Goal: Task Accomplishment & Management: Use online tool/utility

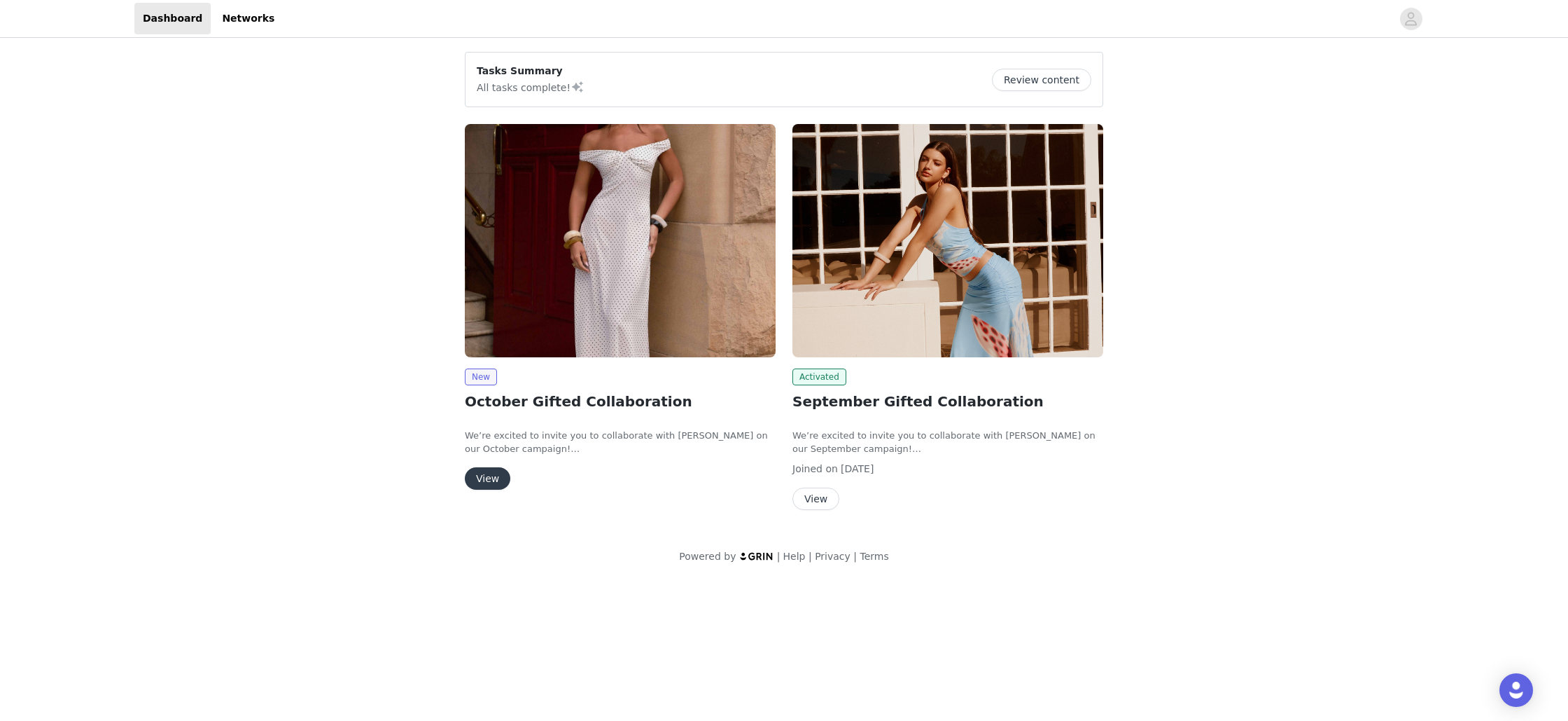
click at [495, 478] on button "View" at bounding box center [487, 478] width 45 height 22
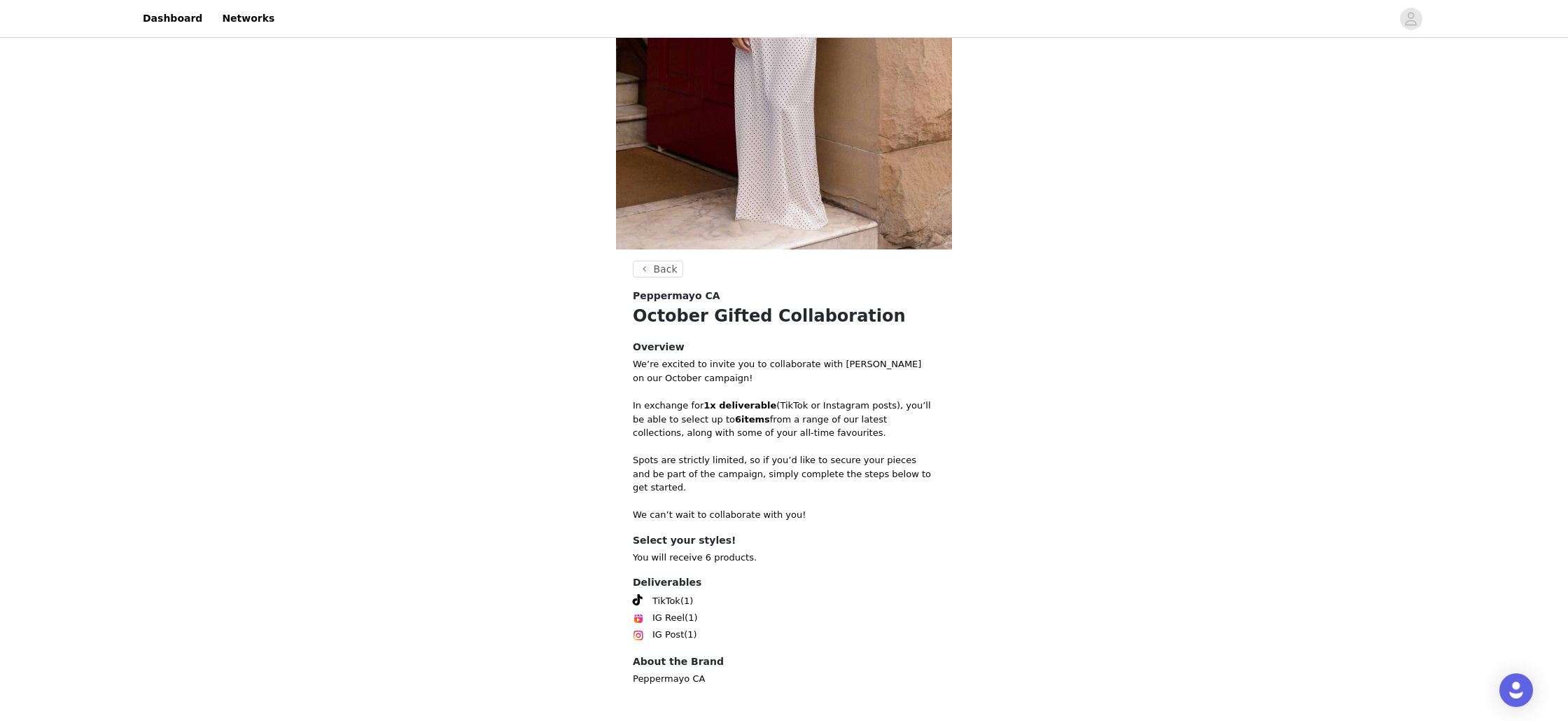
scroll to position [301, 0]
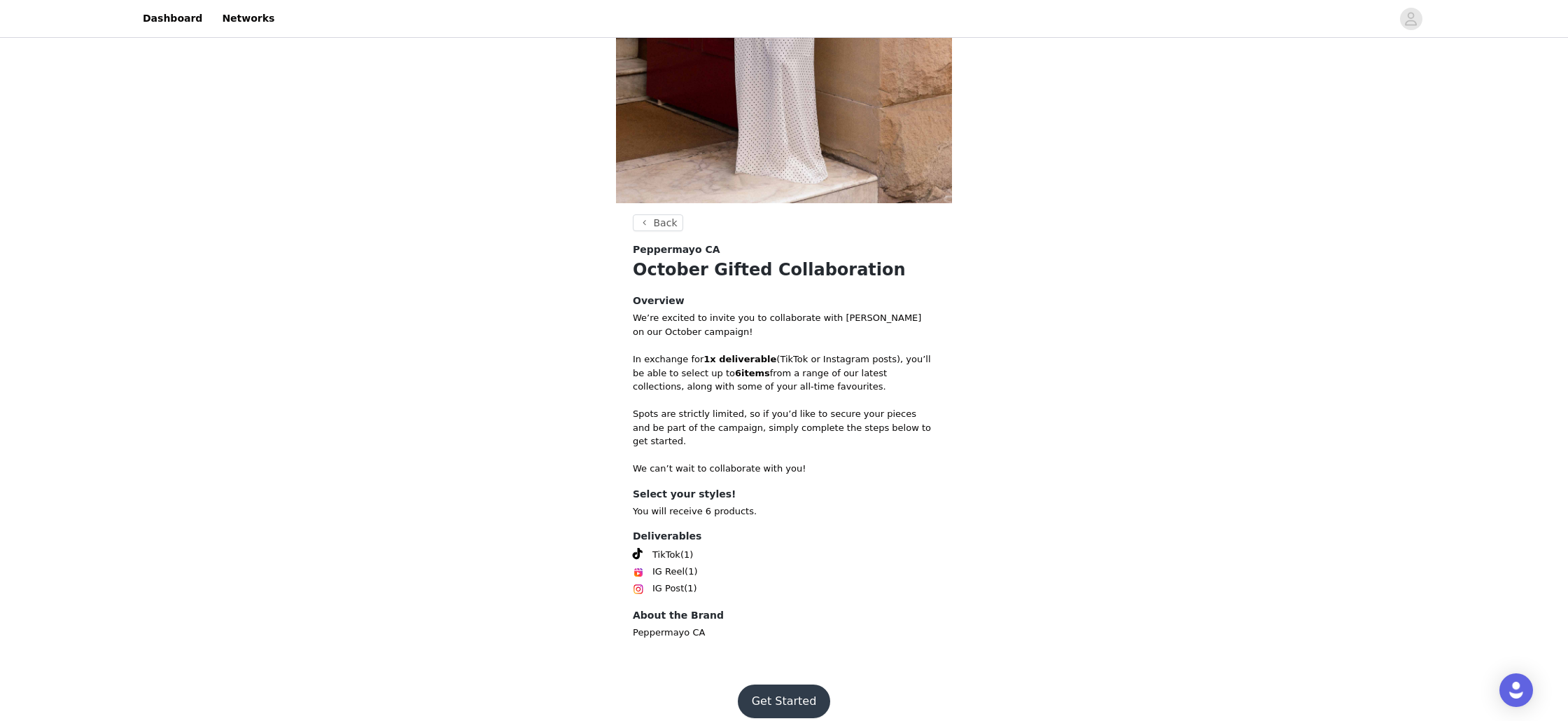
click at [805, 690] on button "Get Started" at bounding box center [785, 701] width 93 height 34
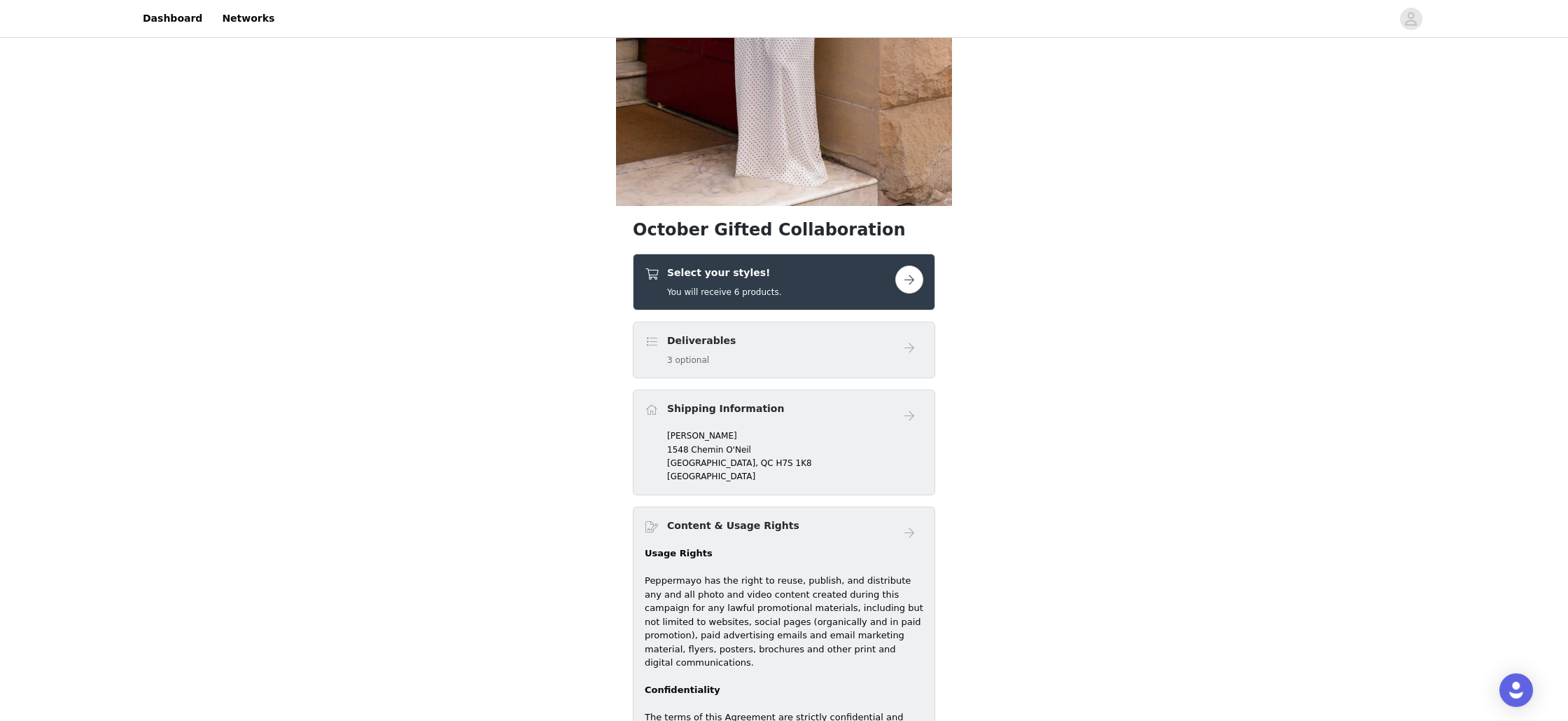
scroll to position [330, 0]
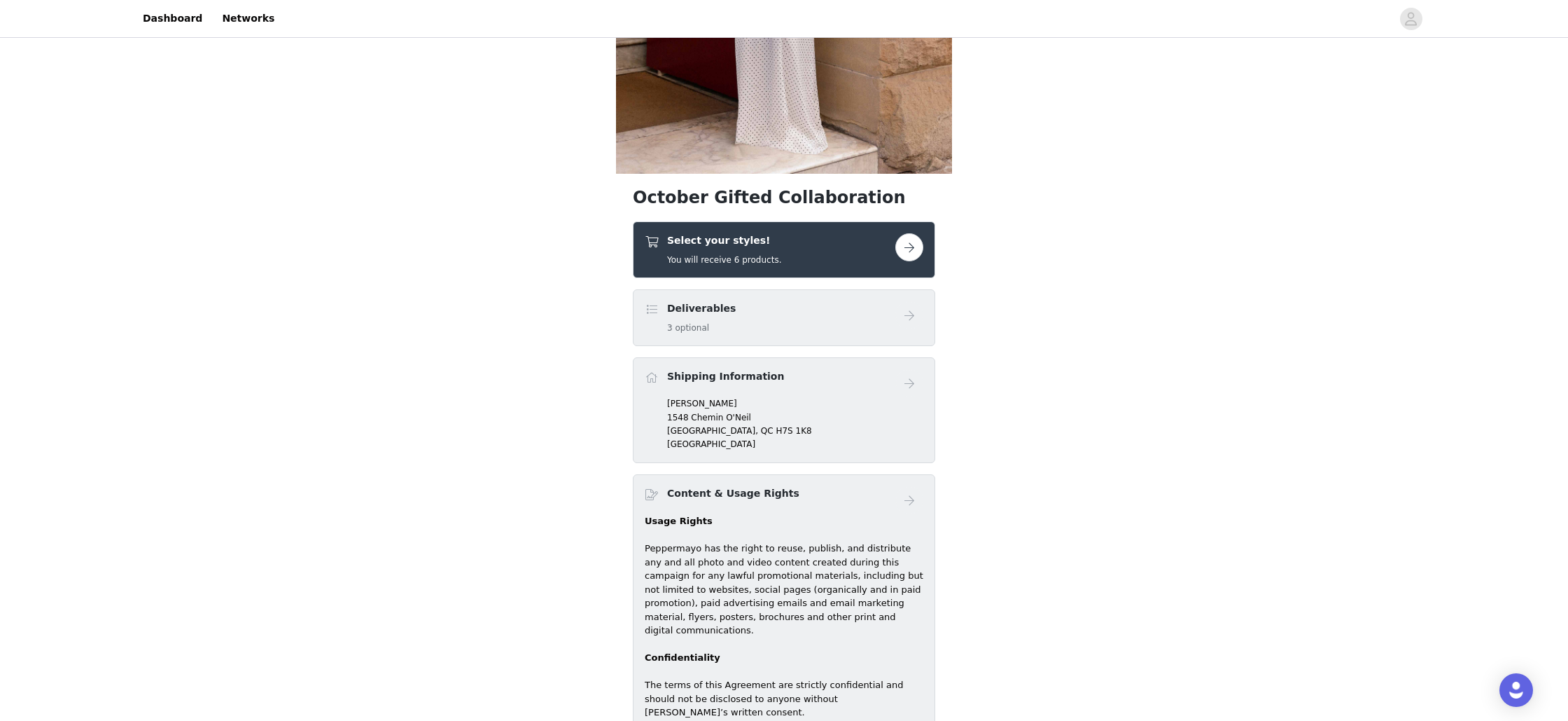
click at [886, 237] on div "Select your styles! You will receive 6 products." at bounding box center [770, 250] width 251 height 33
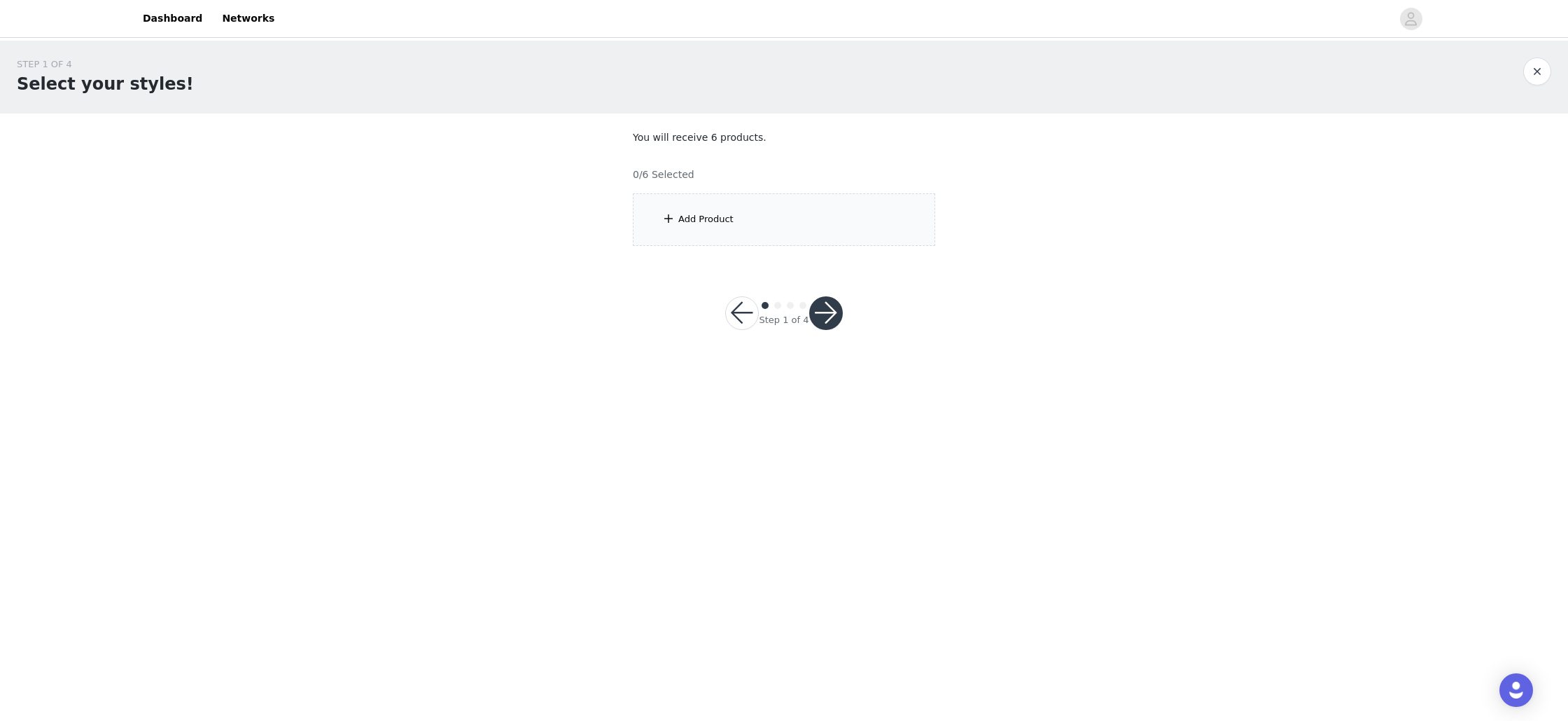
click at [756, 222] on div "Add Product" at bounding box center [783, 220] width 302 height 53
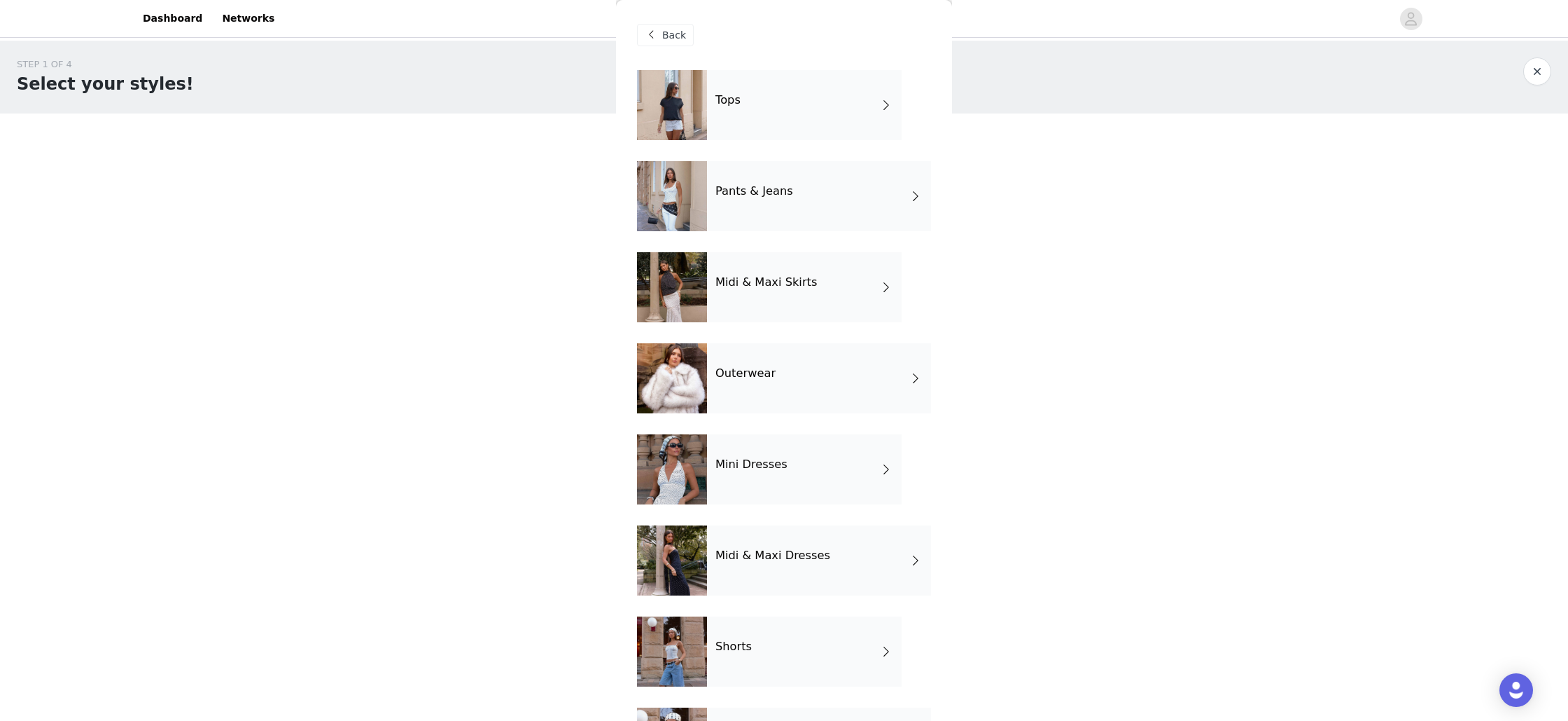
click at [776, 122] on div "Tops" at bounding box center [804, 106] width 194 height 70
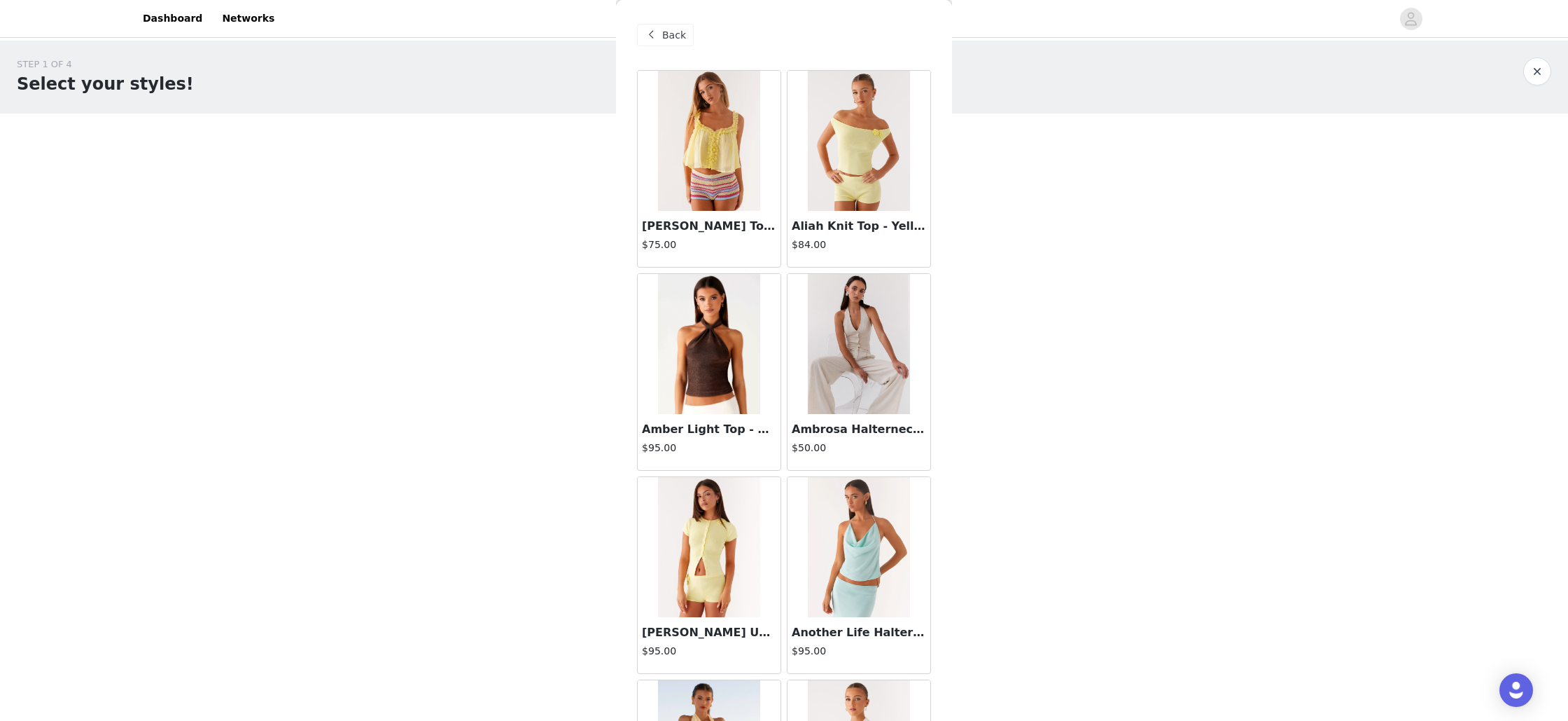
click at [704, 352] on img at bounding box center [709, 344] width 102 height 140
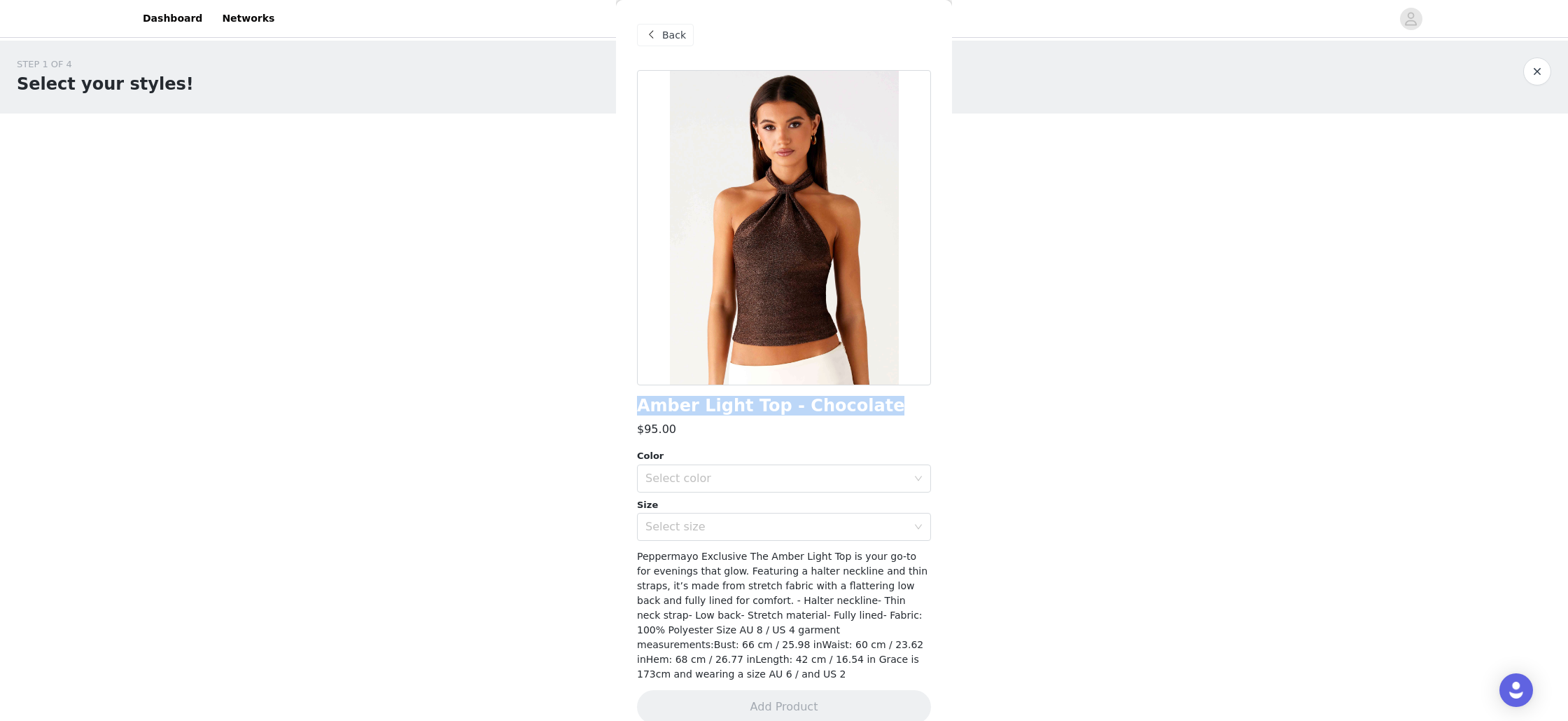
drag, startPoint x: 859, startPoint y: 404, endPoint x: 626, endPoint y: 403, distance: 233.0
click at [626, 403] on div "Back Amber Light Top - Chocolate $95.00 Color Select color Size Select size Pep…" at bounding box center [783, 360] width 336 height 721
copy h1 "Amber Light Top - Chocolate"
click at [681, 40] on span "Back" at bounding box center [674, 35] width 24 height 15
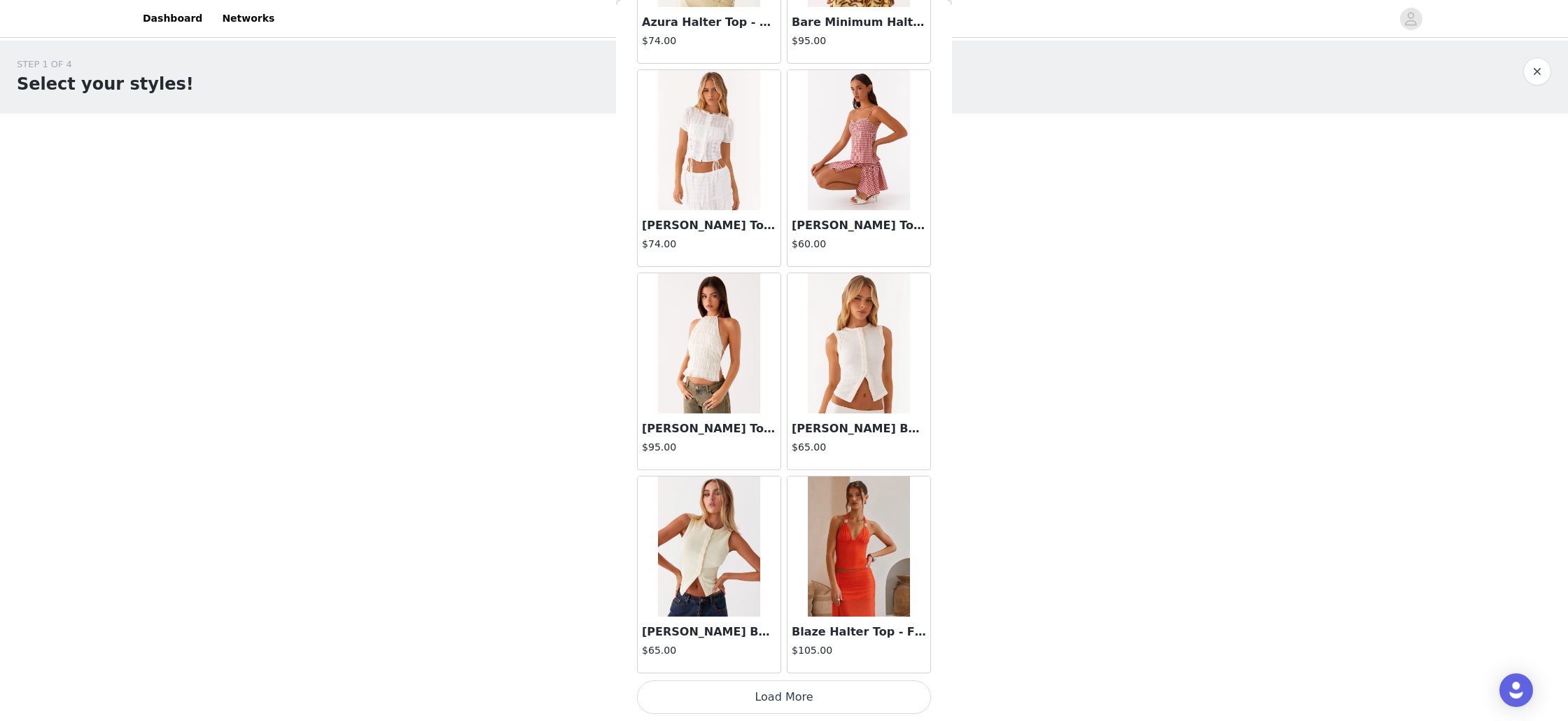
scroll to position [1421, 0]
click at [838, 700] on button "Load More" at bounding box center [784, 697] width 294 height 34
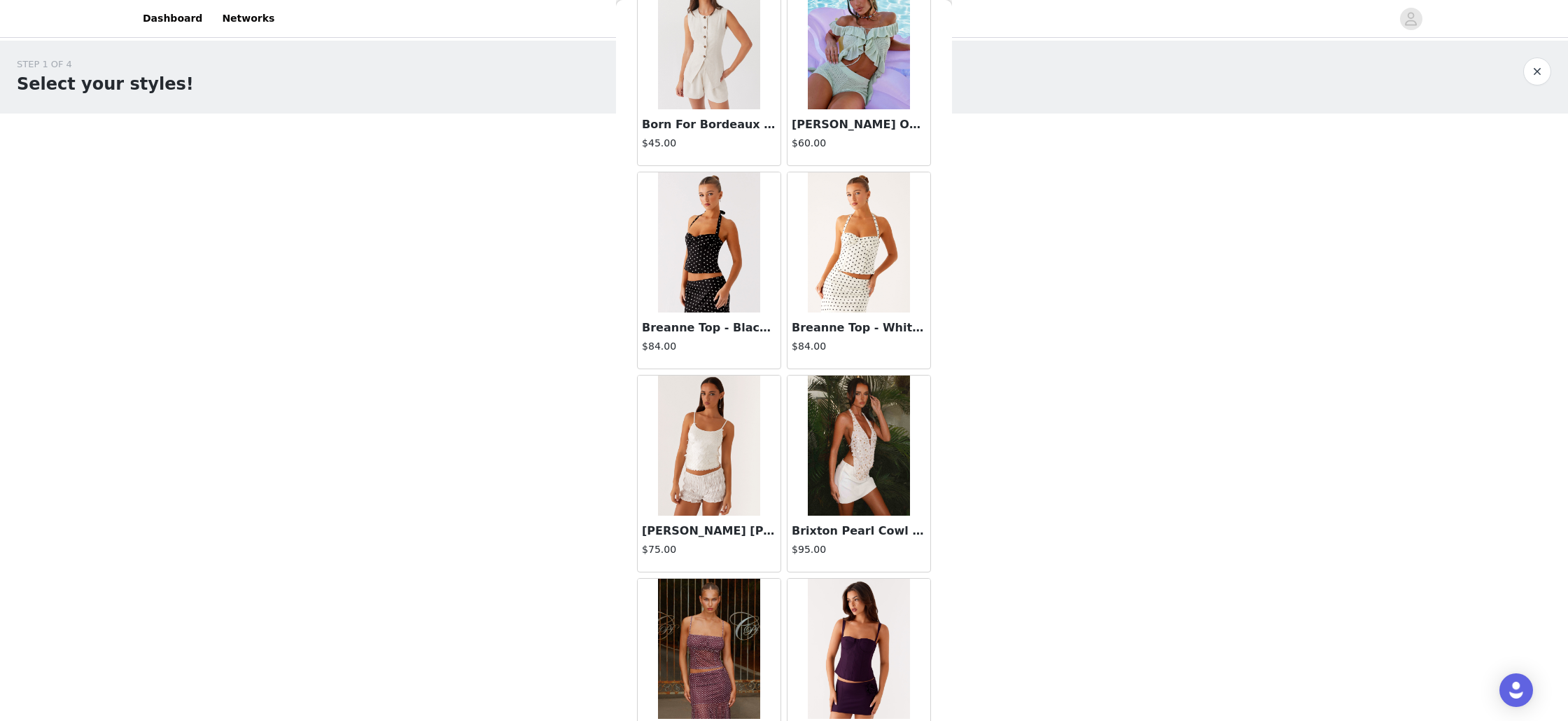
scroll to position [2540, 0]
click at [693, 269] on img at bounding box center [708, 240] width 102 height 140
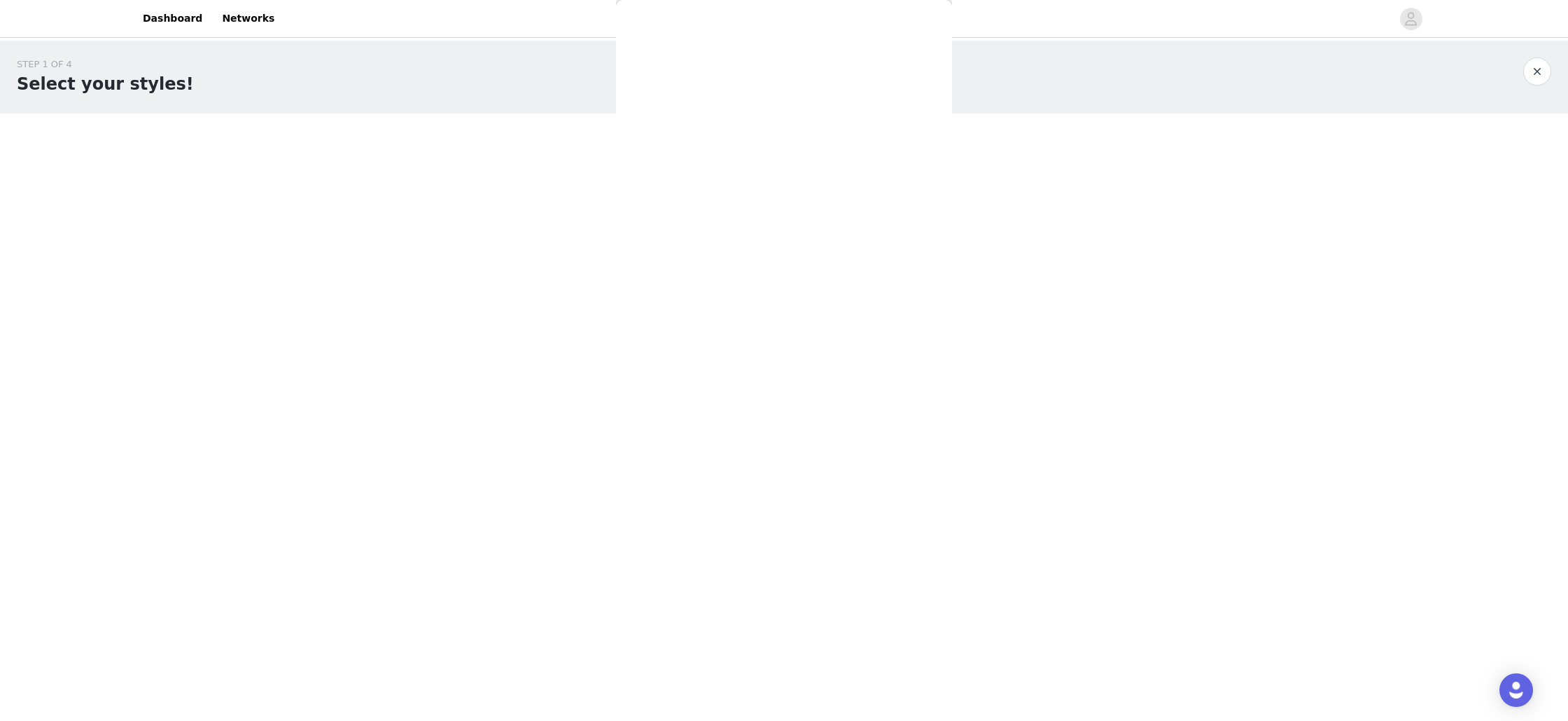
scroll to position [0, 0]
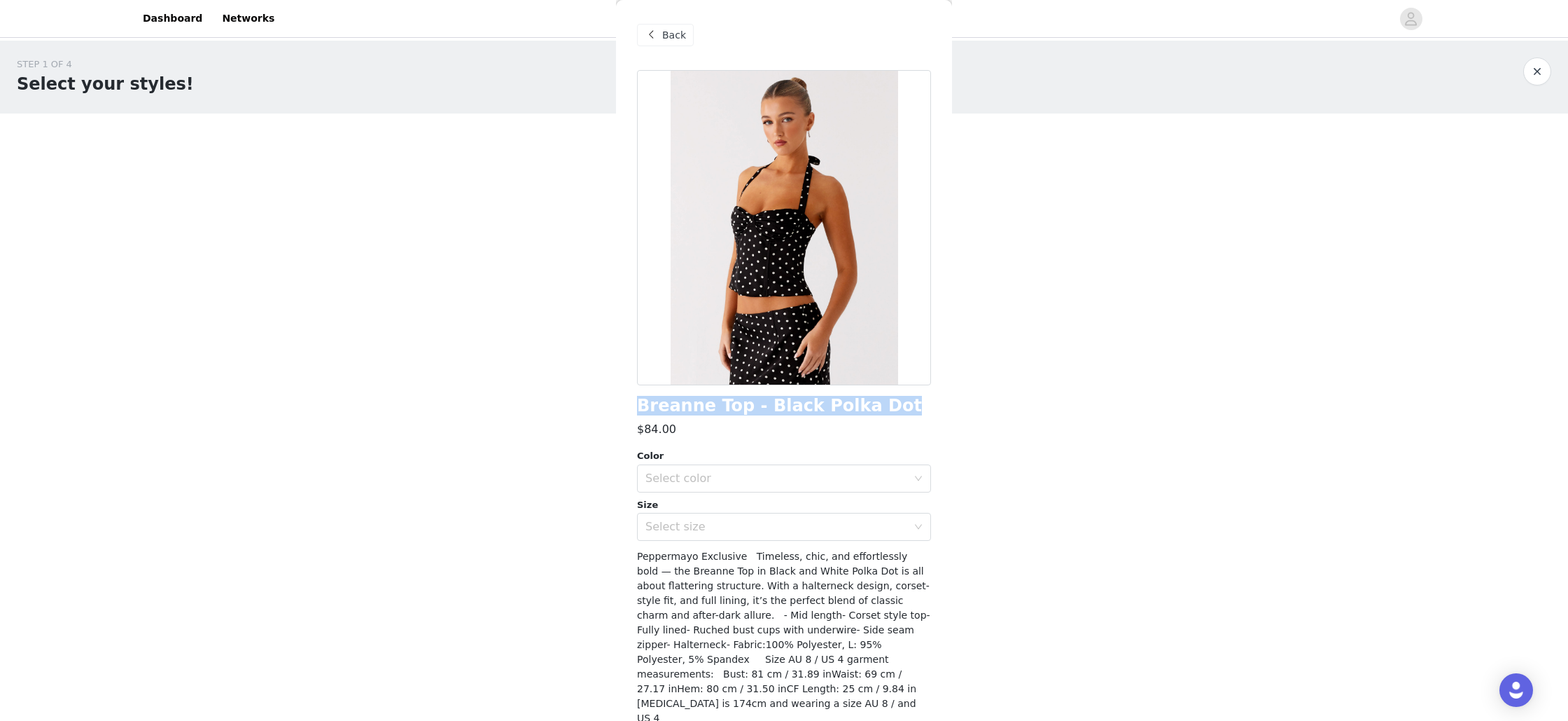
drag, startPoint x: 873, startPoint y: 407, endPoint x: 624, endPoint y: 409, distance: 249.0
click at [624, 409] on div "Back Breanne Top - Black Polka Dot $84.00 Color Select color Size Select size P…" at bounding box center [783, 360] width 336 height 721
copy h1 "Breanne Top - Black Polka Dot"
click at [678, 38] on span "Back" at bounding box center [674, 35] width 24 height 15
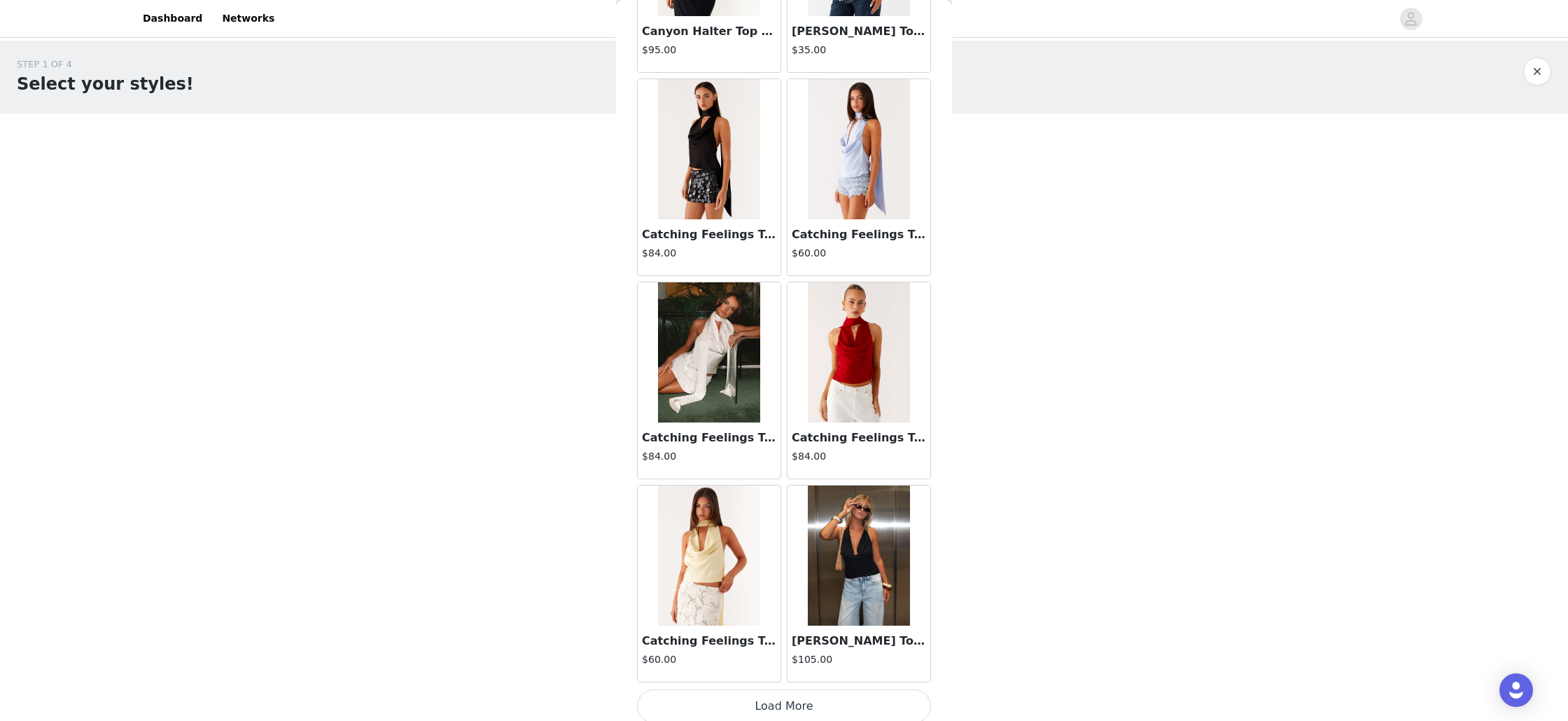
scroll to position [3454, 0]
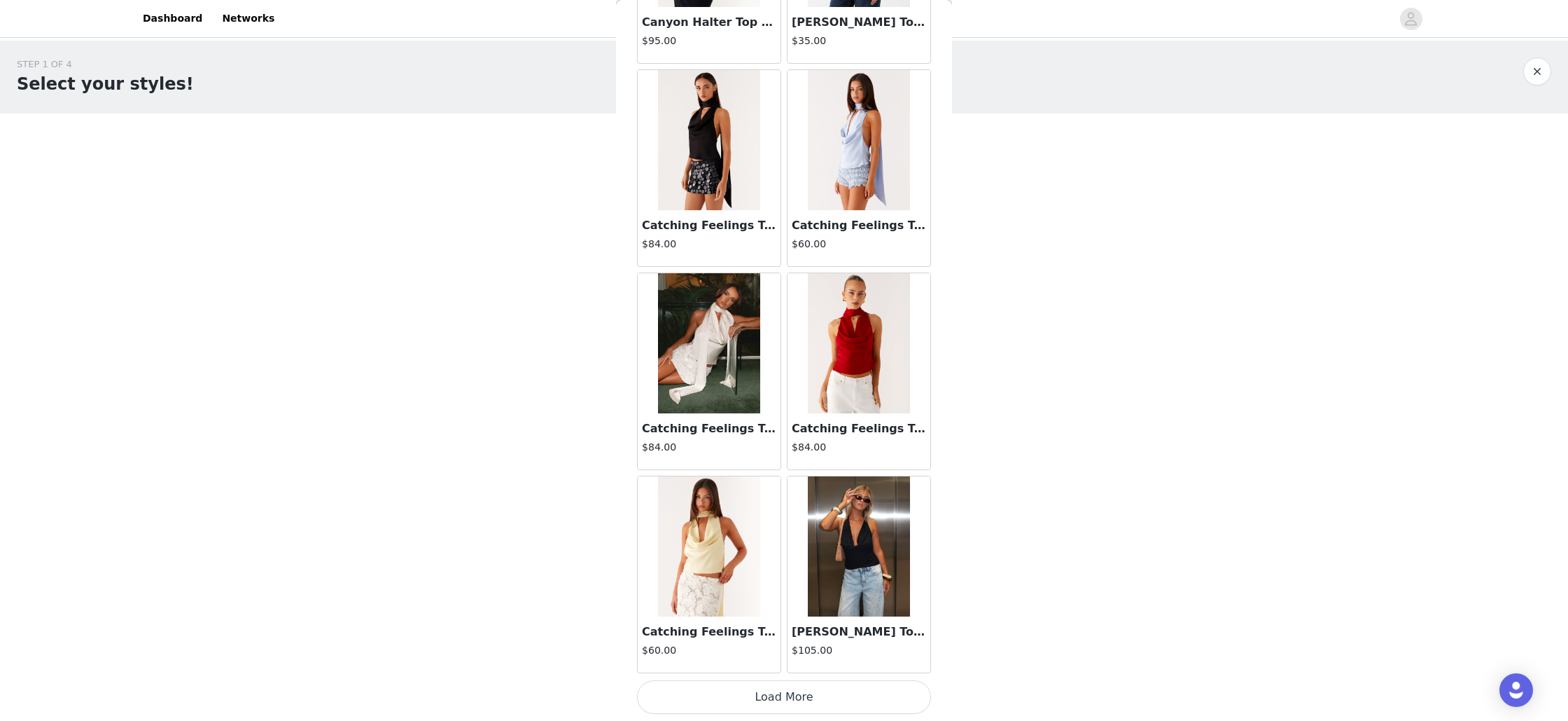
click at [811, 688] on button "Load More" at bounding box center [784, 697] width 294 height 34
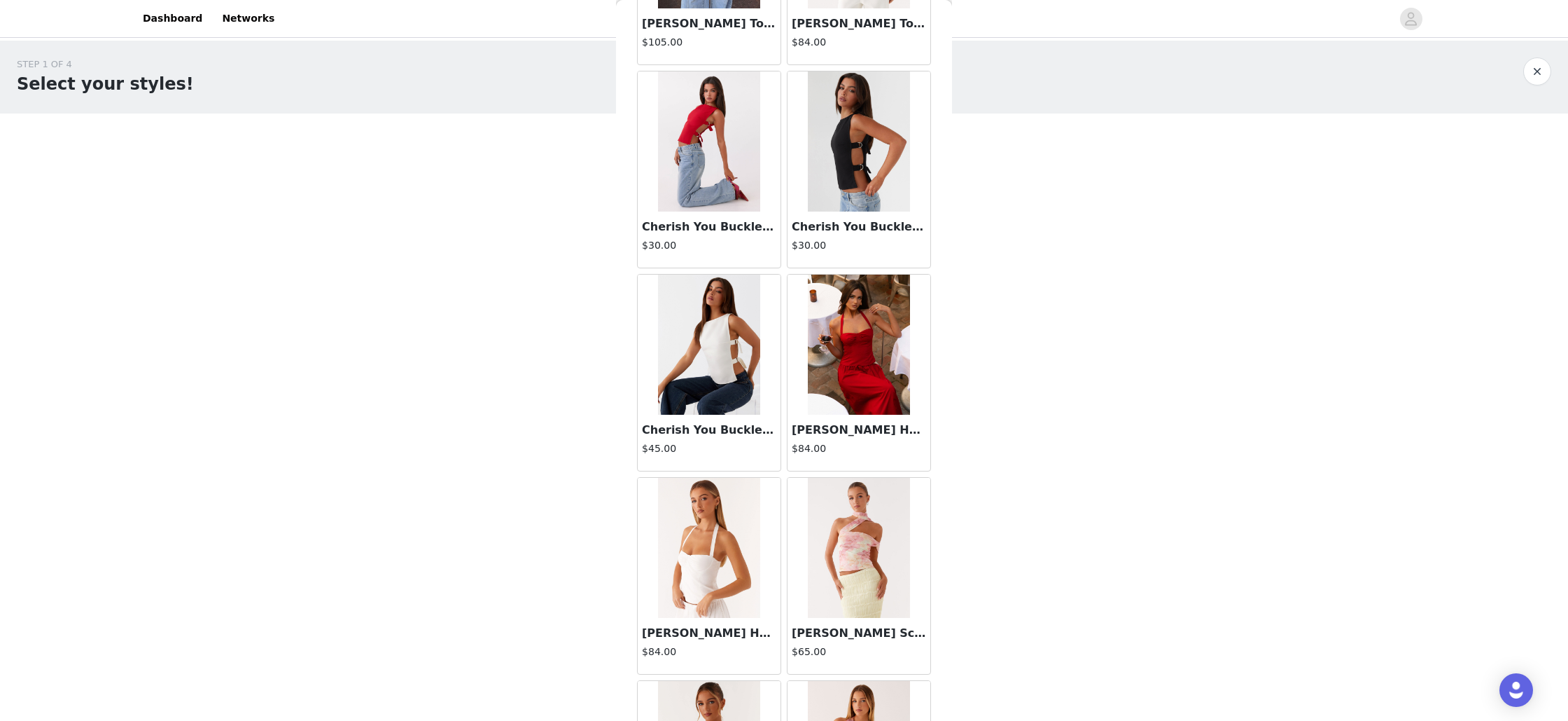
scroll to position [4268, 0]
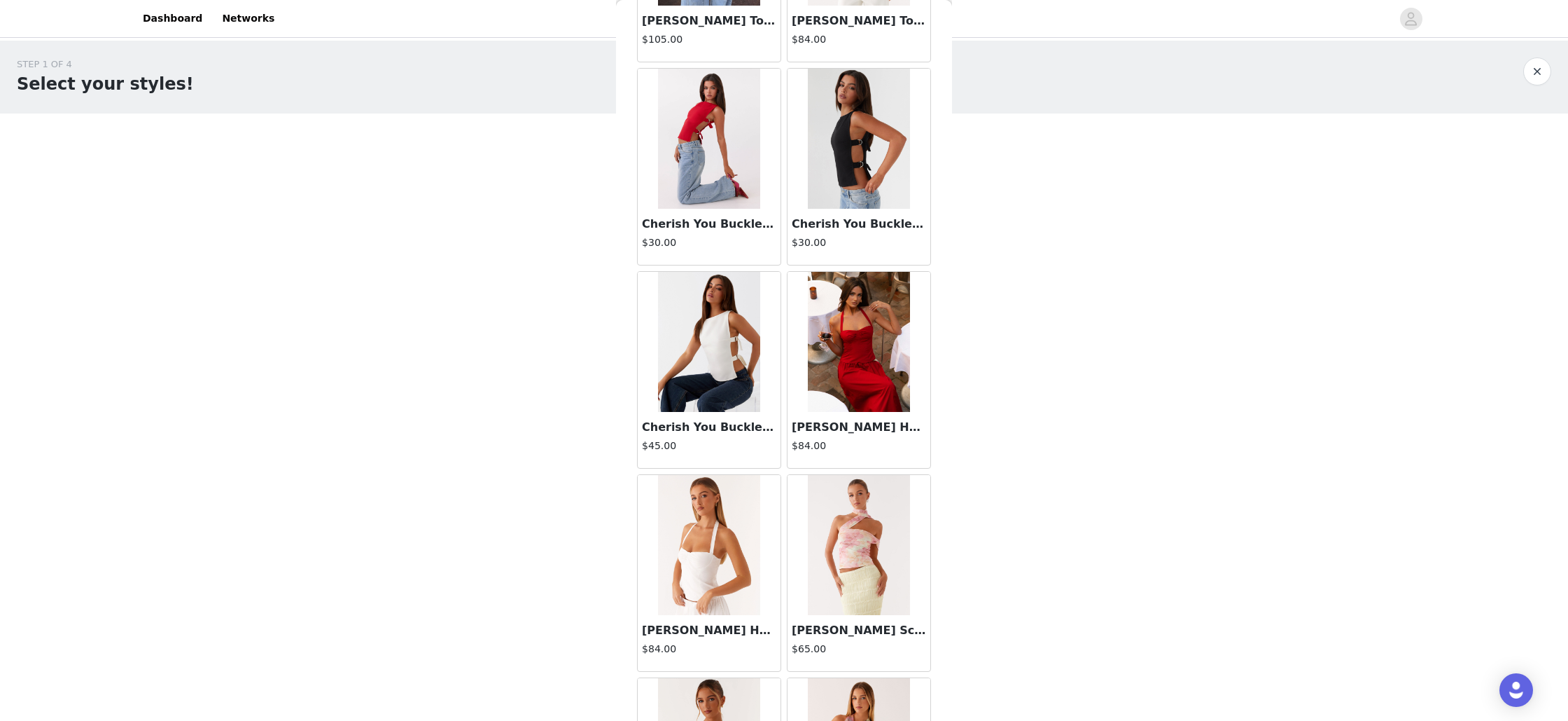
click at [860, 344] on img at bounding box center [858, 341] width 102 height 140
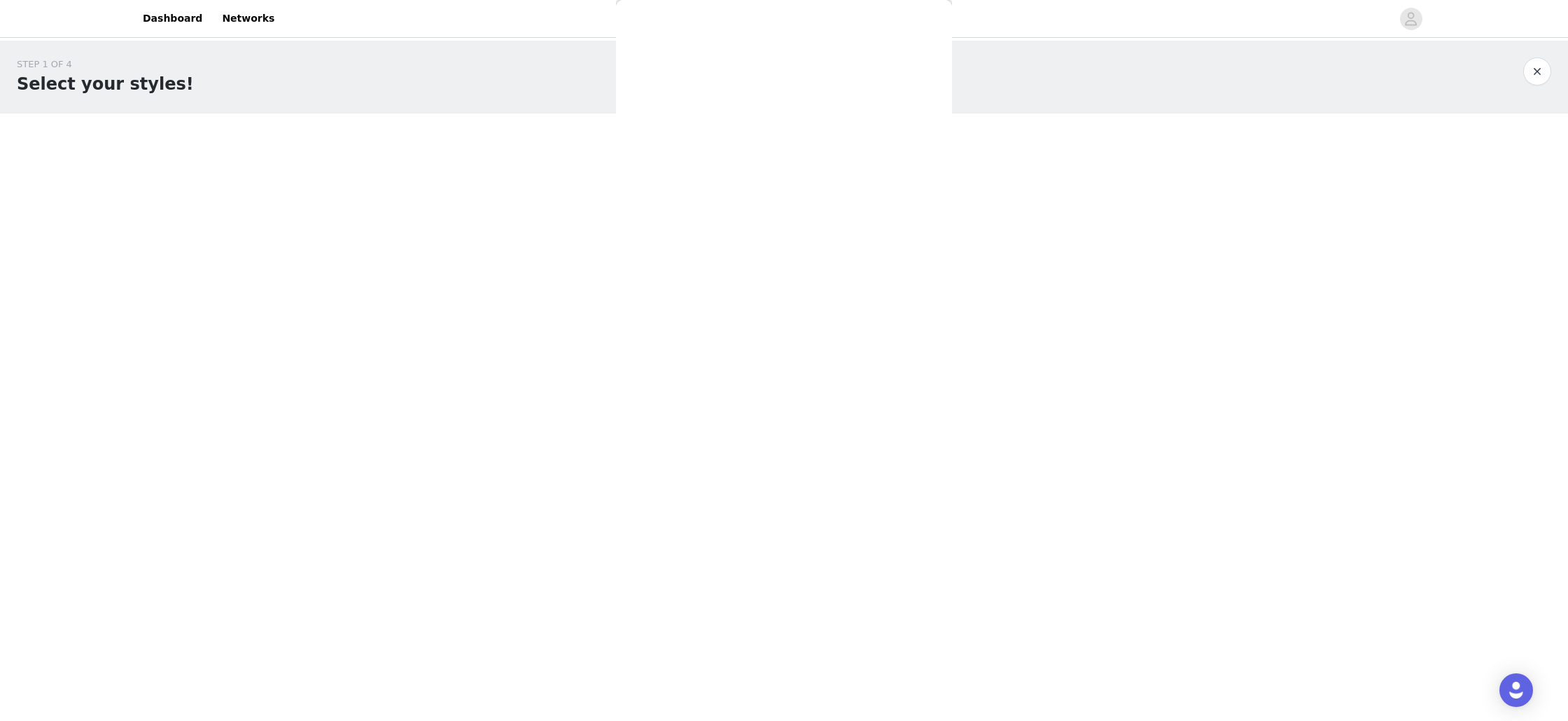
scroll to position [0, 0]
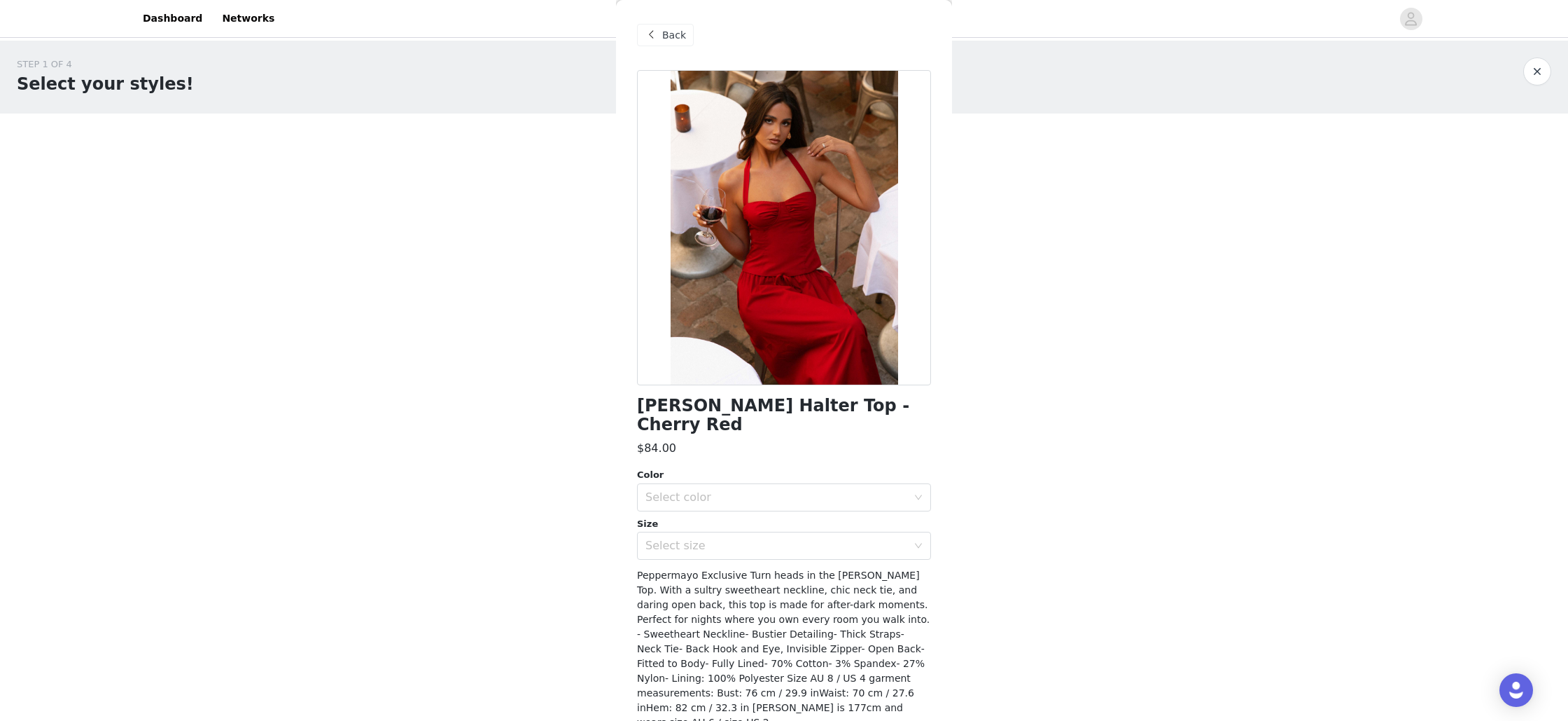
drag, startPoint x: 929, startPoint y: 406, endPoint x: 568, endPoint y: 338, distance: 367.3
click at [644, 401] on div "[PERSON_NAME] Halter Top - Cherry Red" at bounding box center [784, 415] width 294 height 38
click at [653, 34] on span at bounding box center [651, 35] width 17 height 17
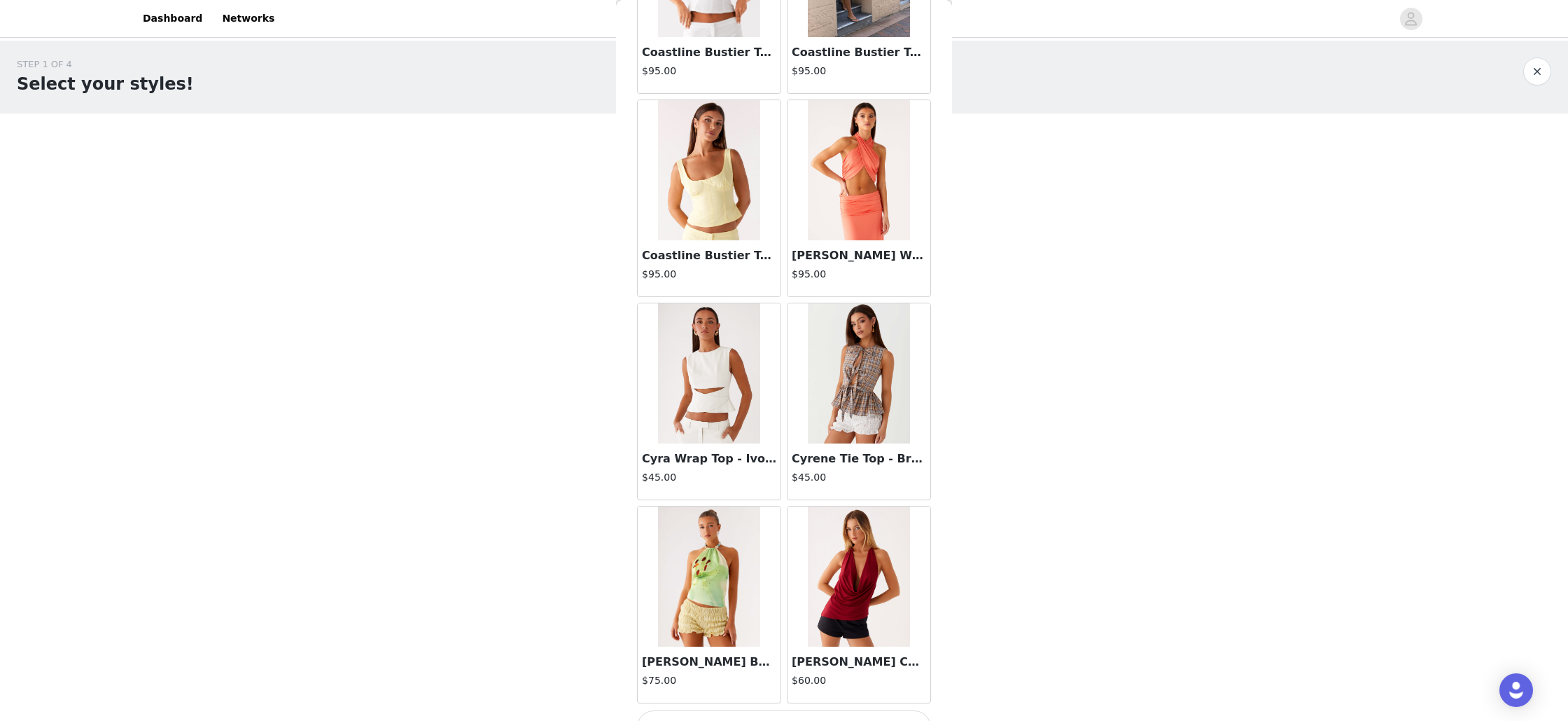
scroll to position [5486, 0]
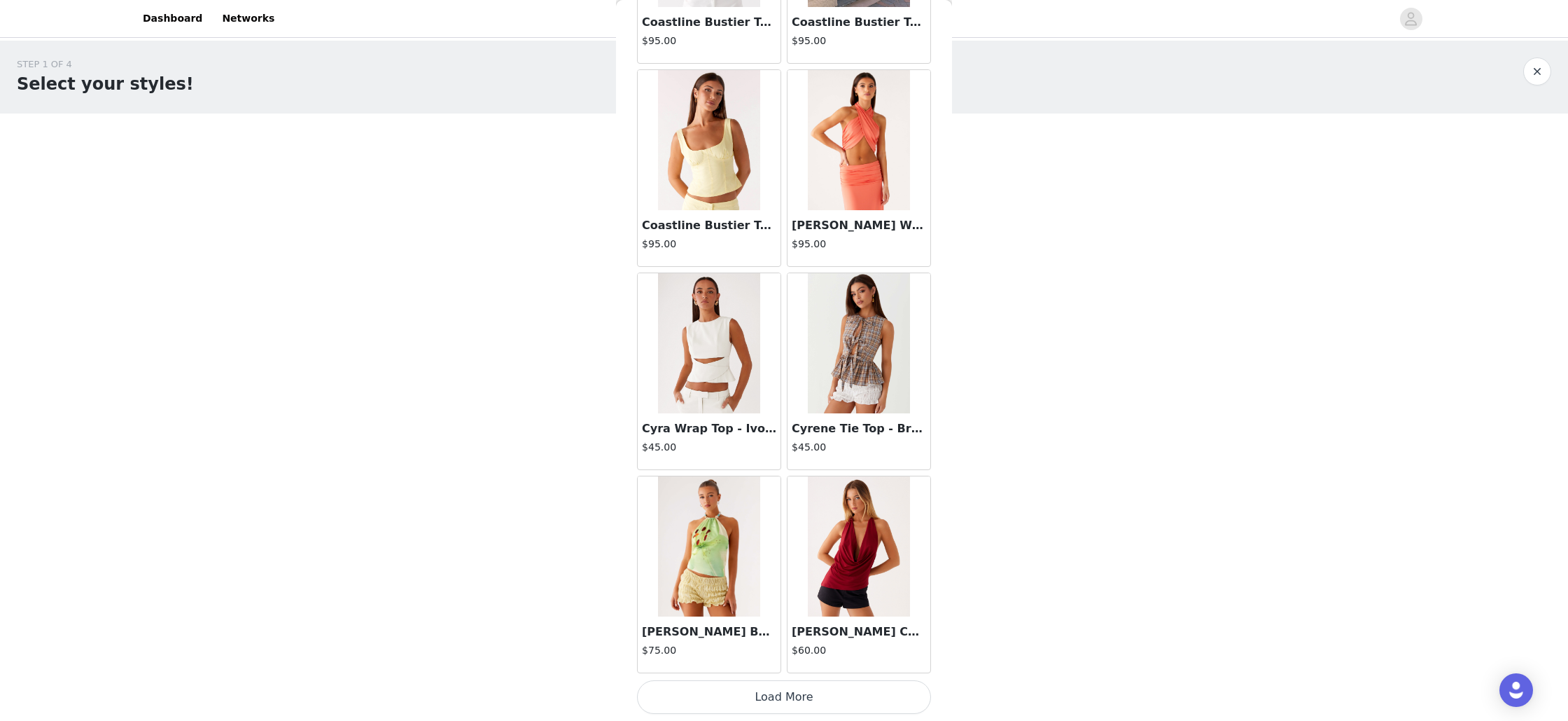
click at [824, 702] on button "Load More" at bounding box center [784, 697] width 294 height 34
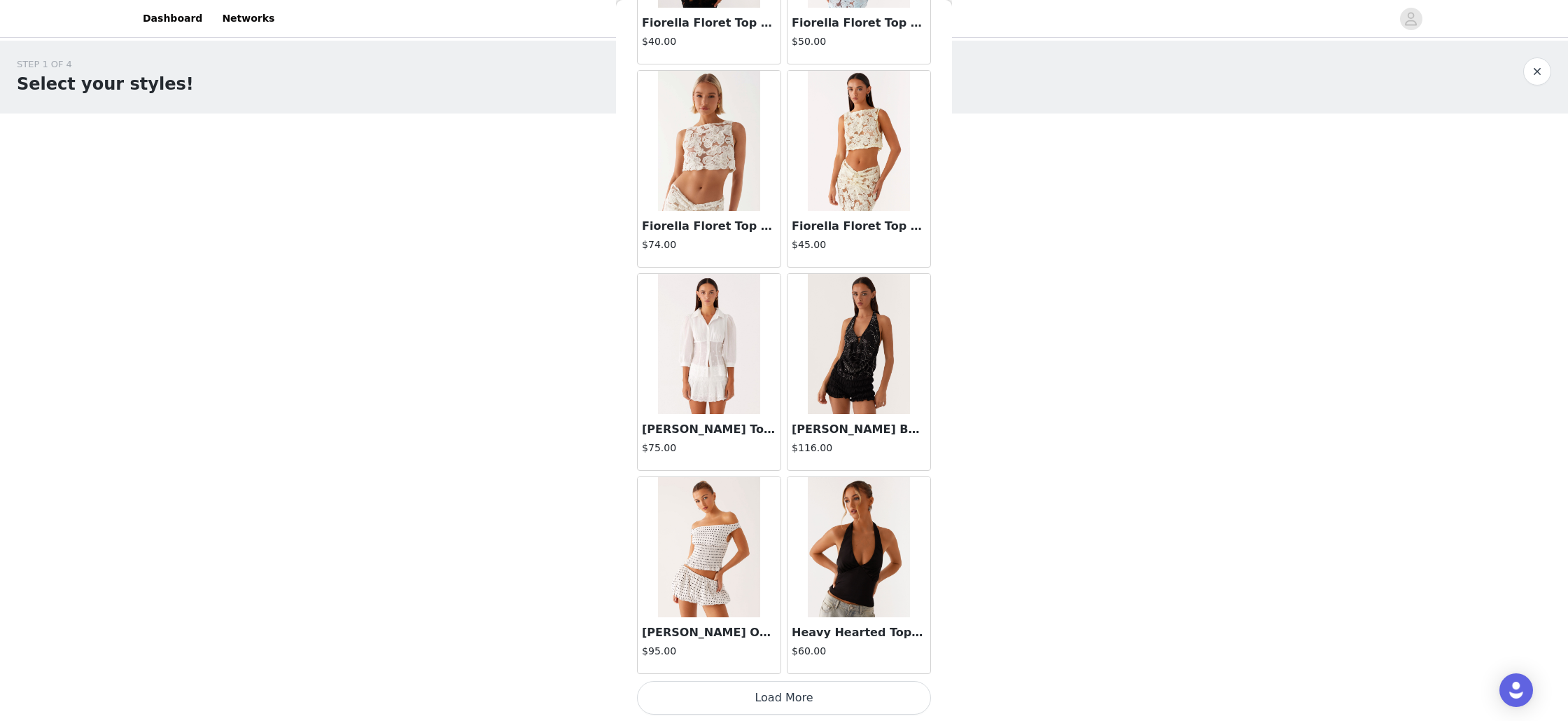
scroll to position [7510, 0]
click at [795, 703] on button "Load More" at bounding box center [784, 698] width 294 height 34
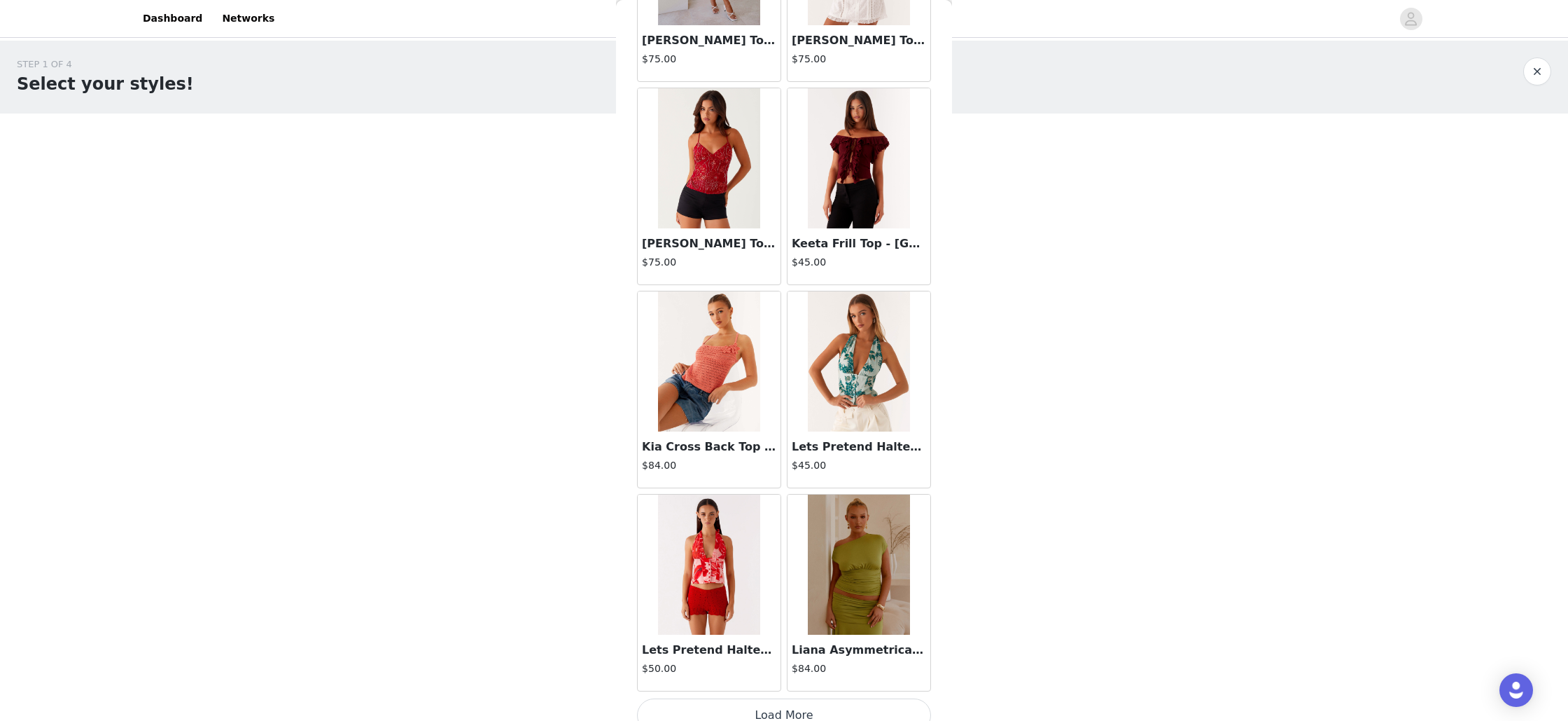
scroll to position [9548, 0]
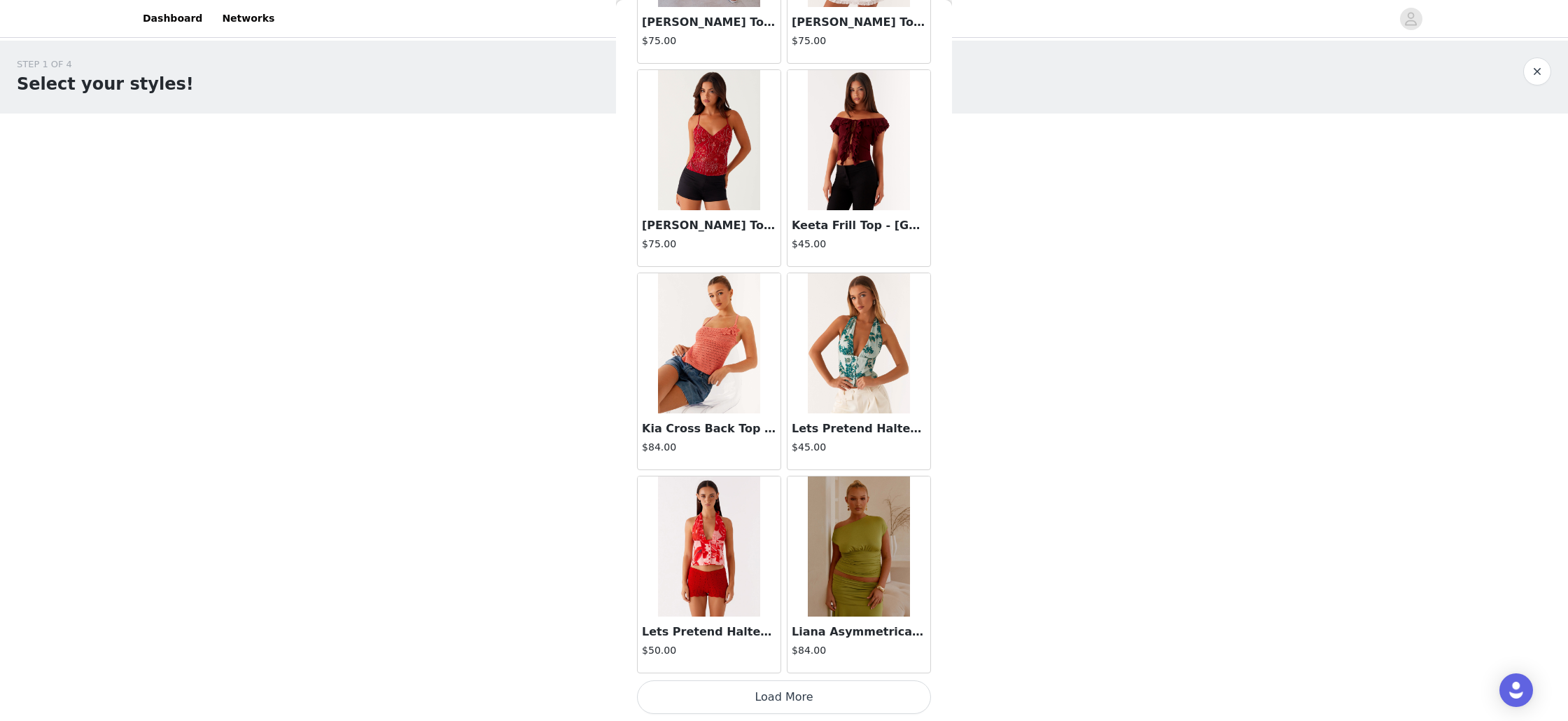
click at [789, 699] on button "Load More" at bounding box center [784, 697] width 294 height 34
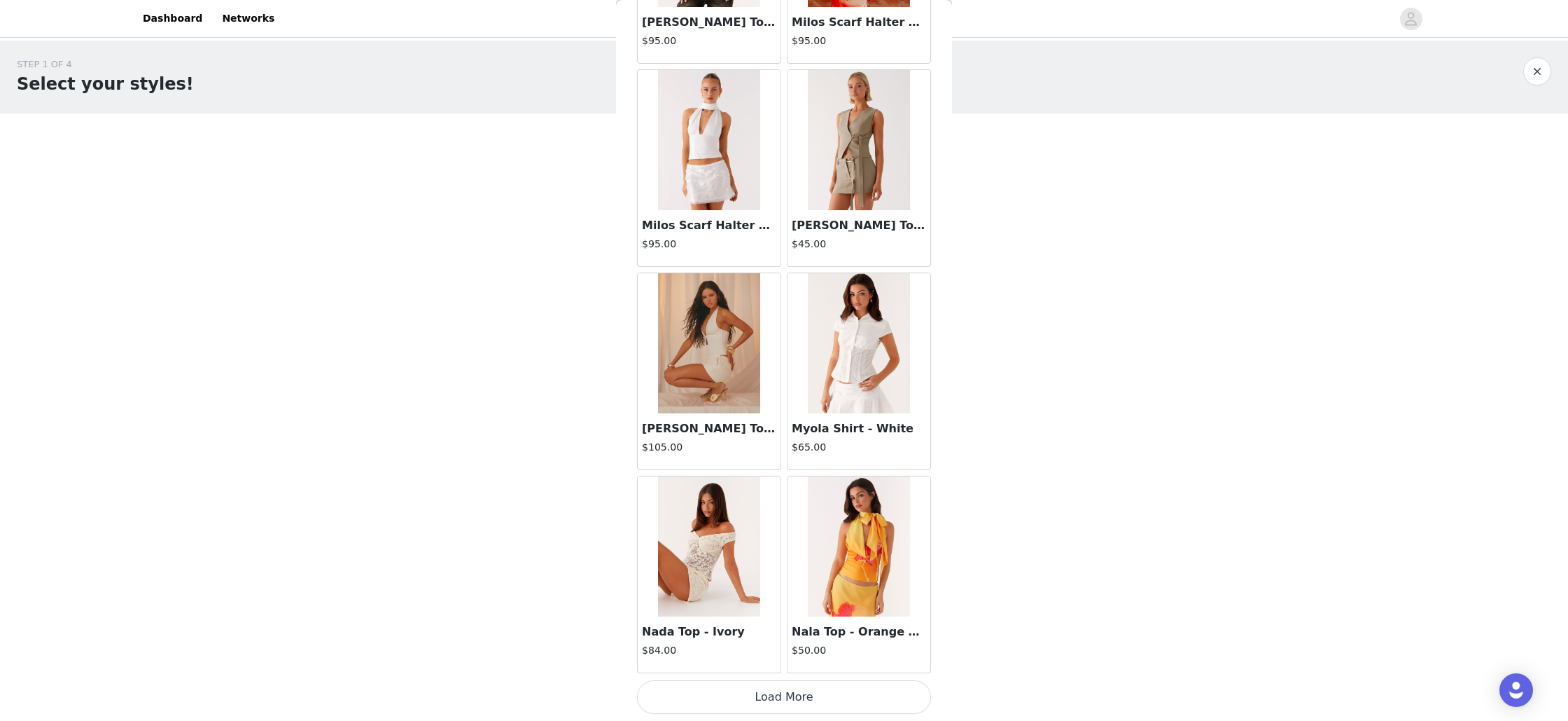
scroll to position [11576, 0]
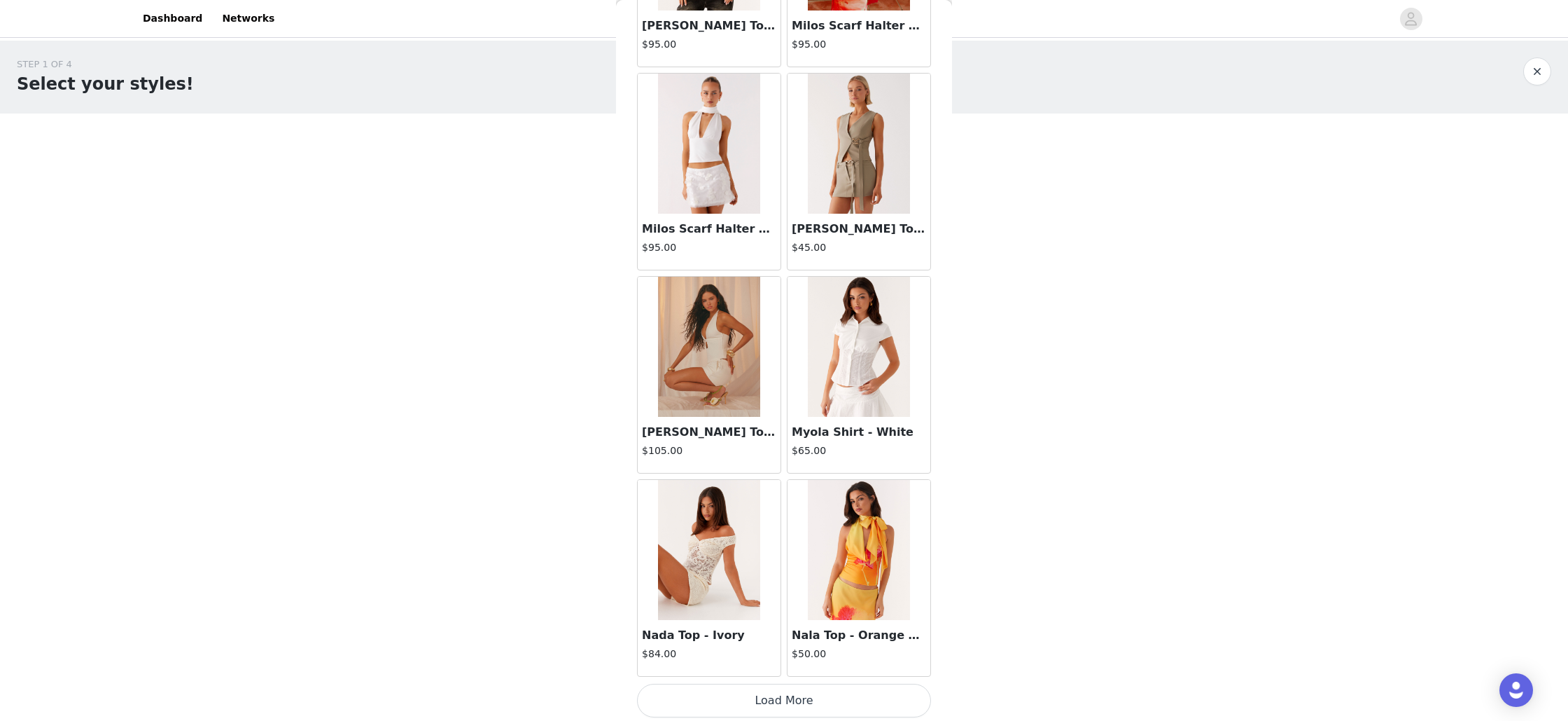
click at [698, 588] on img at bounding box center [708, 550] width 102 height 140
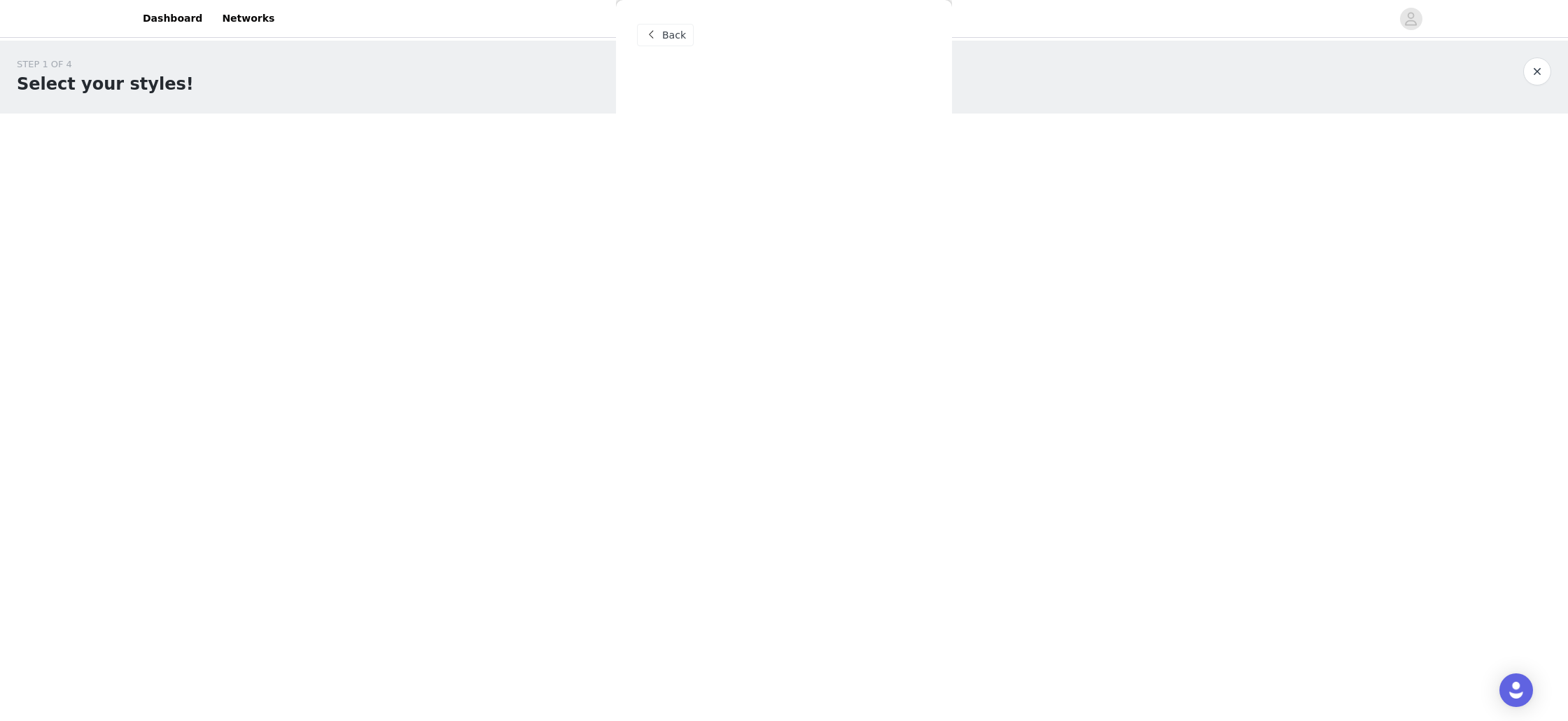
scroll to position [0, 0]
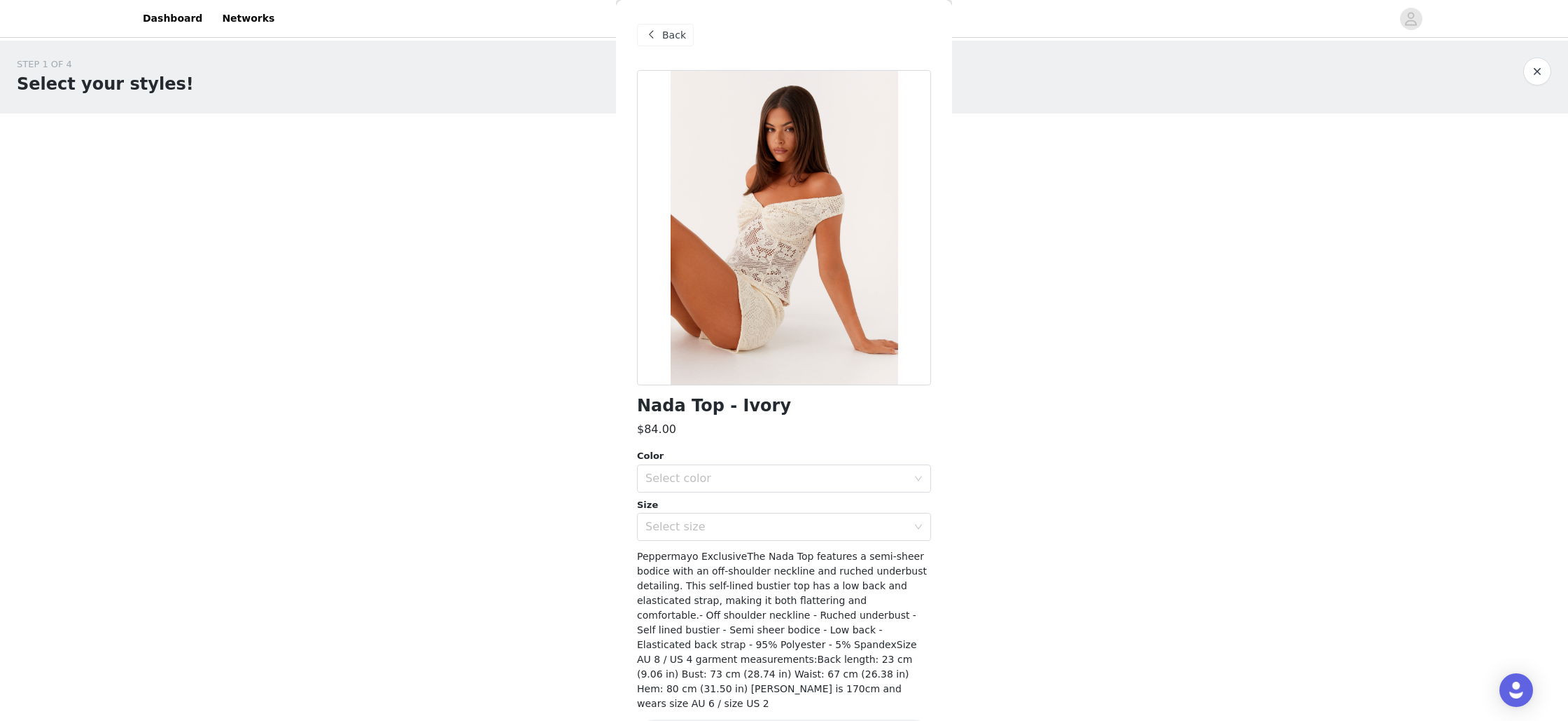
click at [665, 41] on span "Back" at bounding box center [674, 35] width 24 height 15
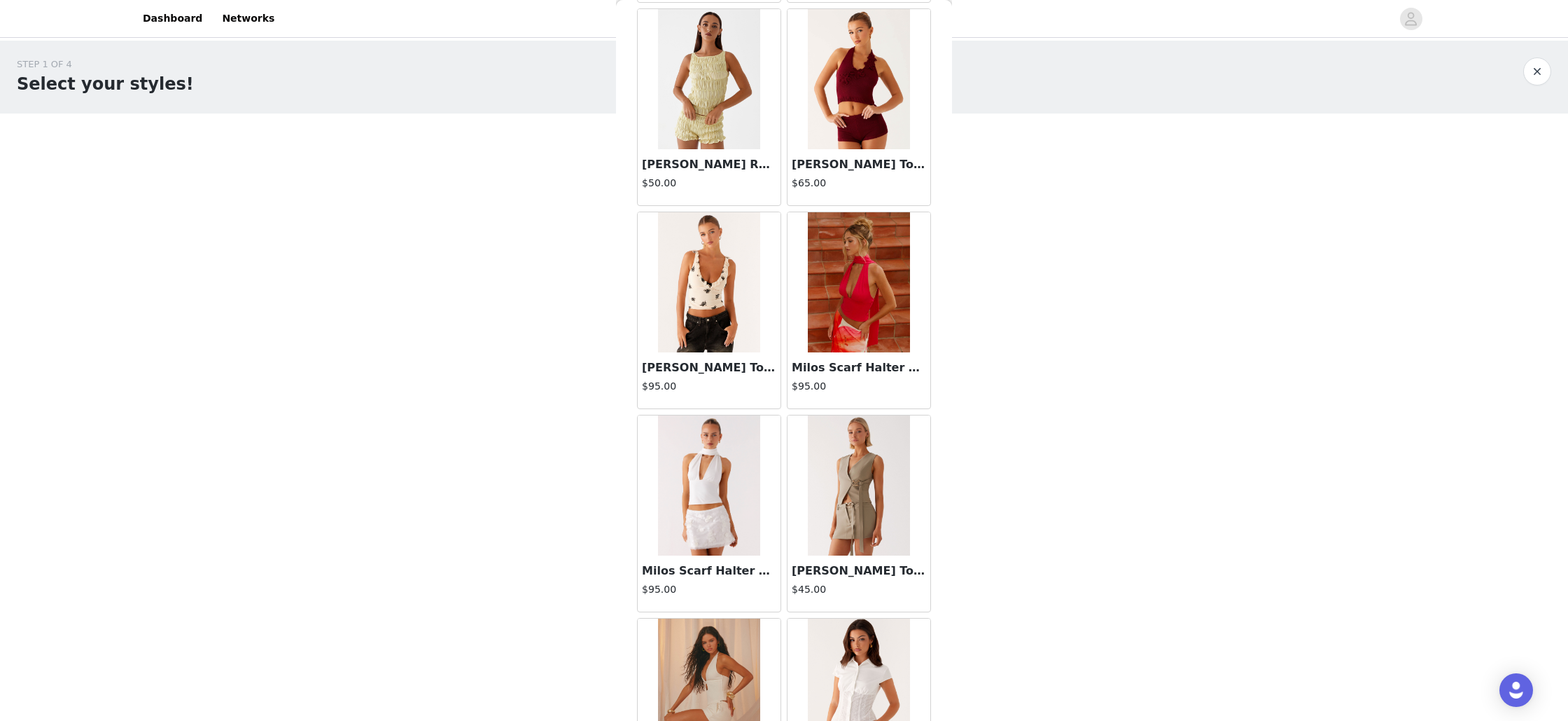
scroll to position [11579, 0]
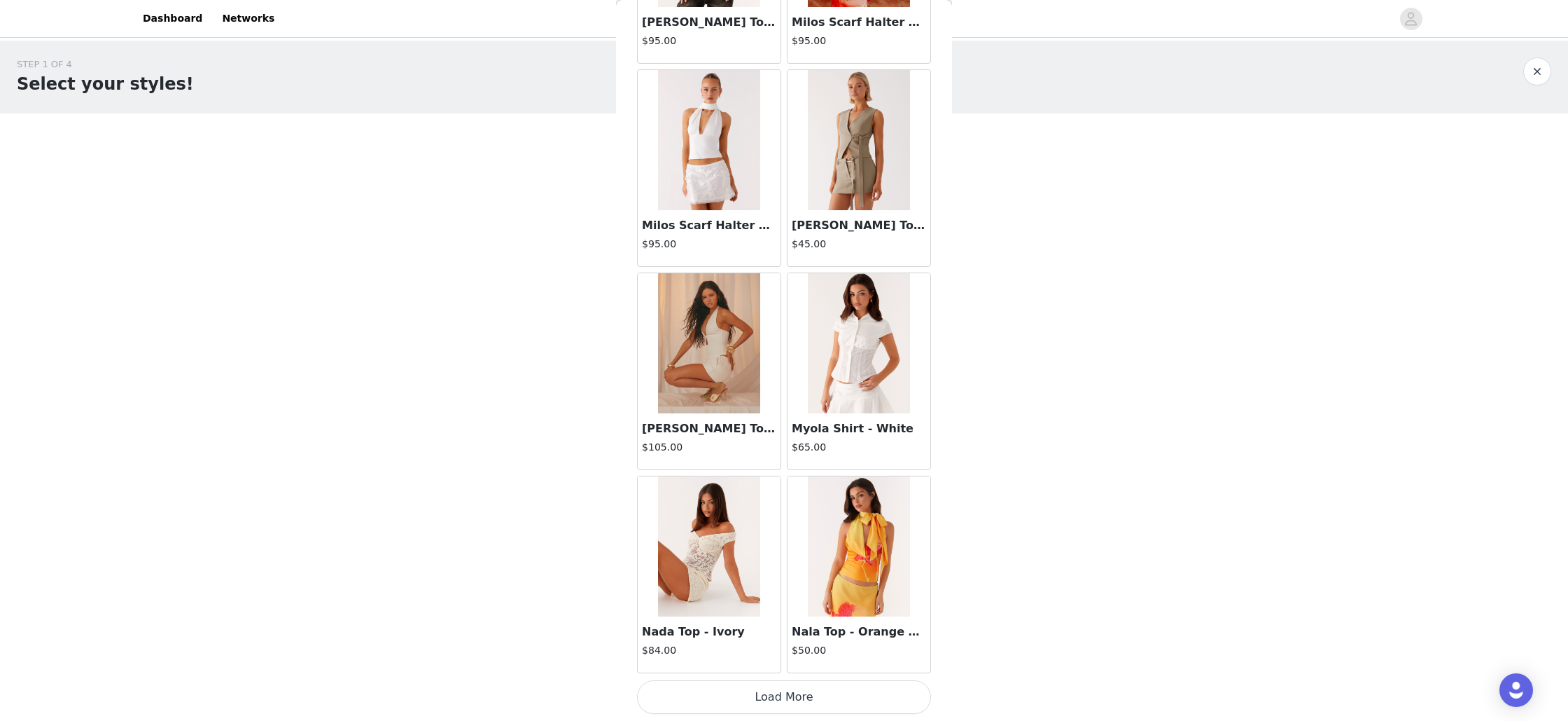
click at [863, 703] on button "Load More" at bounding box center [784, 697] width 294 height 34
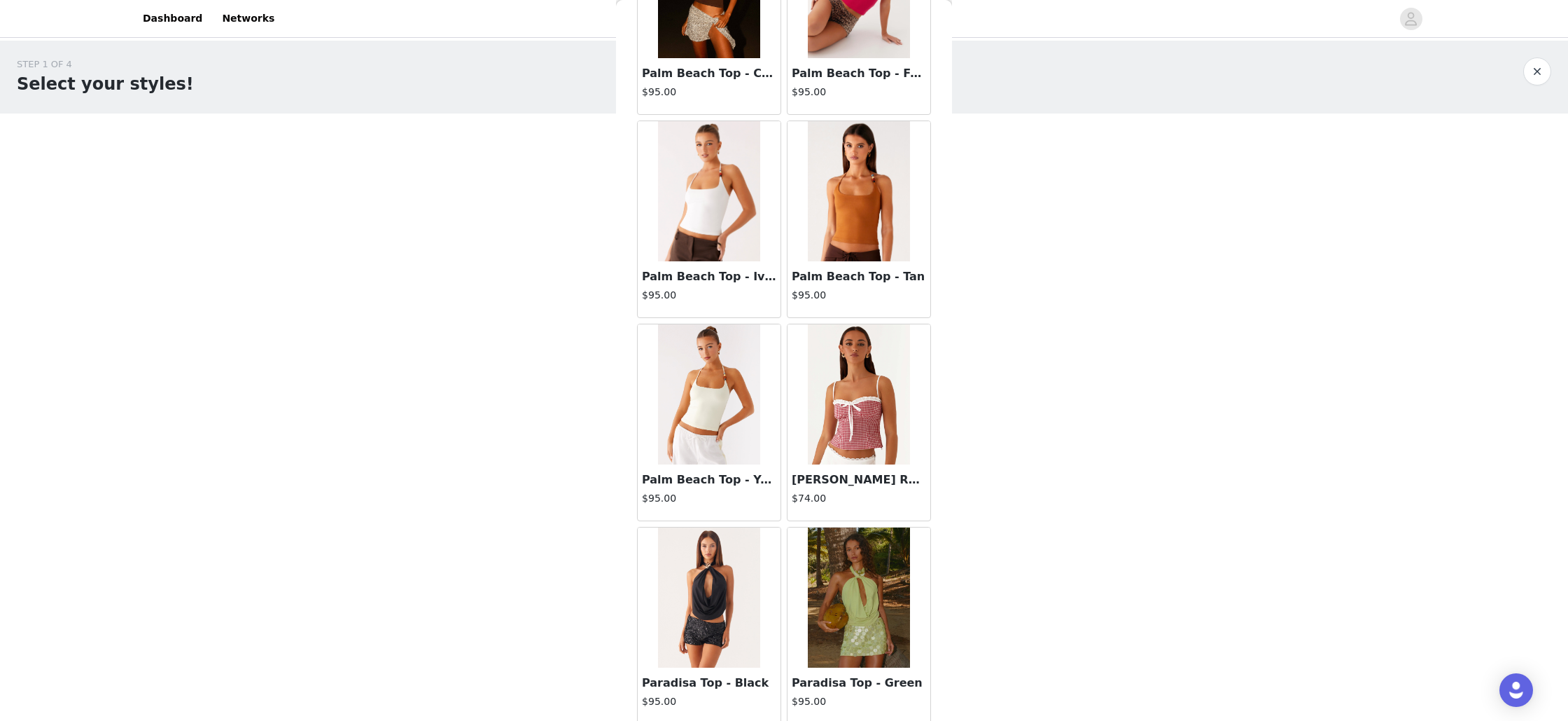
scroll to position [13610, 0]
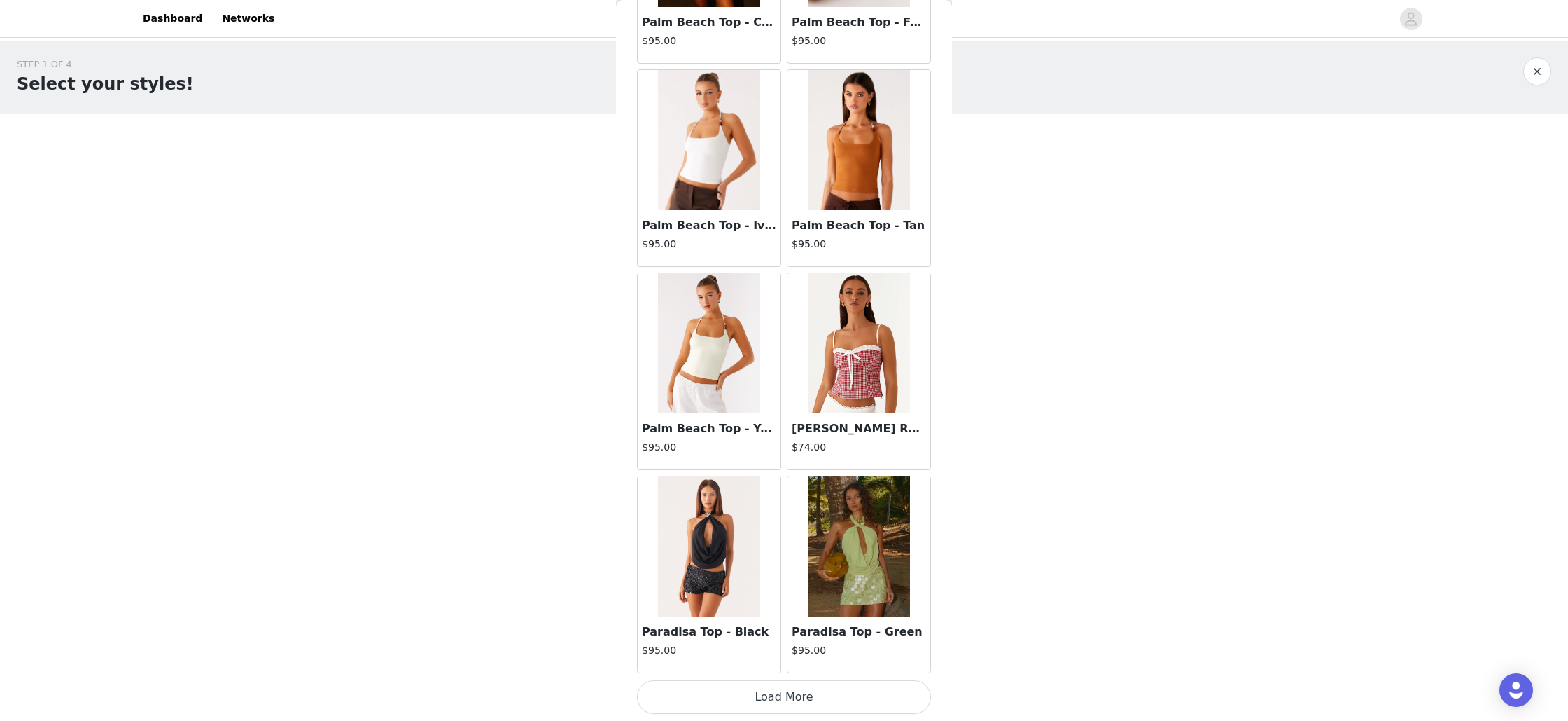
click at [811, 697] on button "Load More" at bounding box center [784, 697] width 294 height 34
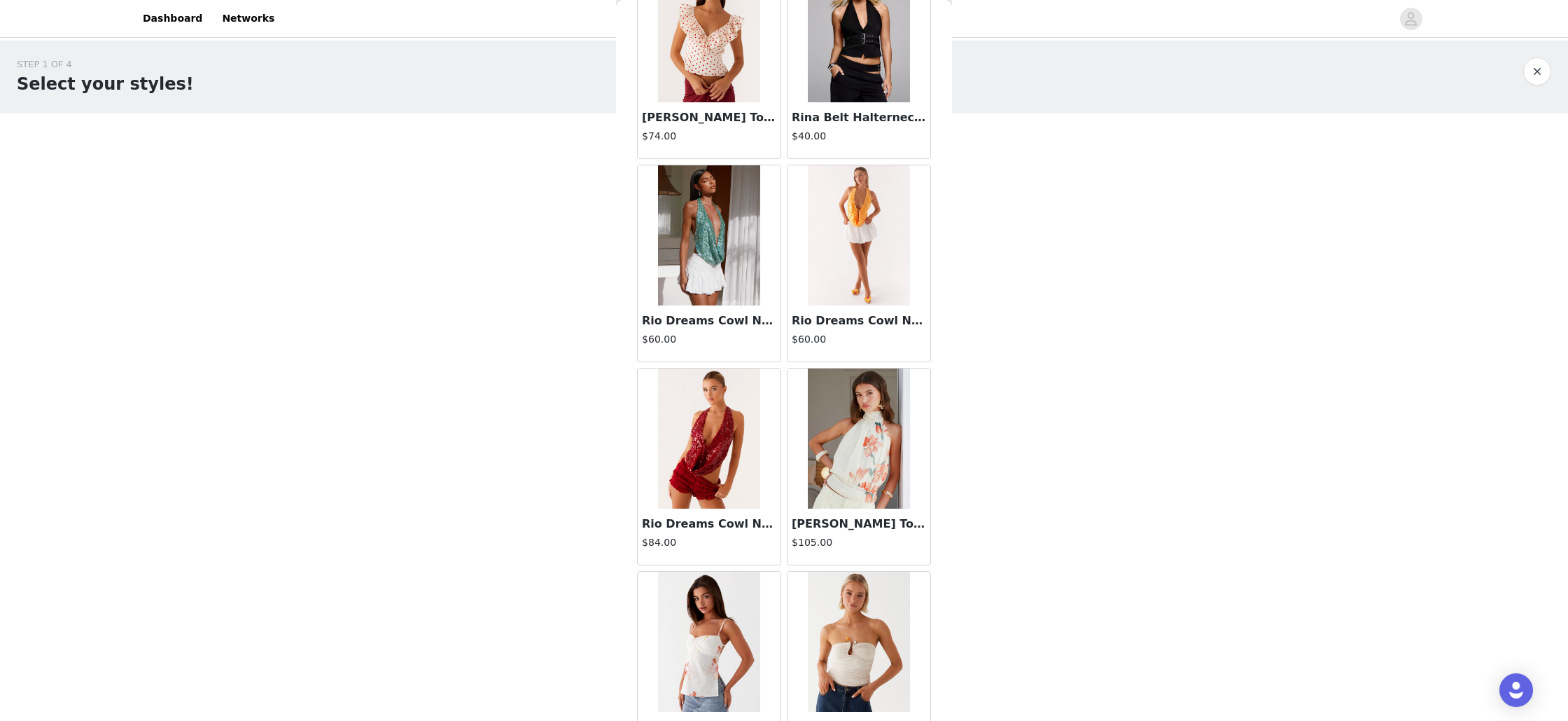
scroll to position [15642, 0]
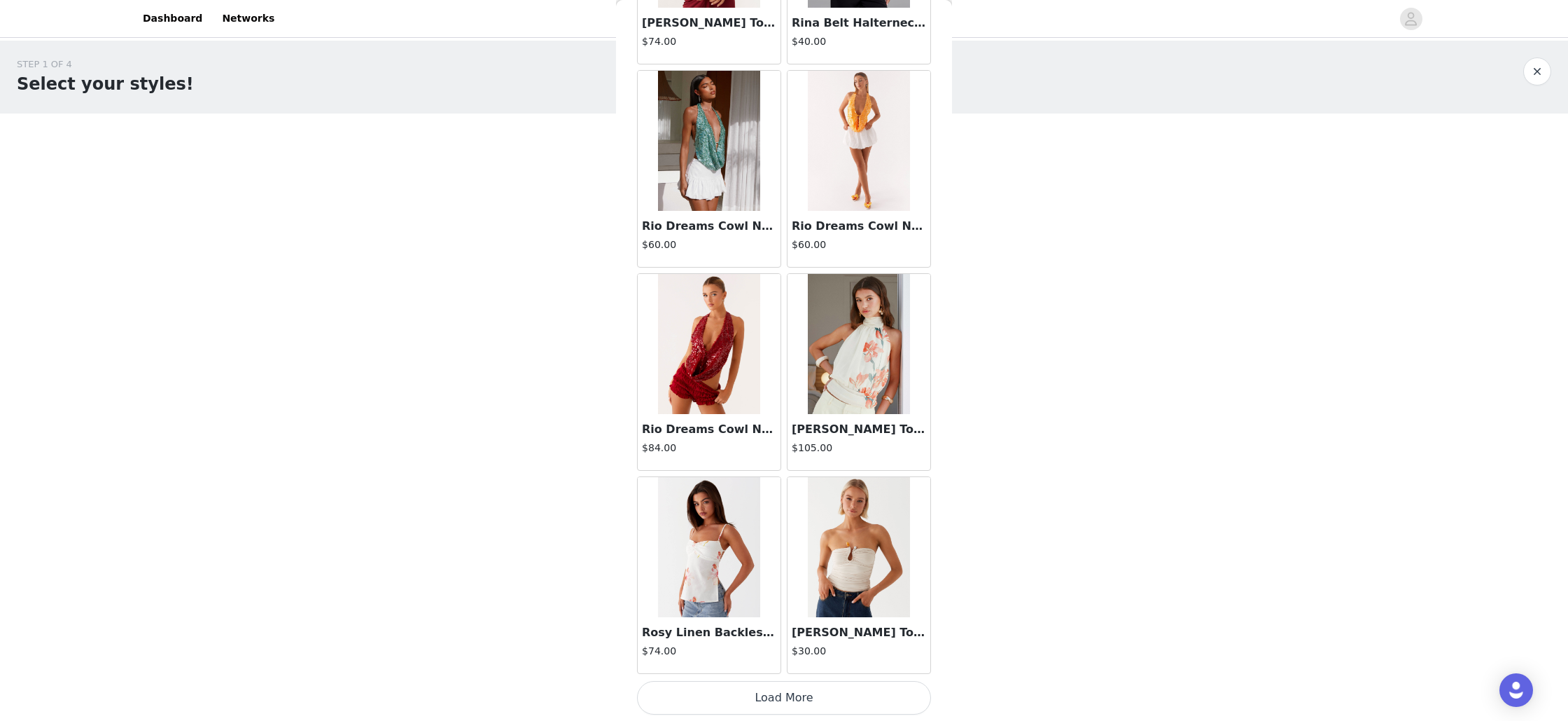
click at [820, 697] on button "Load More" at bounding box center [784, 698] width 294 height 34
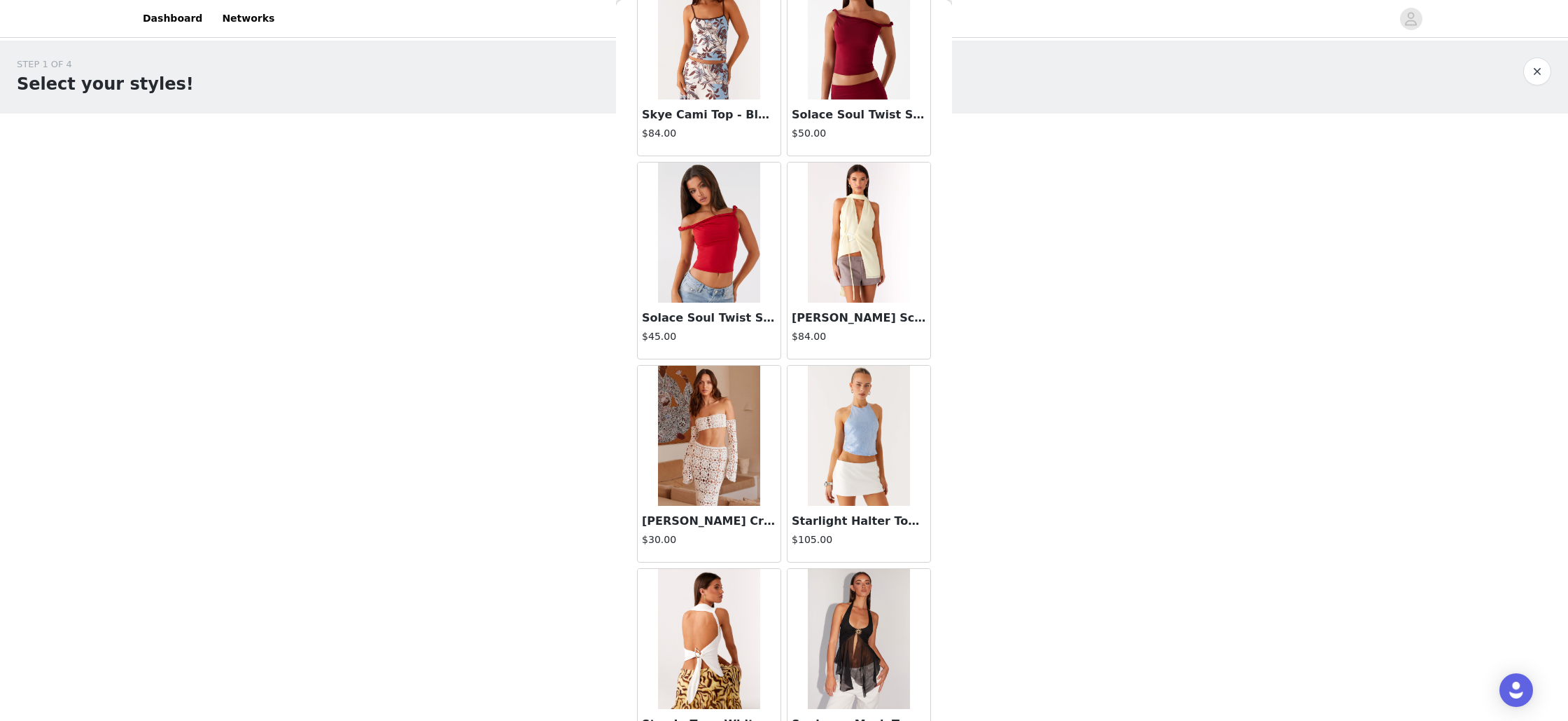
scroll to position [17673, 0]
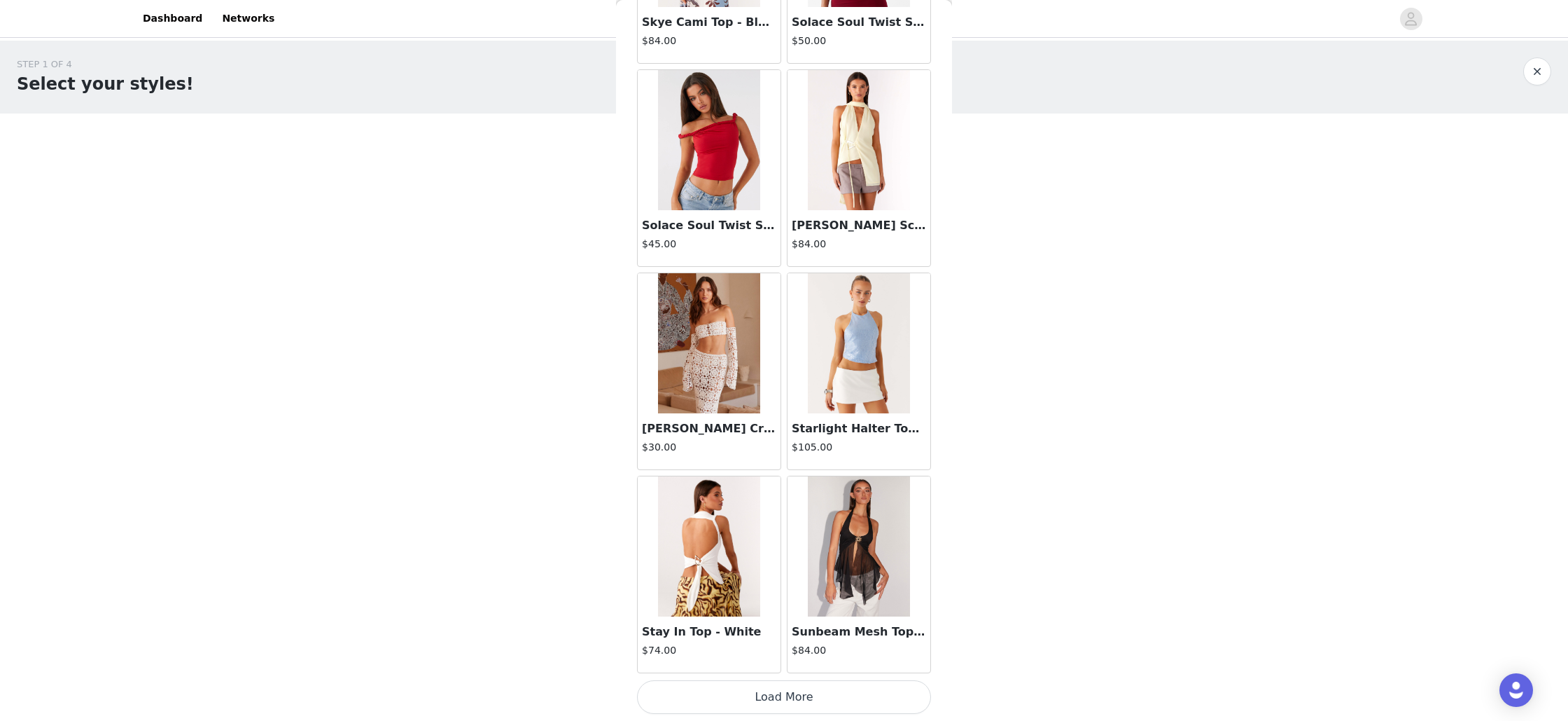
click at [792, 697] on button "Load More" at bounding box center [784, 697] width 294 height 34
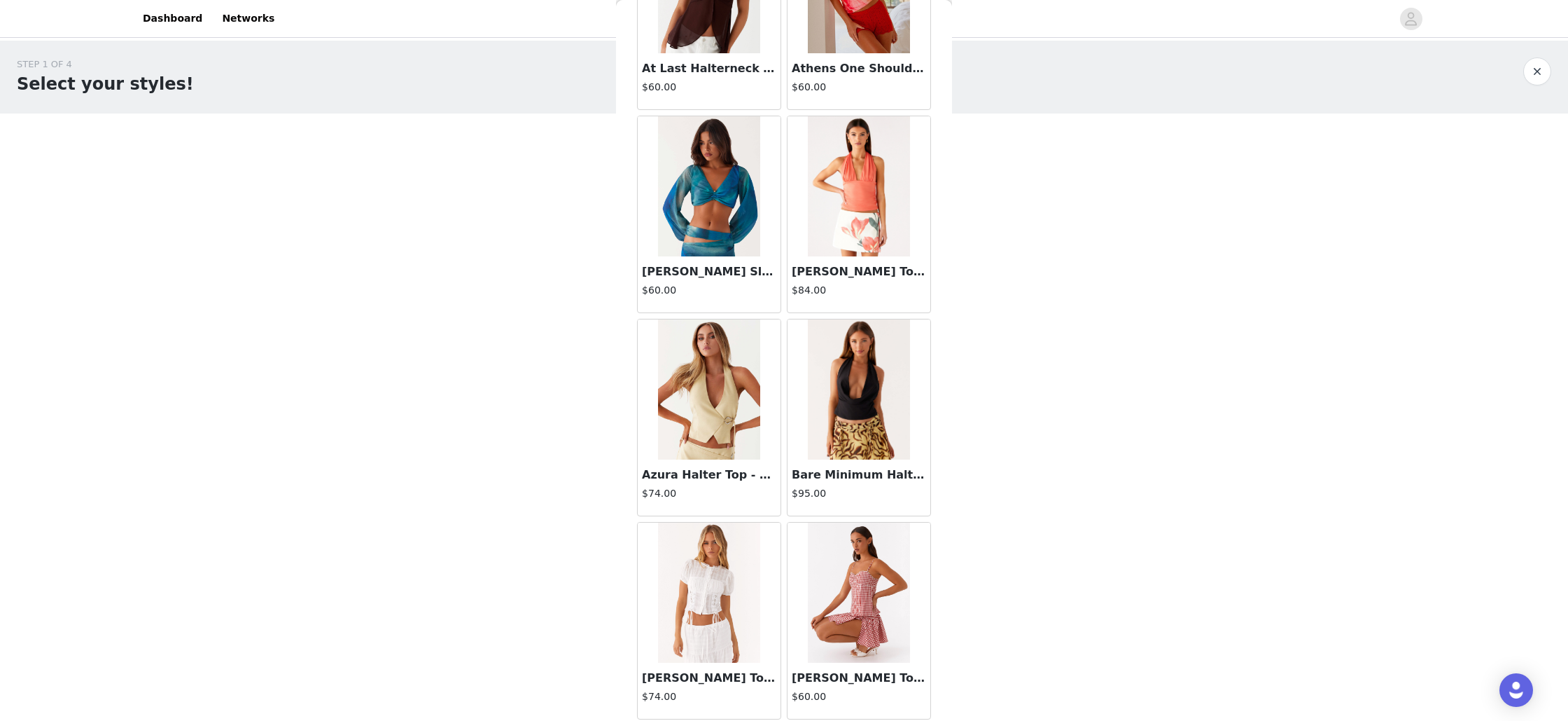
scroll to position [0, 0]
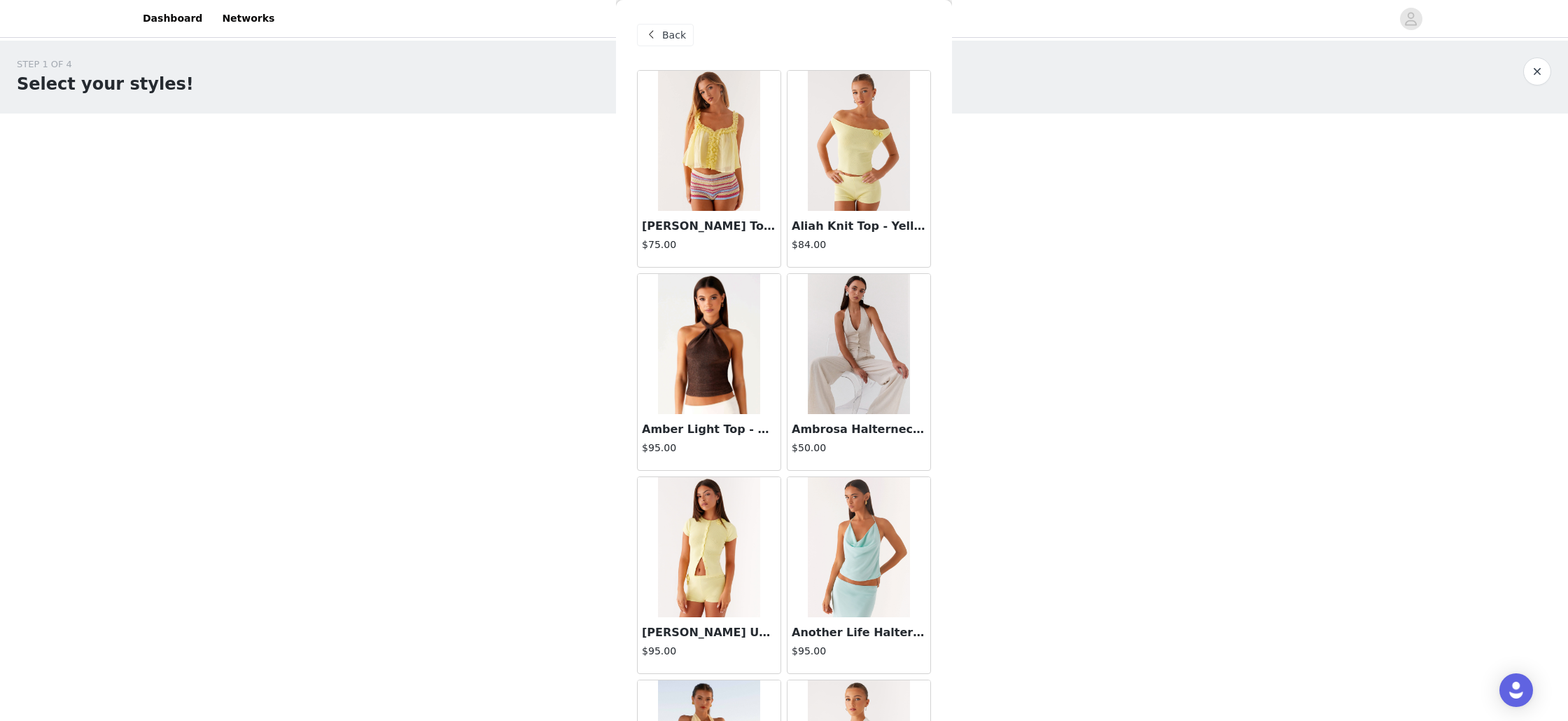
click at [688, 37] on div "Back" at bounding box center [665, 34] width 57 height 22
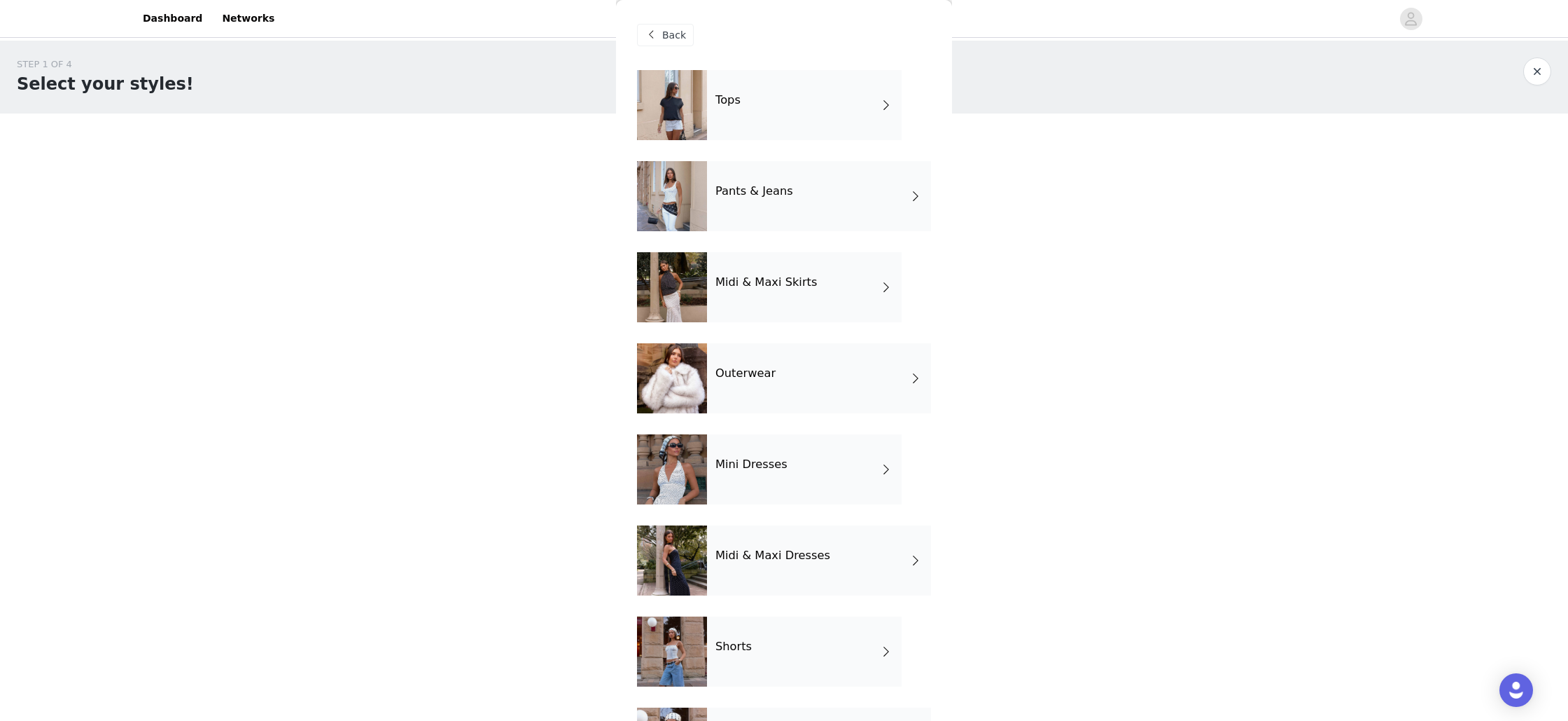
click at [783, 222] on div "Pants & Jeans" at bounding box center [818, 196] width 224 height 70
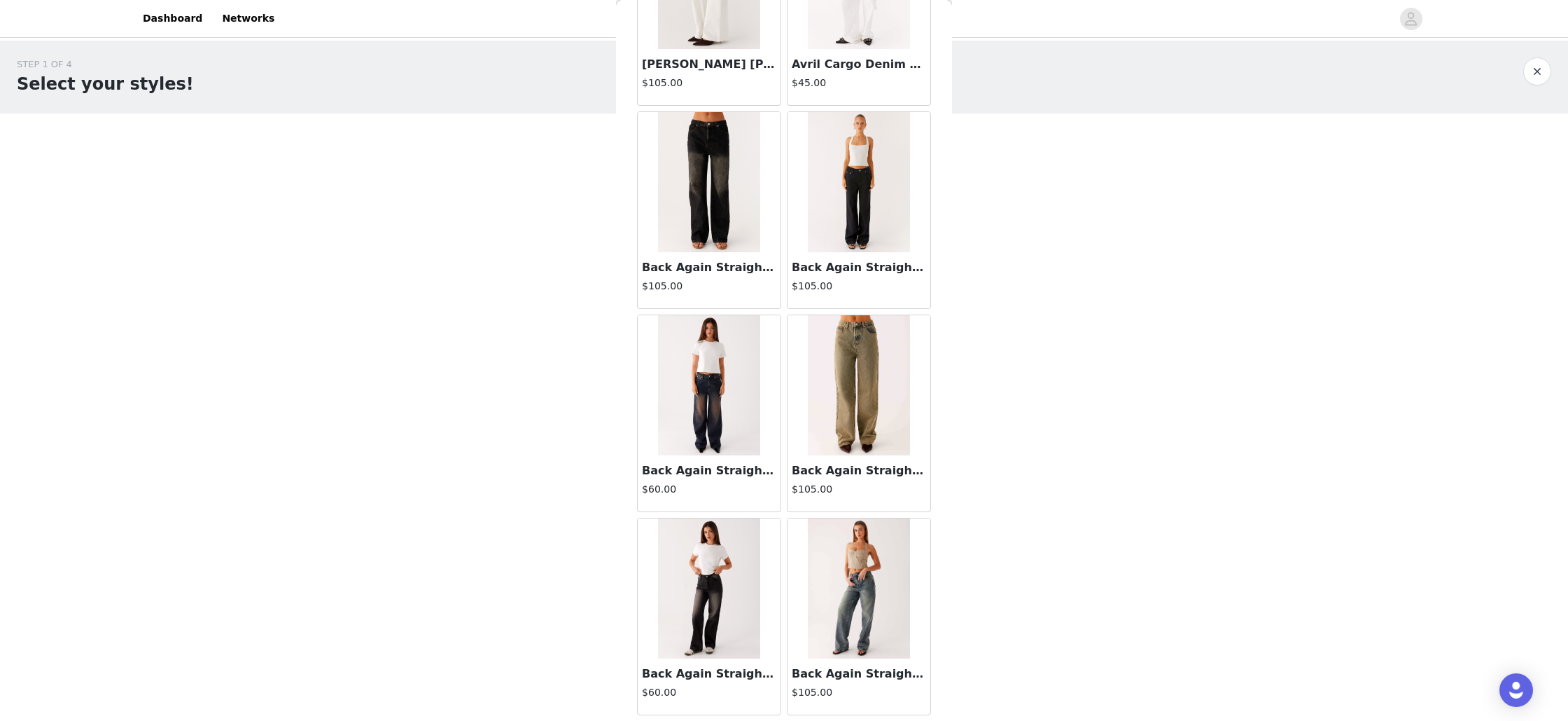
scroll to position [163, 0]
click at [855, 215] on img at bounding box center [858, 181] width 102 height 140
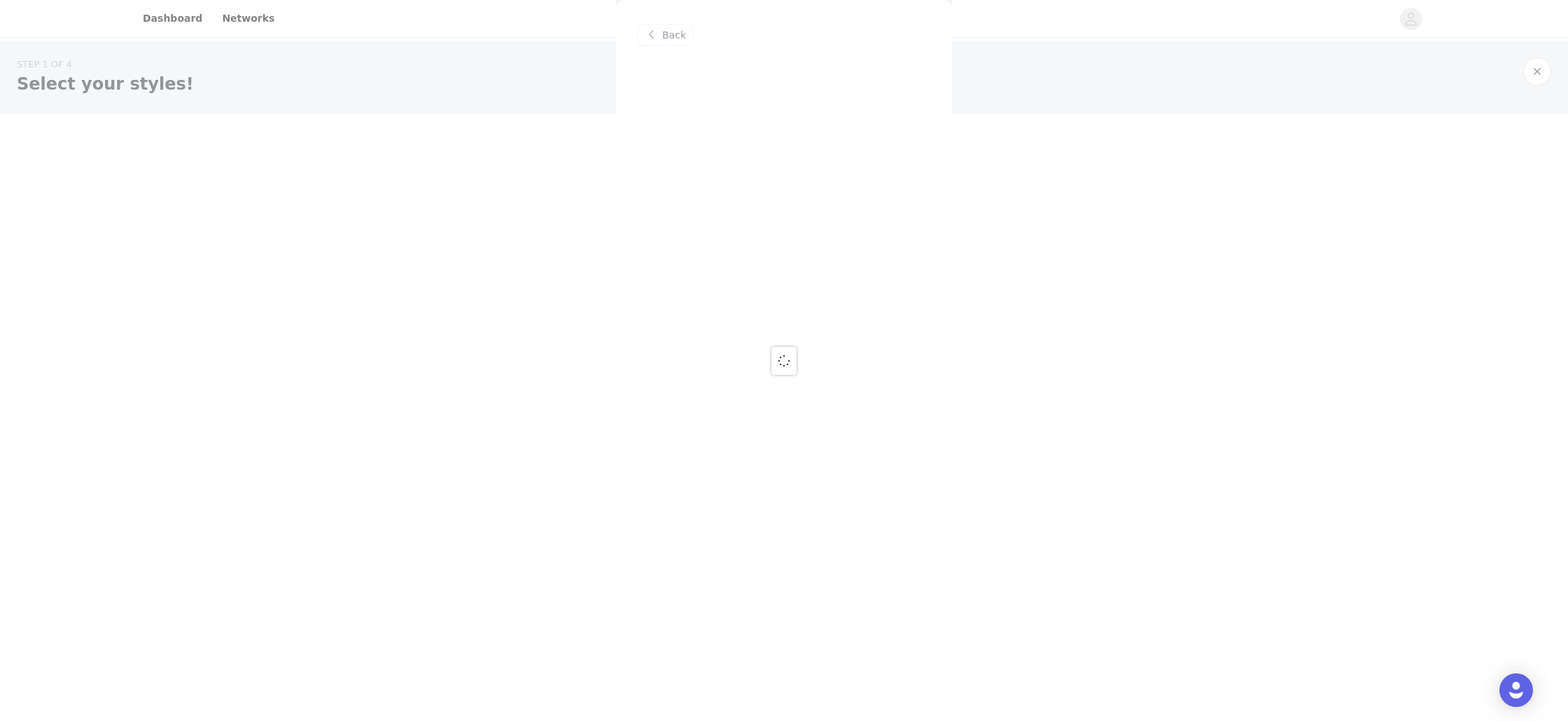
scroll to position [0, 0]
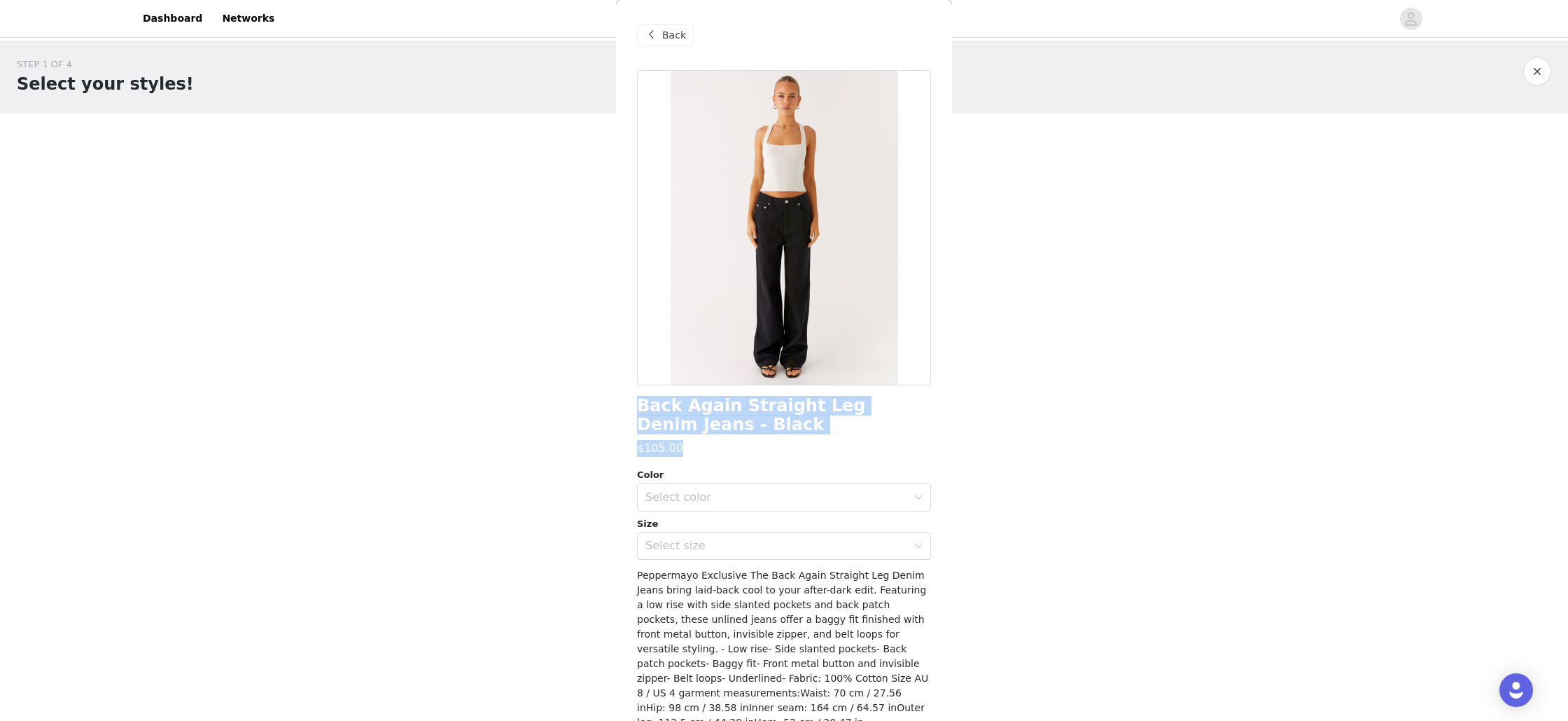
drag, startPoint x: 636, startPoint y: 409, endPoint x: 711, endPoint y: 442, distance: 81.9
click at [711, 442] on div "Back Back Again Straight Leg Denim Jeans - Black $105.00 Color Select color Siz…" at bounding box center [783, 360] width 336 height 721
click at [711, 442] on div "$105.00" at bounding box center [784, 449] width 294 height 17
drag, startPoint x: 699, startPoint y: 429, endPoint x: 618, endPoint y: 403, distance: 85.1
click at [618, 403] on div "Back Back Again Straight Leg Denim Jeans - Black $105.00 Color Select color Siz…" at bounding box center [783, 360] width 336 height 721
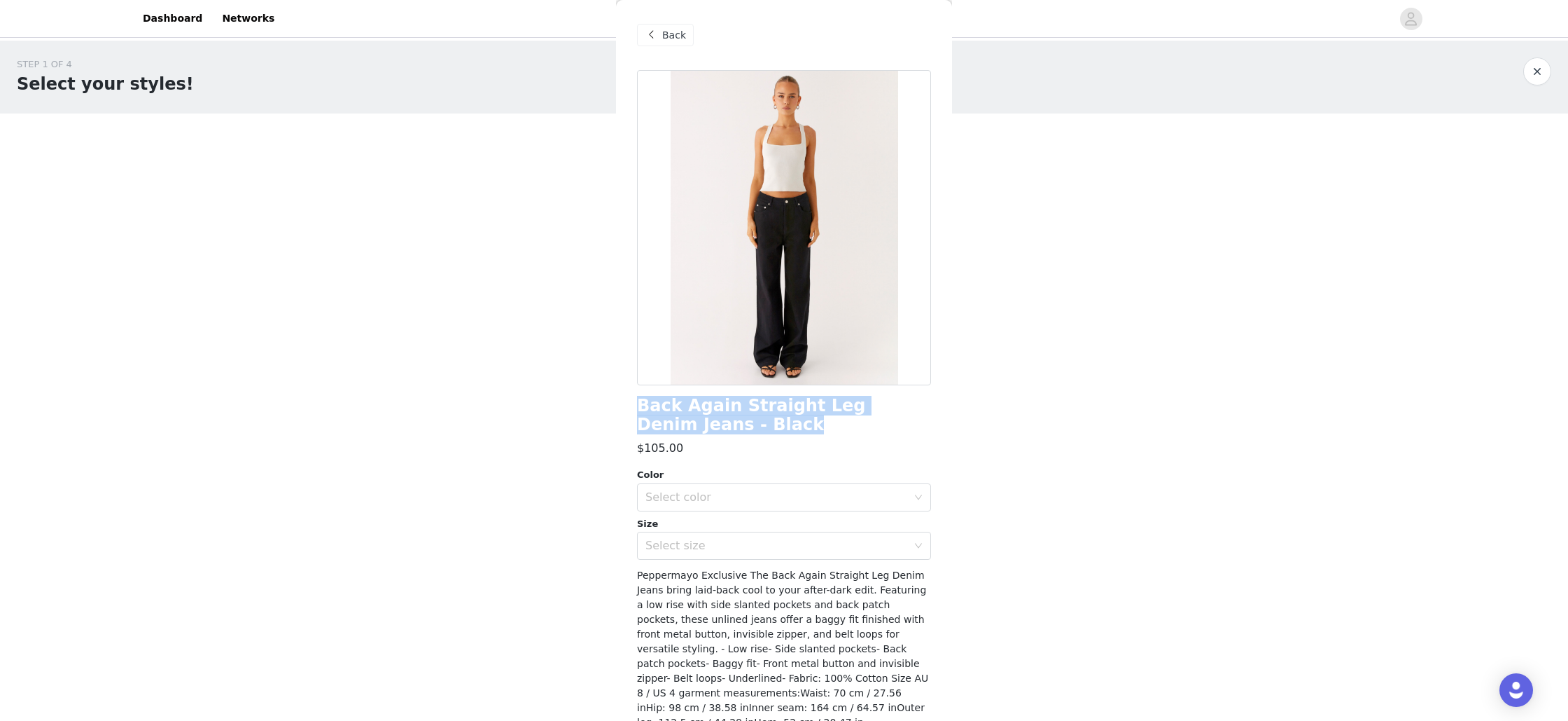
copy h1 "Back Again Straight Leg Denim Jeans - Black"
click at [662, 41] on span "Back" at bounding box center [674, 35] width 24 height 15
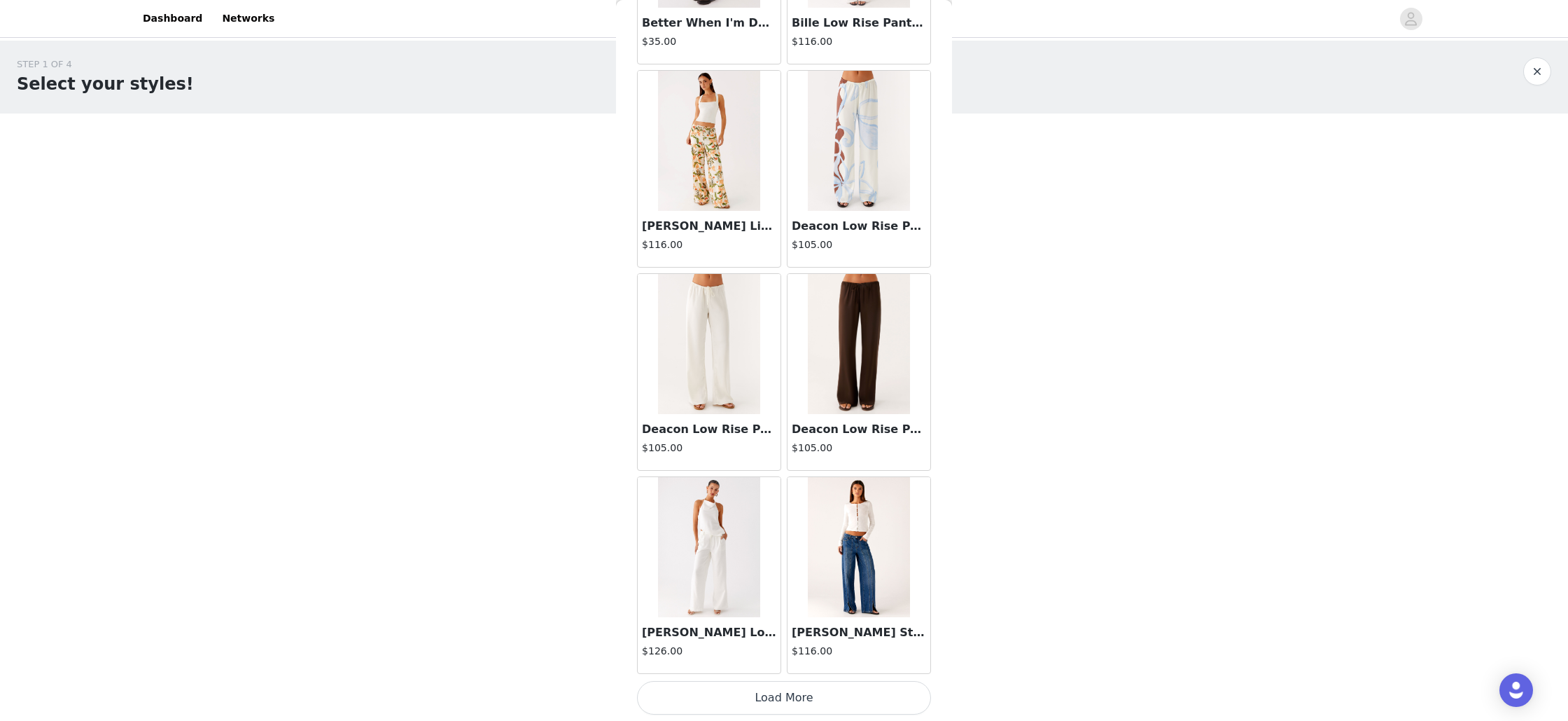
scroll to position [1414, 0]
click at [789, 697] on button "Load More" at bounding box center [784, 698] width 294 height 34
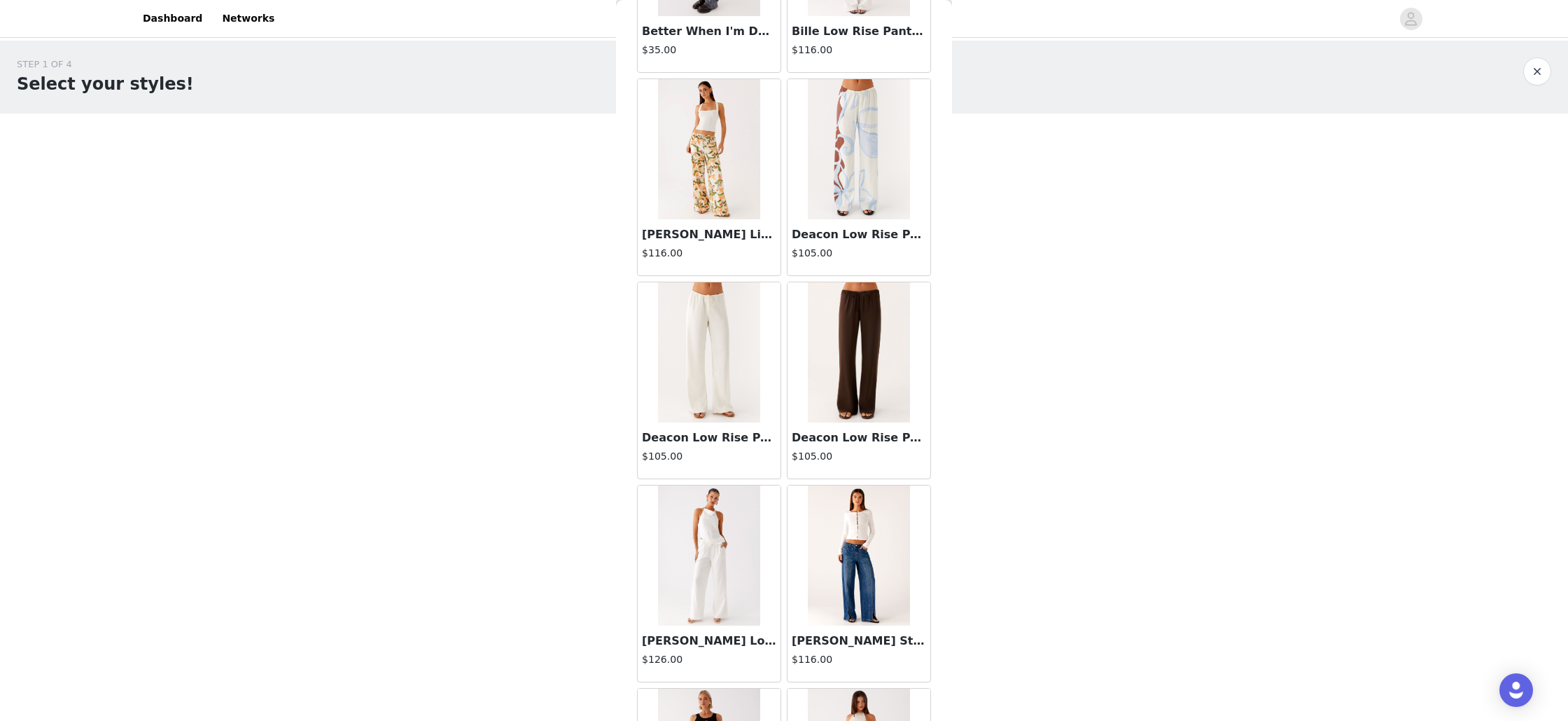
click at [863, 384] on img at bounding box center [858, 352] width 102 height 140
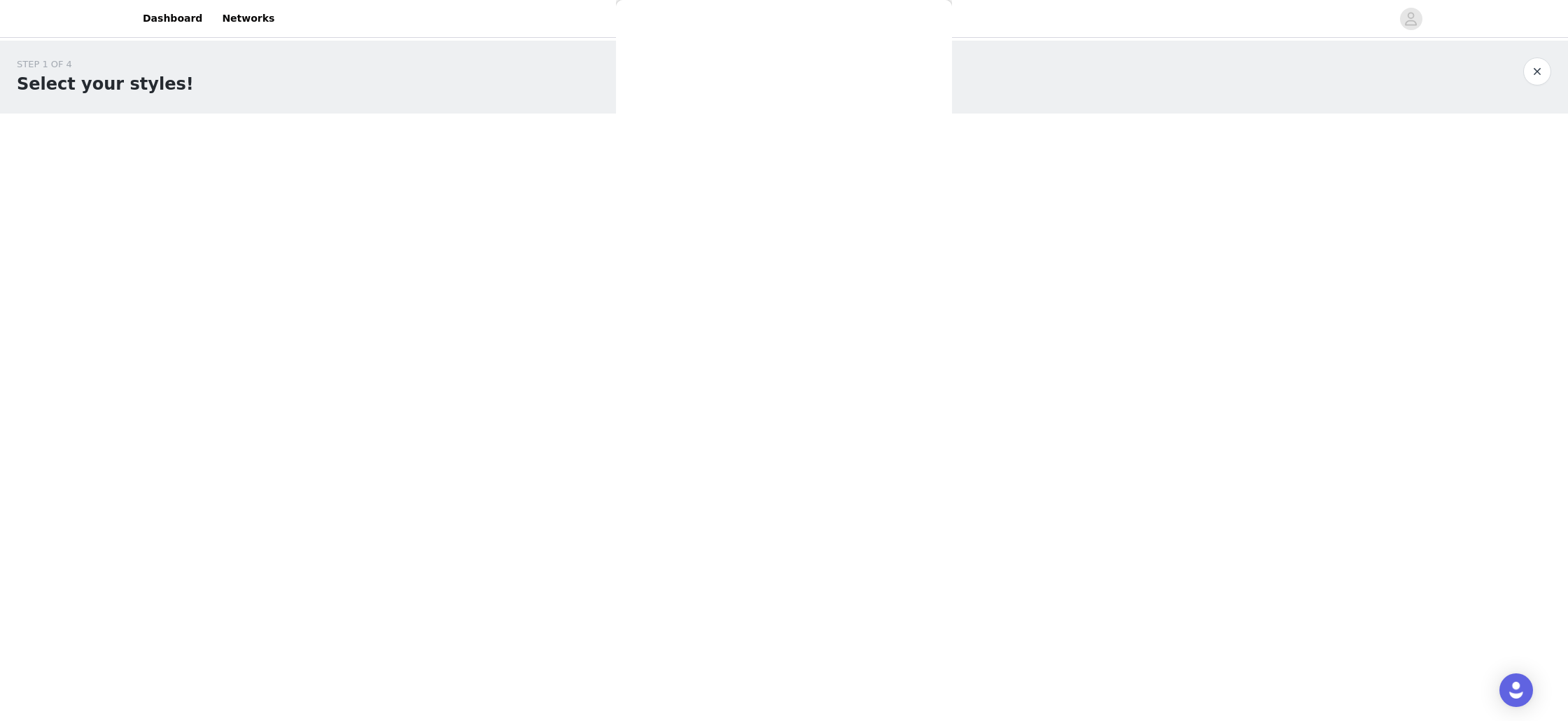
scroll to position [0, 0]
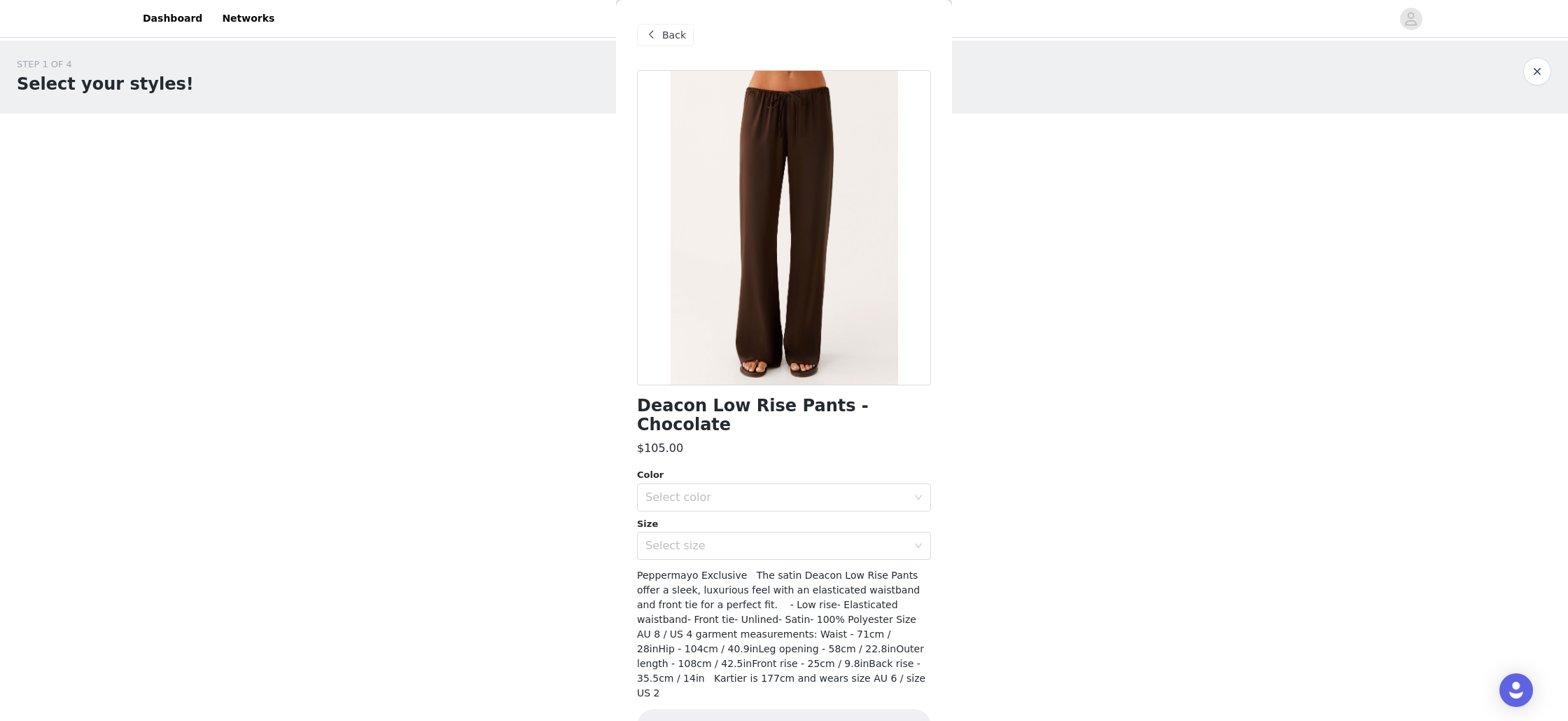
click at [657, 36] on span at bounding box center [651, 35] width 17 height 17
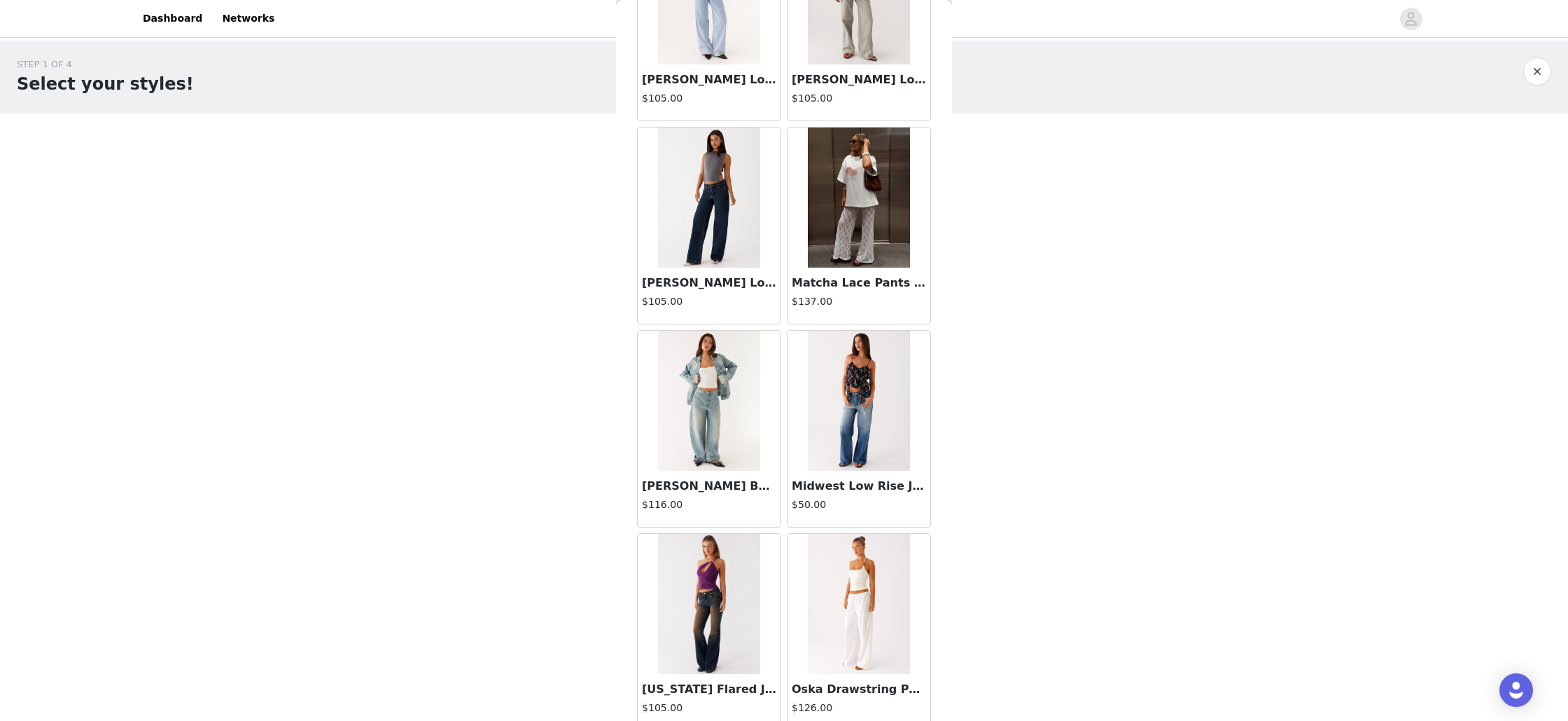
scroll to position [2973, 0]
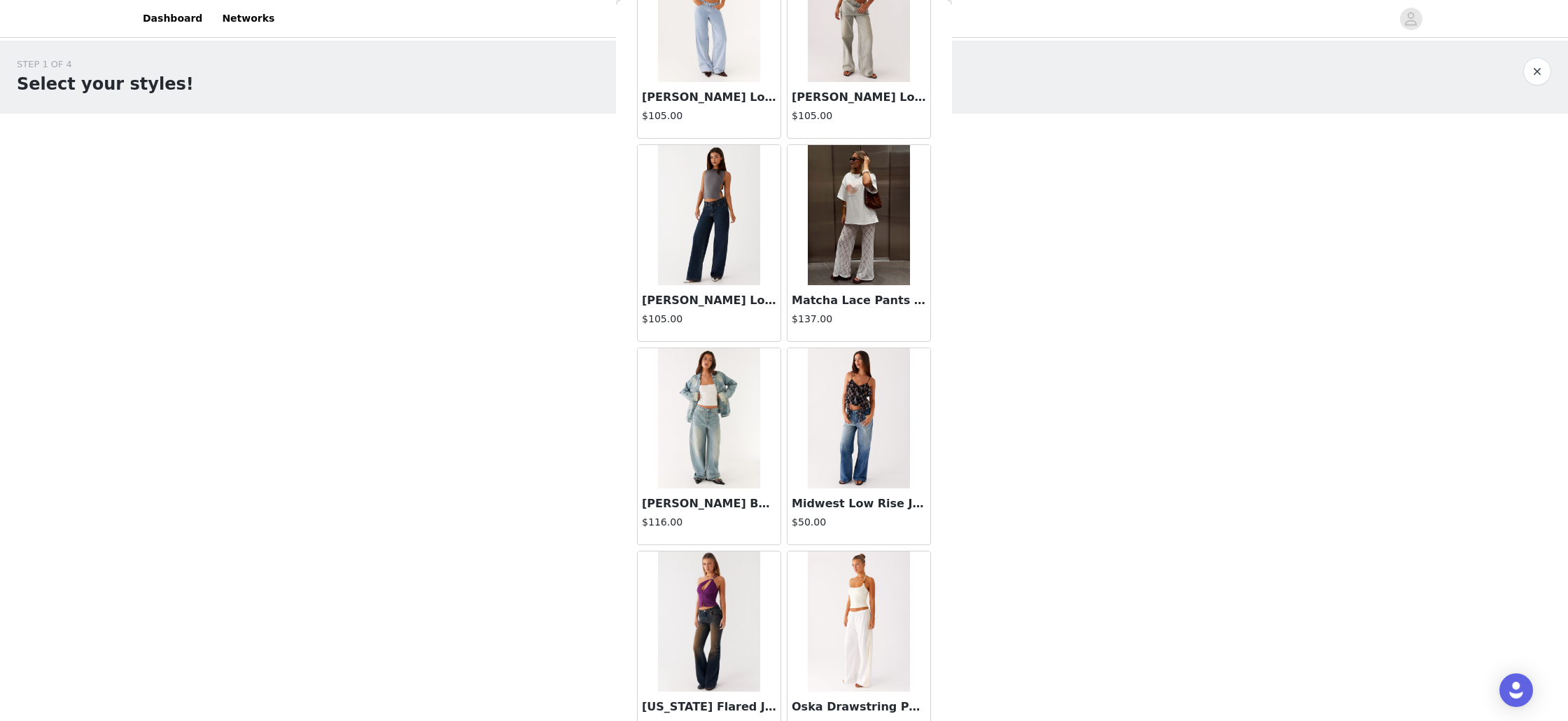
click at [852, 407] on img at bounding box center [858, 418] width 102 height 140
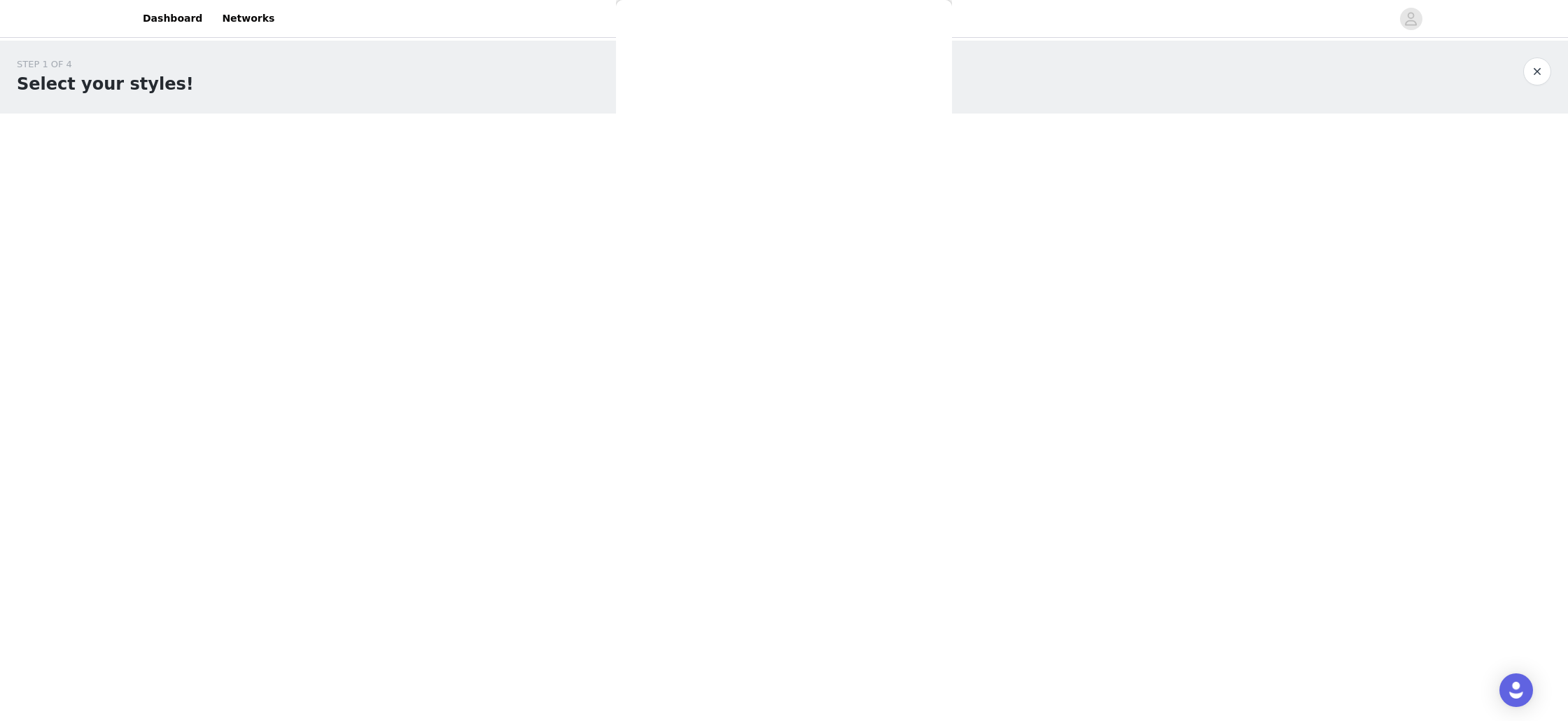
scroll to position [0, 0]
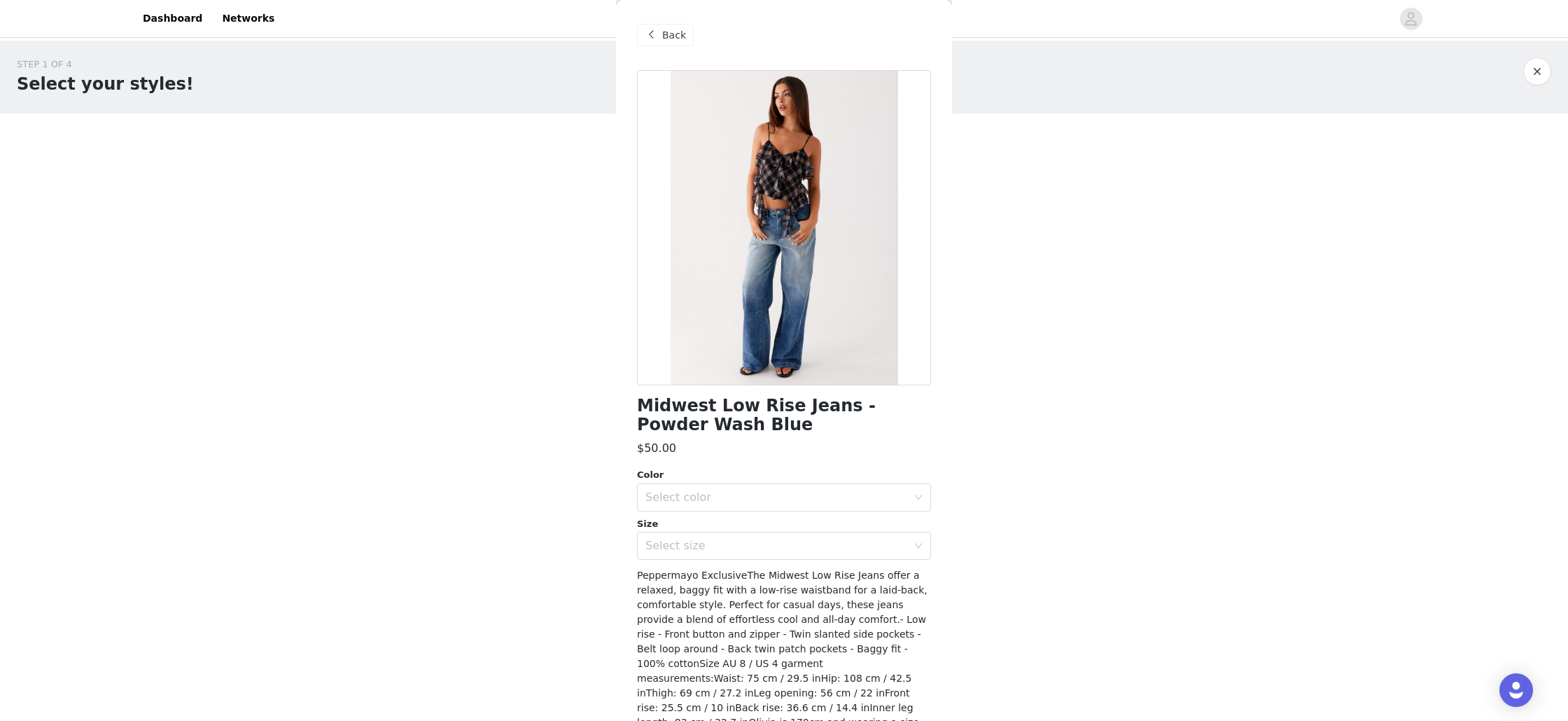
click at [677, 38] on span "Back" at bounding box center [674, 35] width 24 height 15
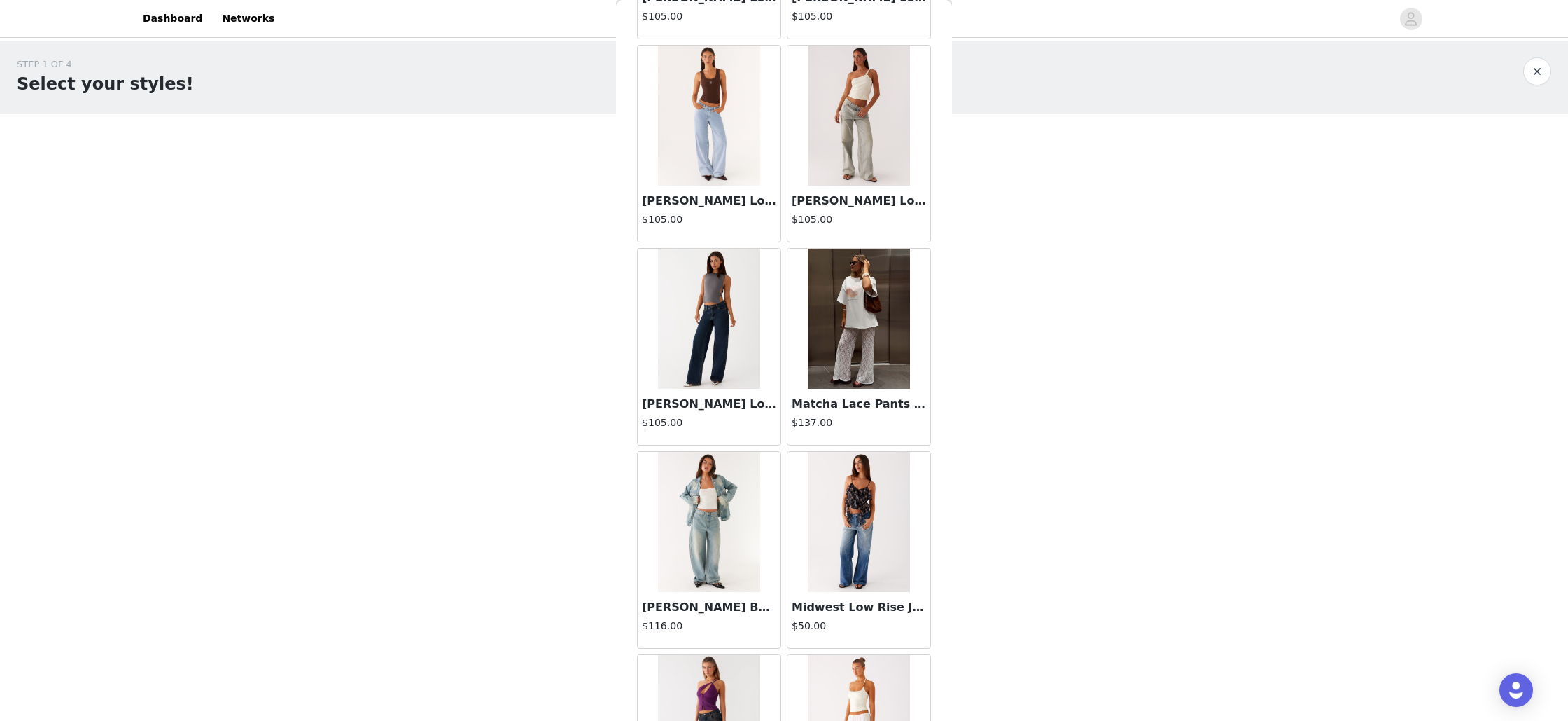
scroll to position [3454, 0]
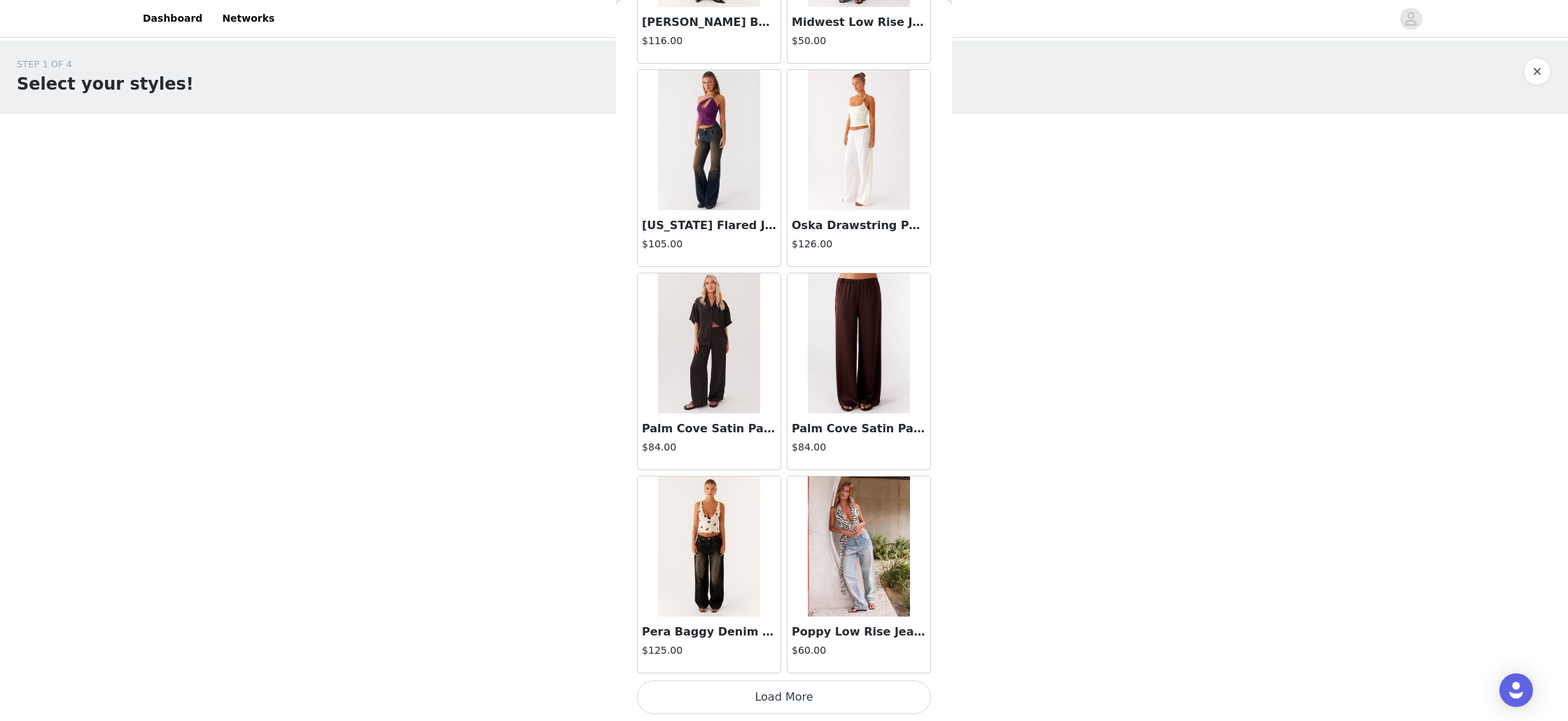
click at [817, 692] on button "Load More" at bounding box center [784, 697] width 294 height 34
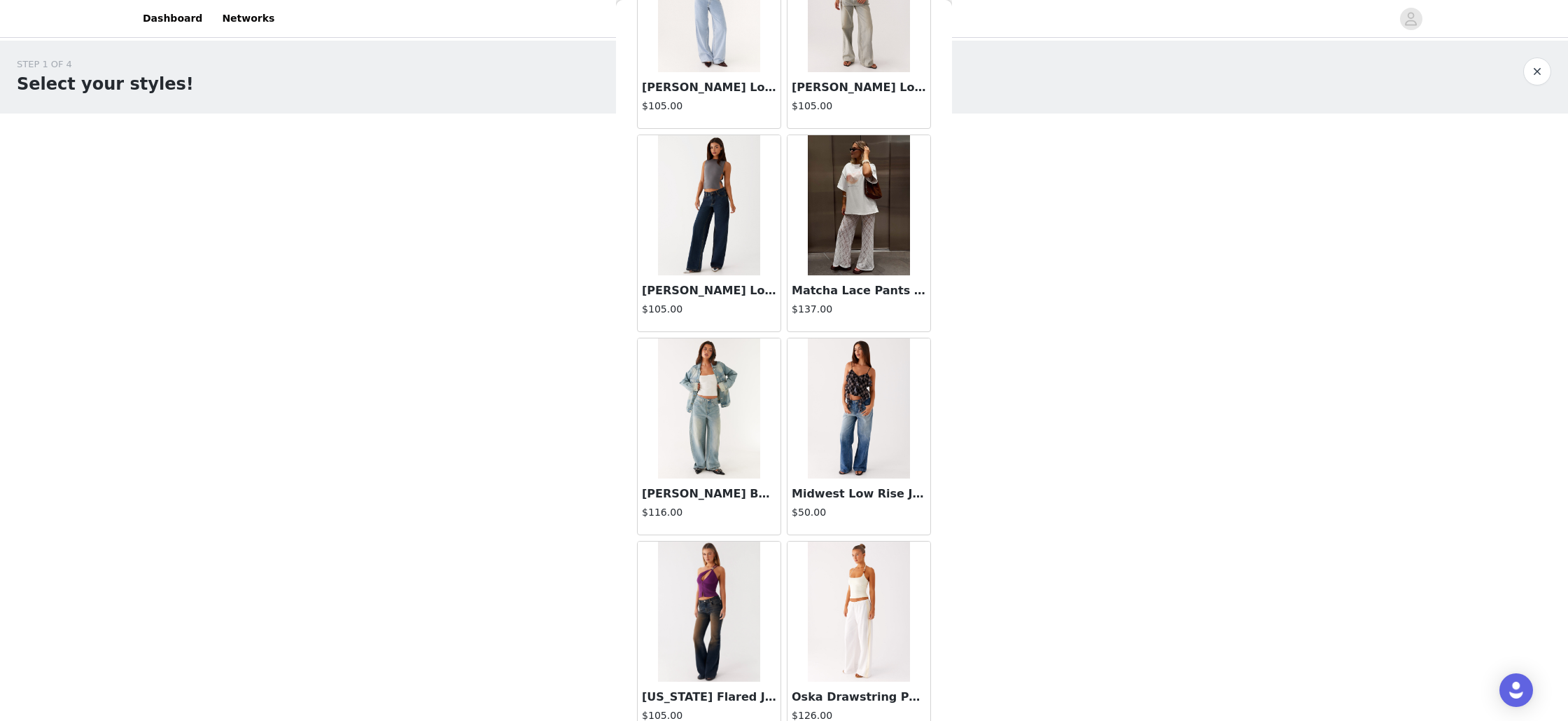
scroll to position [2990, 0]
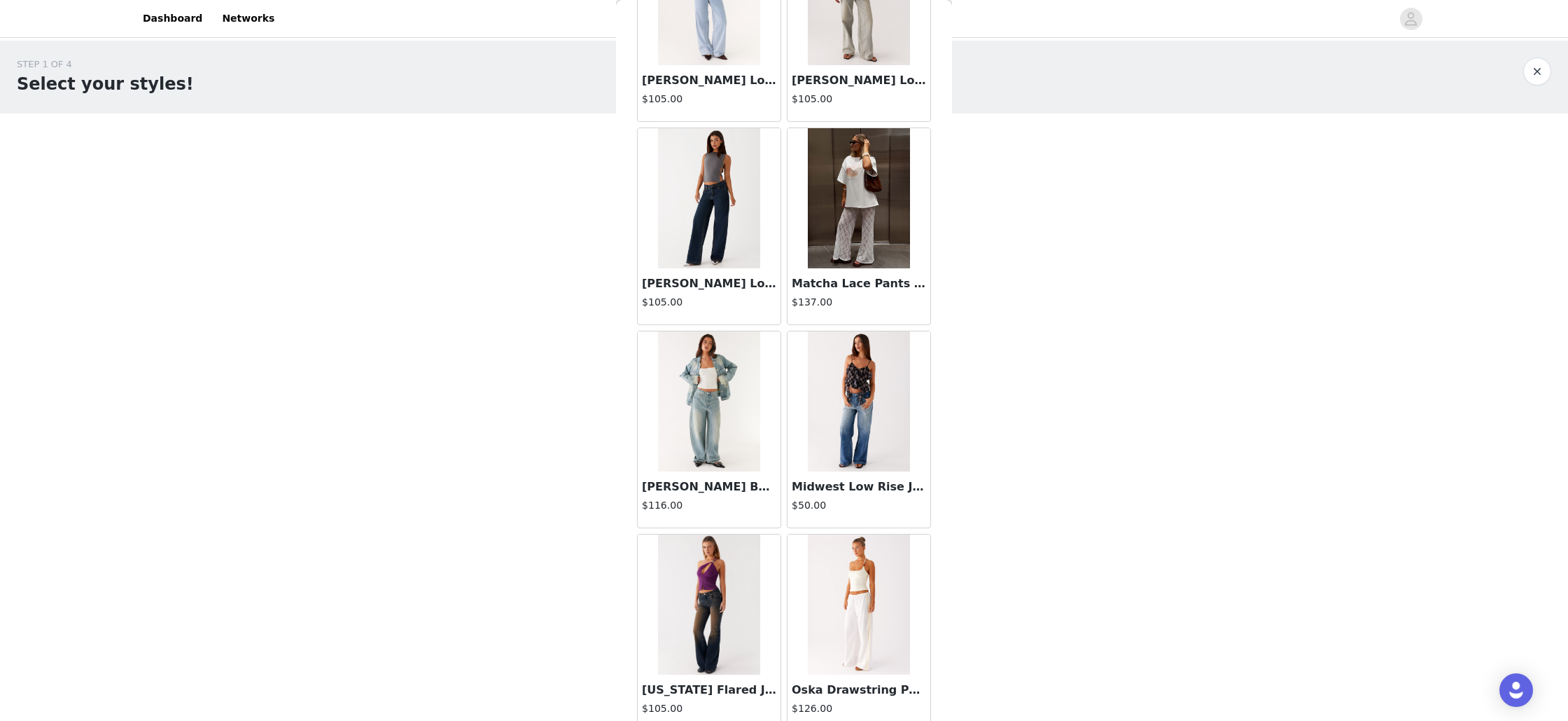
click at [704, 637] on img at bounding box center [709, 604] width 102 height 140
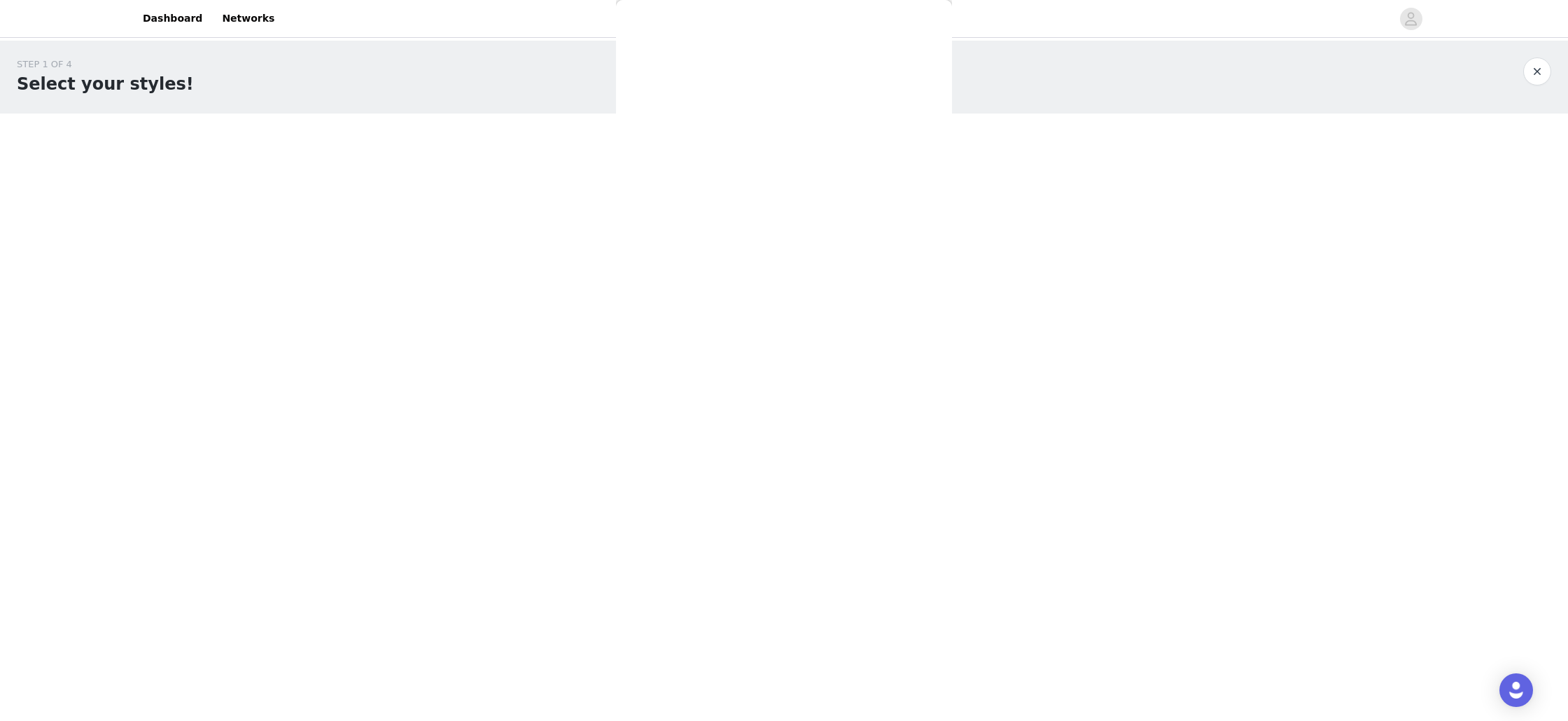
scroll to position [0, 0]
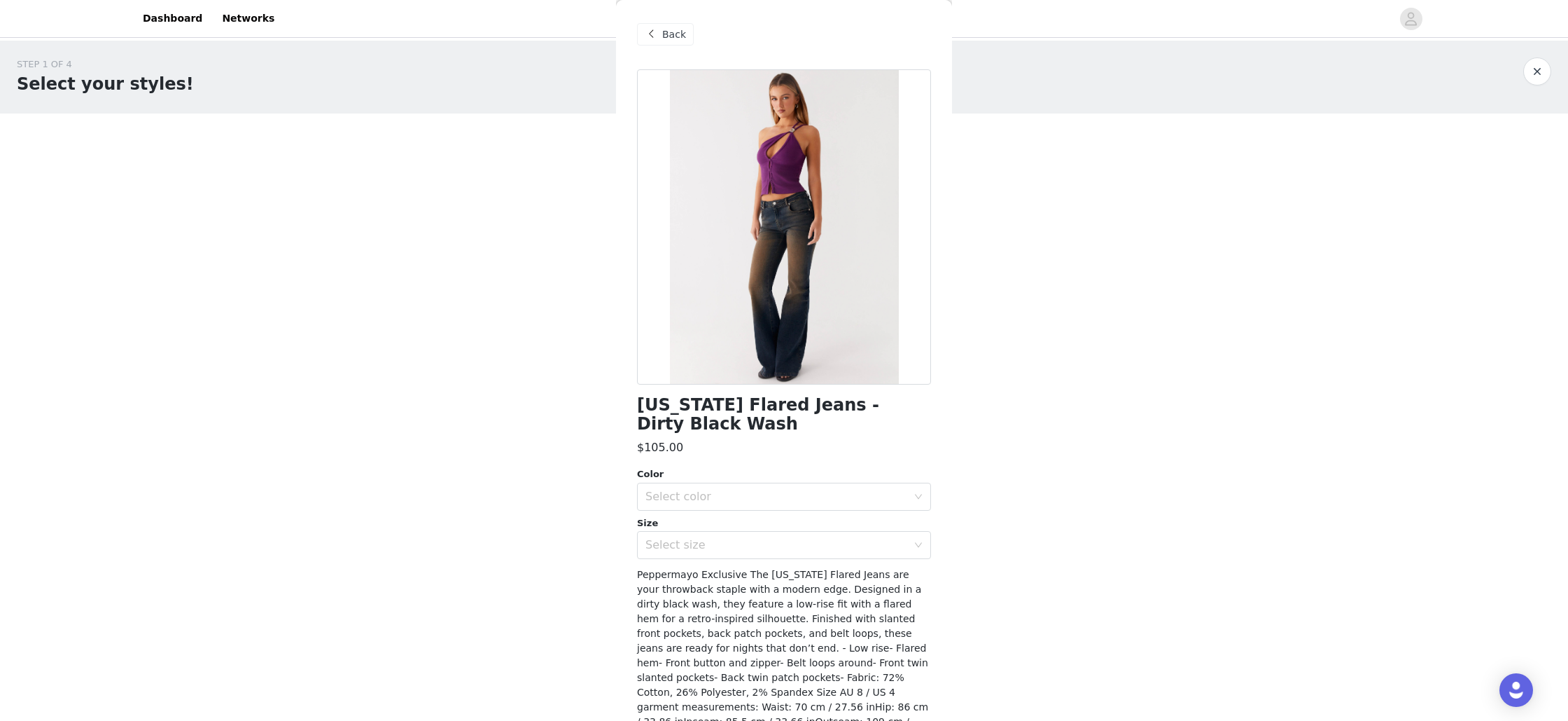
click at [665, 39] on span "Back" at bounding box center [674, 34] width 24 height 15
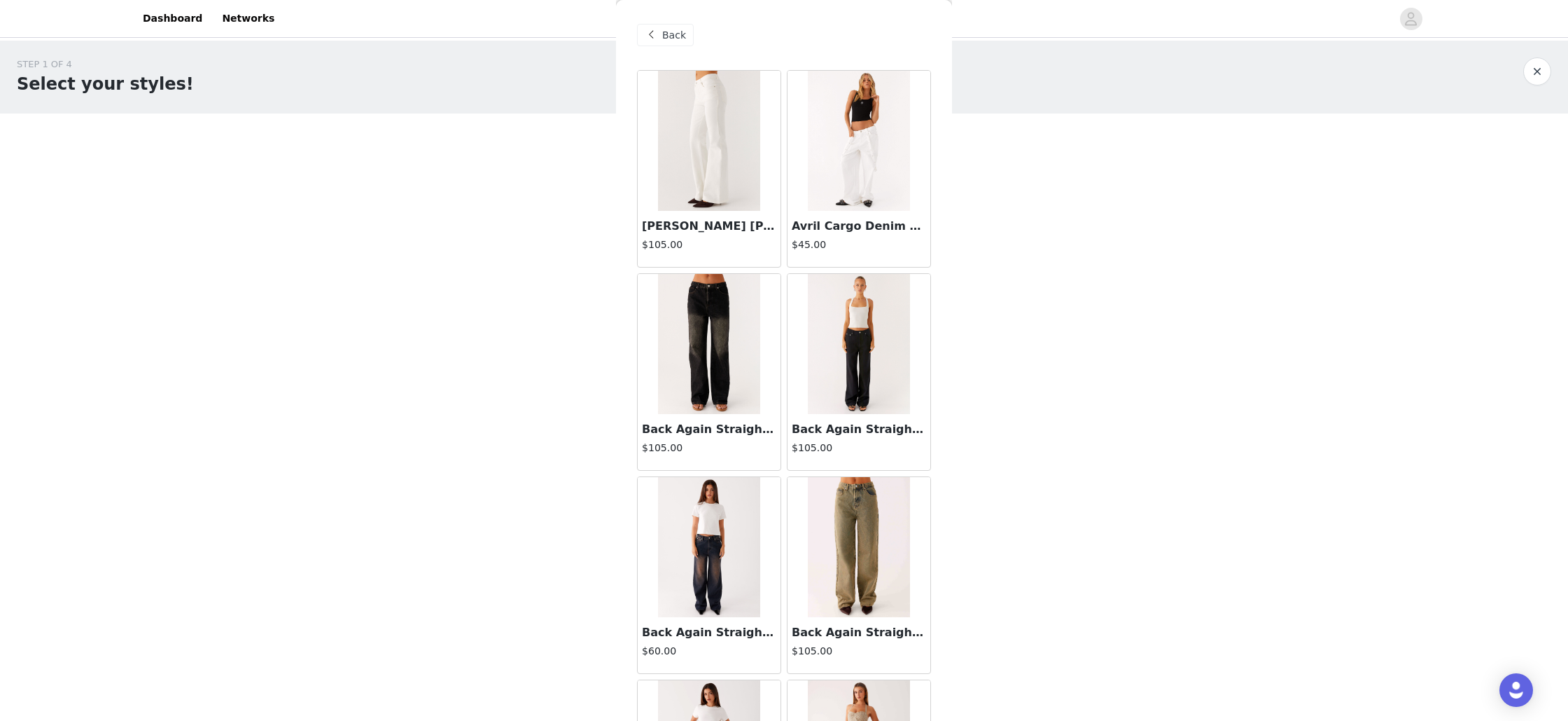
click at [660, 24] on div "Back" at bounding box center [665, 34] width 57 height 22
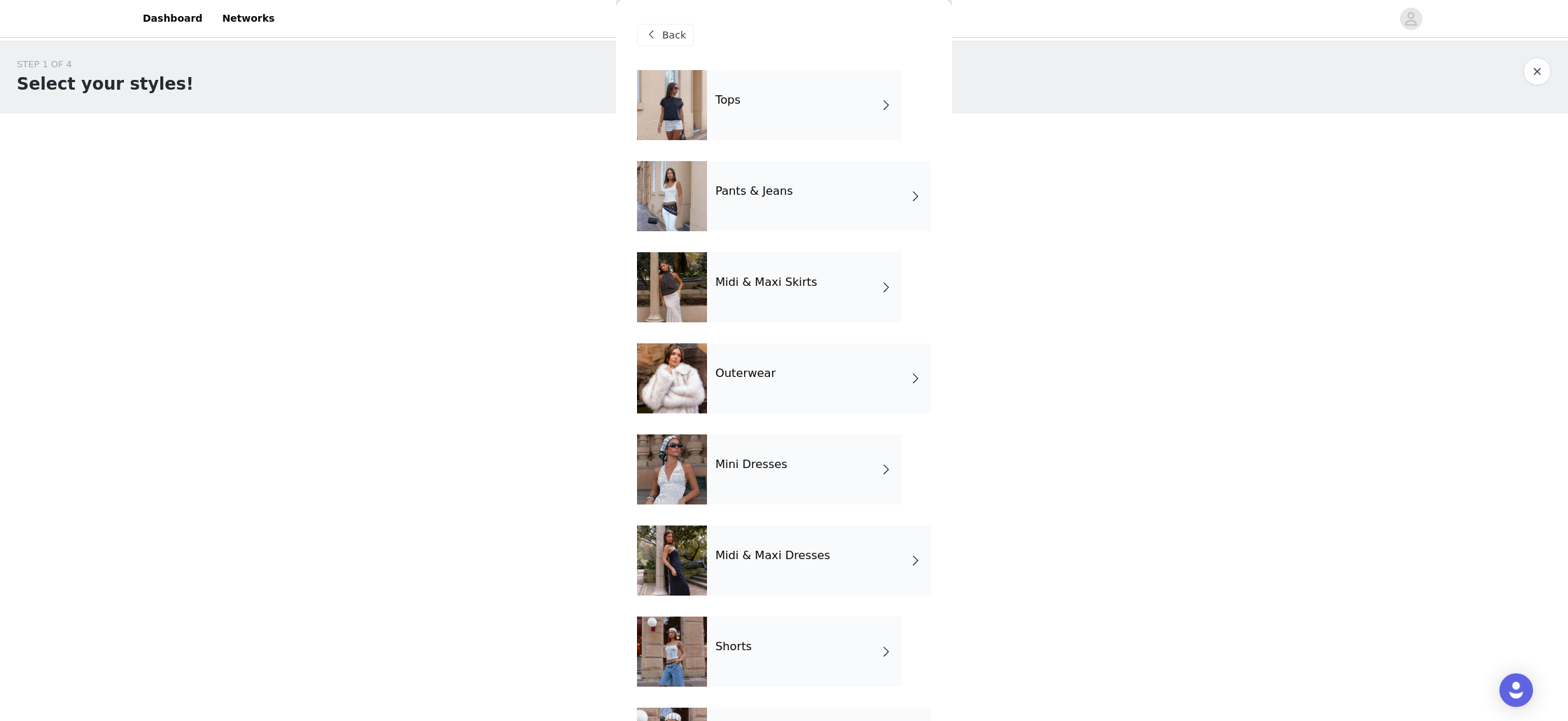
click at [755, 282] on h4 "Midi & Maxi Skirts" at bounding box center [766, 282] width 102 height 12
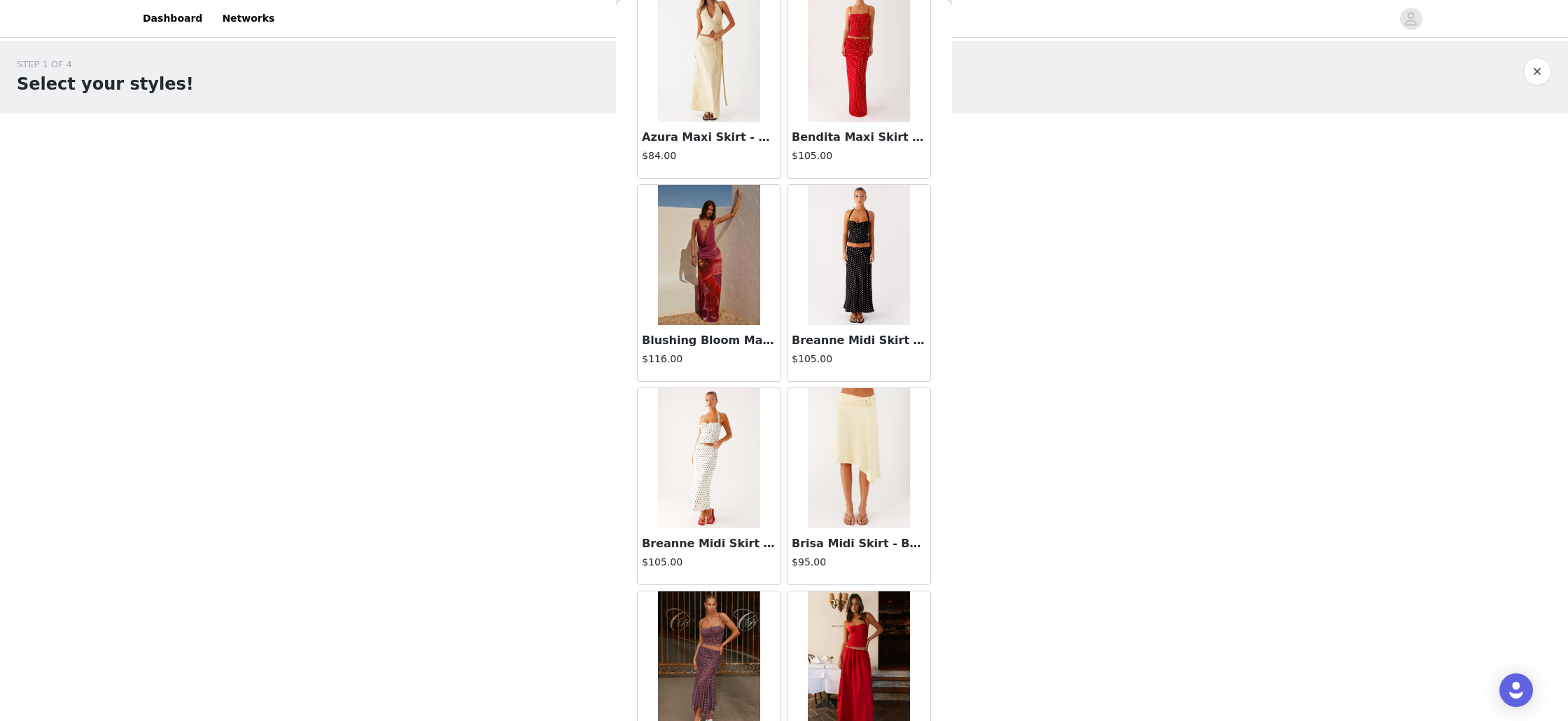
scroll to position [297, 0]
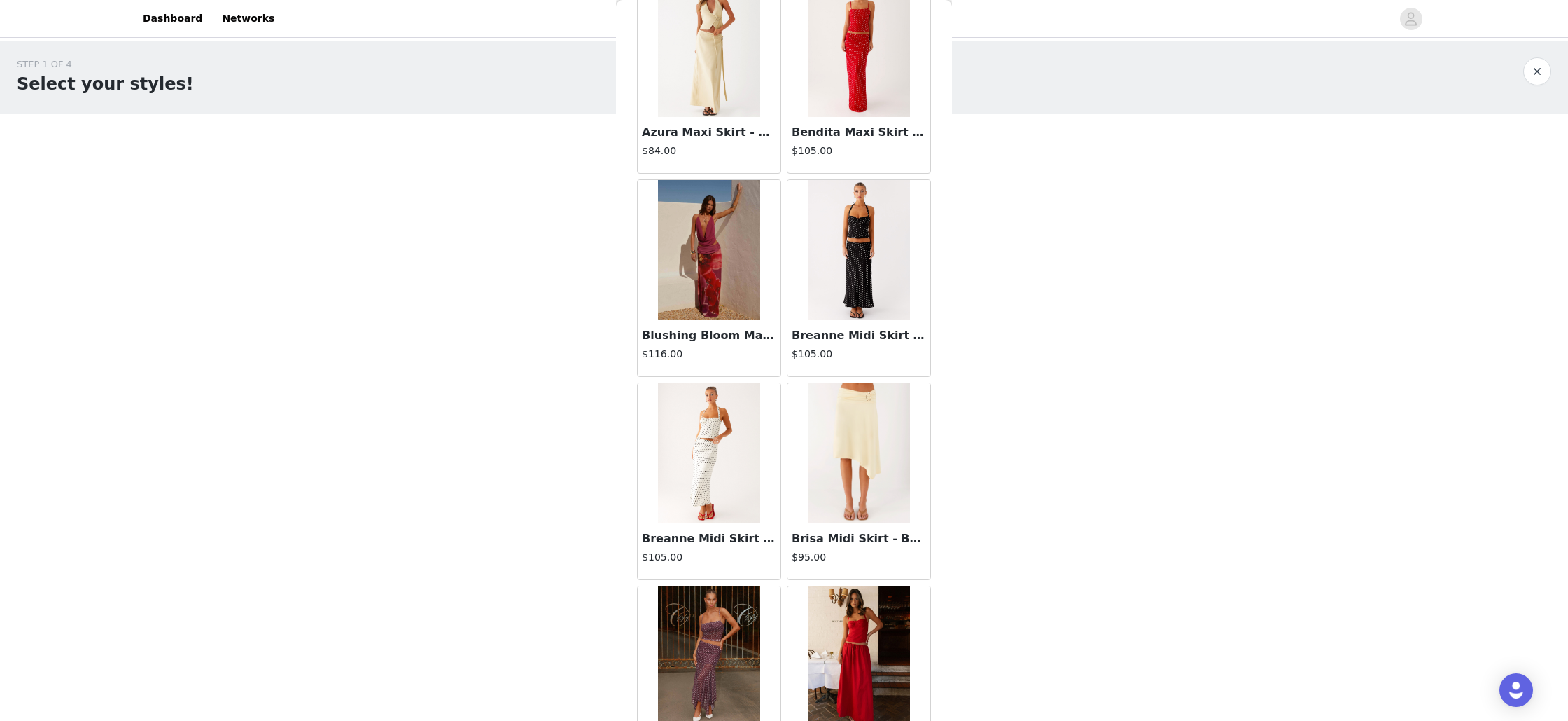
click at [859, 288] on img at bounding box center [858, 250] width 102 height 140
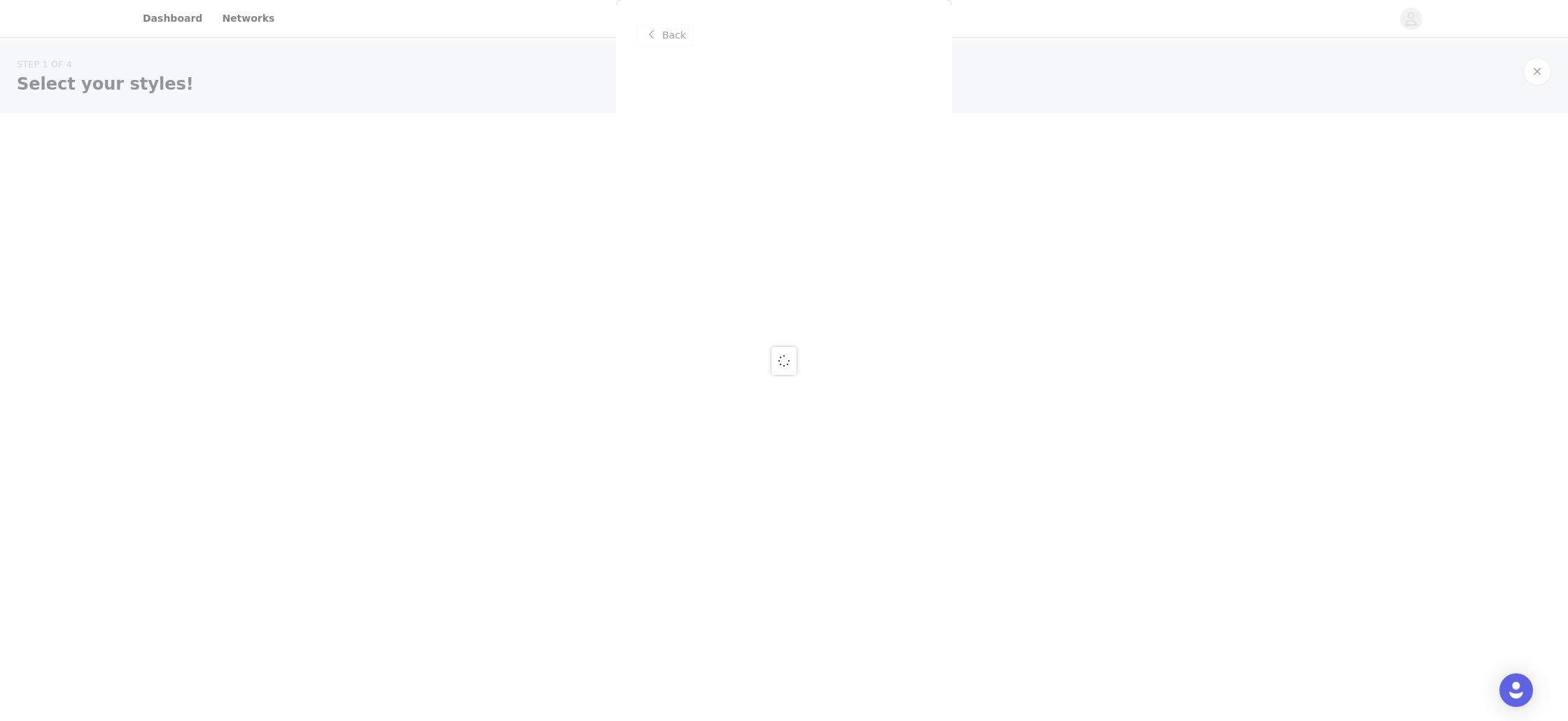
scroll to position [0, 0]
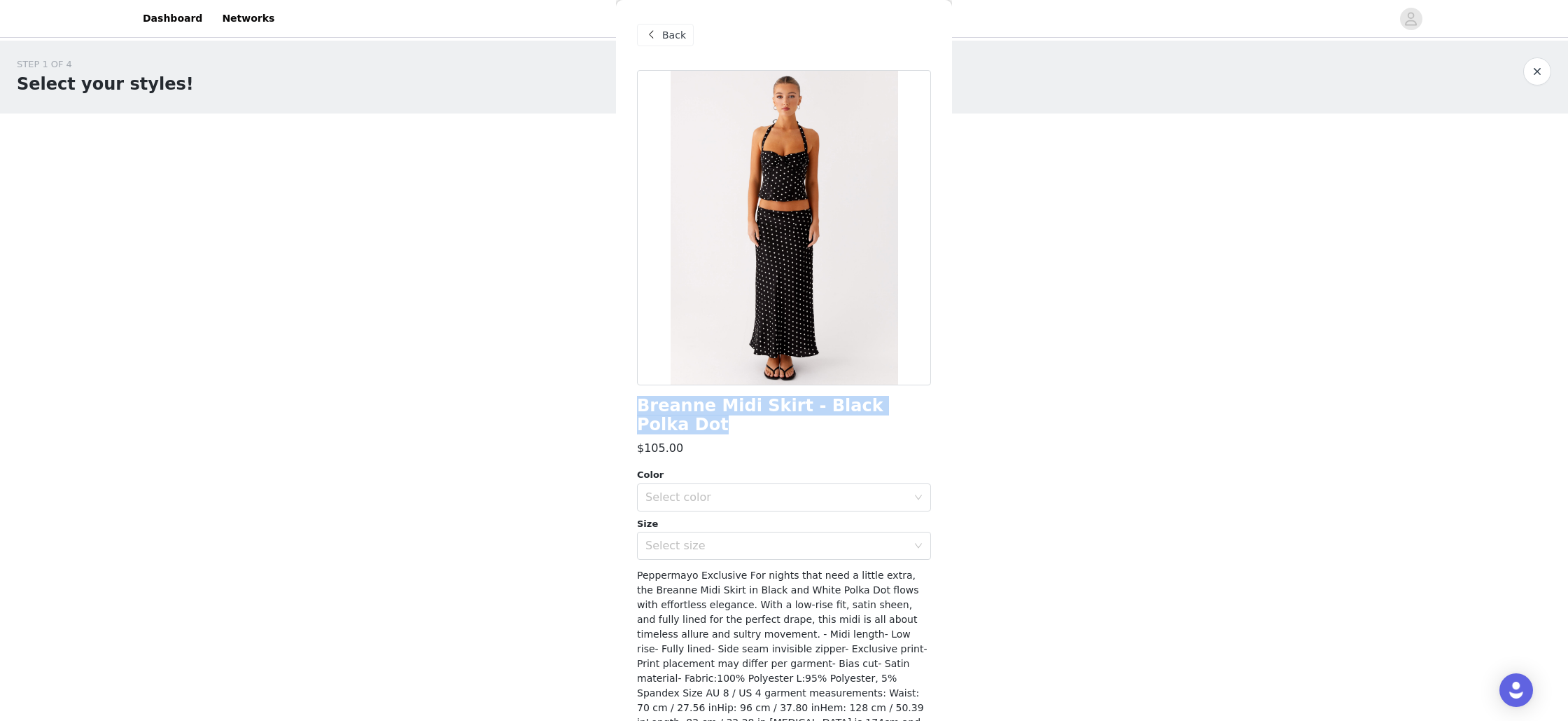
drag, startPoint x: 910, startPoint y: 407, endPoint x: 636, endPoint y: 406, distance: 274.0
click at [636, 406] on div "Back Breanne Midi Skirt - Black Polka Dot $105.00 Color Select color Size Selec…" at bounding box center [783, 360] width 336 height 721
copy h1 "Breanne Midi Skirt - Black Polka Dot"
click at [659, 34] on div "Back" at bounding box center [665, 34] width 57 height 22
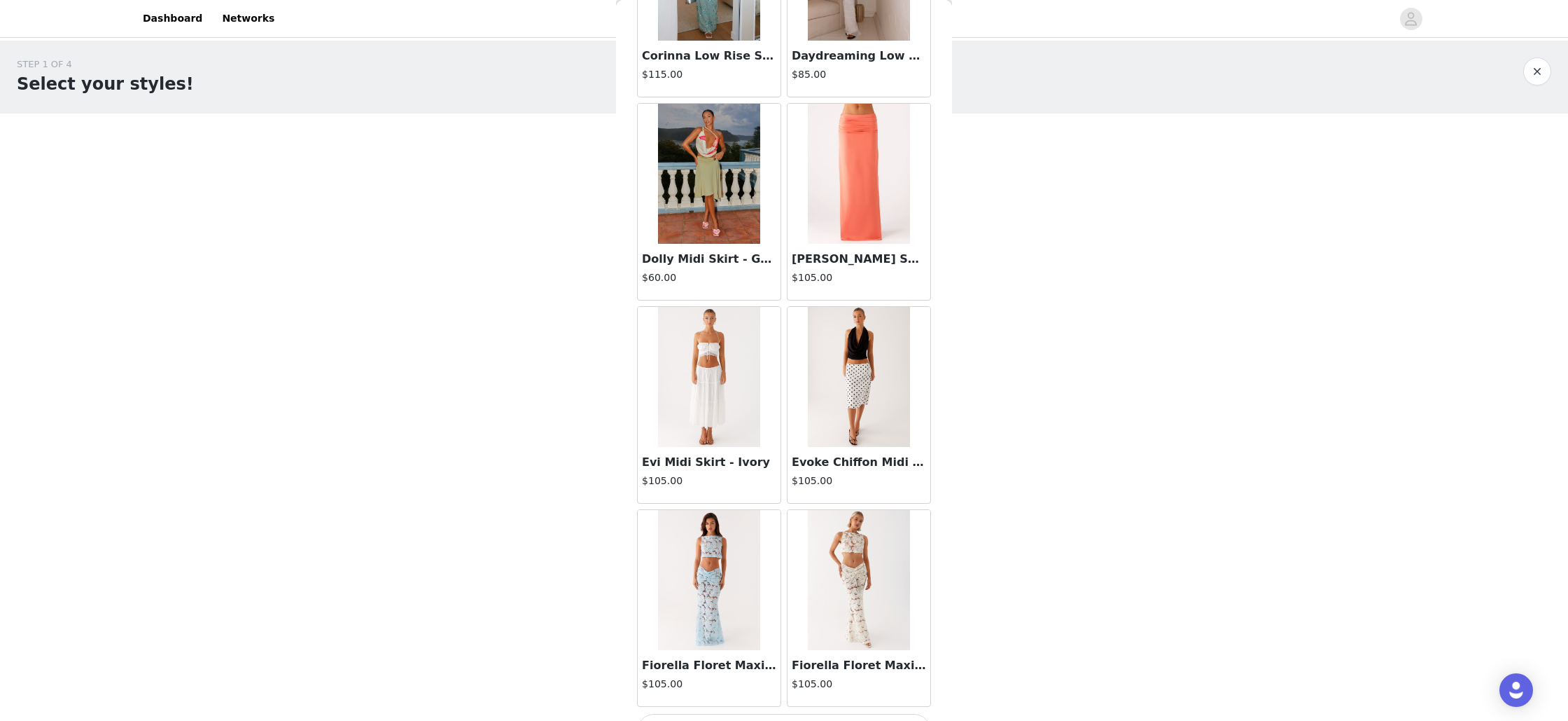
scroll to position [1423, 0]
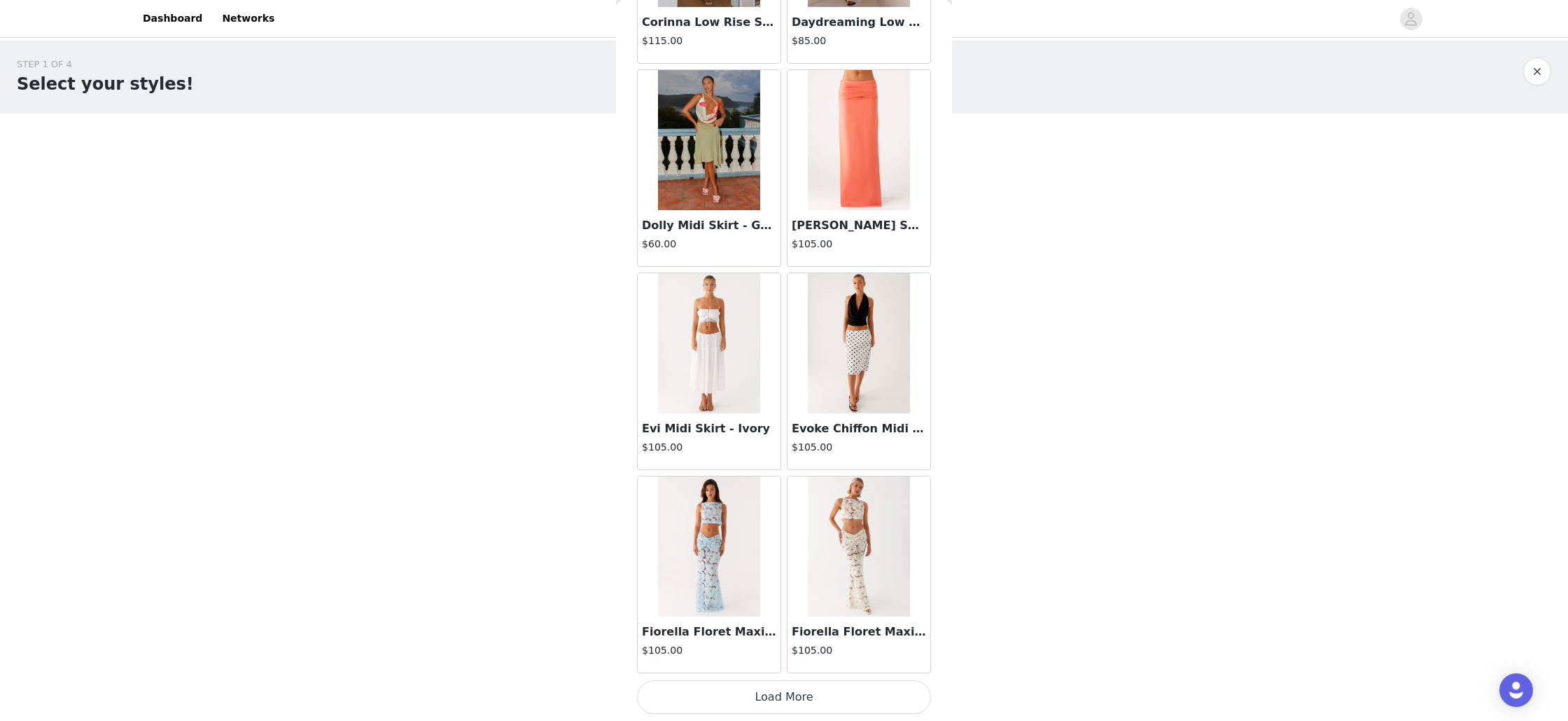
click at [812, 700] on button "Load More" at bounding box center [784, 697] width 294 height 34
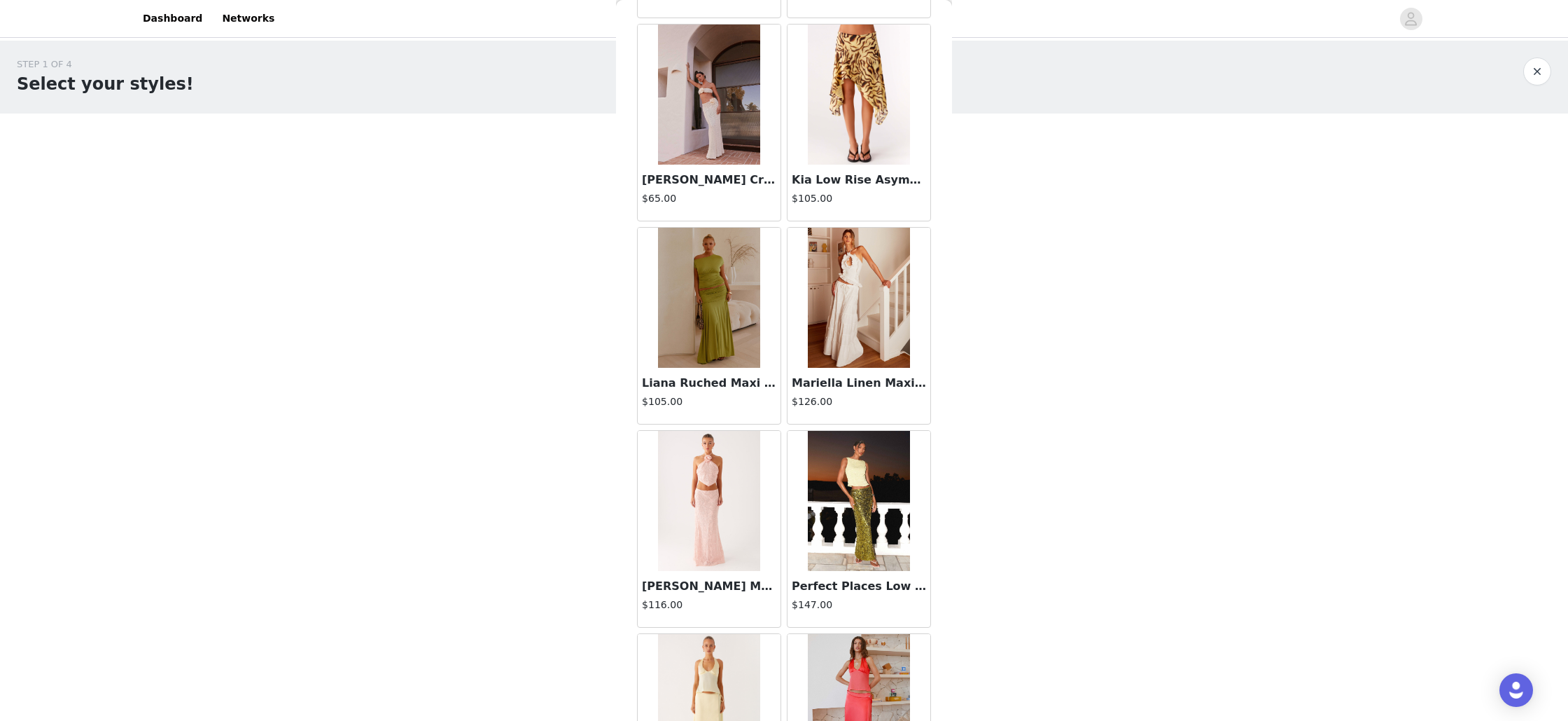
scroll to position [2288, 0]
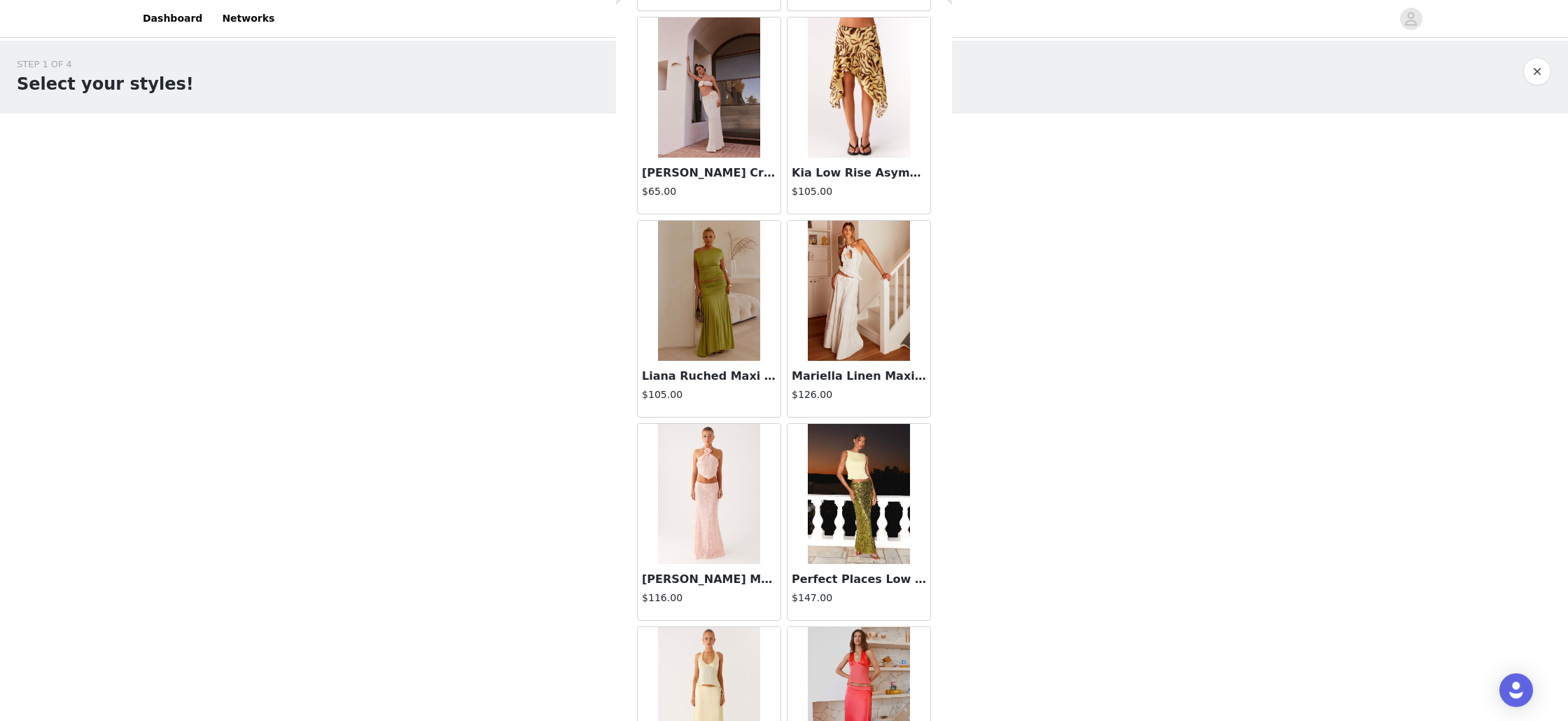
click at [860, 332] on img at bounding box center [858, 290] width 102 height 140
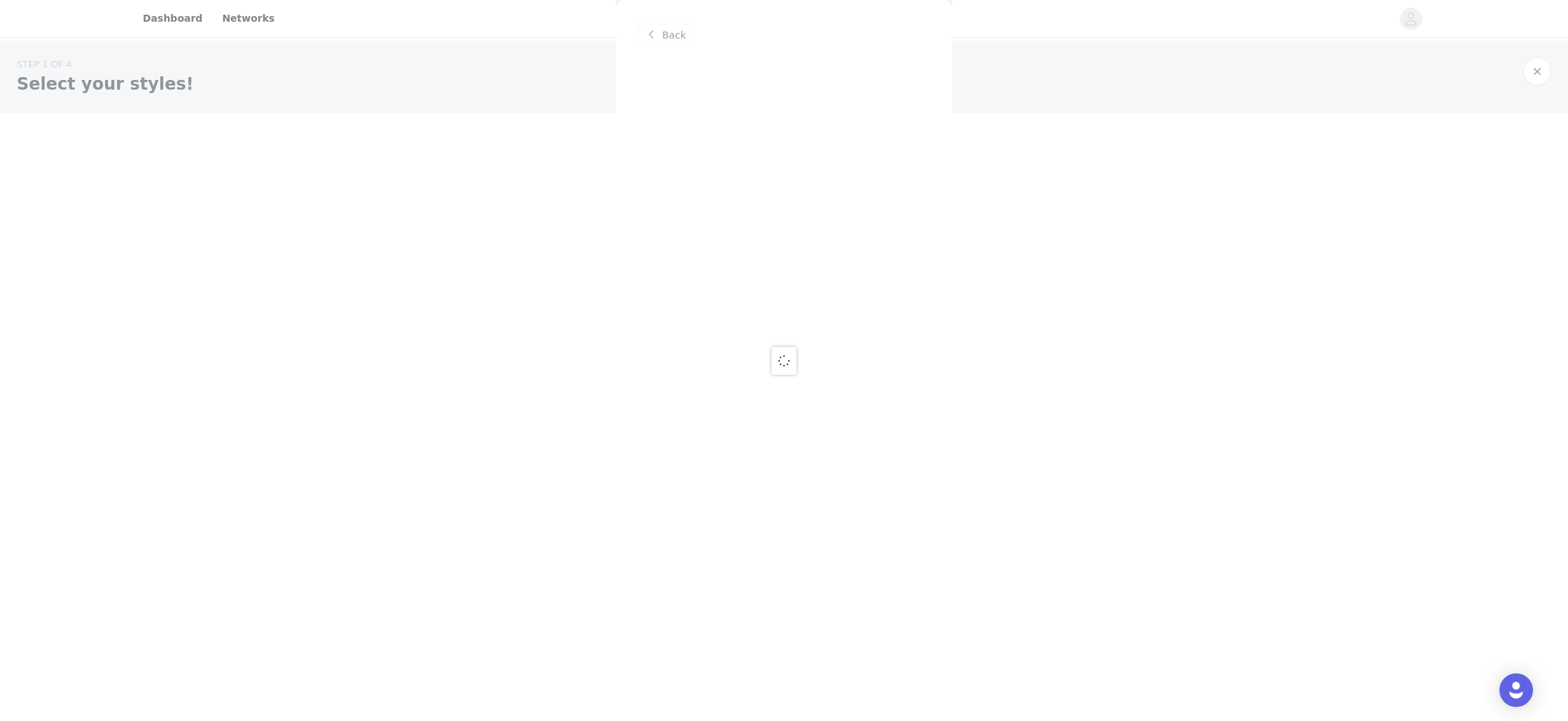
scroll to position [0, 0]
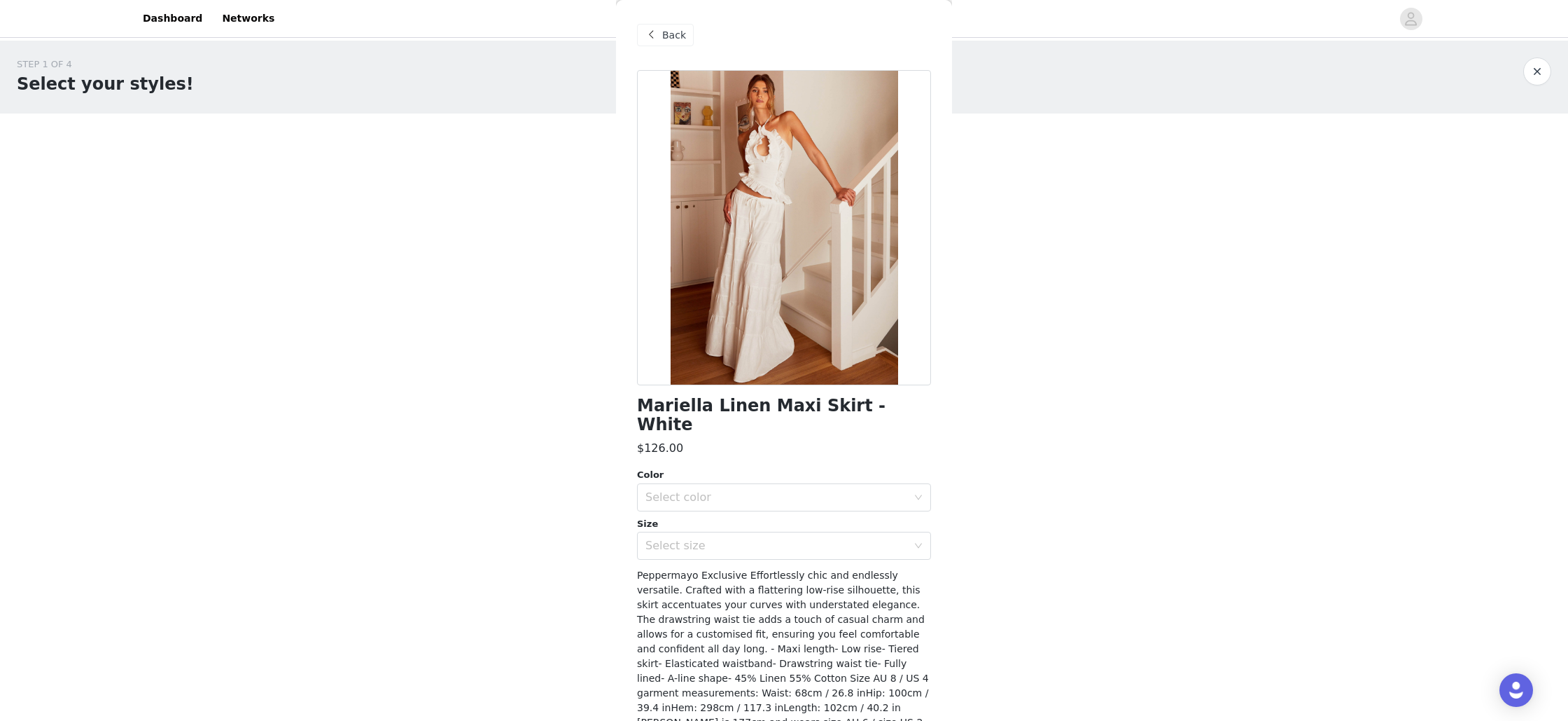
click at [672, 33] on span "Back" at bounding box center [674, 35] width 24 height 15
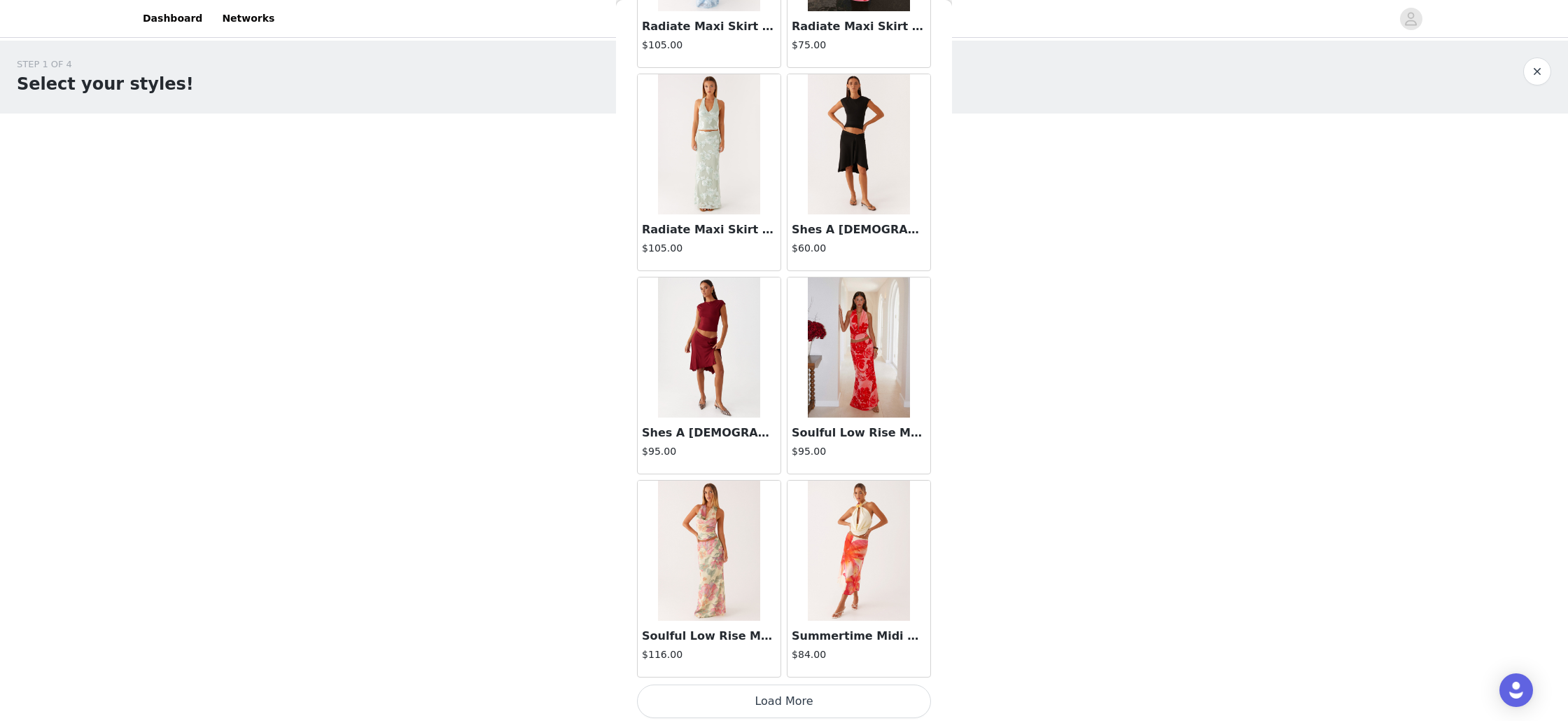
click at [795, 697] on button "Load More" at bounding box center [784, 701] width 294 height 34
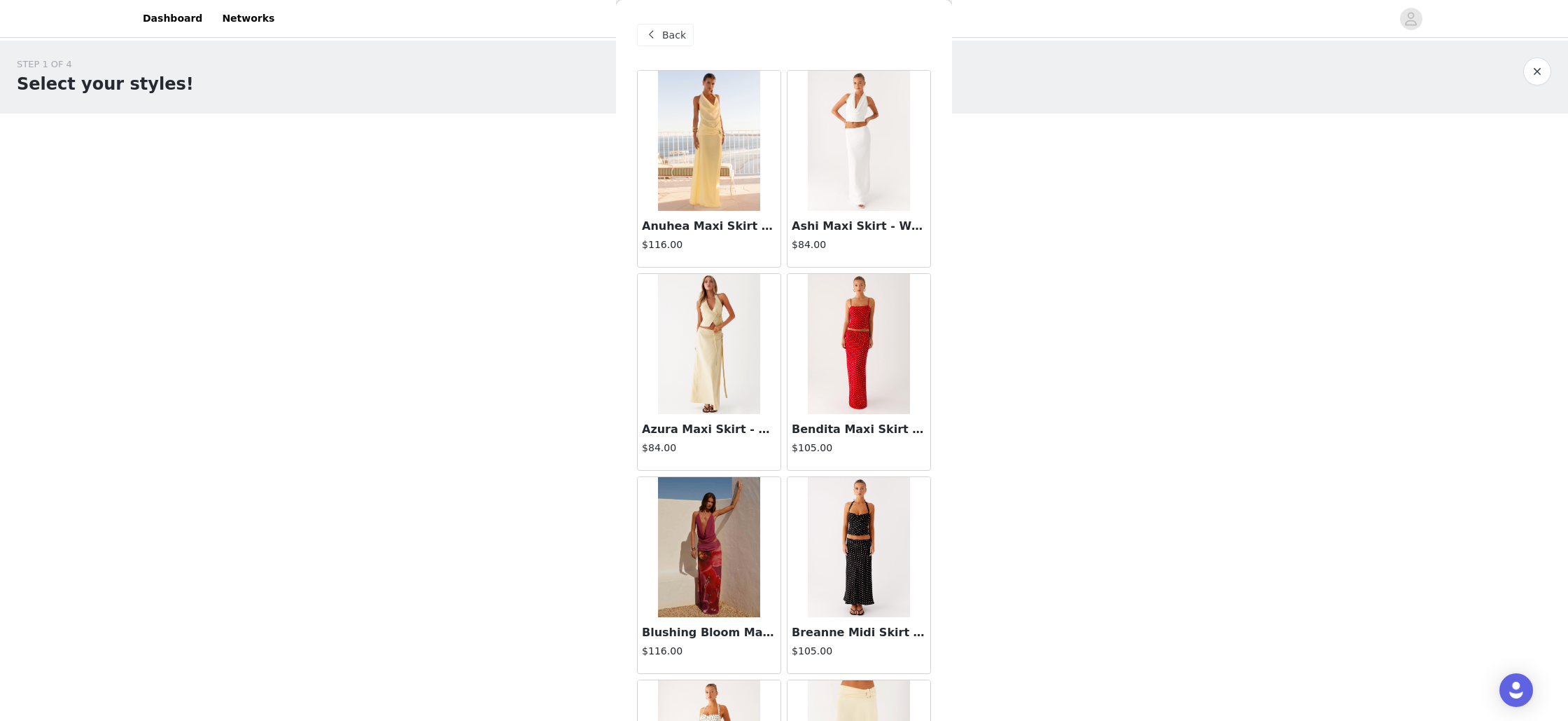
click at [657, 33] on span at bounding box center [651, 35] width 17 height 17
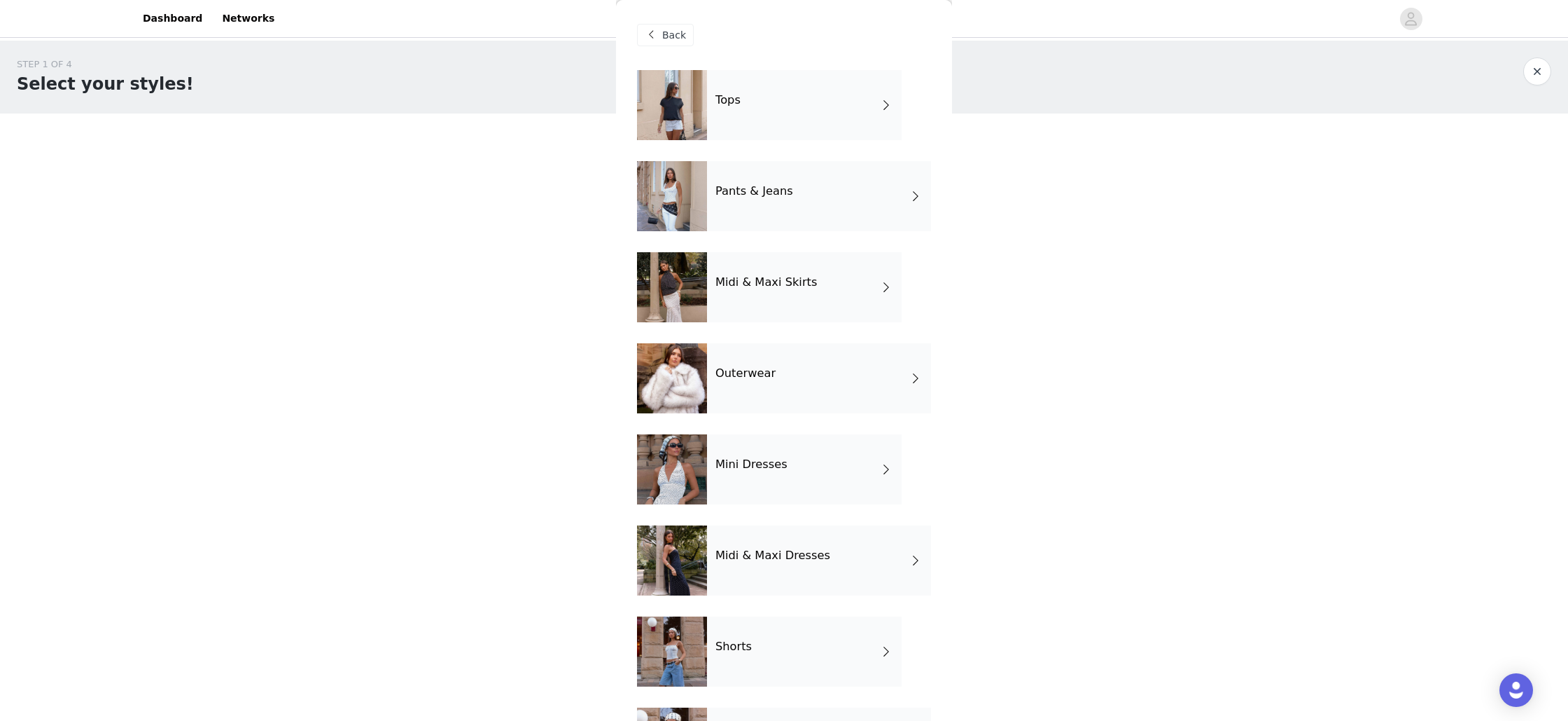
scroll to position [78, 0]
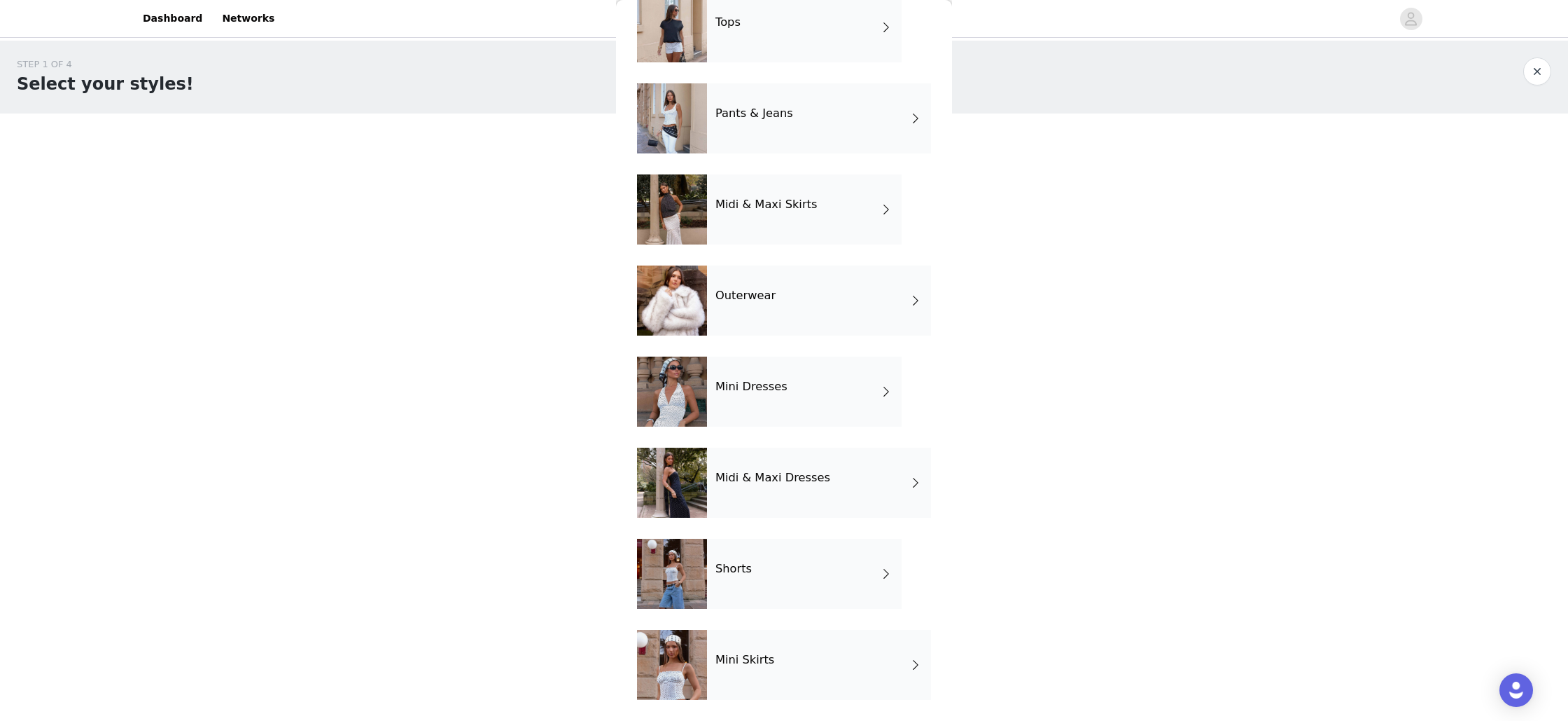
drag, startPoint x: 801, startPoint y: 680, endPoint x: 812, endPoint y: 673, distance: 13.0
click at [801, 680] on div "Mini Skirts" at bounding box center [818, 665] width 224 height 70
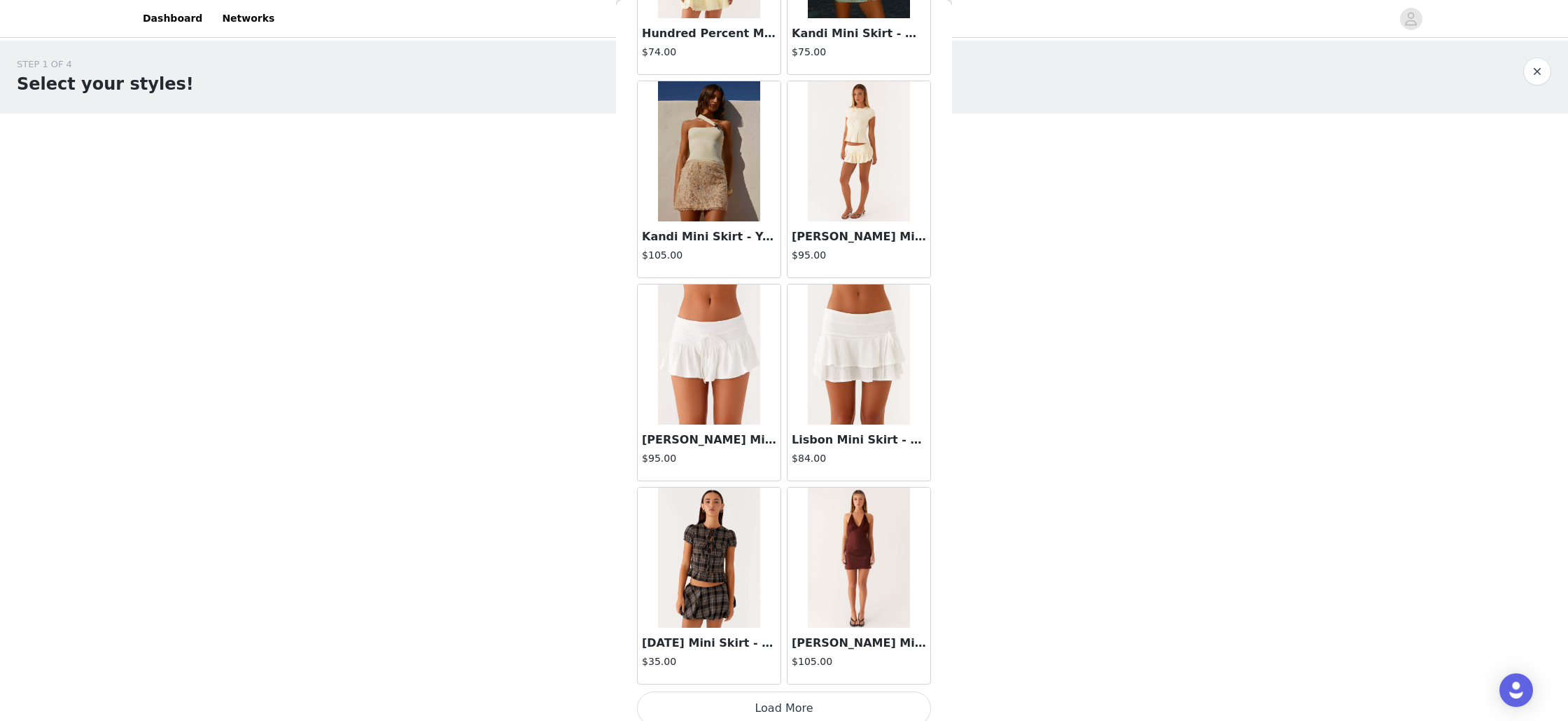
scroll to position [1423, 0]
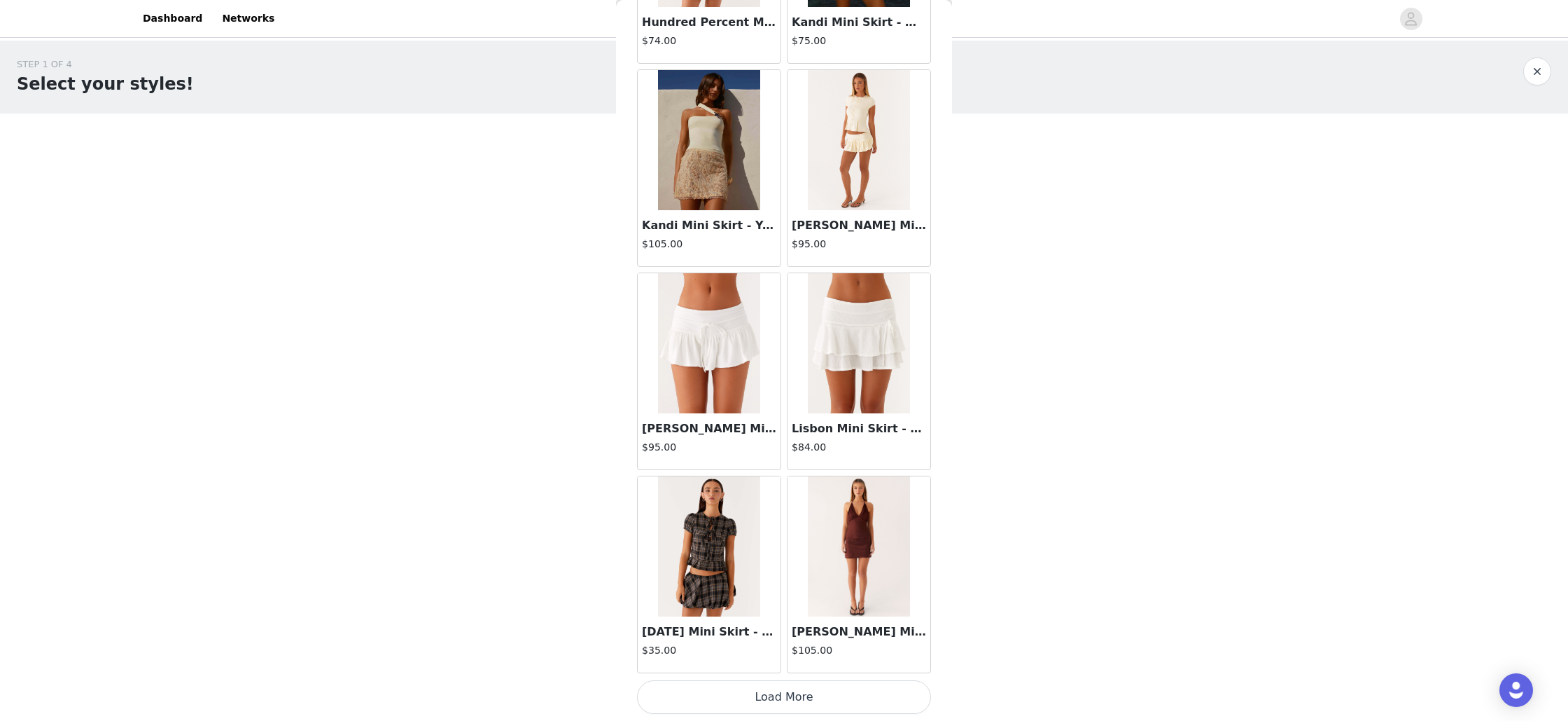
click at [828, 693] on button "Load More" at bounding box center [784, 697] width 294 height 34
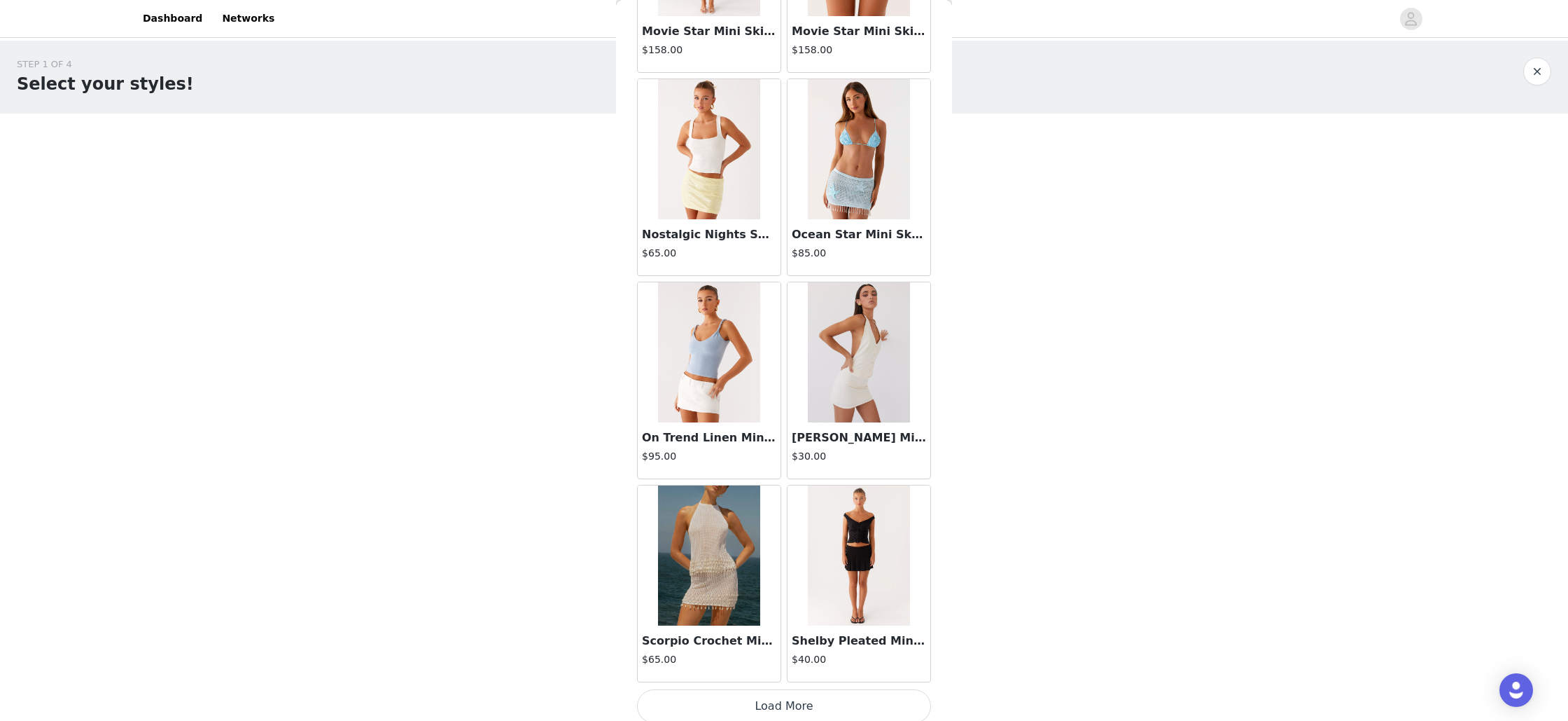
scroll to position [3454, 0]
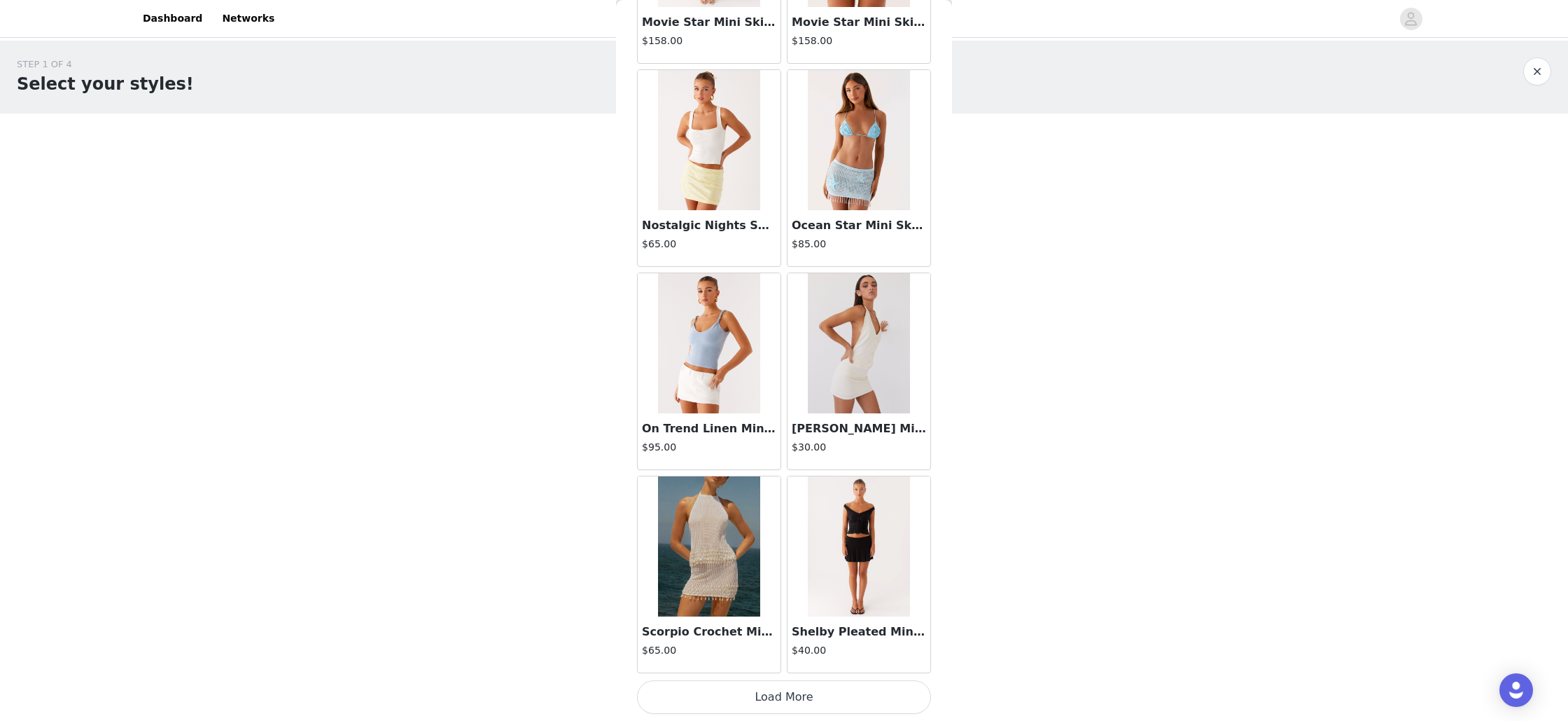
click at [775, 696] on button "Load More" at bounding box center [784, 697] width 294 height 34
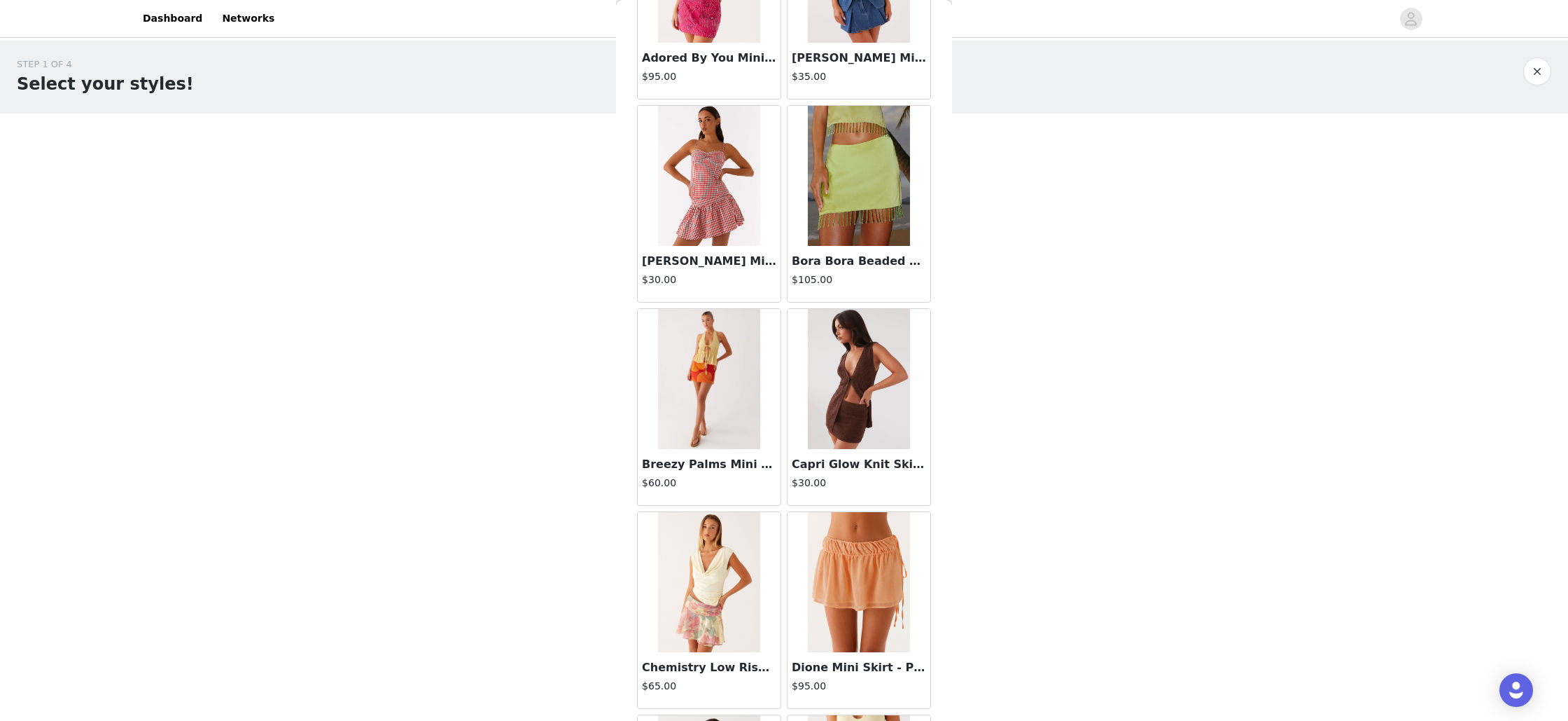
scroll to position [0, 0]
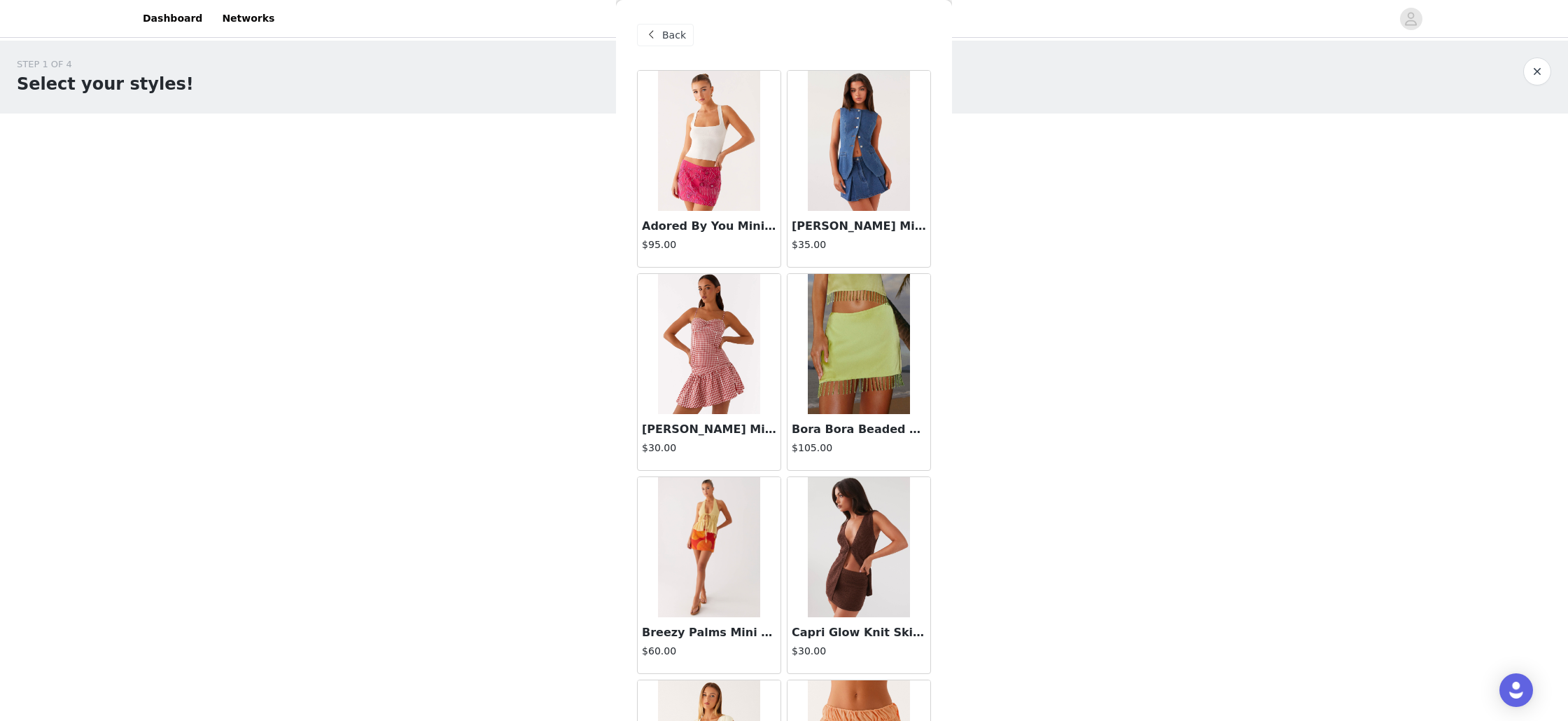
click at [670, 38] on span "Back" at bounding box center [674, 35] width 24 height 15
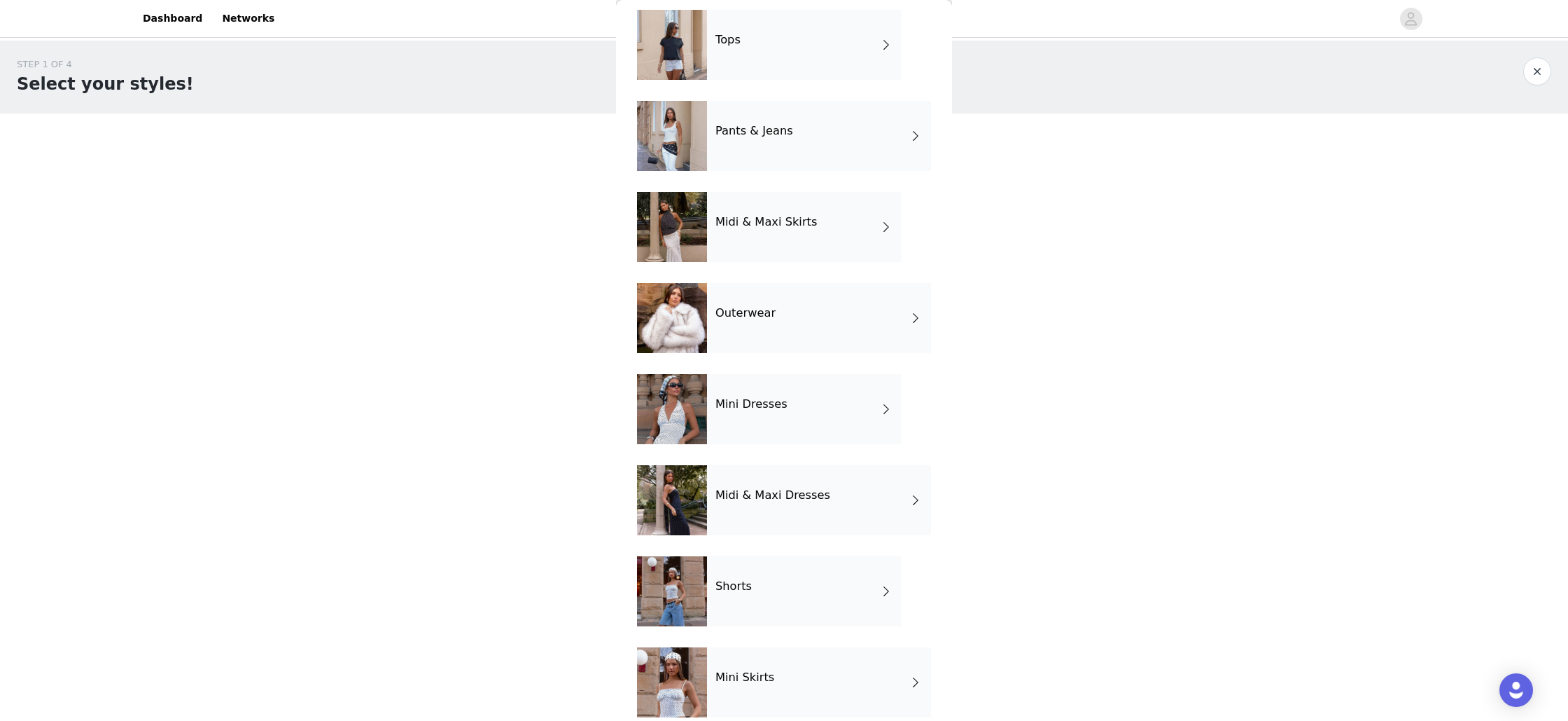
scroll to position [78, 0]
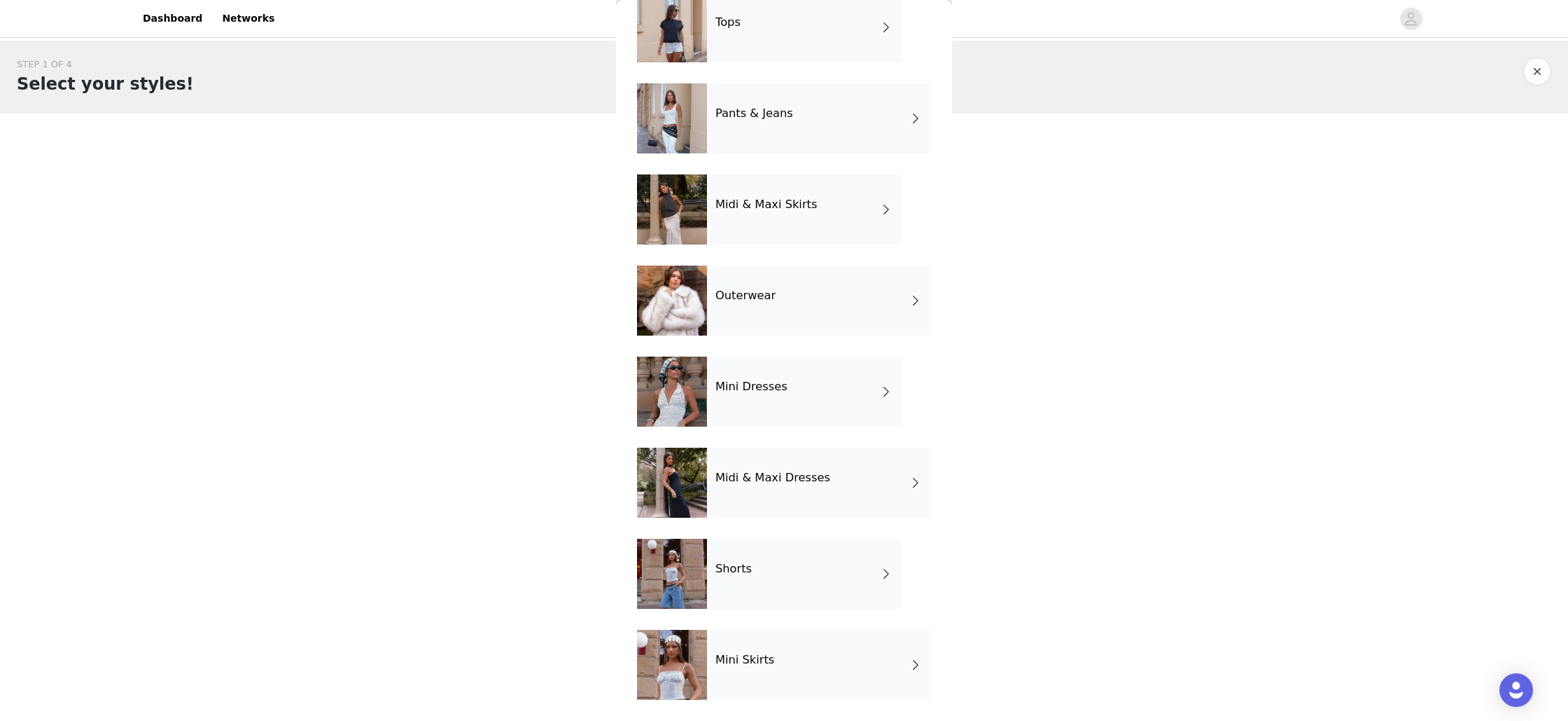
click at [763, 573] on div "Shorts" at bounding box center [804, 574] width 194 height 70
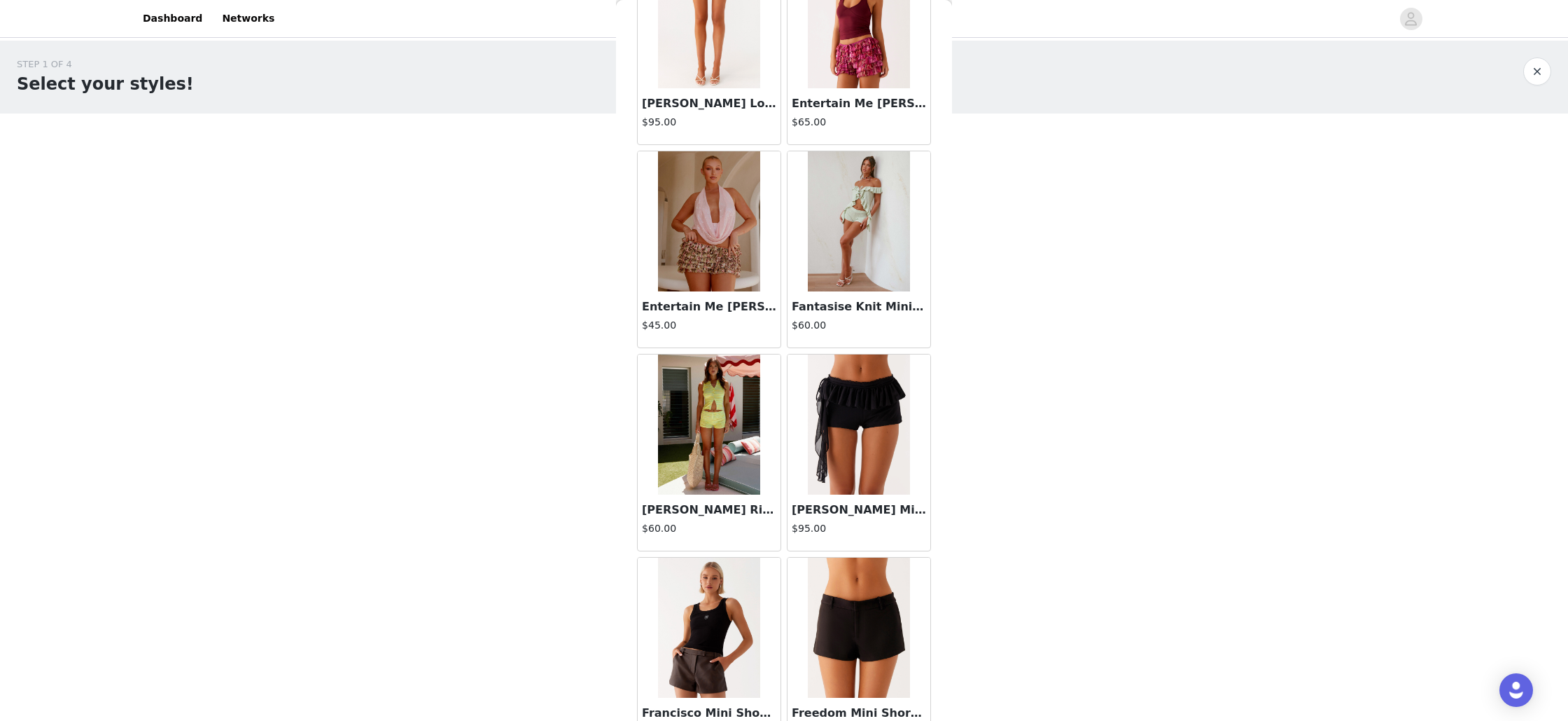
scroll to position [1423, 0]
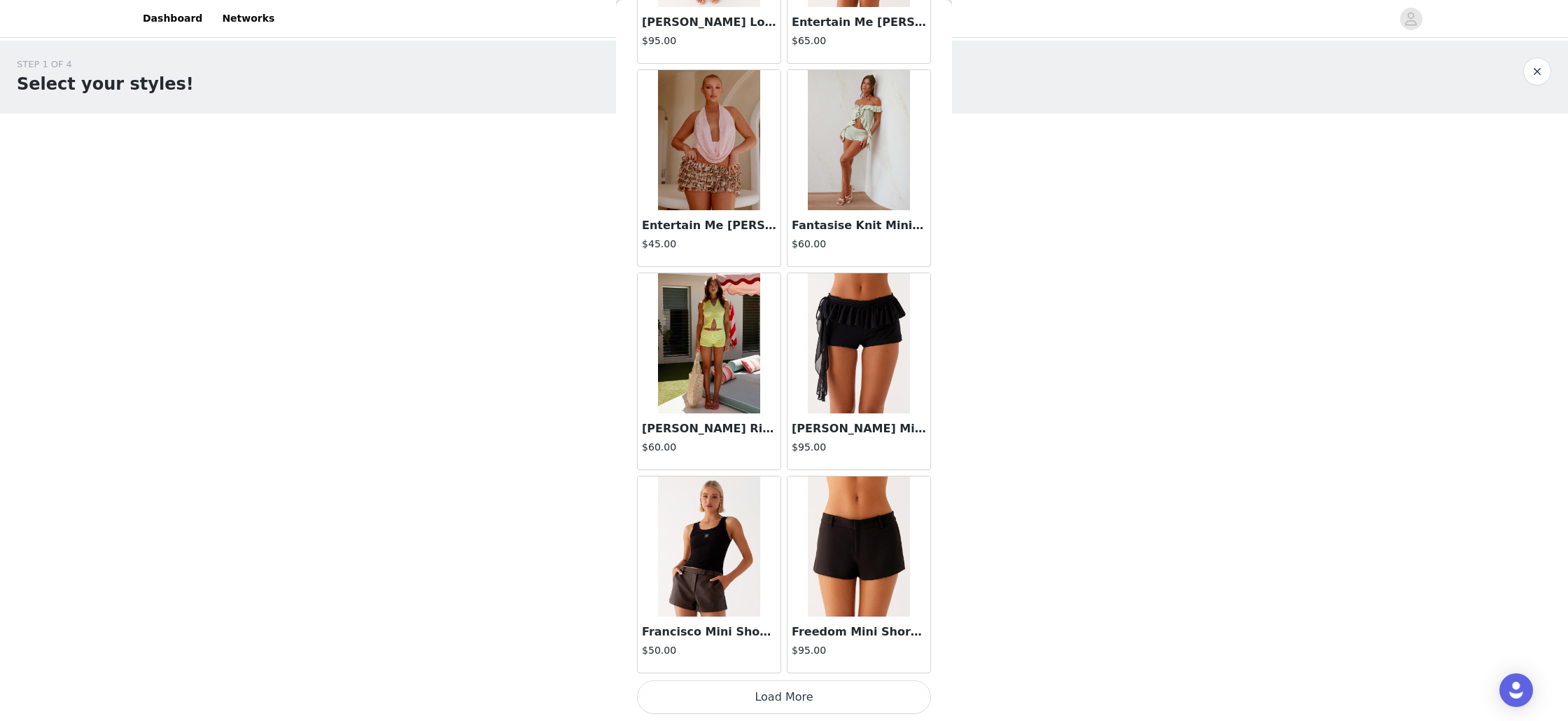
click at [785, 695] on button "Load More" at bounding box center [784, 697] width 294 height 34
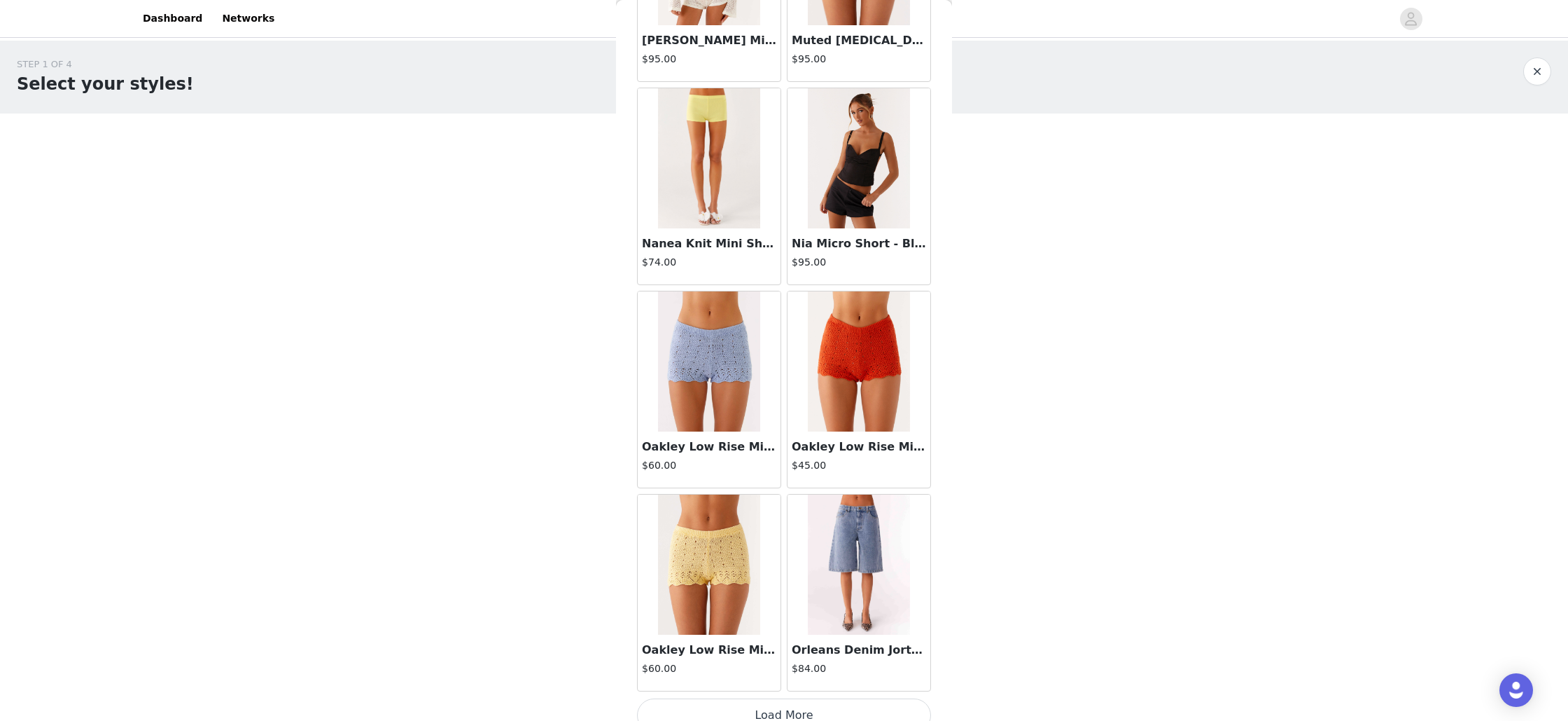
scroll to position [3454, 0]
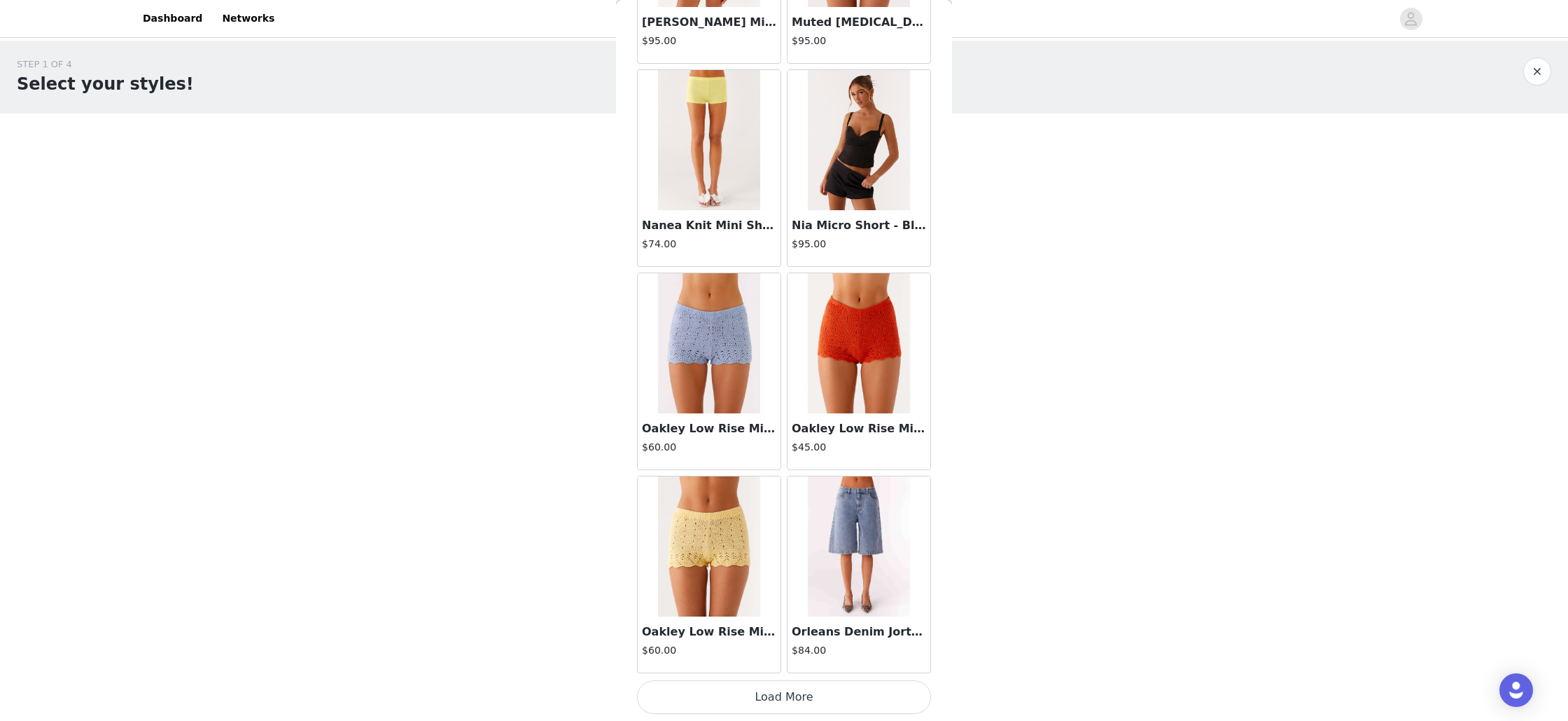
click at [782, 701] on button "Load More" at bounding box center [784, 697] width 294 height 34
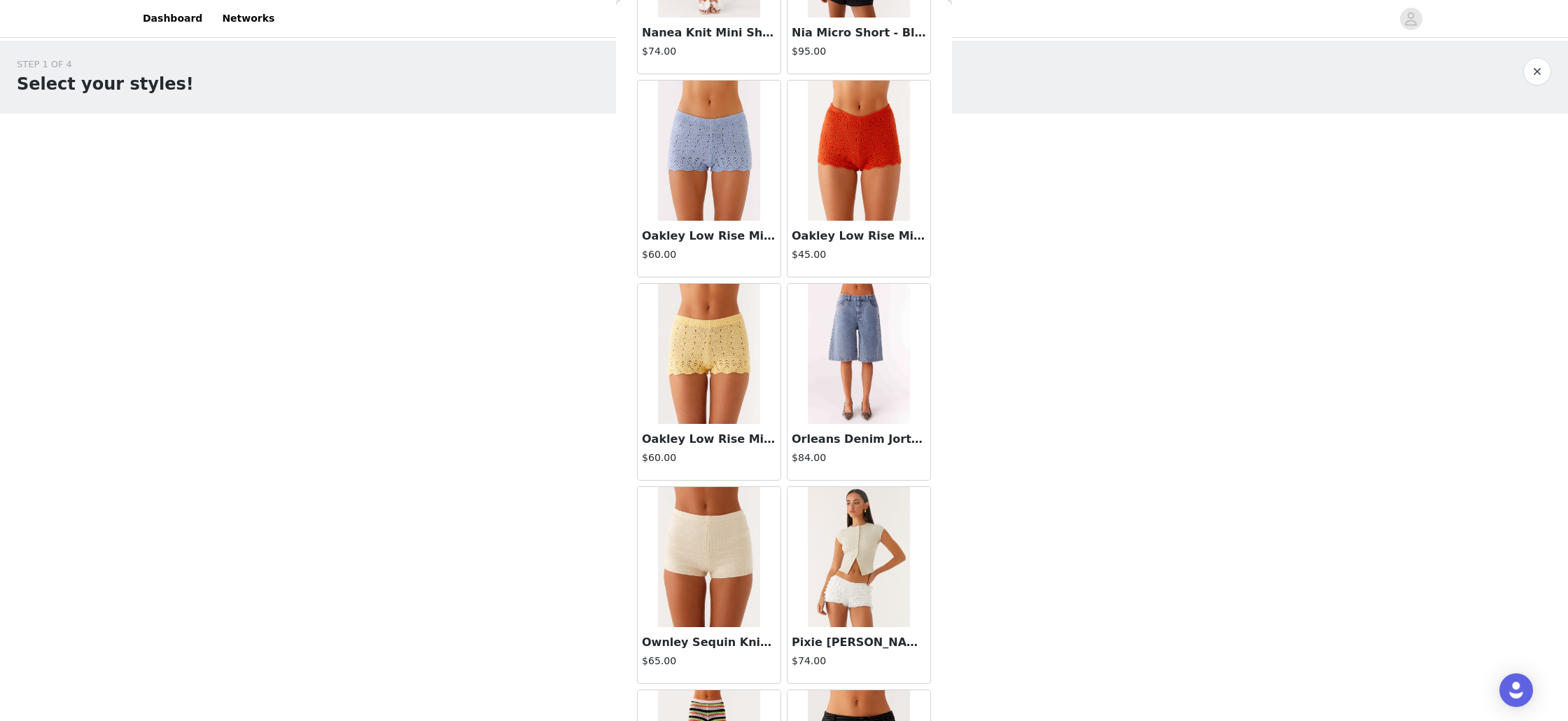
scroll to position [3663, 0]
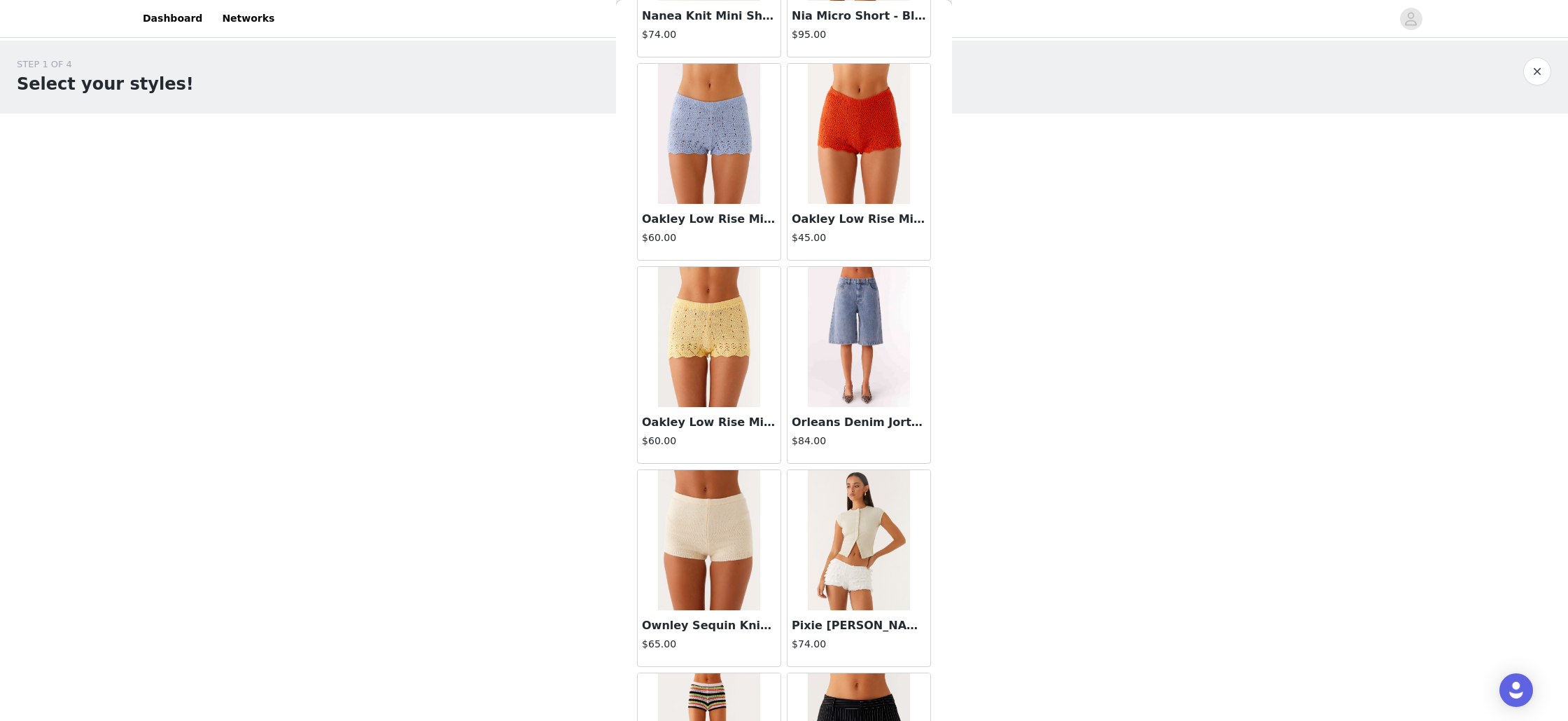
click at [876, 354] on img at bounding box center [858, 337] width 102 height 140
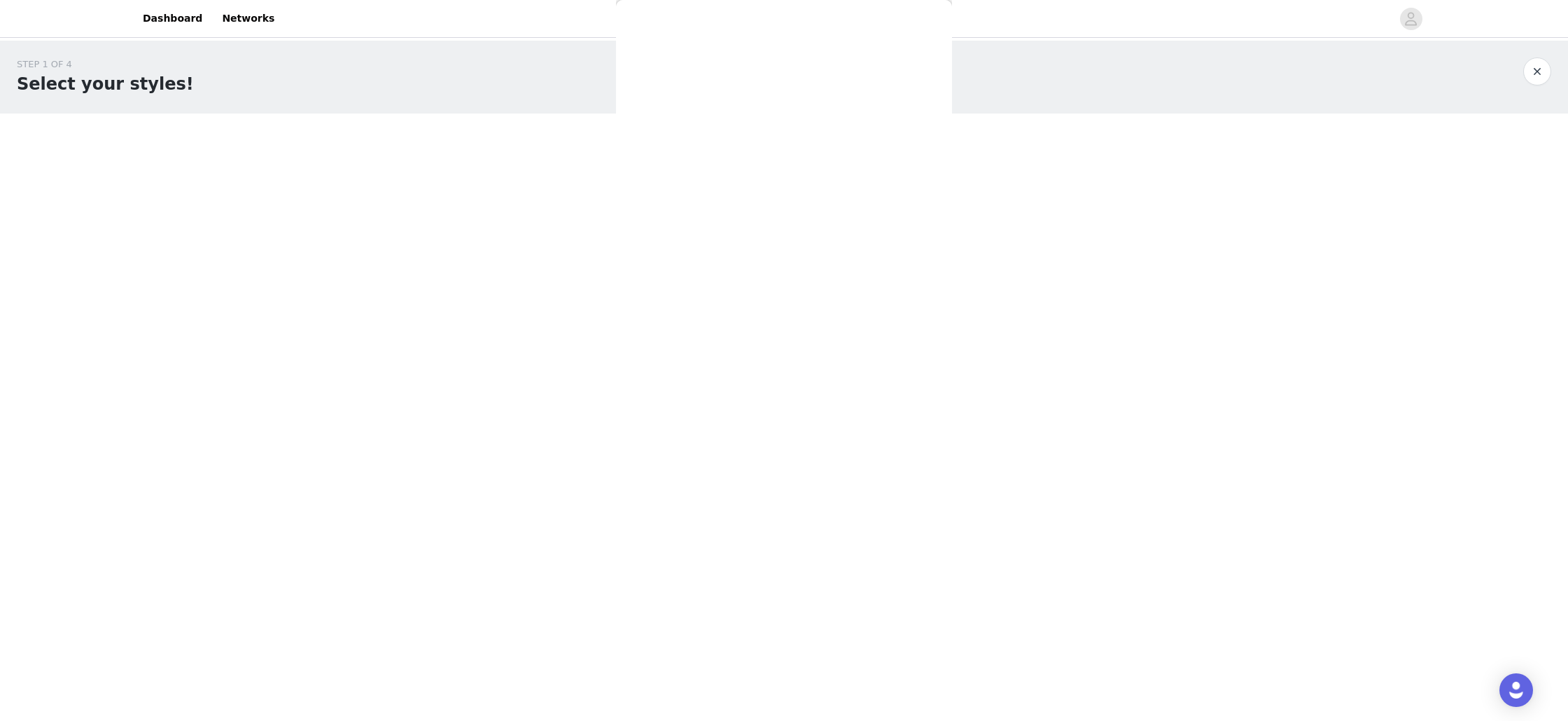
scroll to position [0, 0]
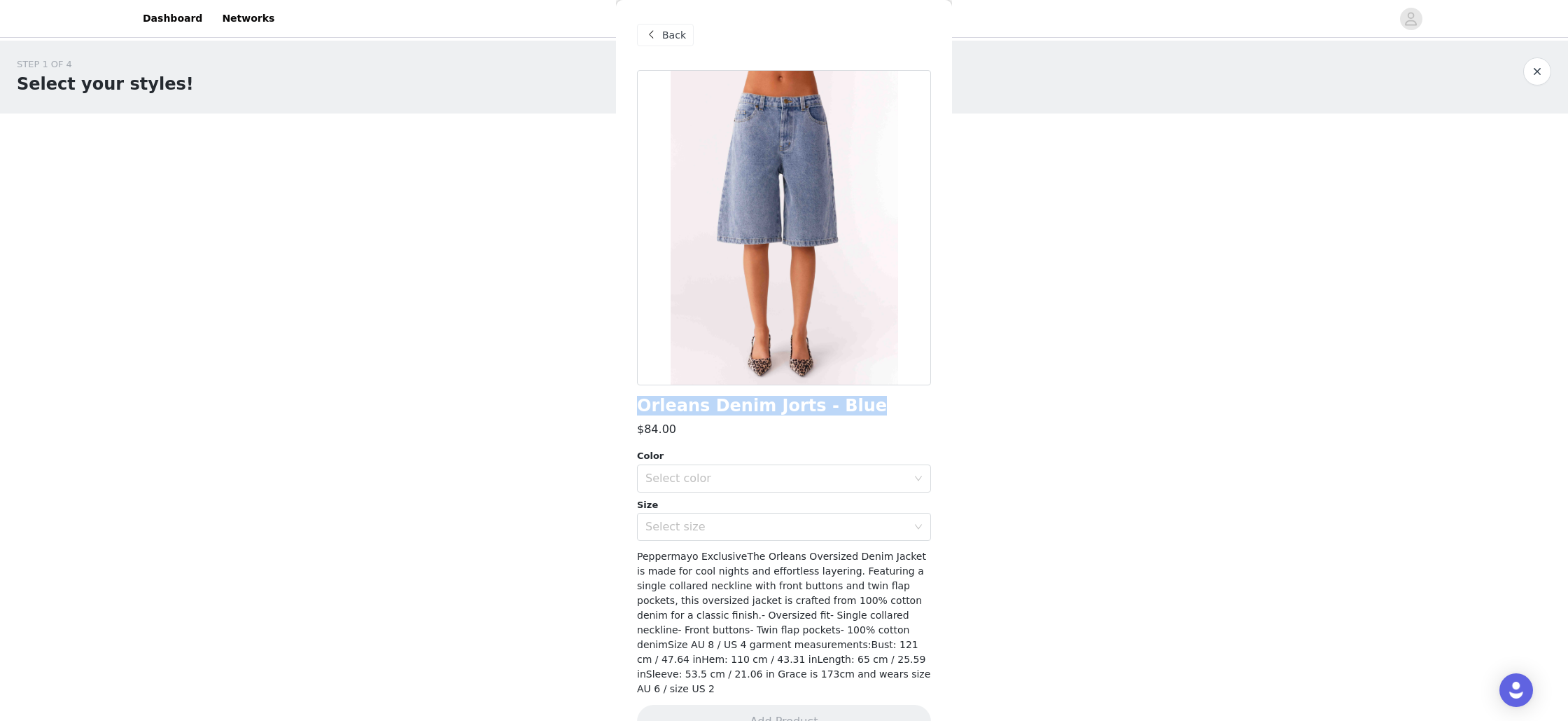
drag, startPoint x: 841, startPoint y: 409, endPoint x: 639, endPoint y: 401, distance: 202.2
click at [639, 401] on div "Orleans Denim Jorts - Blue" at bounding box center [784, 406] width 294 height 19
copy h1 "Orleans Denim Jorts - Blue"
click at [683, 37] on span "Back" at bounding box center [674, 35] width 24 height 15
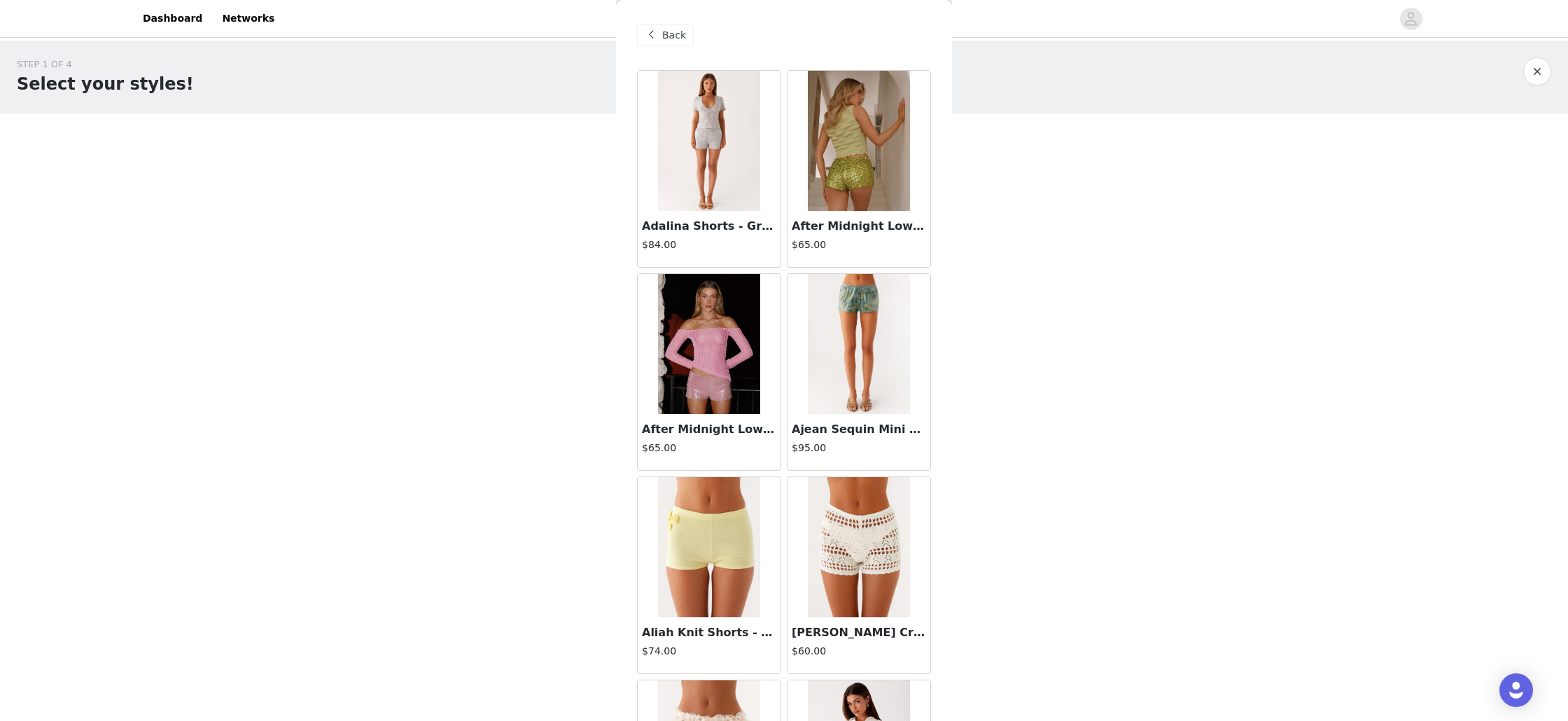
click at [666, 38] on span "Back" at bounding box center [674, 35] width 24 height 15
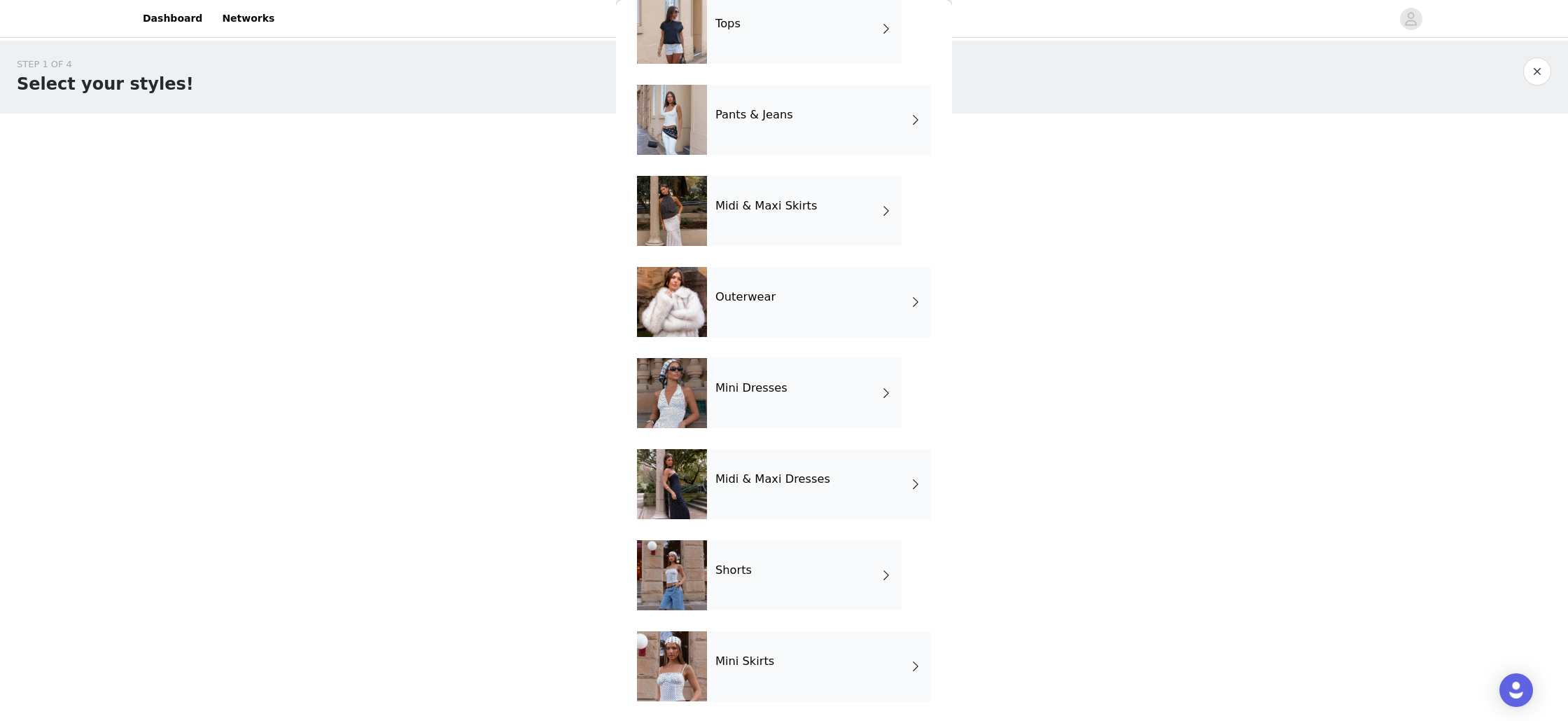
click at [753, 474] on h4 "Midi & Maxi Dresses" at bounding box center [773, 479] width 115 height 12
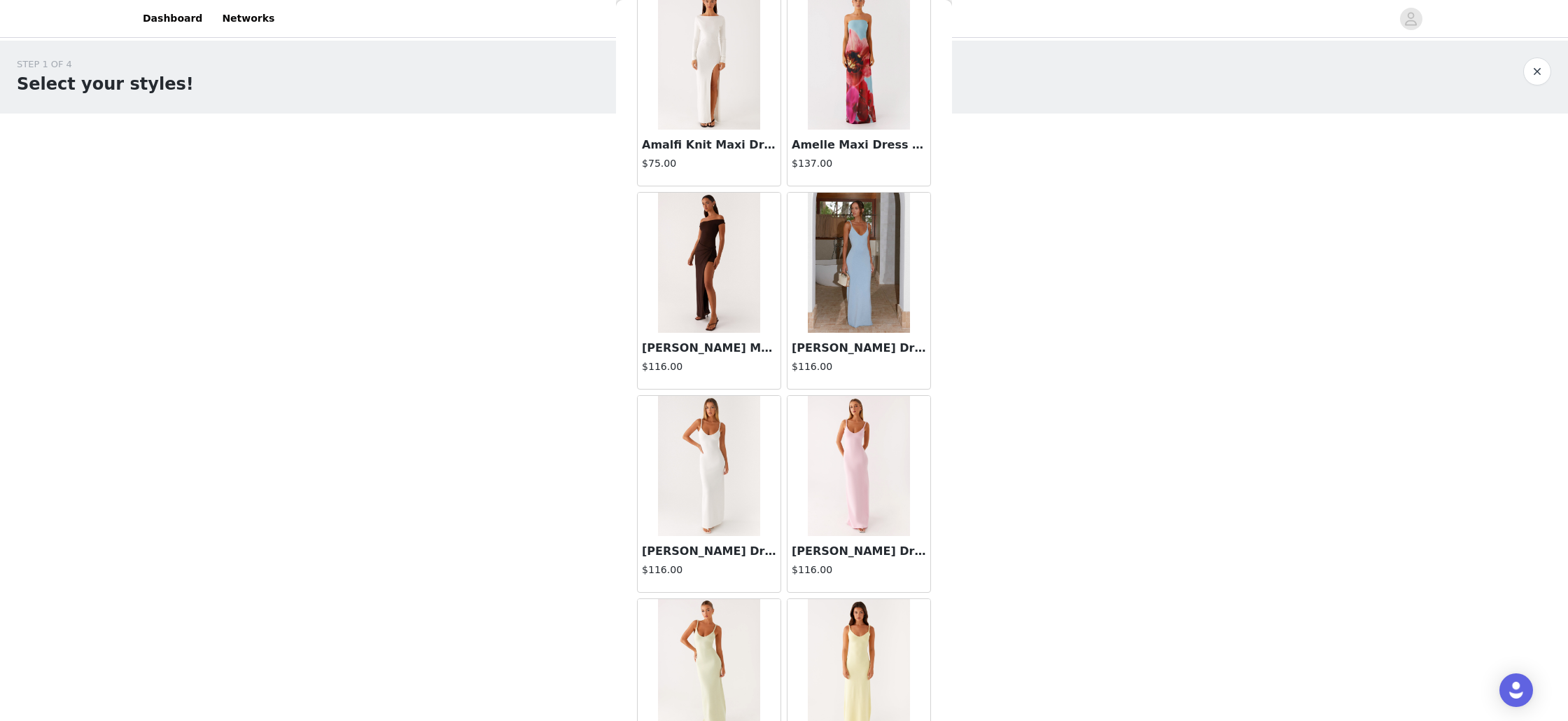
scroll to position [1423, 0]
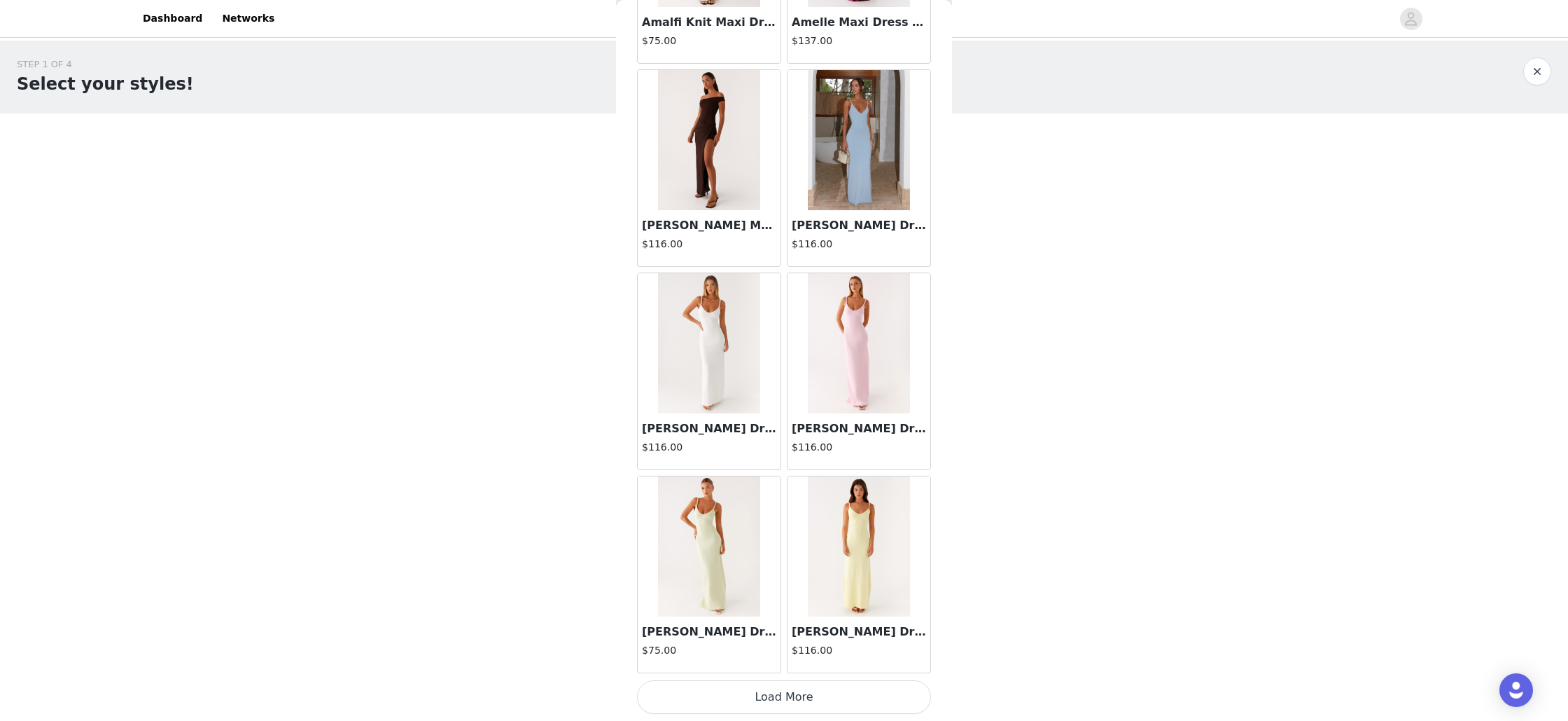
click at [815, 689] on button "Load More" at bounding box center [784, 697] width 294 height 34
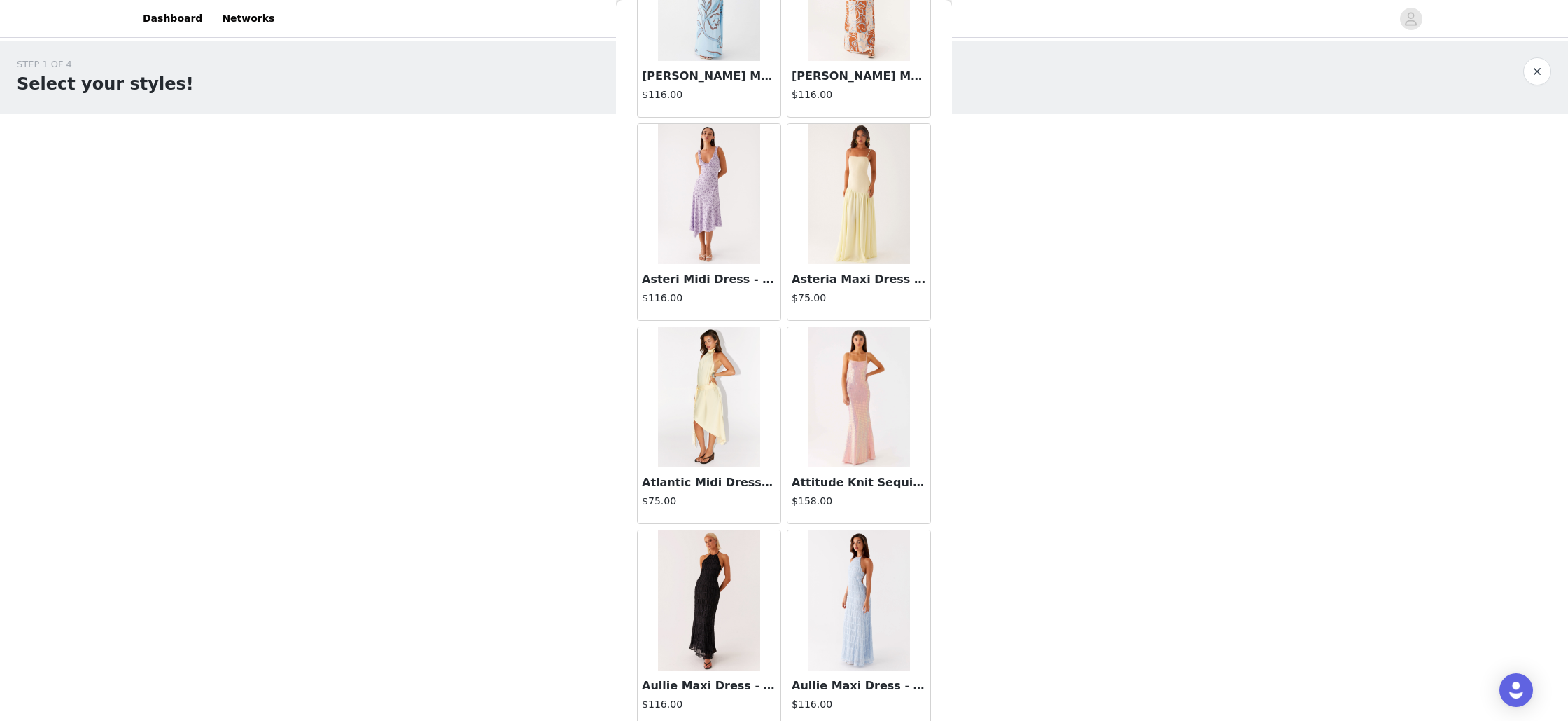
scroll to position [3454, 0]
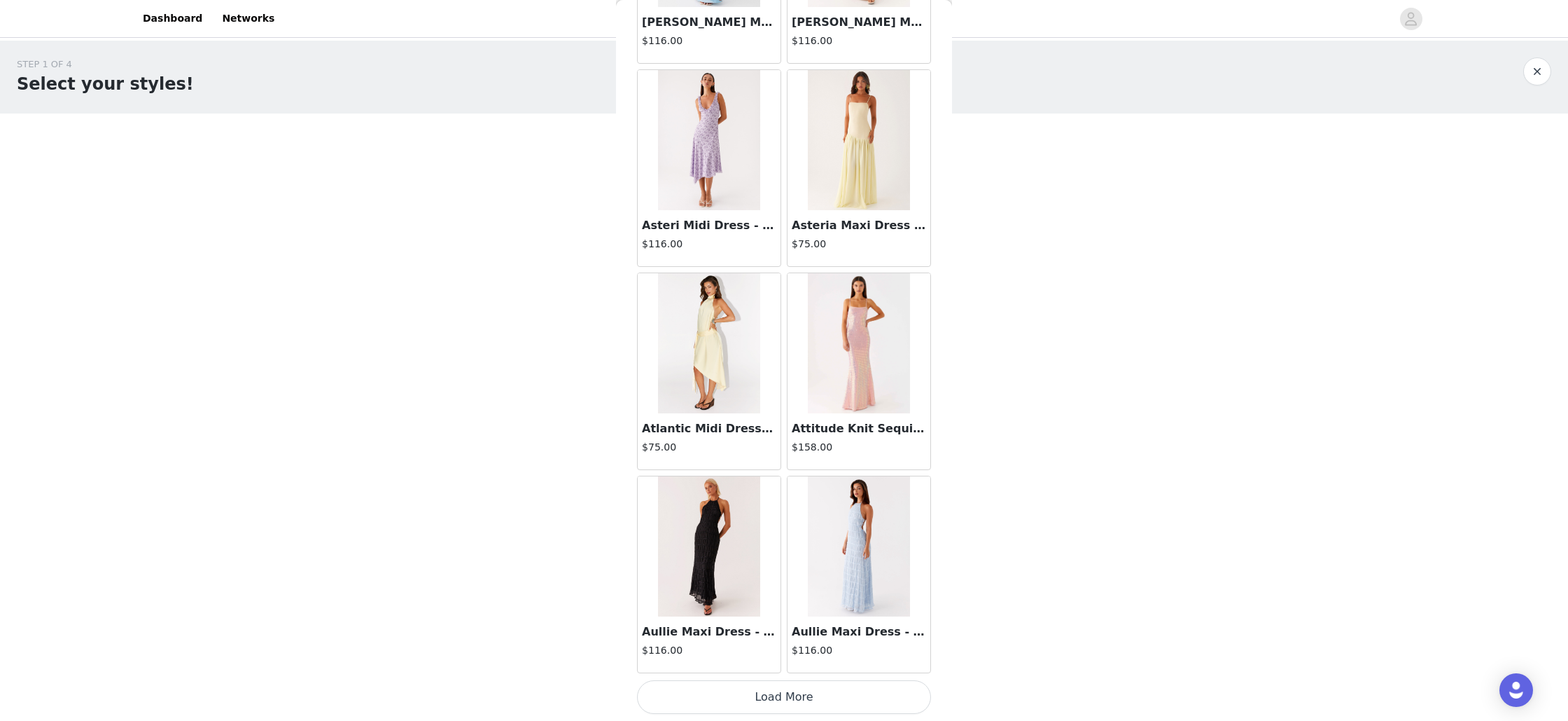
click at [786, 698] on button "Load More" at bounding box center [784, 697] width 294 height 34
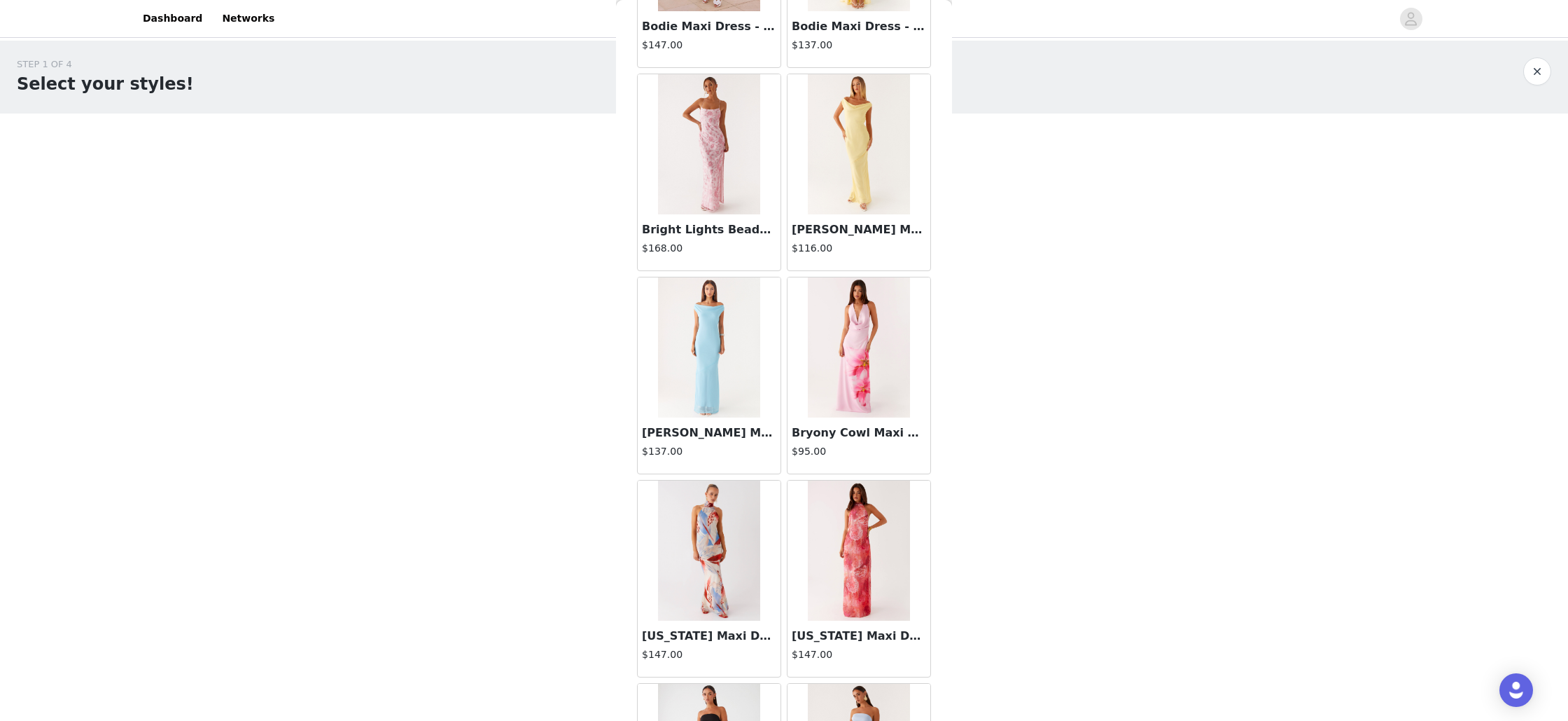
scroll to position [5486, 0]
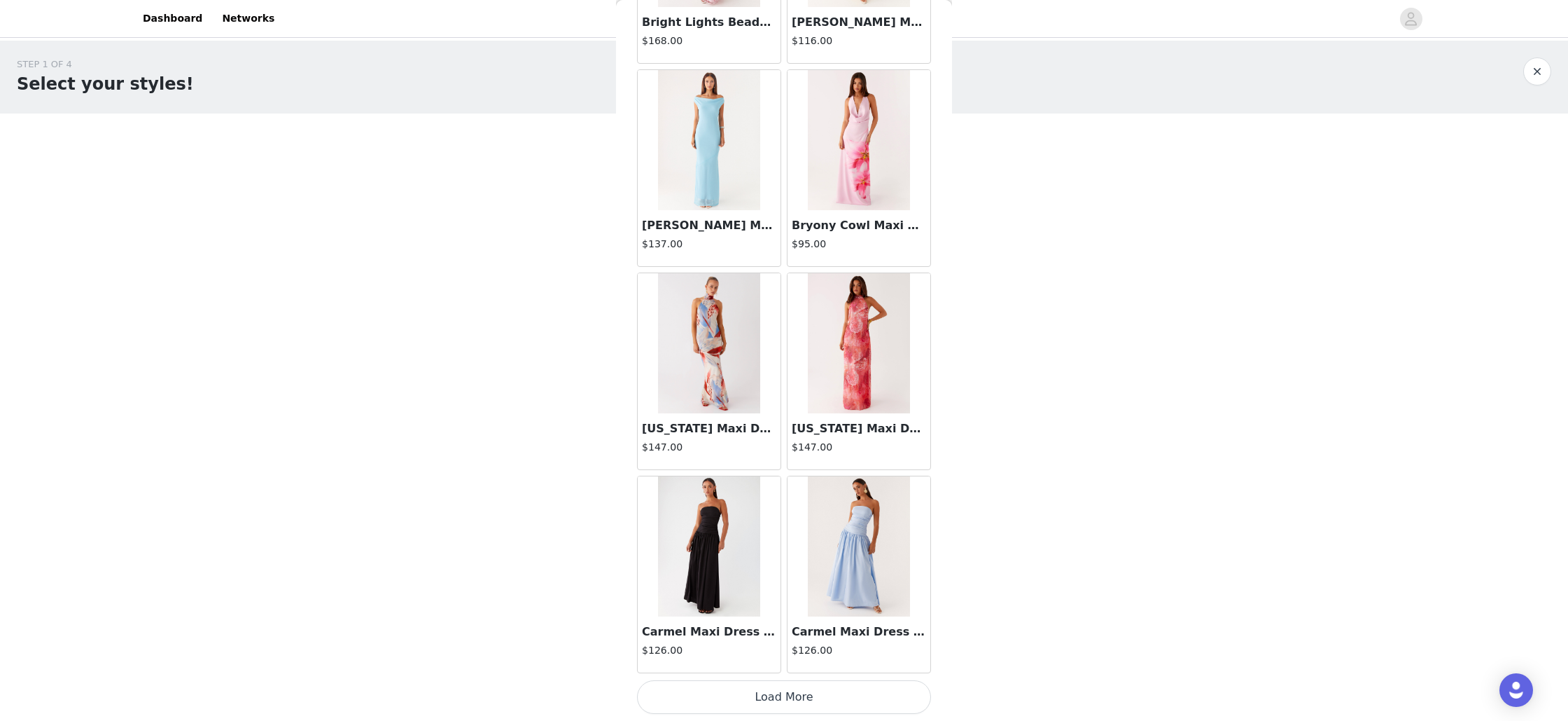
click at [786, 701] on button "Load More" at bounding box center [784, 697] width 294 height 34
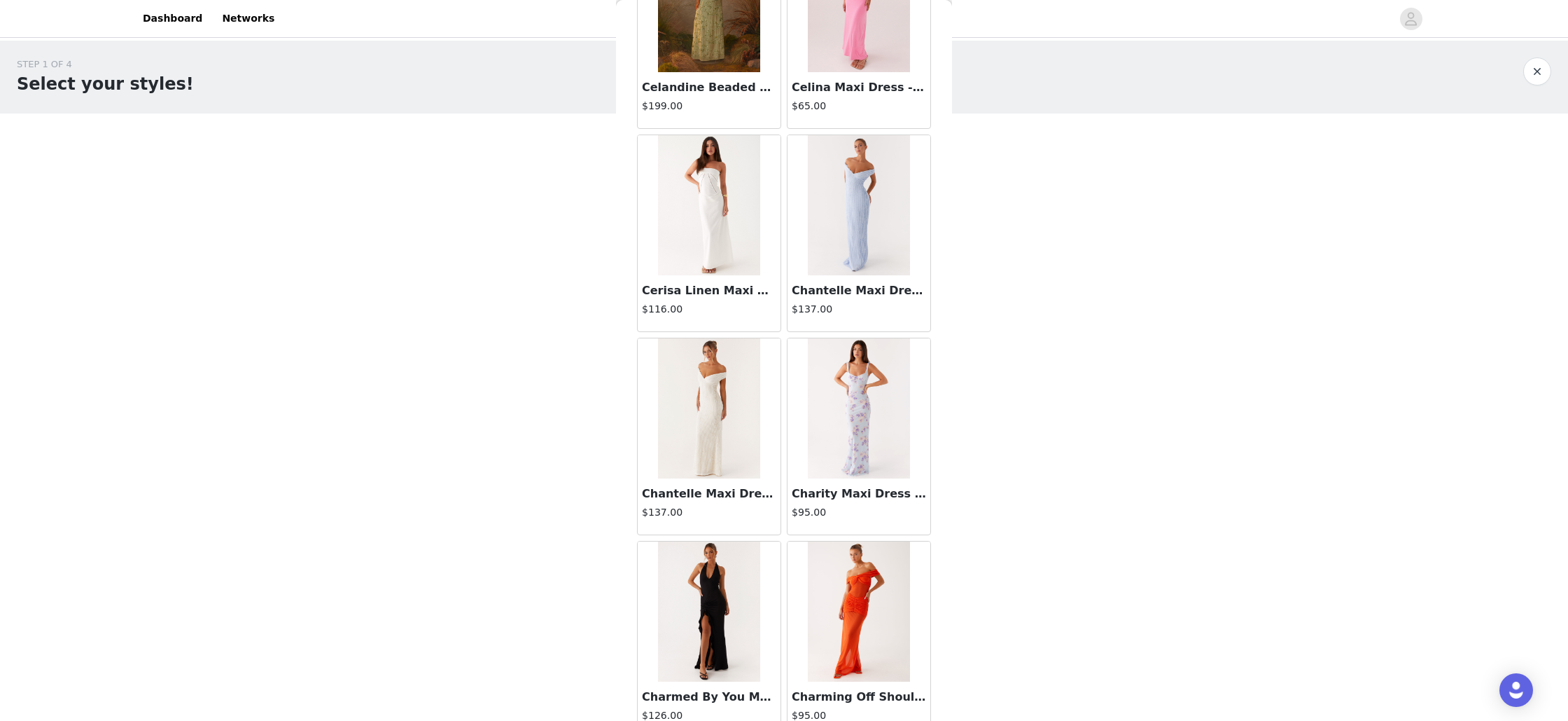
scroll to position [7516, 0]
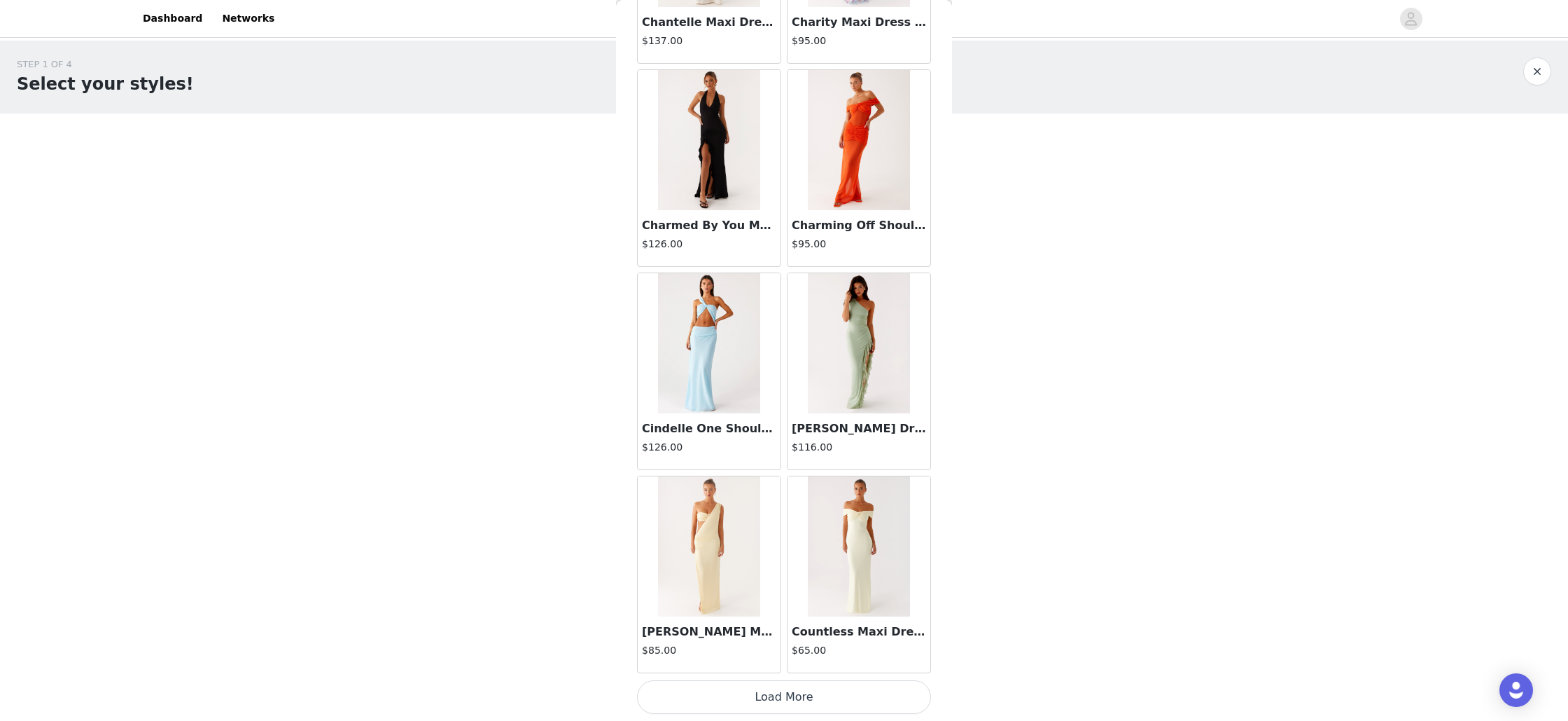
click at [779, 687] on button "Load More" at bounding box center [784, 697] width 294 height 34
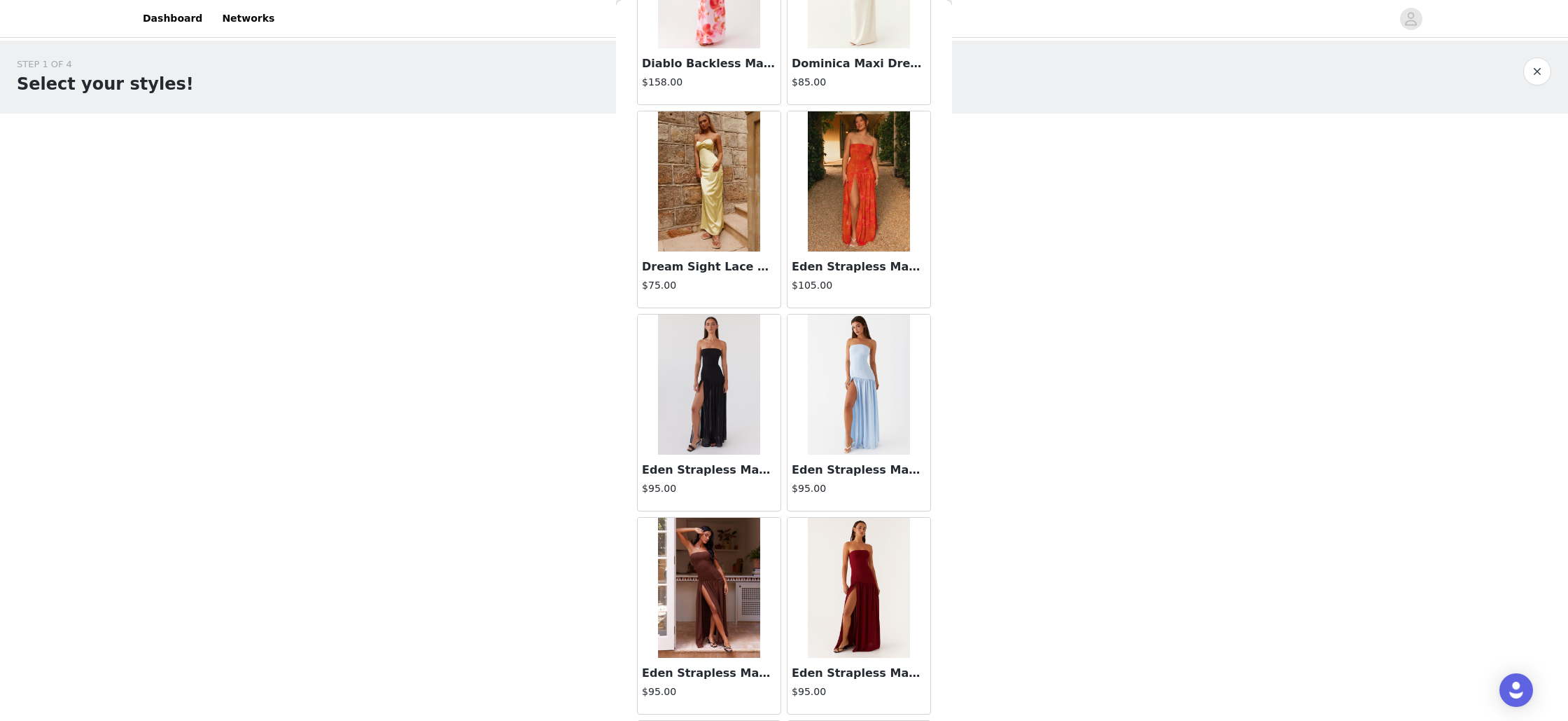
scroll to position [9305, 0]
click at [860, 207] on img at bounding box center [858, 180] width 102 height 140
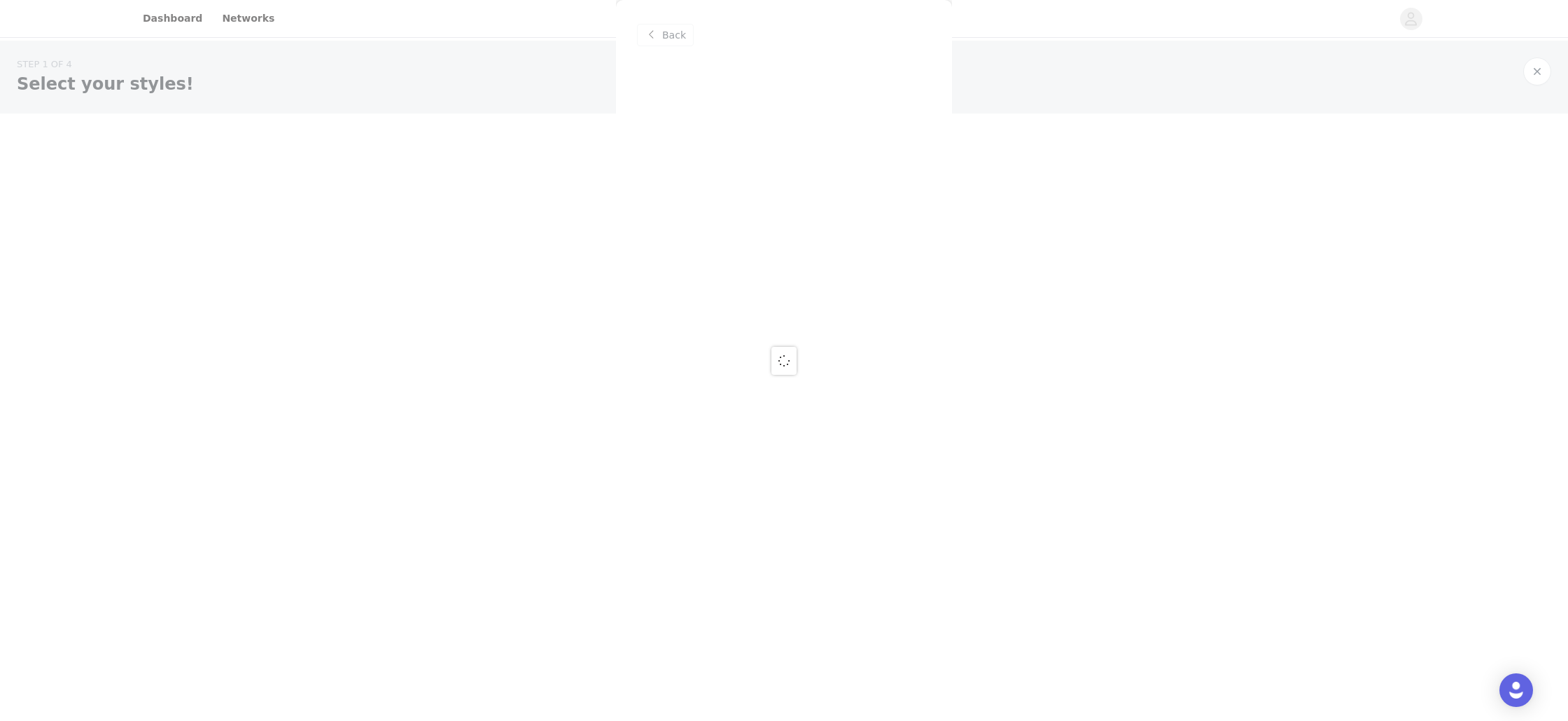
scroll to position [0, 0]
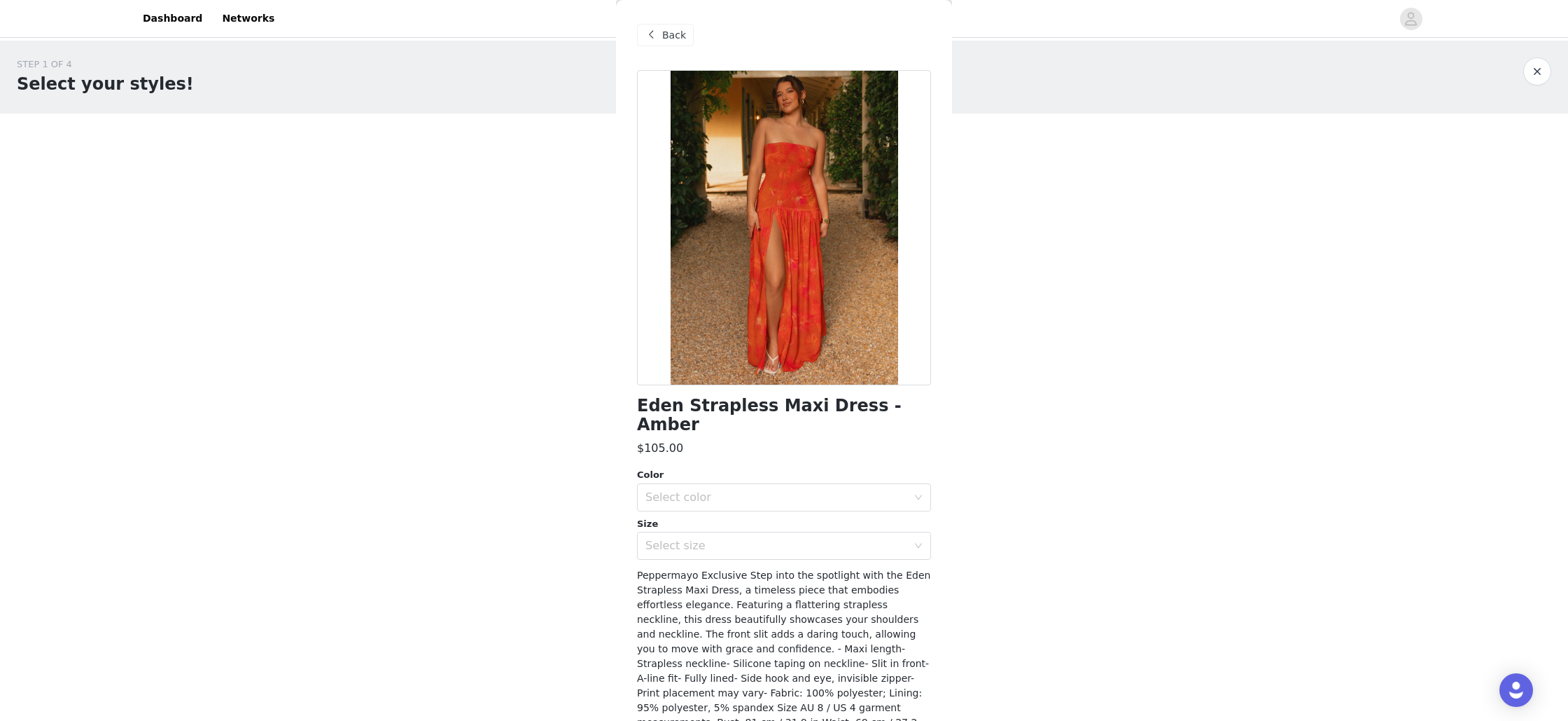
click at [664, 35] on span "Back" at bounding box center [674, 35] width 24 height 15
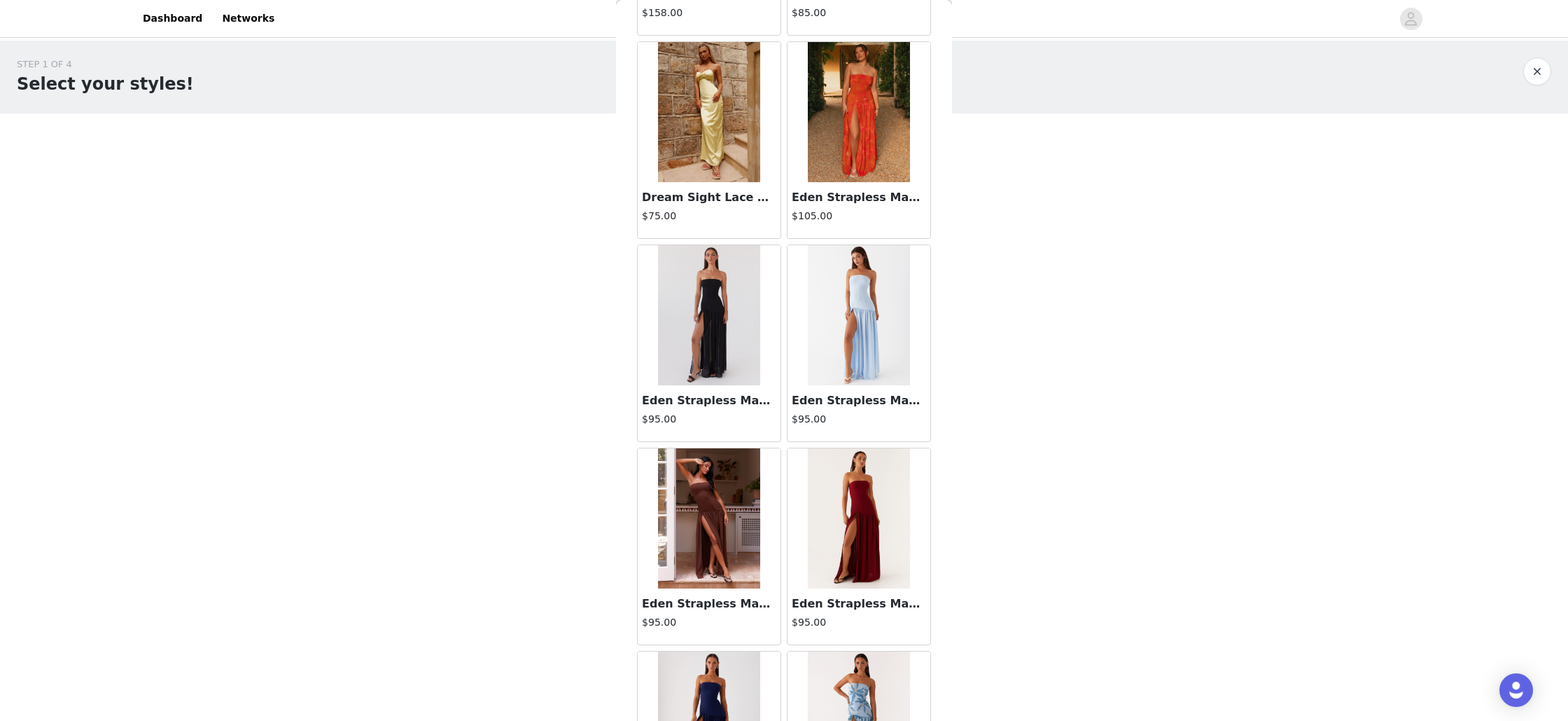
scroll to position [9548, 0]
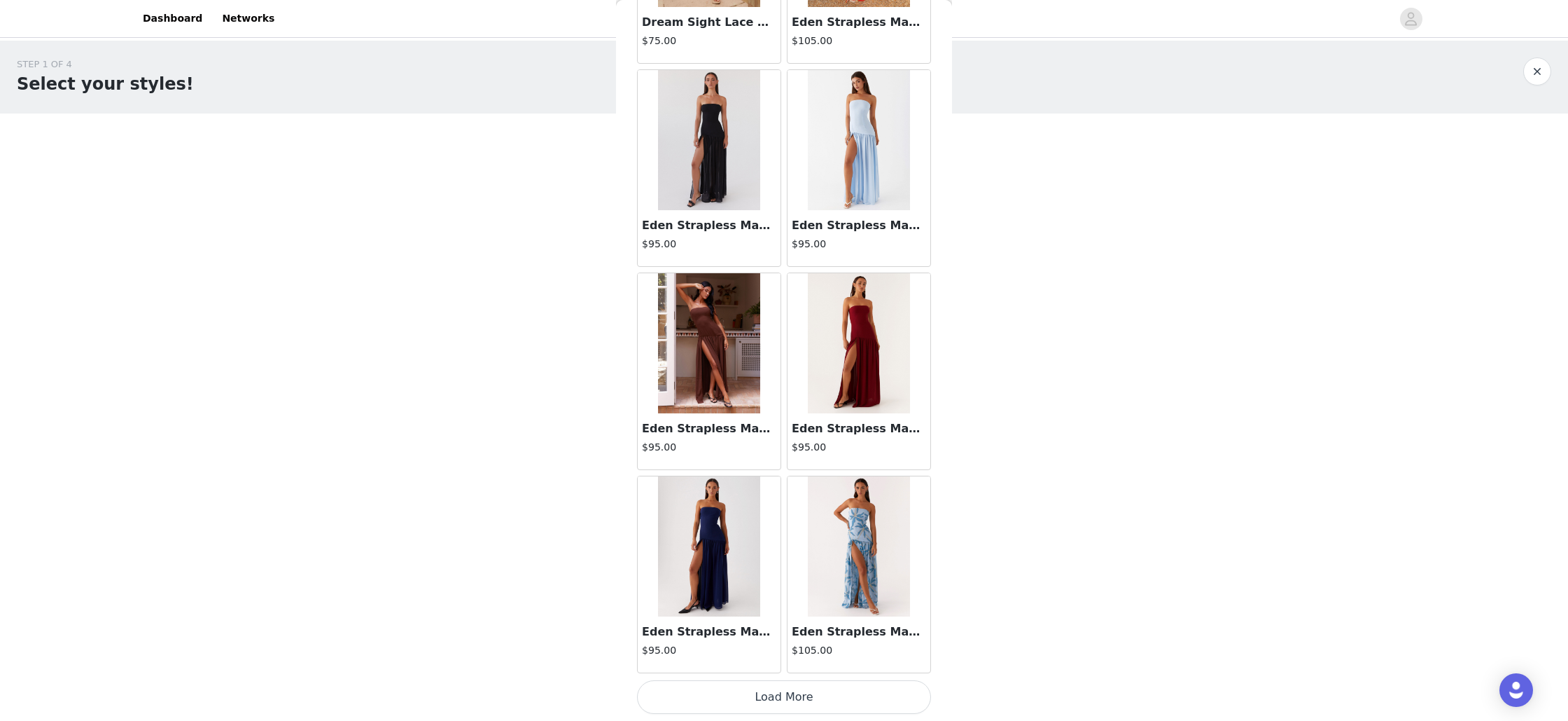
click at [821, 700] on button "Load More" at bounding box center [784, 697] width 294 height 34
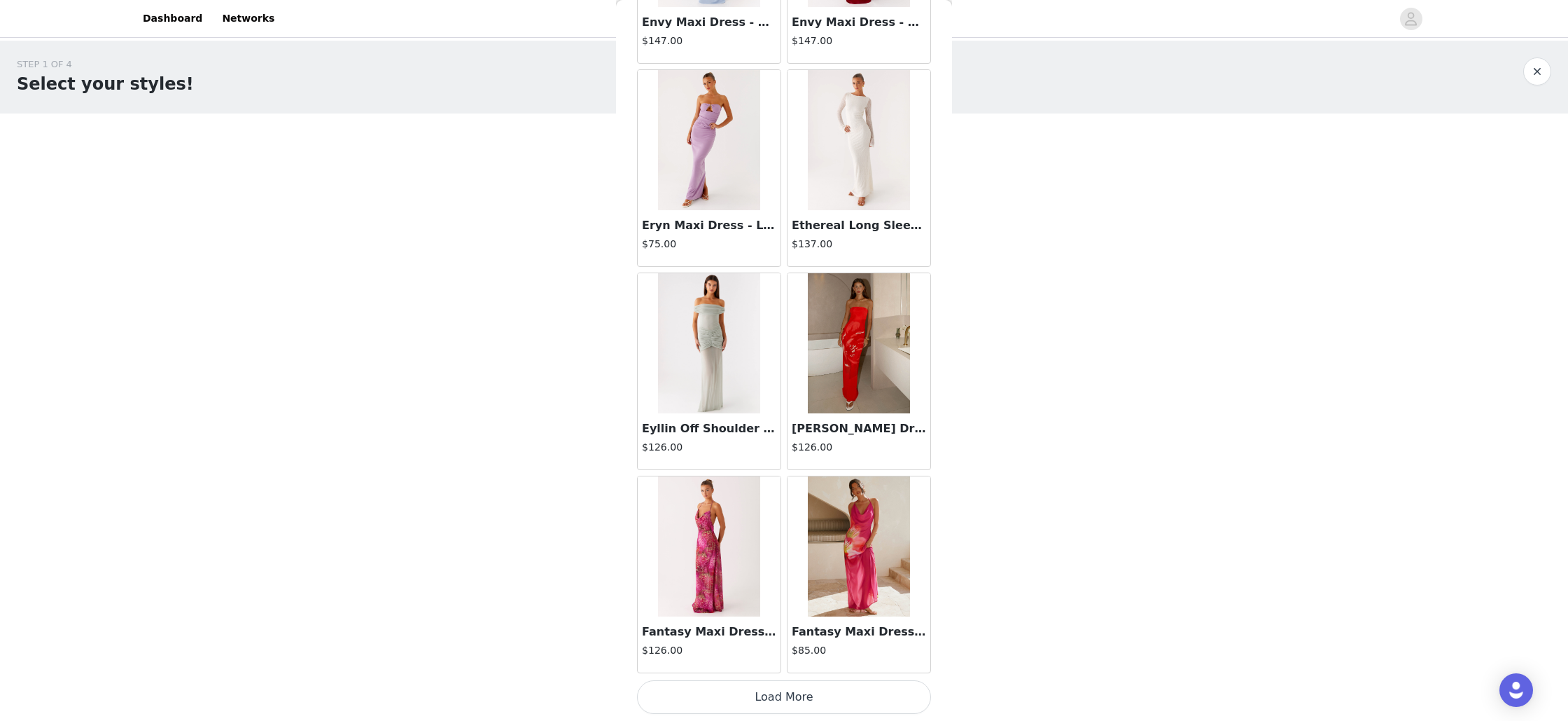
click at [780, 695] on button "Load More" at bounding box center [784, 697] width 294 height 34
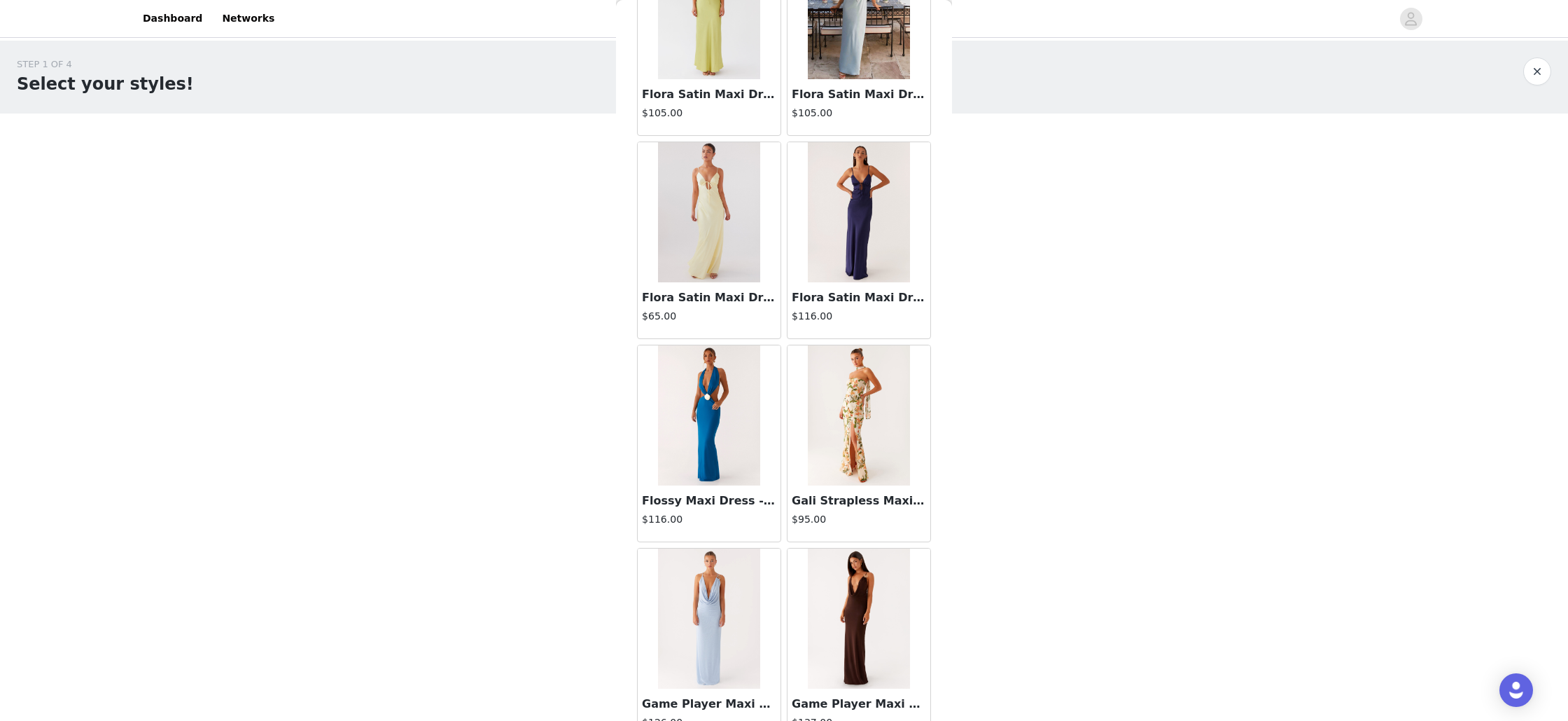
scroll to position [13610, 0]
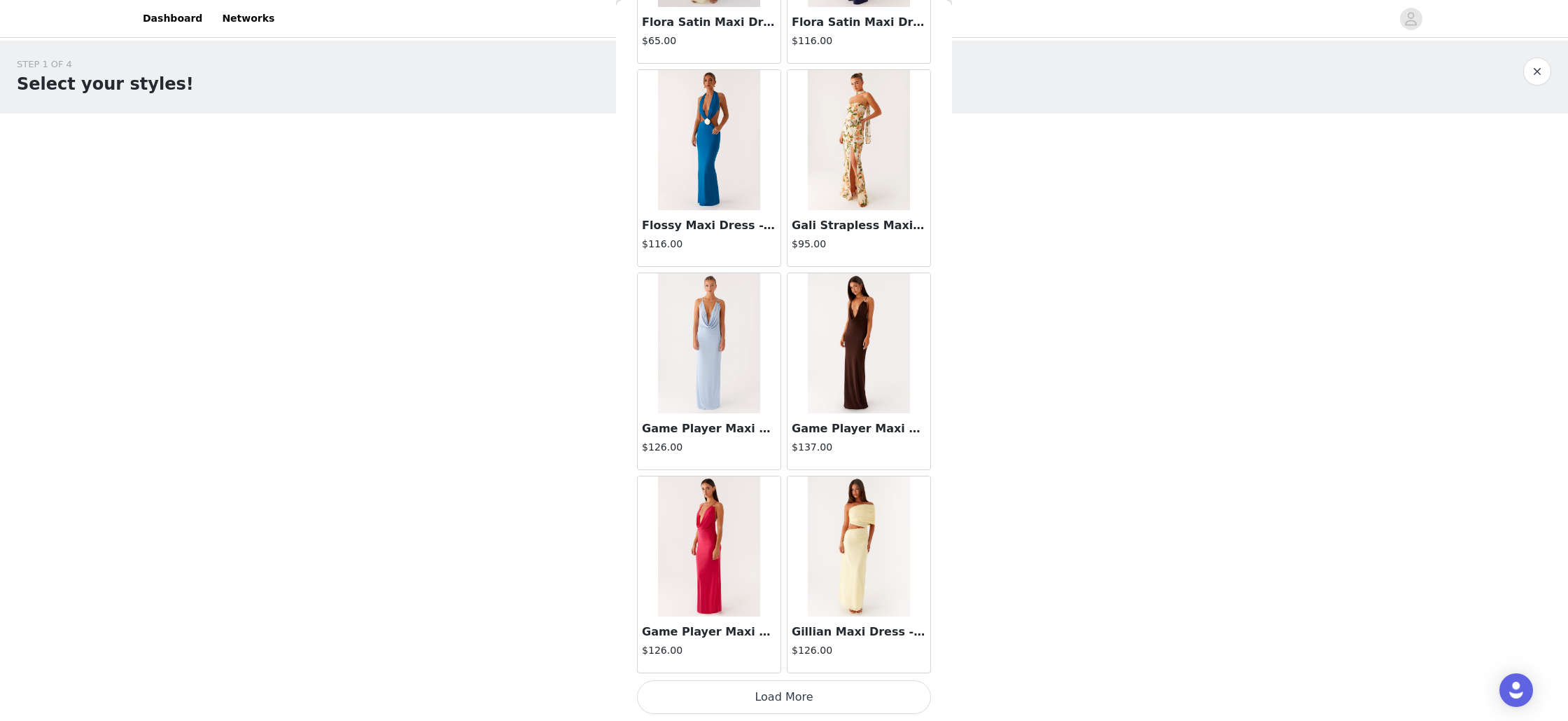
click at [785, 698] on button "Load More" at bounding box center [784, 697] width 294 height 34
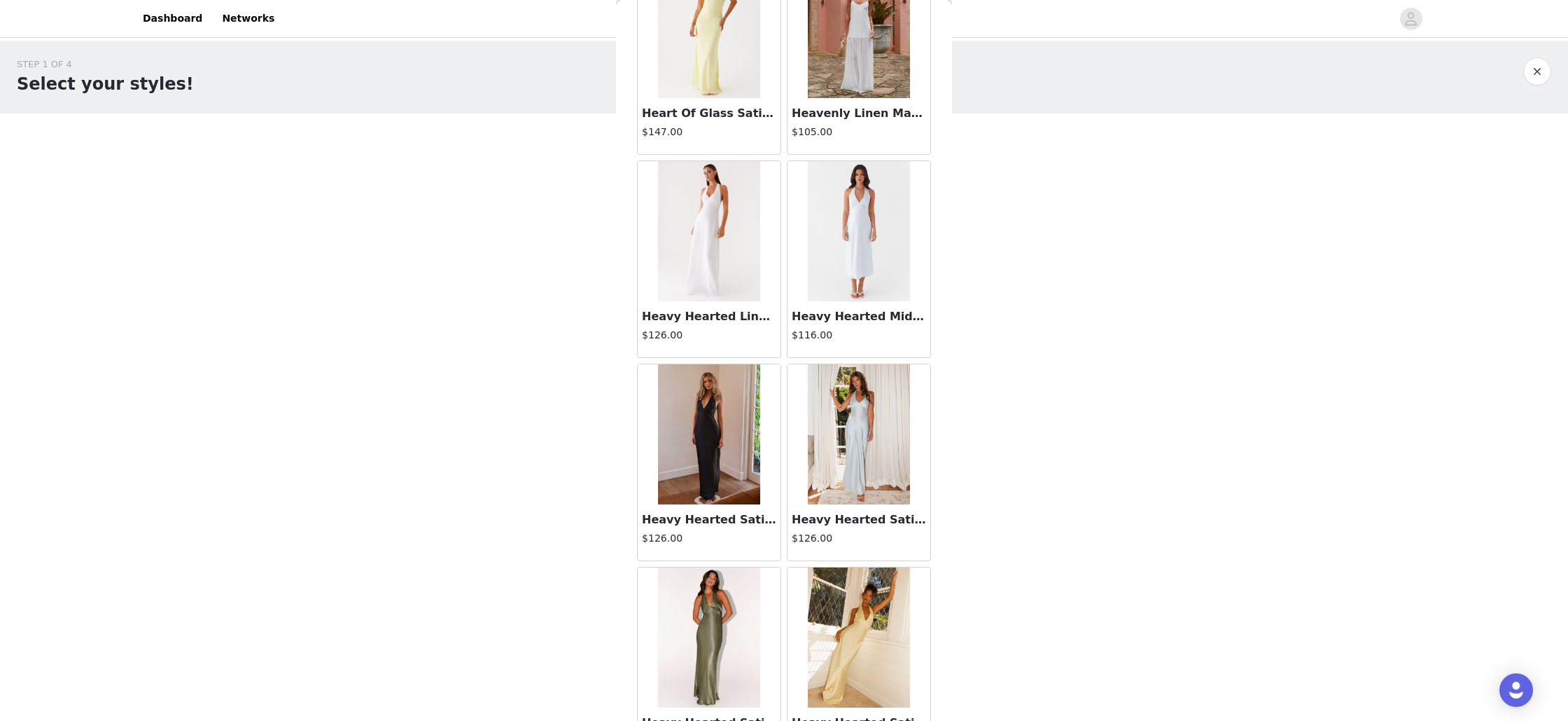
scroll to position [15642, 0]
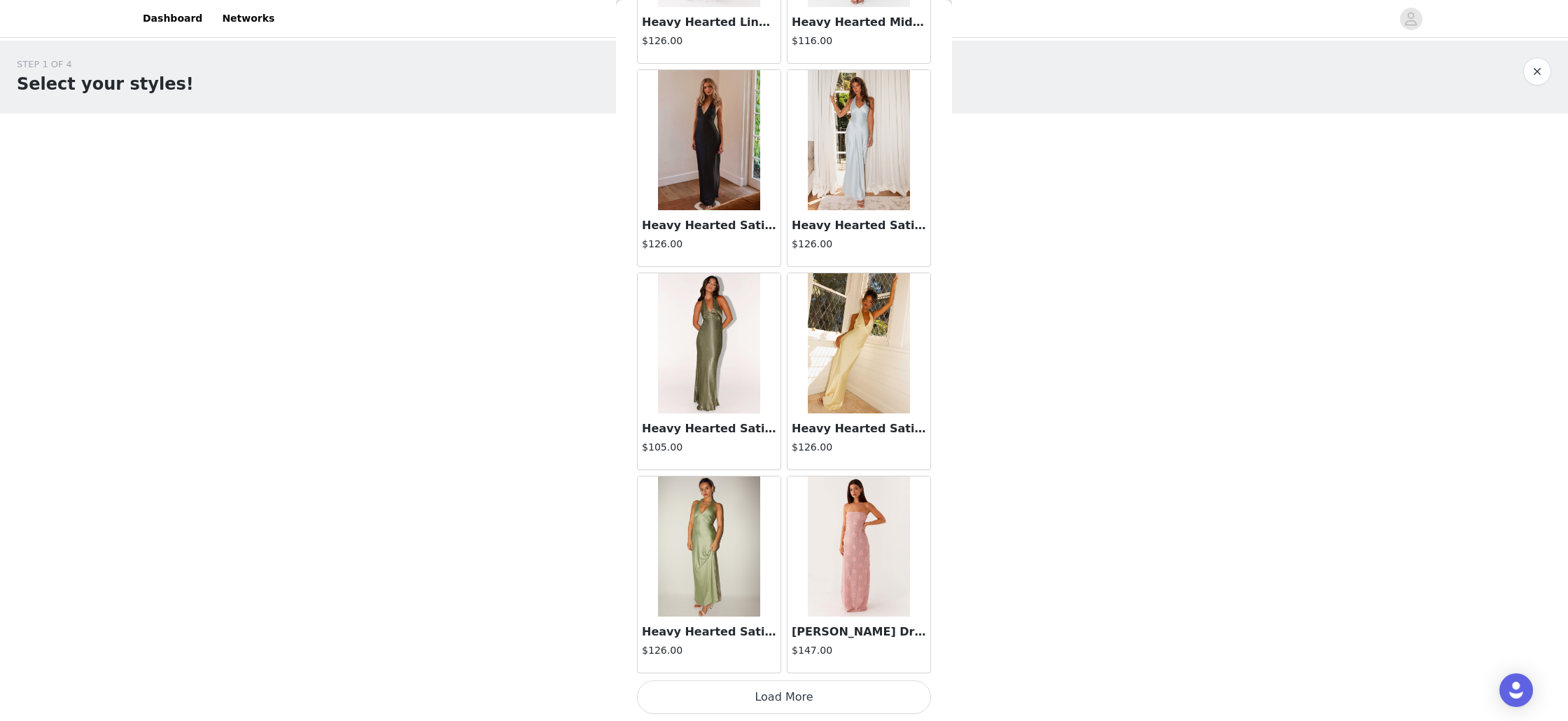
click at [783, 700] on button "Load More" at bounding box center [784, 697] width 294 height 34
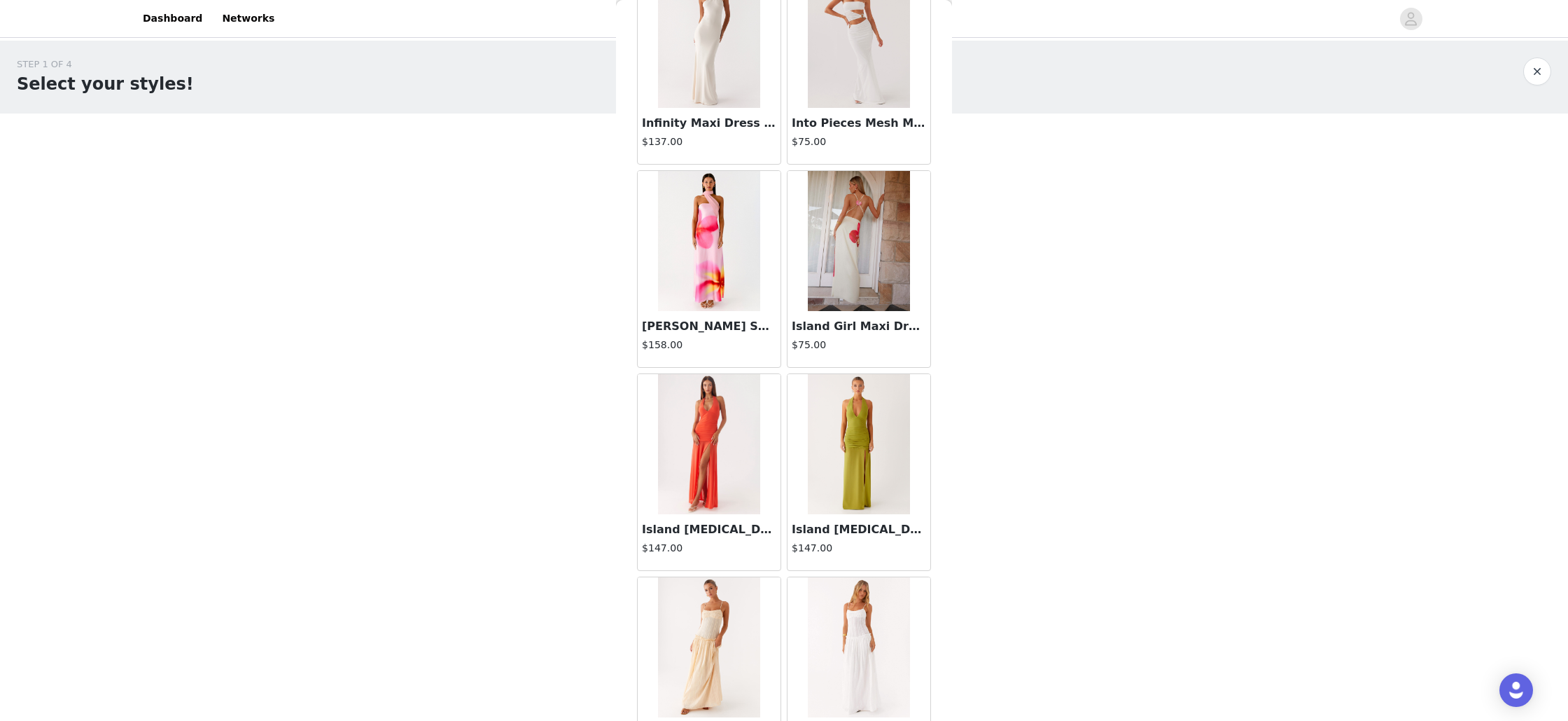
scroll to position [17673, 0]
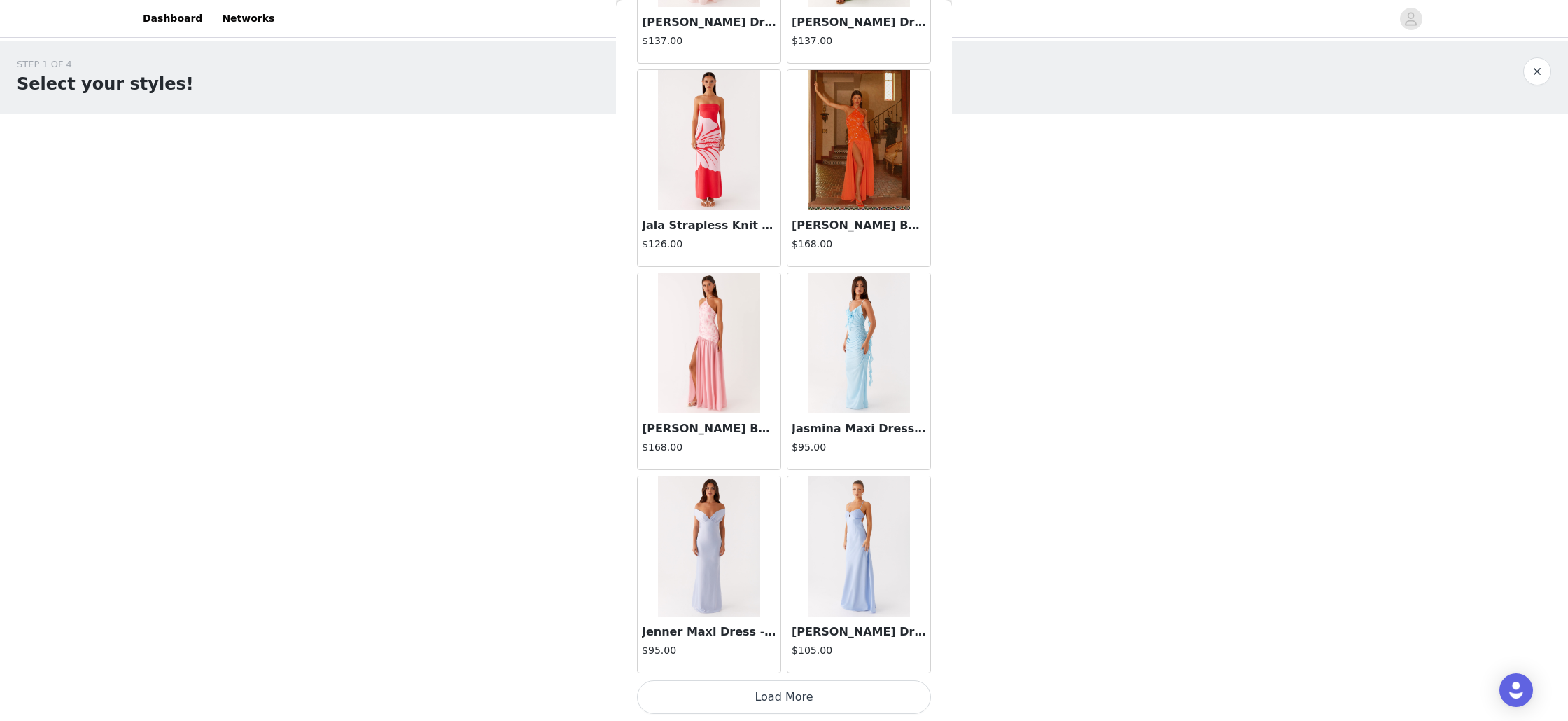
click at [782, 696] on button "Load More" at bounding box center [784, 697] width 294 height 34
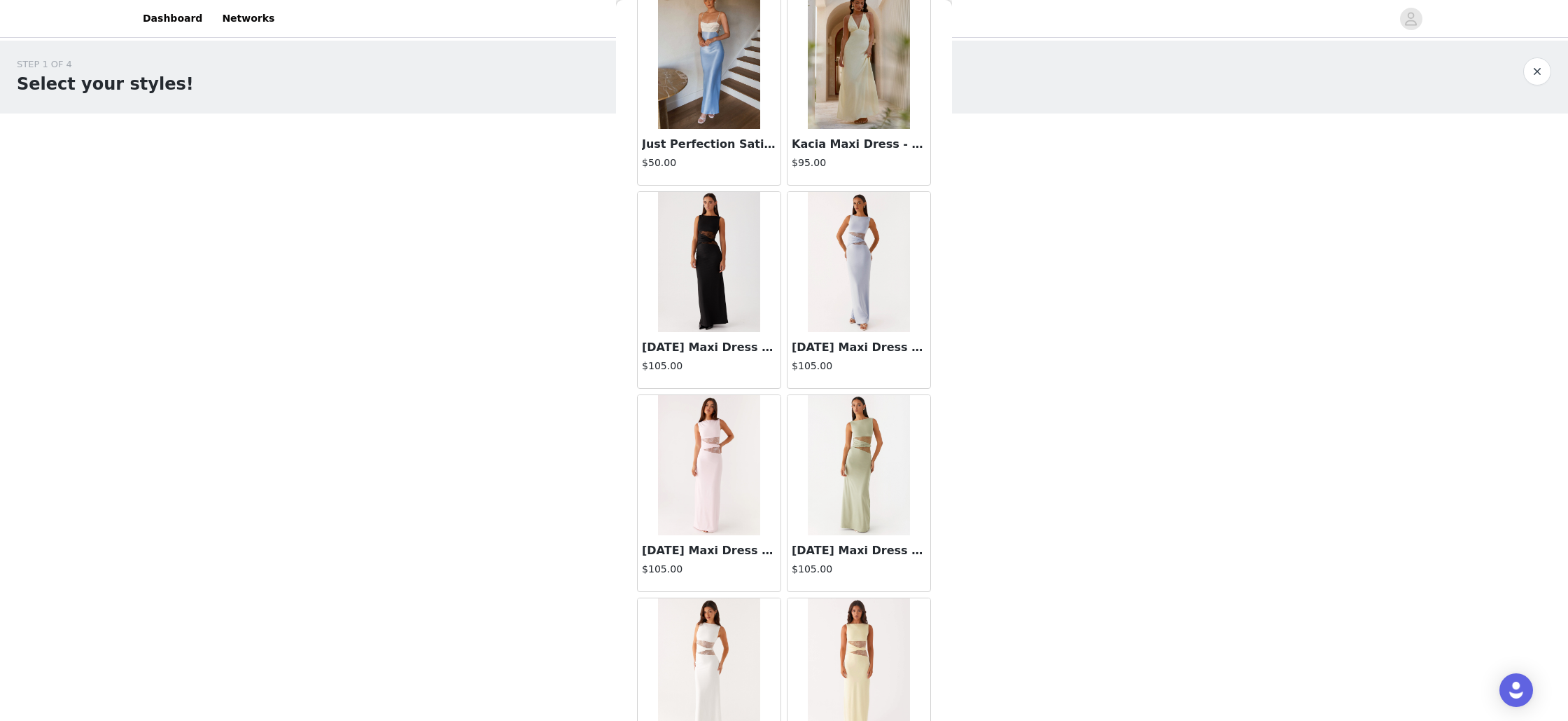
scroll to position [19704, 0]
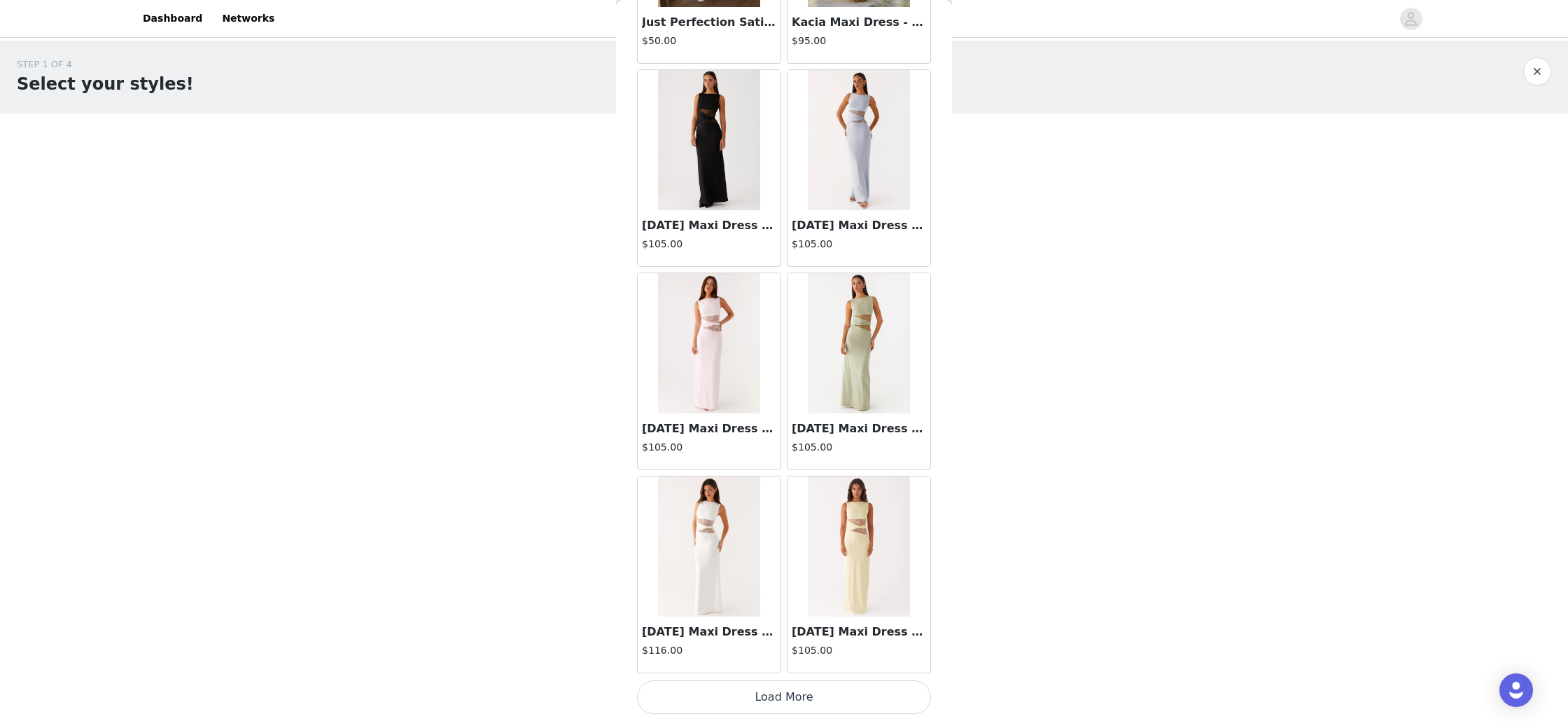
click at [777, 697] on button "Load More" at bounding box center [784, 697] width 294 height 34
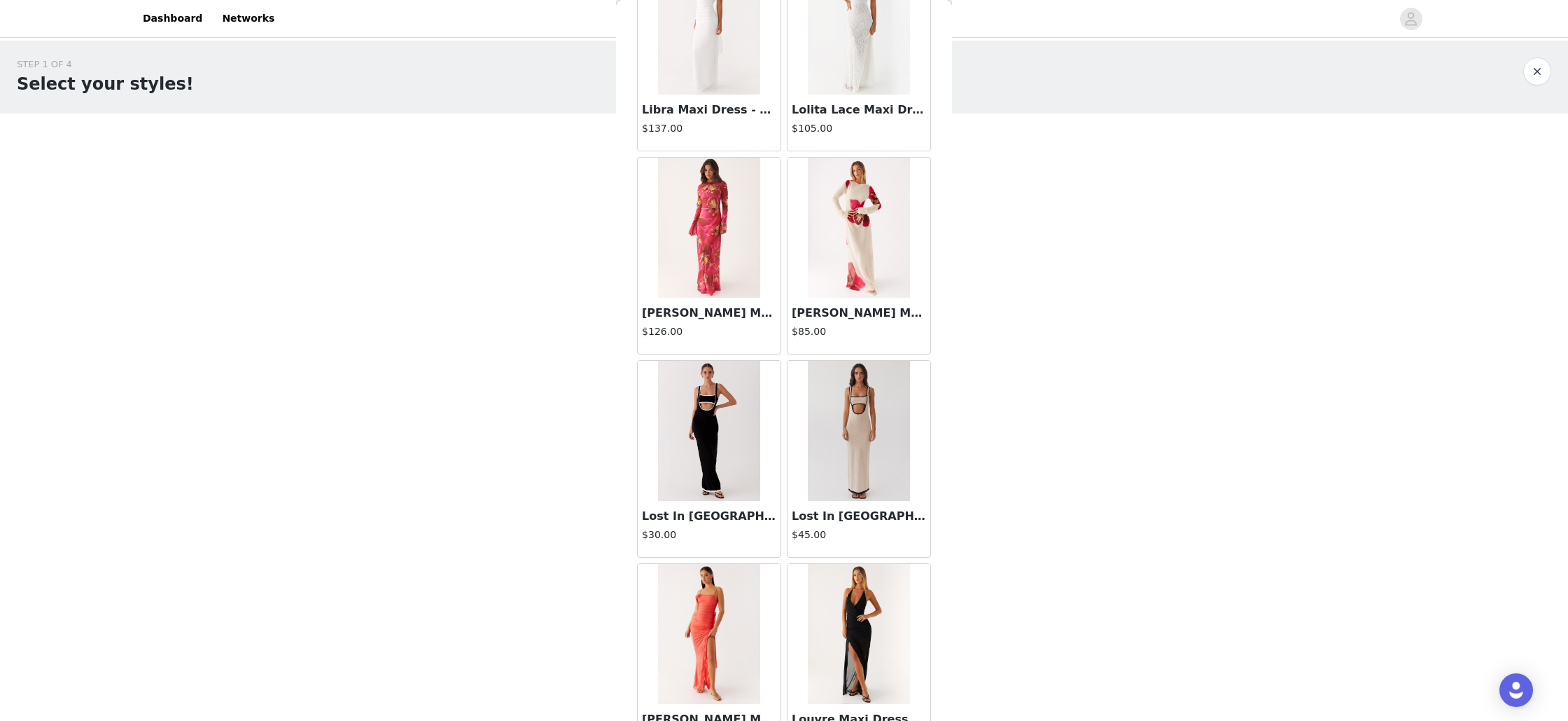
scroll to position [21736, 0]
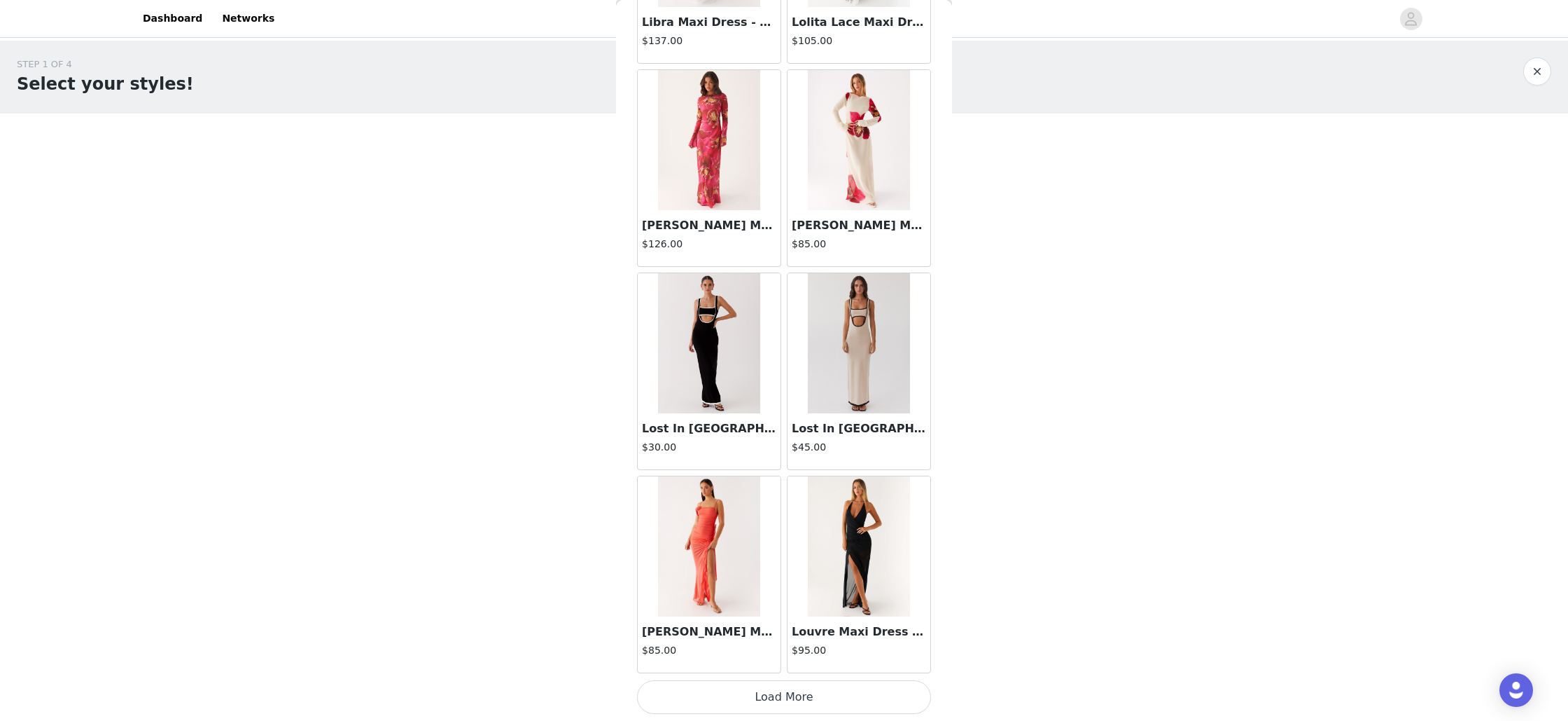
click at [781, 706] on button "Load More" at bounding box center [784, 697] width 294 height 34
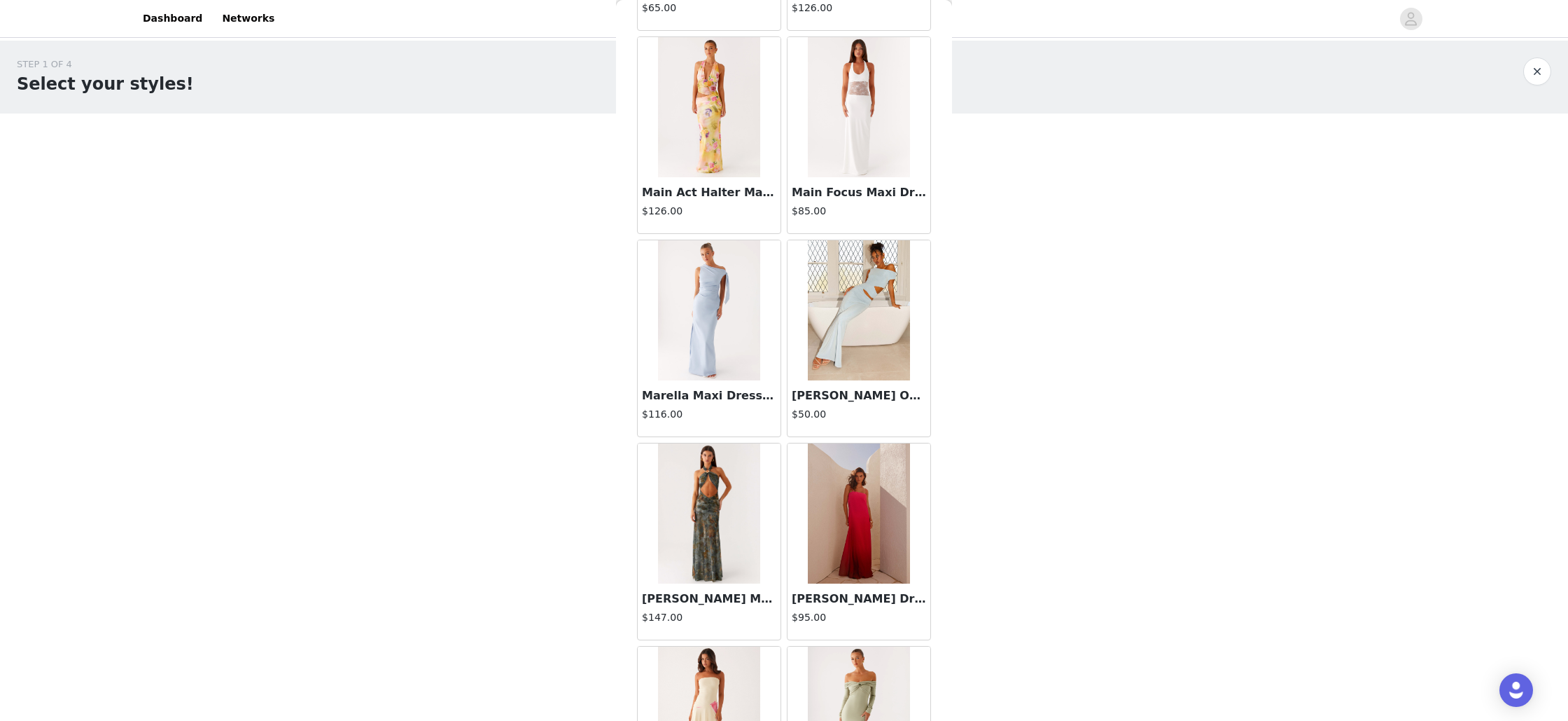
scroll to position [23767, 0]
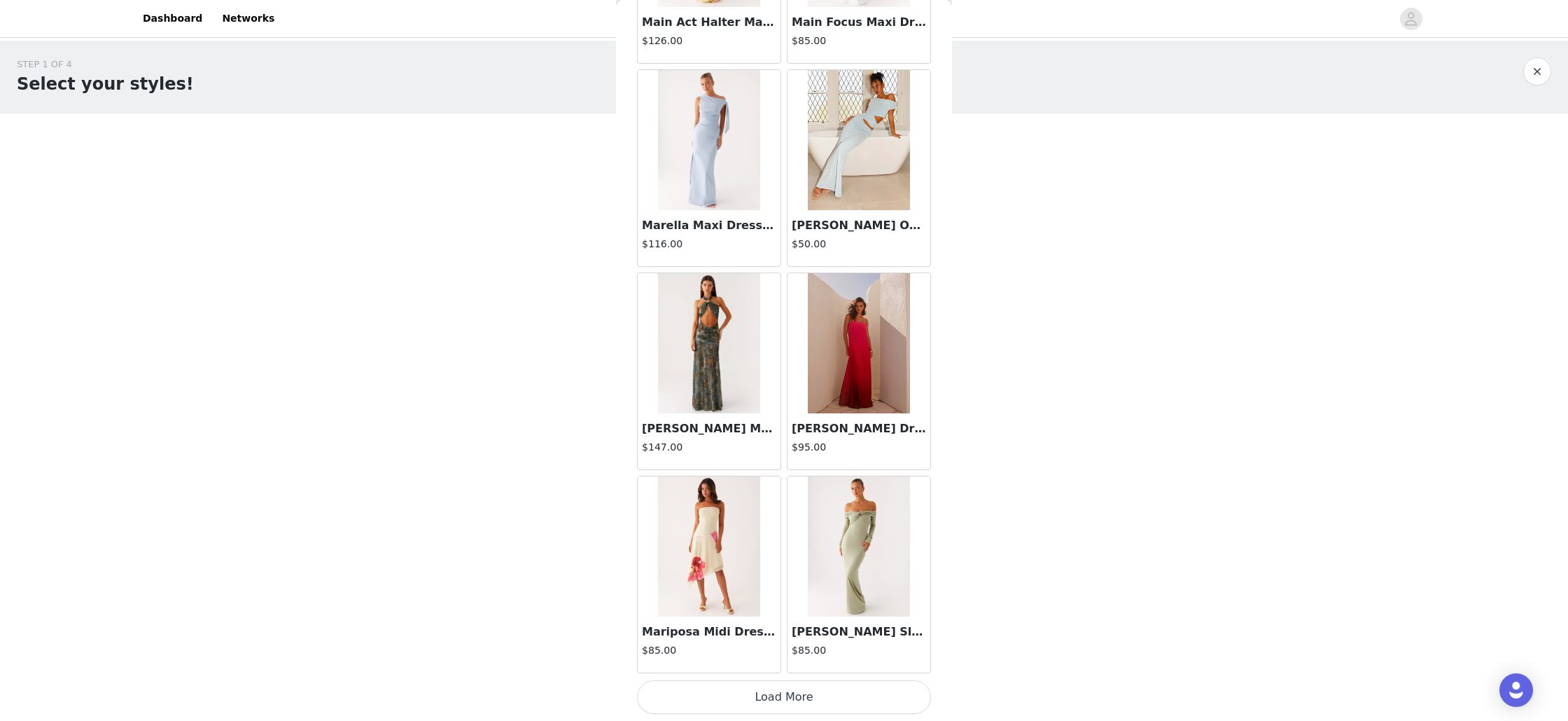
click at [784, 690] on button "Load More" at bounding box center [784, 697] width 294 height 34
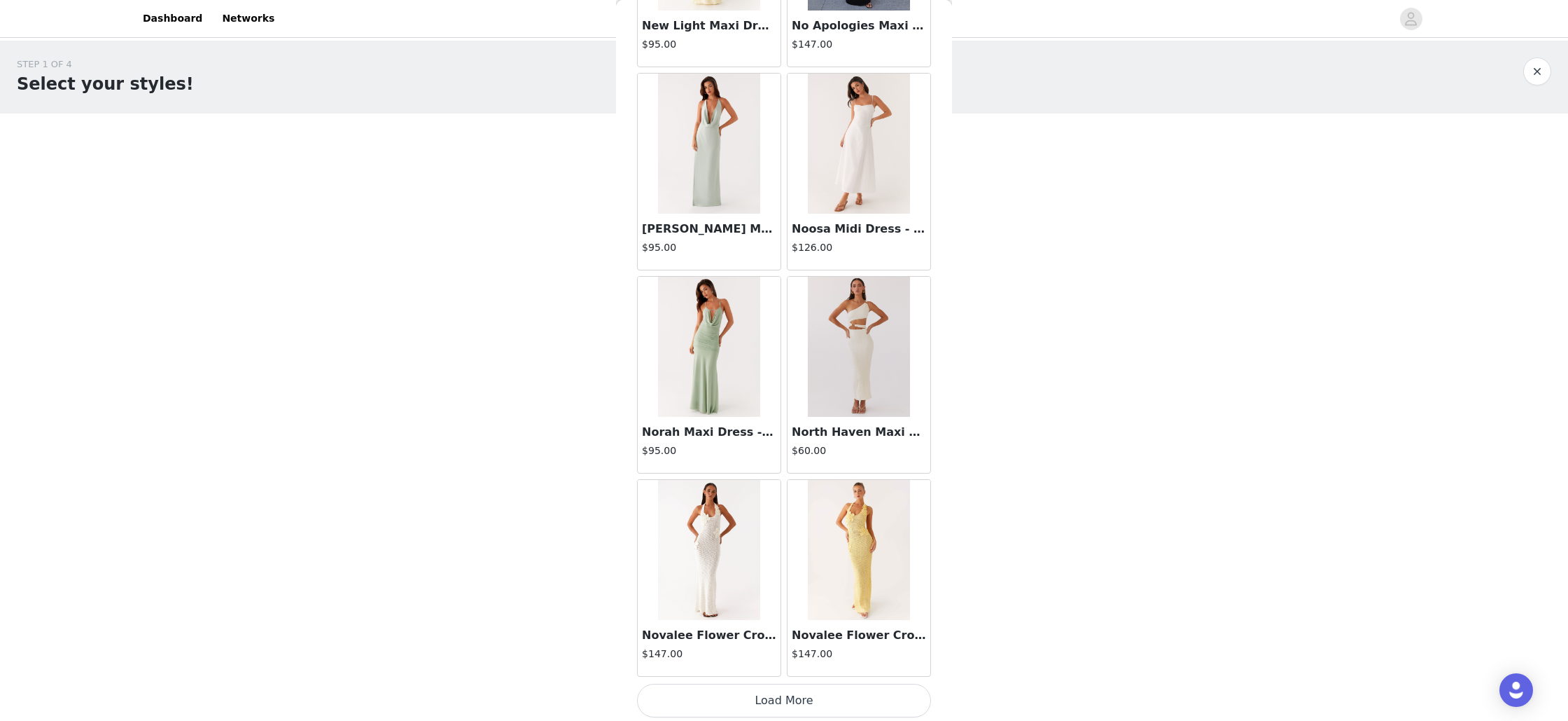
click at [783, 688] on button "Load More" at bounding box center [784, 700] width 294 height 34
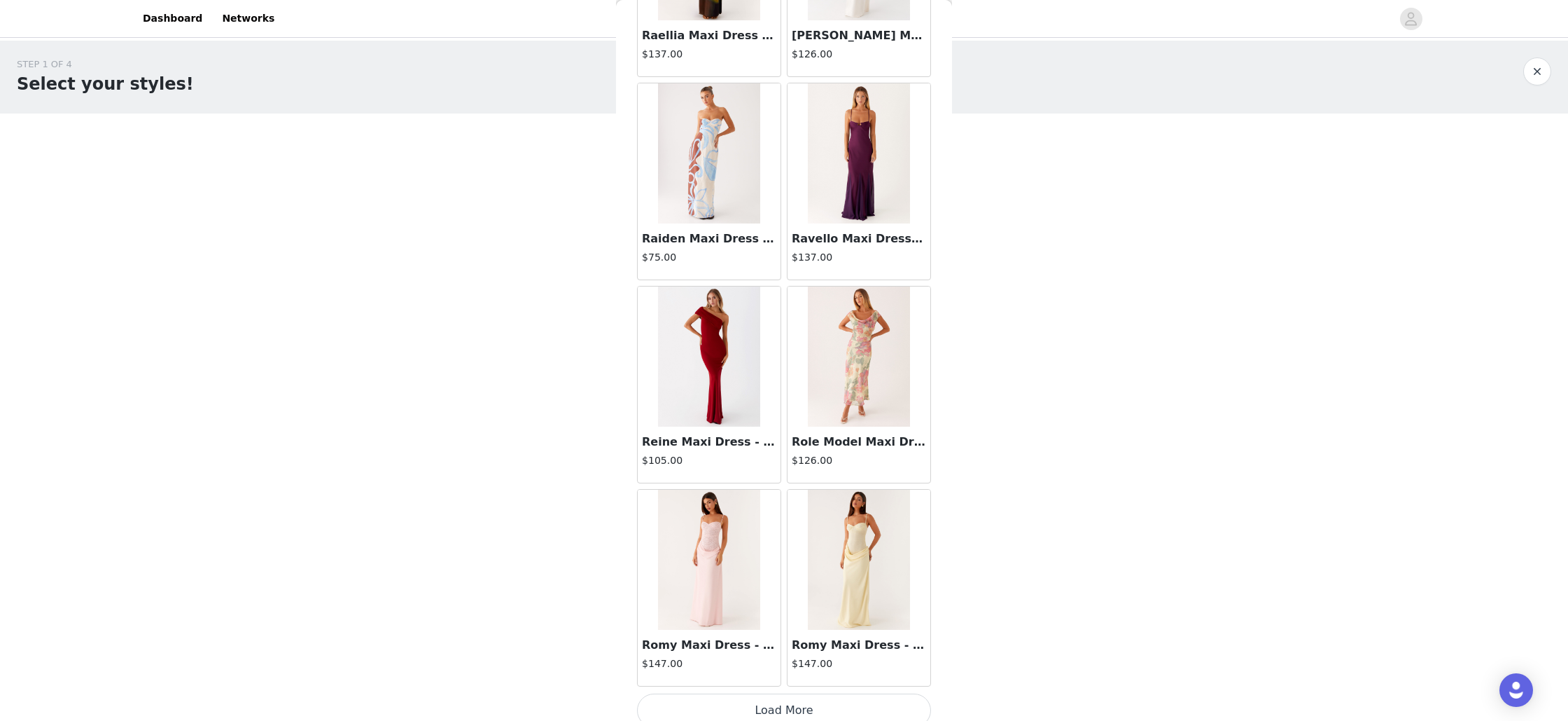
scroll to position [27830, 0]
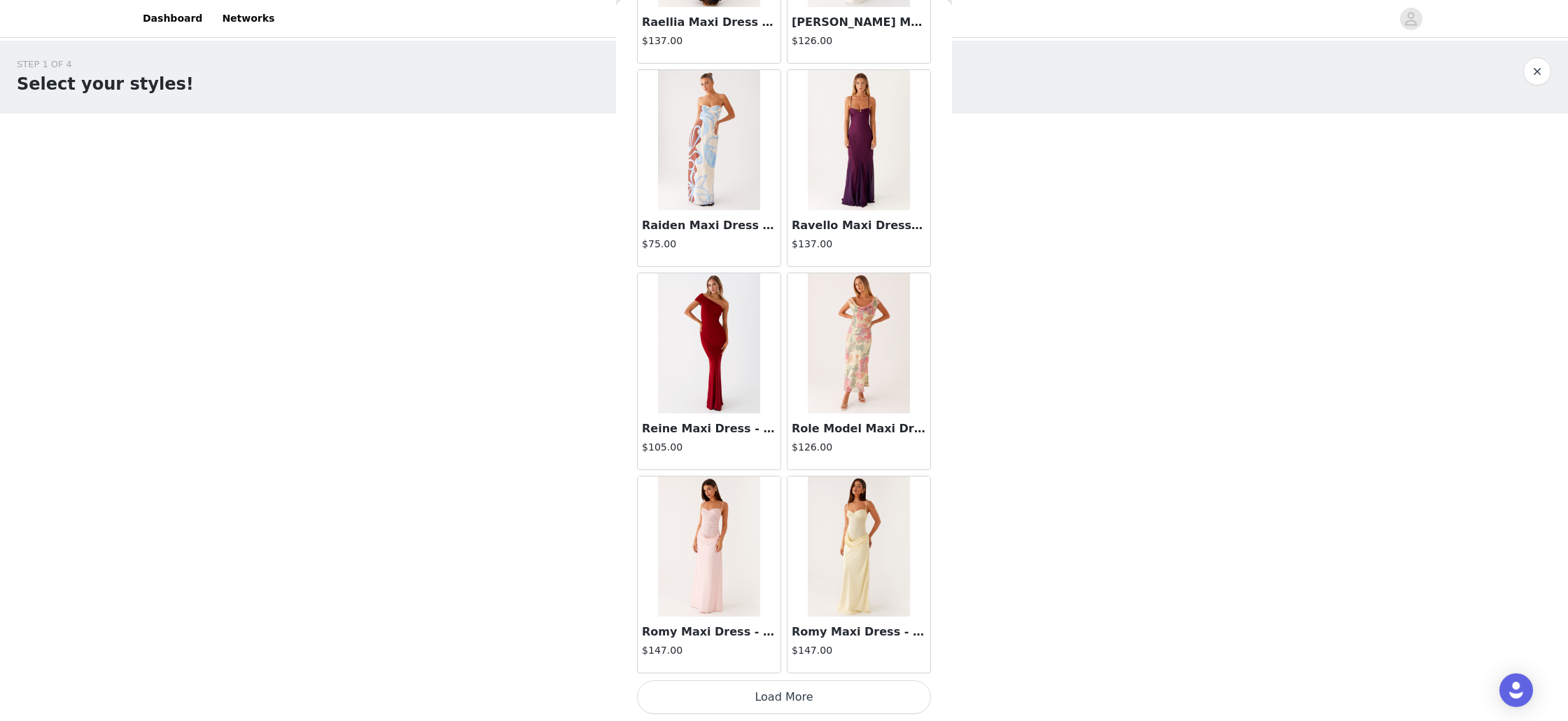
click at [780, 706] on button "Load More" at bounding box center [784, 697] width 294 height 34
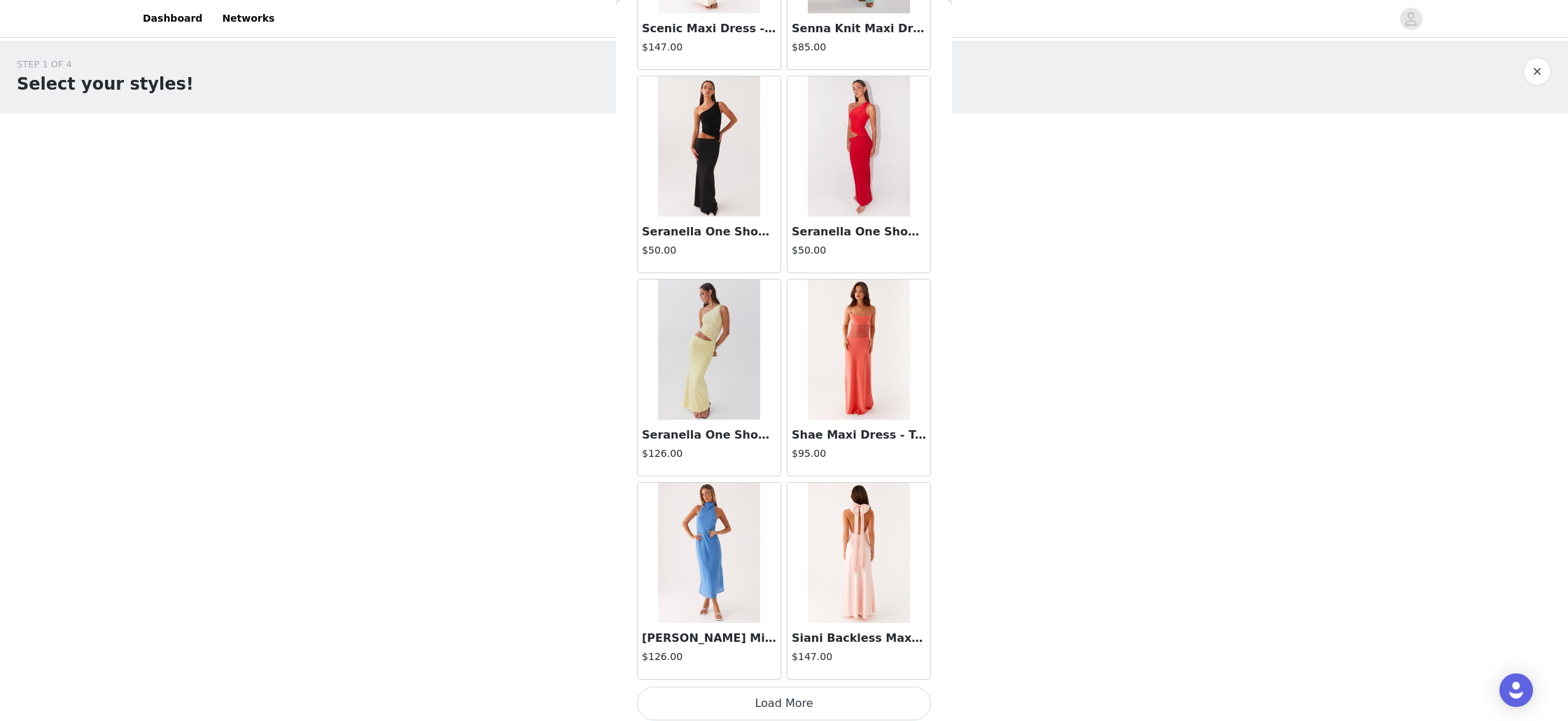
scroll to position [29861, 0]
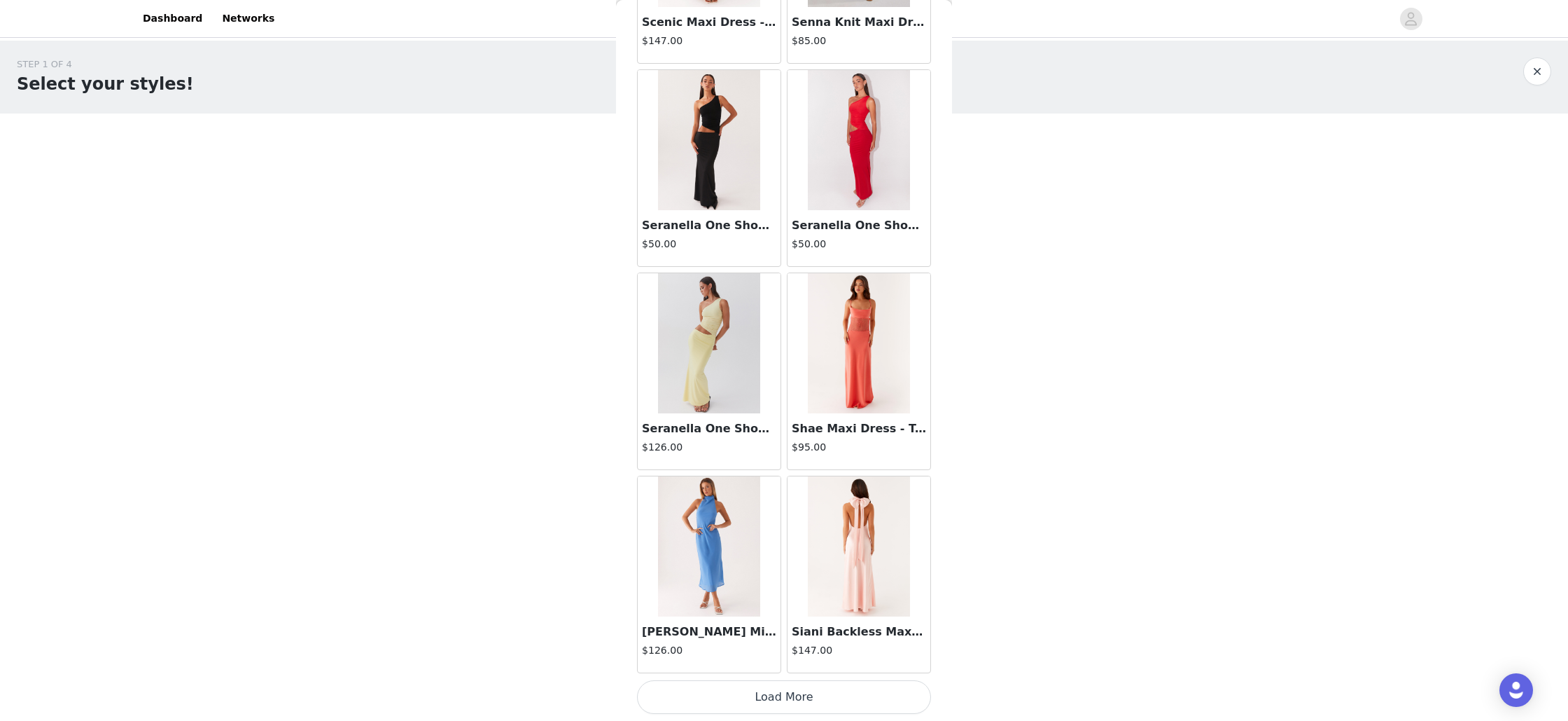
click at [782, 694] on button "Load More" at bounding box center [784, 697] width 294 height 34
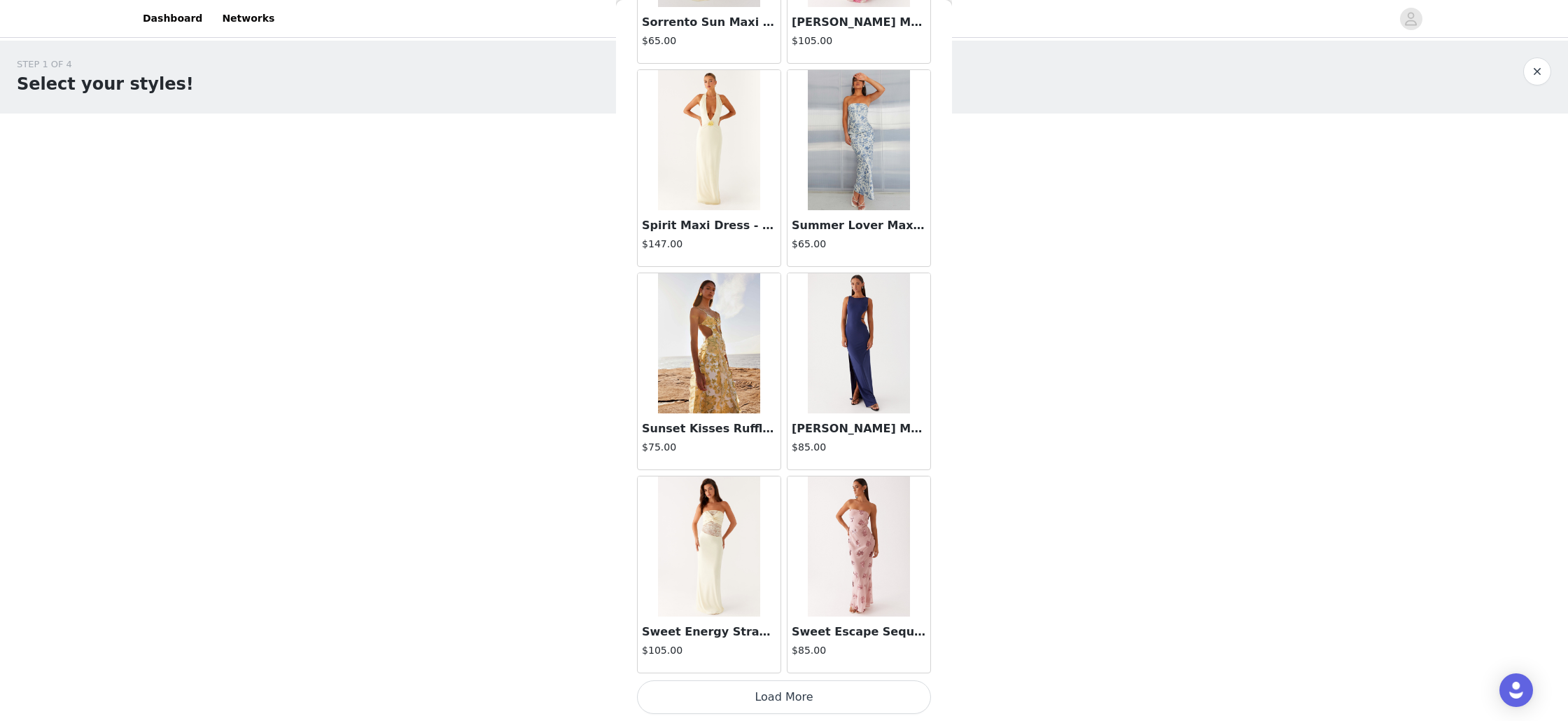
click at [782, 694] on button "Load More" at bounding box center [784, 697] width 294 height 34
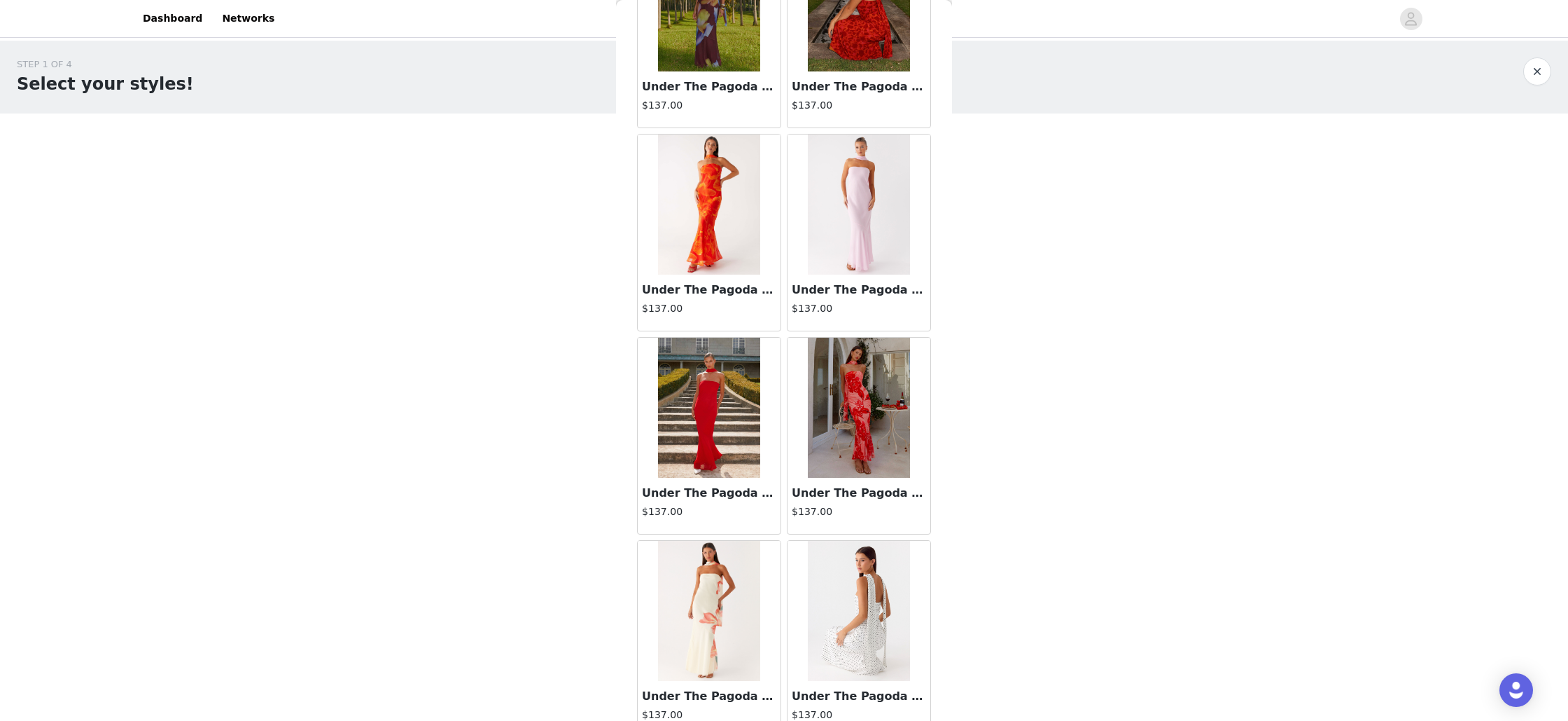
scroll to position [33924, 0]
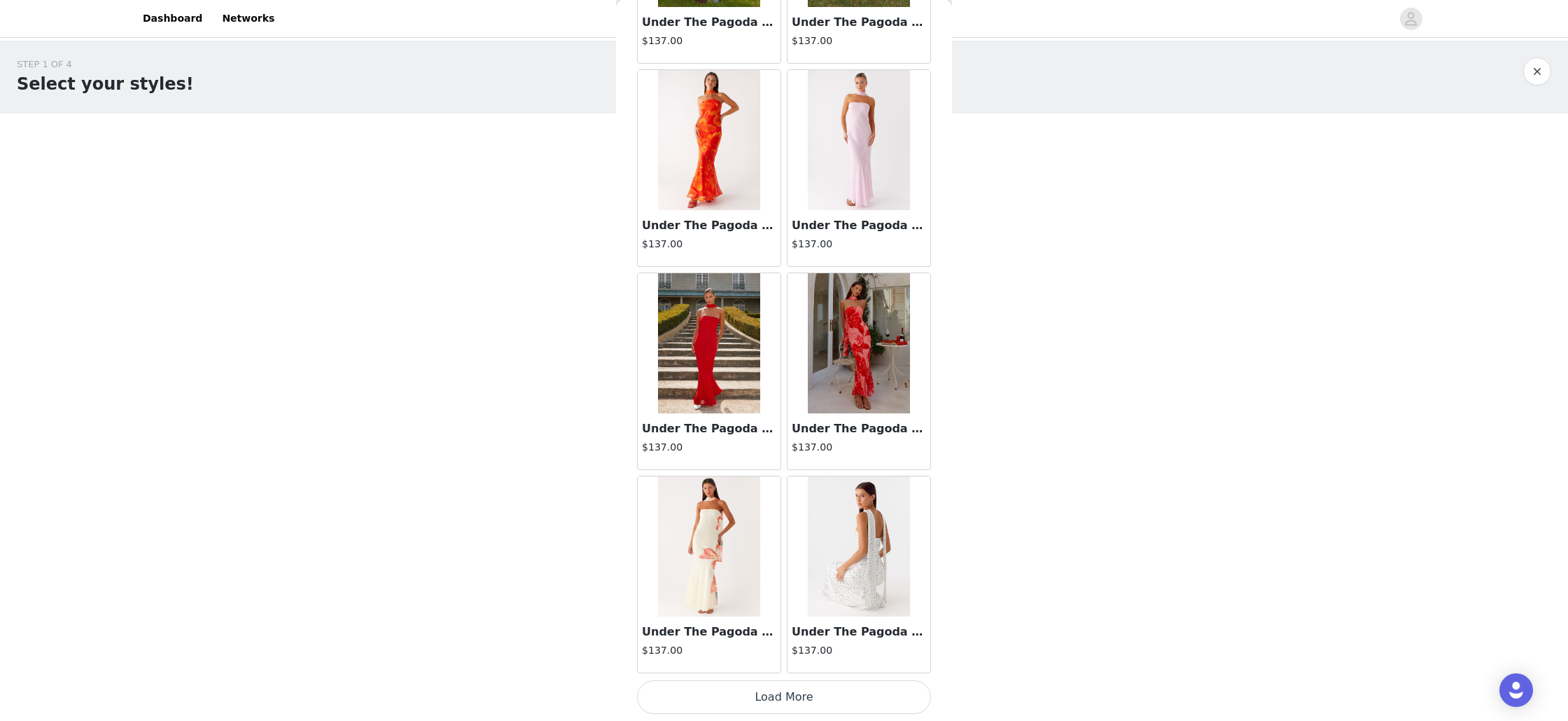
click at [782, 694] on button "Load More" at bounding box center [784, 697] width 294 height 34
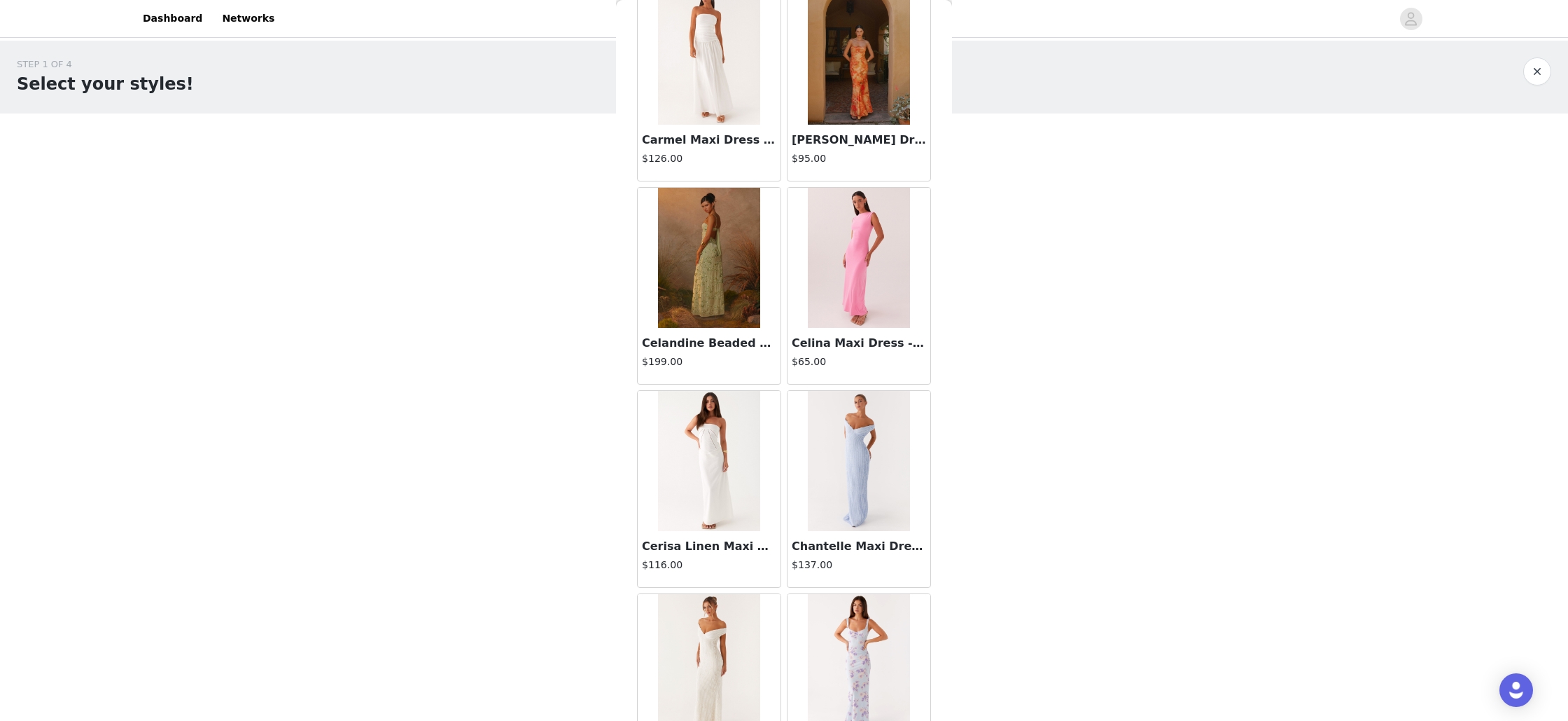
scroll to position [6788, 0]
click at [682, 285] on img at bounding box center [708, 259] width 102 height 140
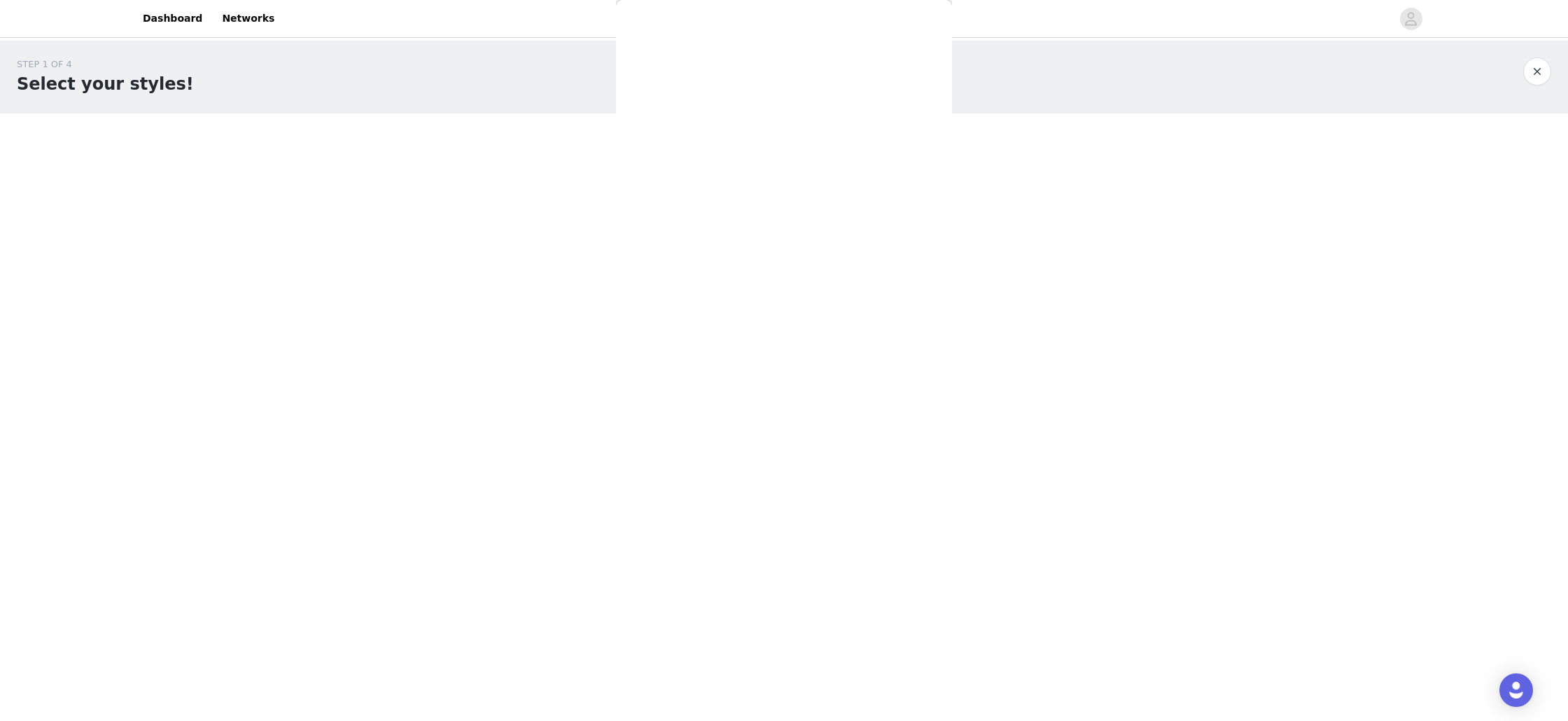
scroll to position [0, 0]
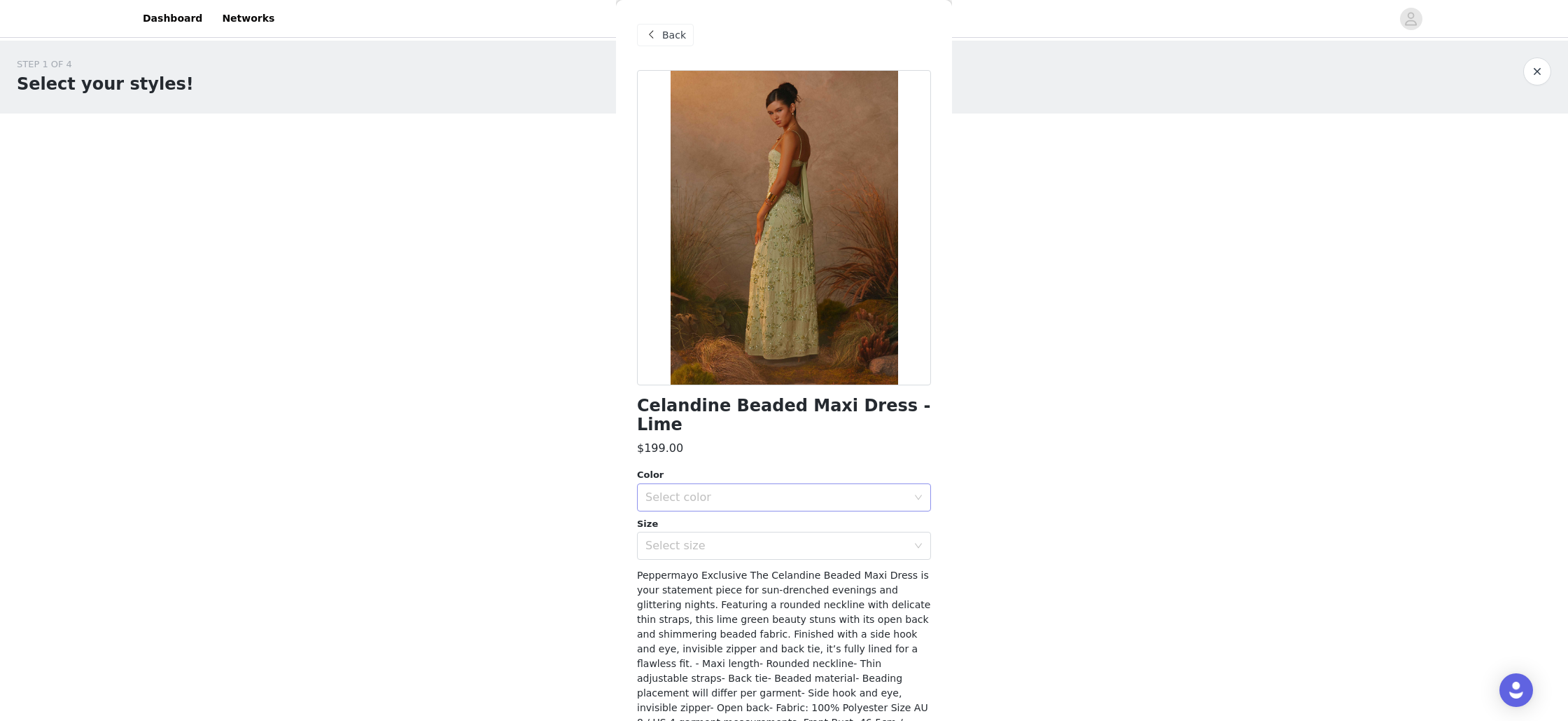
click at [675, 491] on div "Select color" at bounding box center [776, 498] width 262 height 14
click at [675, 514] on li "Lime" at bounding box center [784, 509] width 294 height 22
click at [688, 539] on div "Select size" at bounding box center [776, 546] width 262 height 14
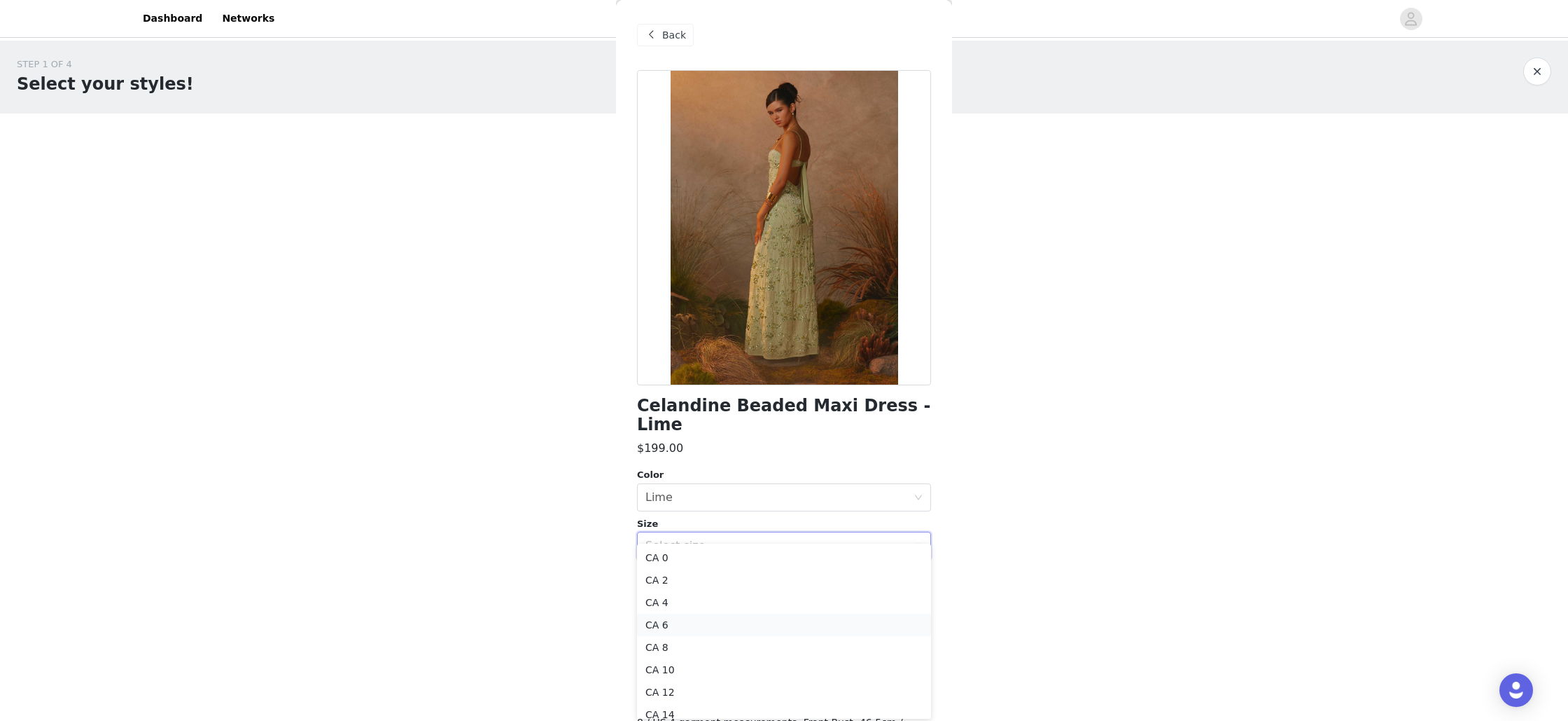
scroll to position [54, 0]
click at [692, 638] on li "CA 12" at bounding box center [784, 637] width 294 height 22
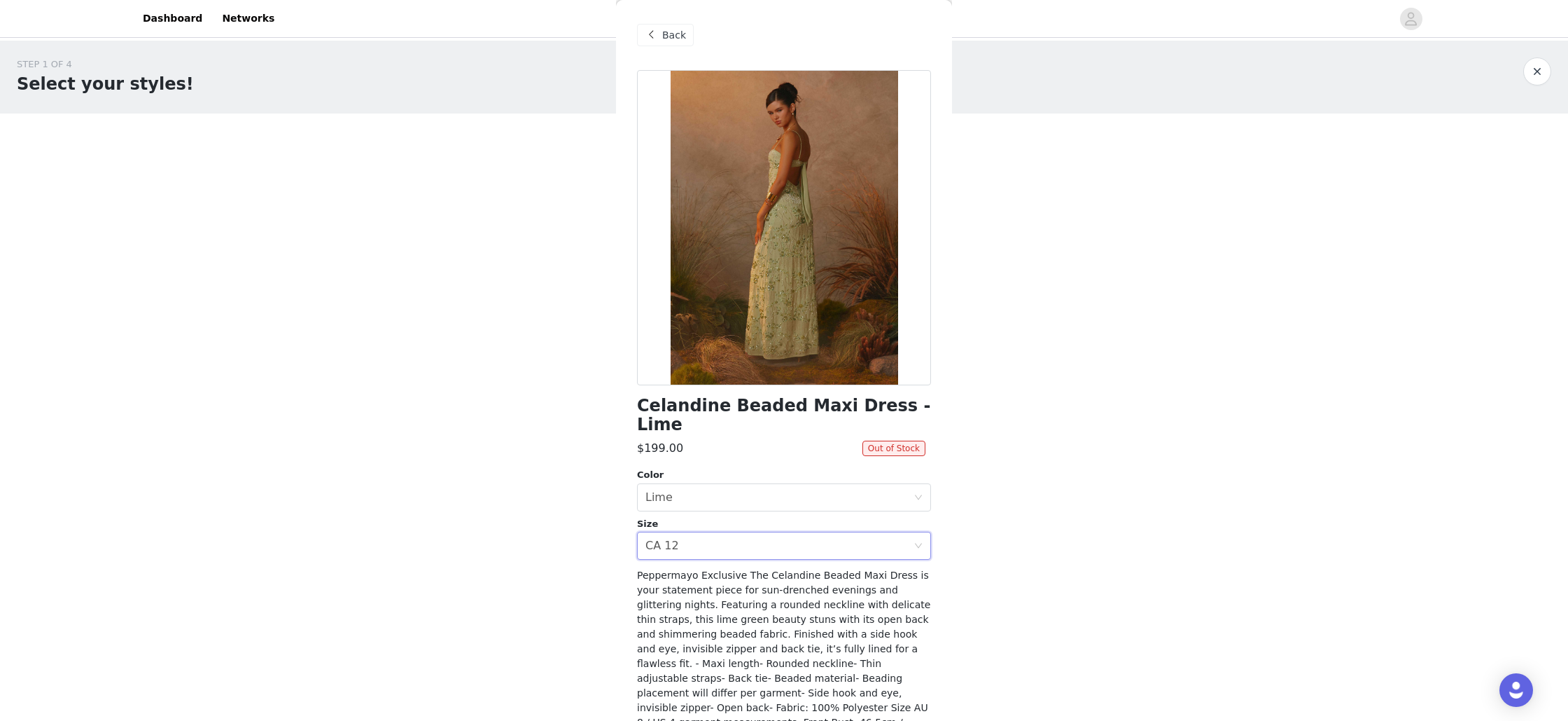
click at [664, 41] on span "Back" at bounding box center [674, 35] width 24 height 15
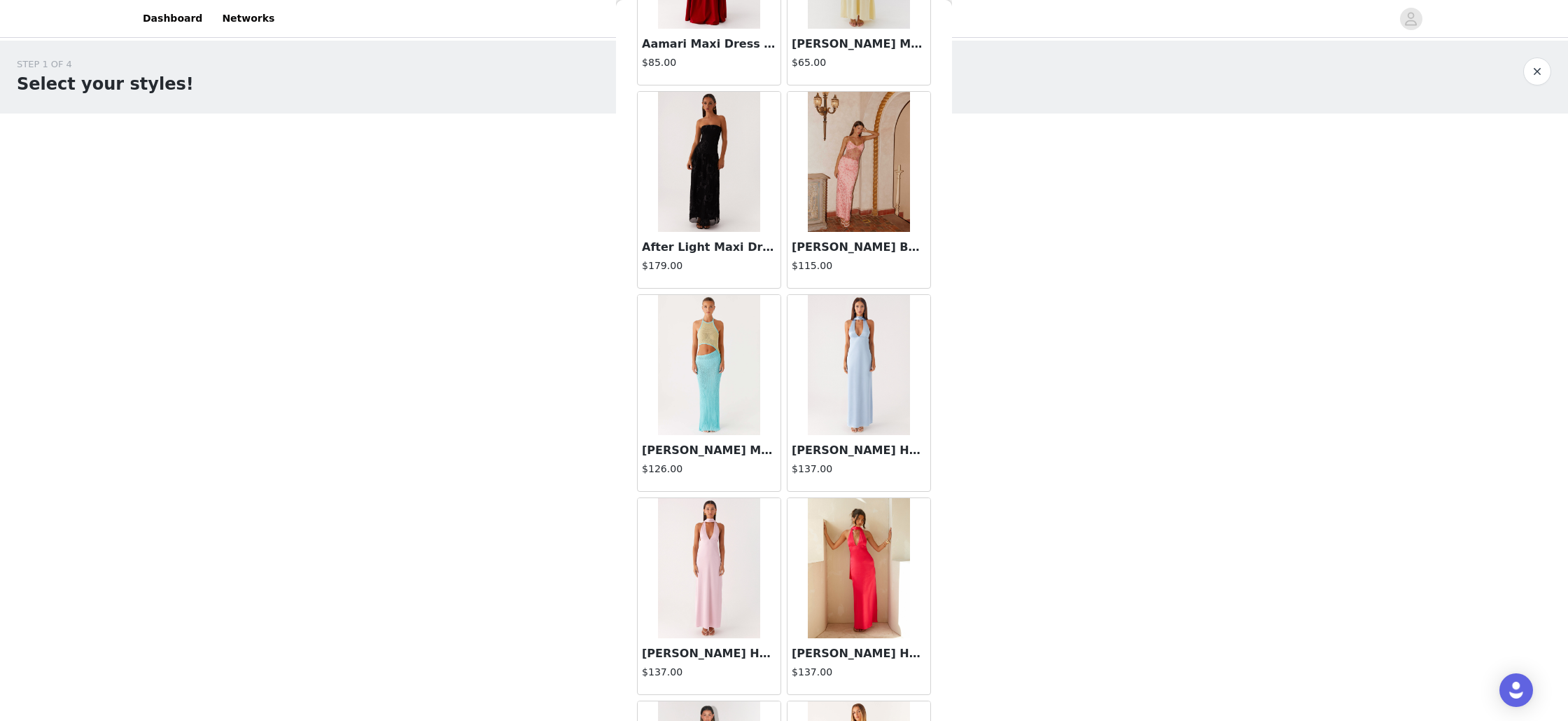
scroll to position [184, 0]
click at [870, 262] on h4 "$115.00" at bounding box center [859, 264] width 135 height 15
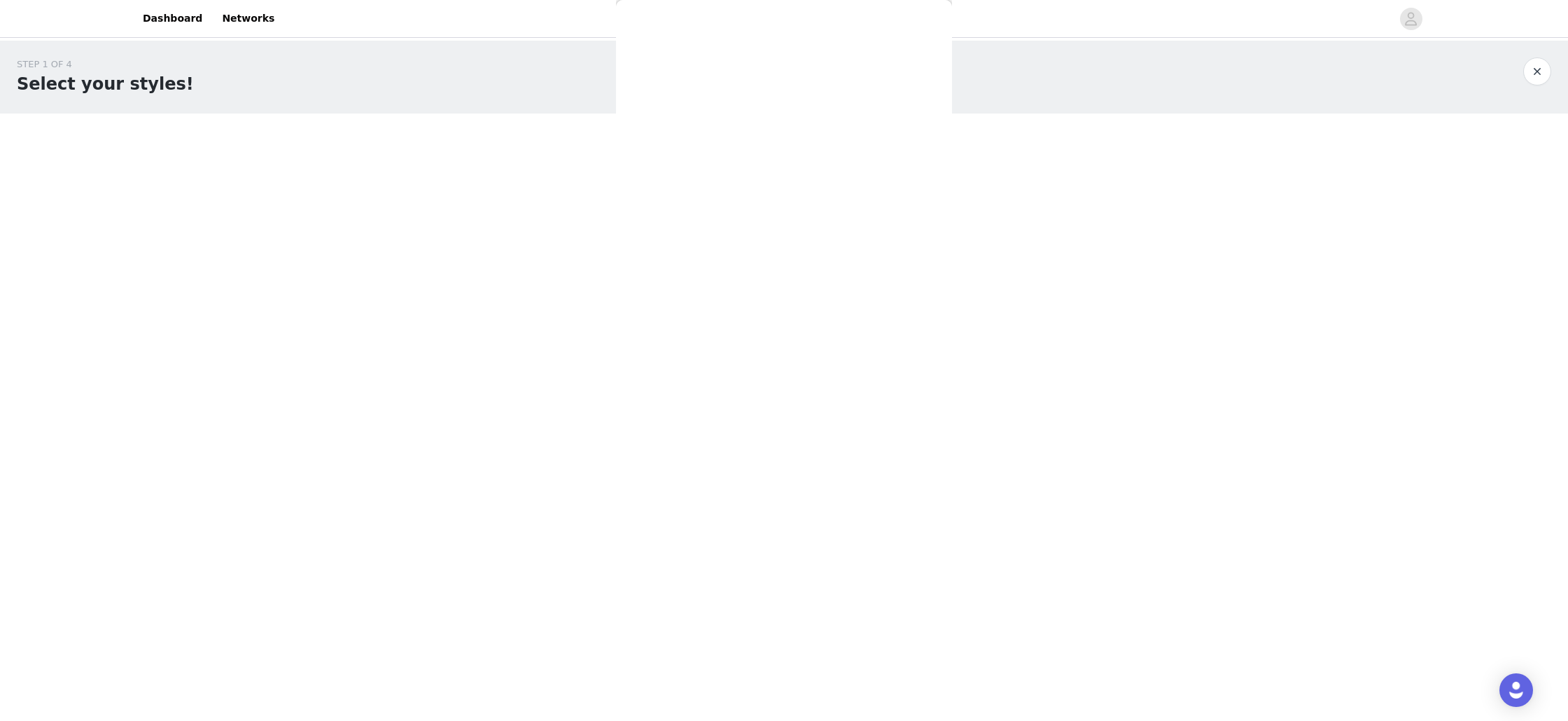
scroll to position [0, 0]
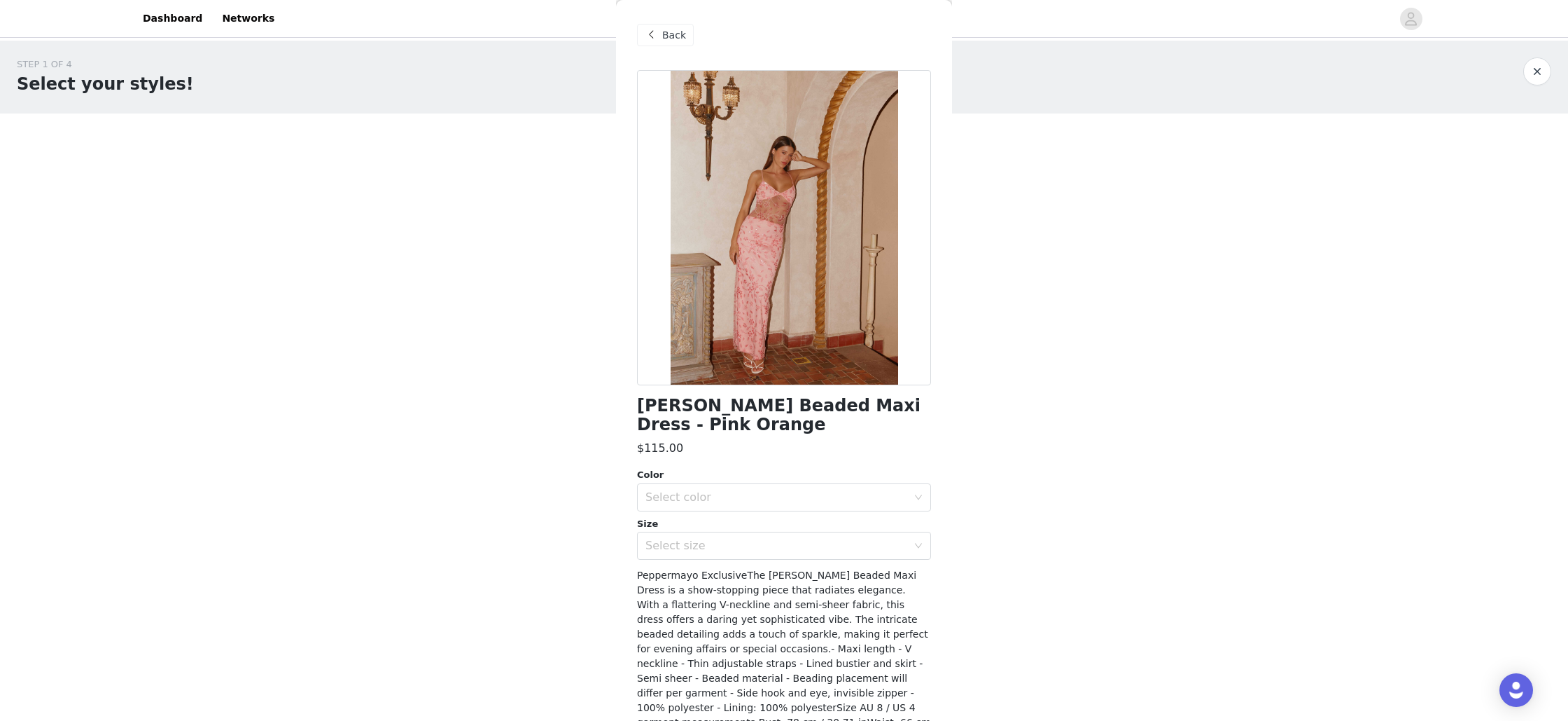
click at [672, 31] on span "Back" at bounding box center [674, 35] width 24 height 15
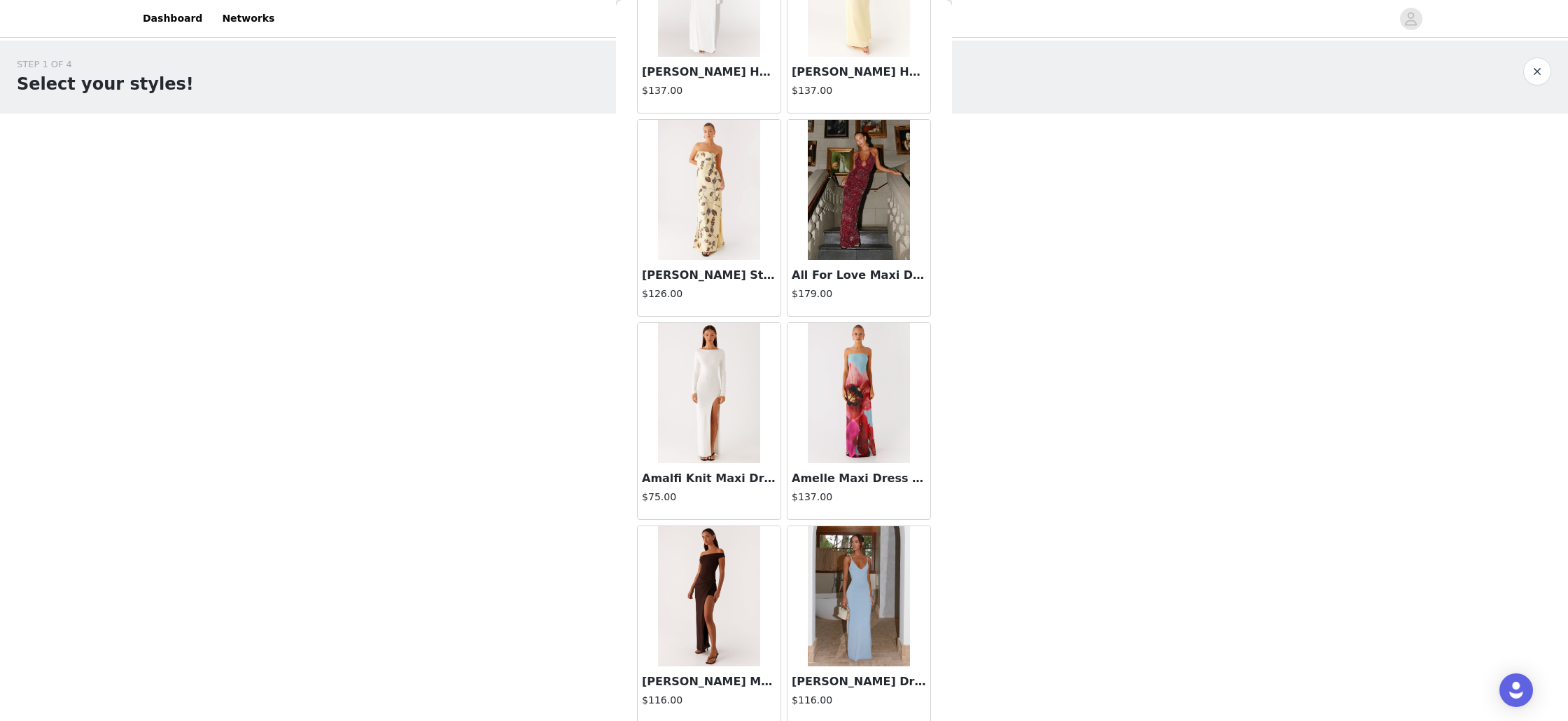
scroll to position [974, 0]
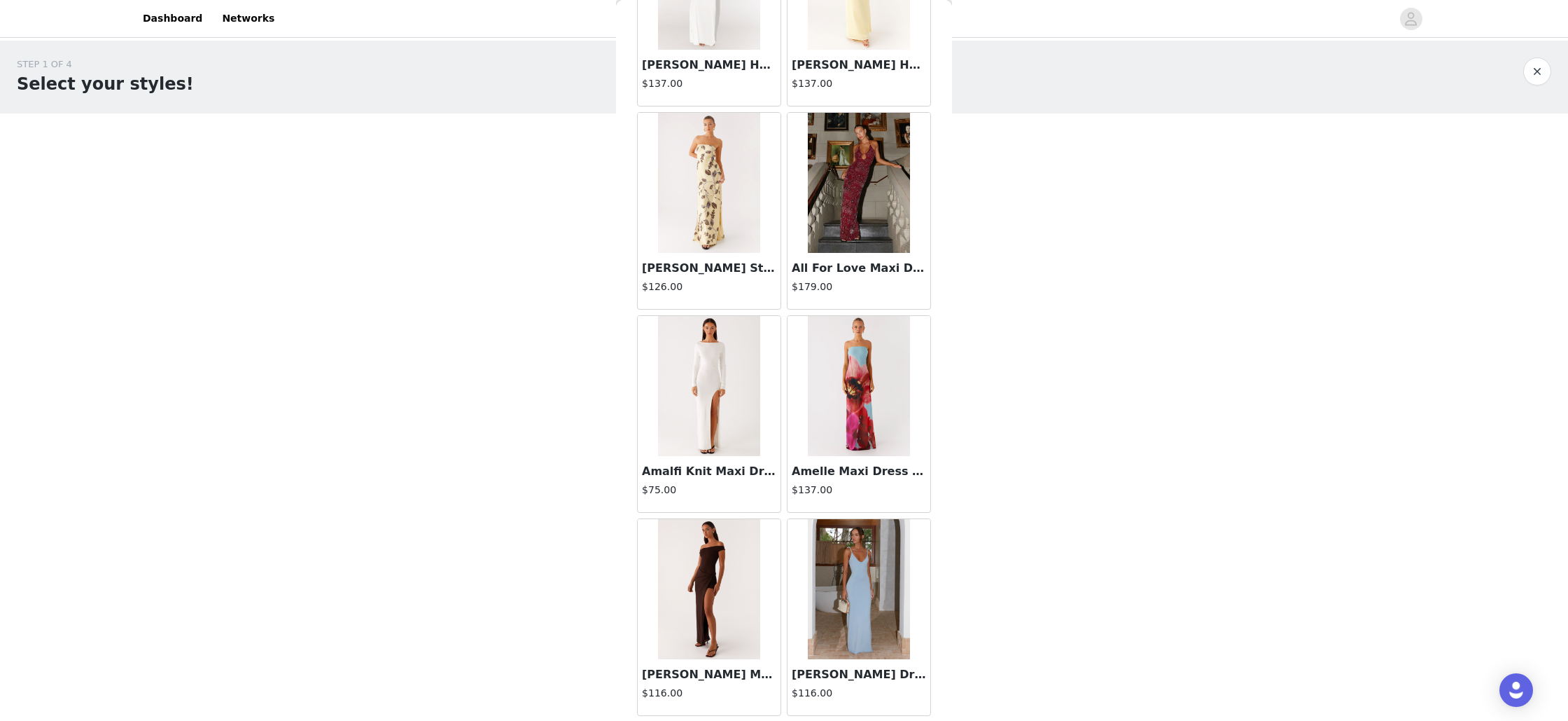
click at [873, 227] on img at bounding box center [858, 182] width 102 height 140
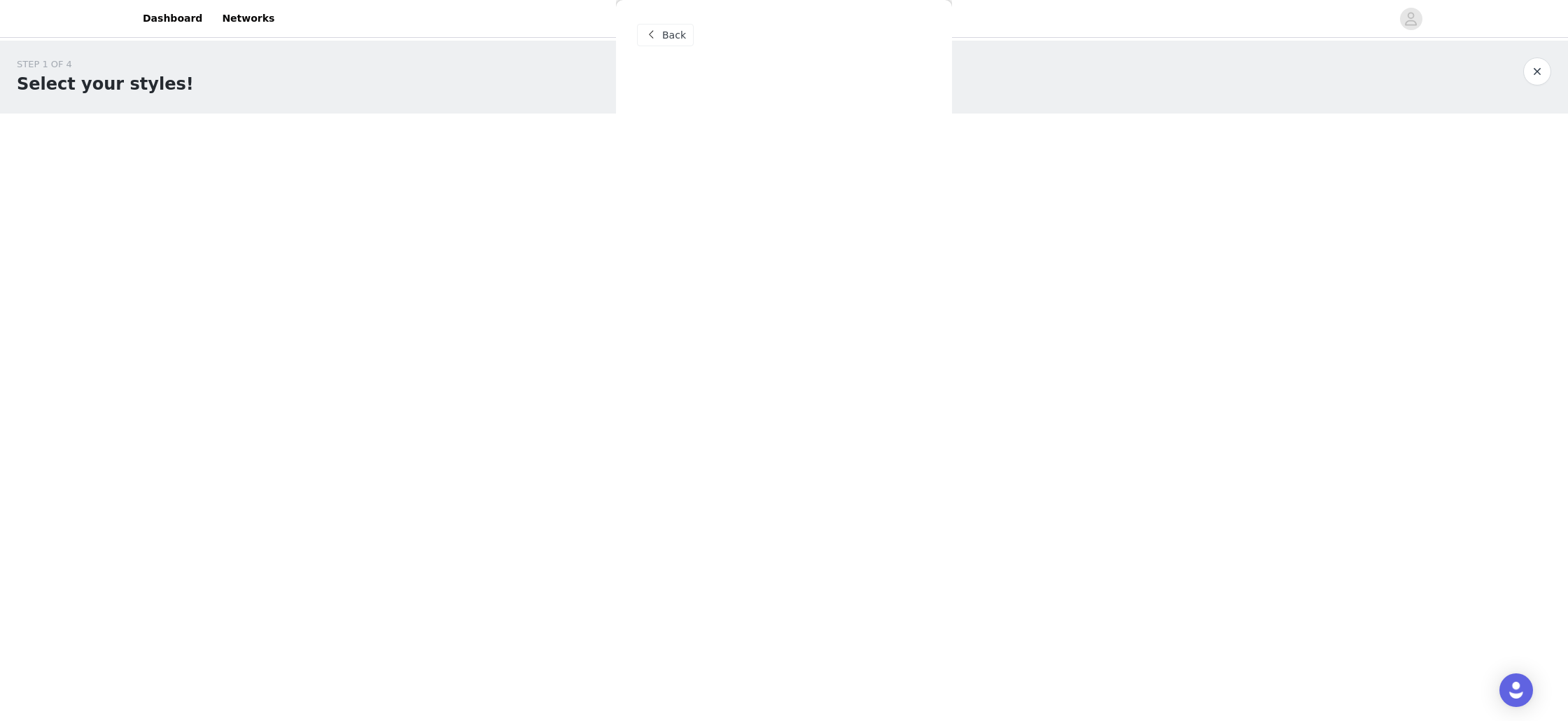
scroll to position [0, 0]
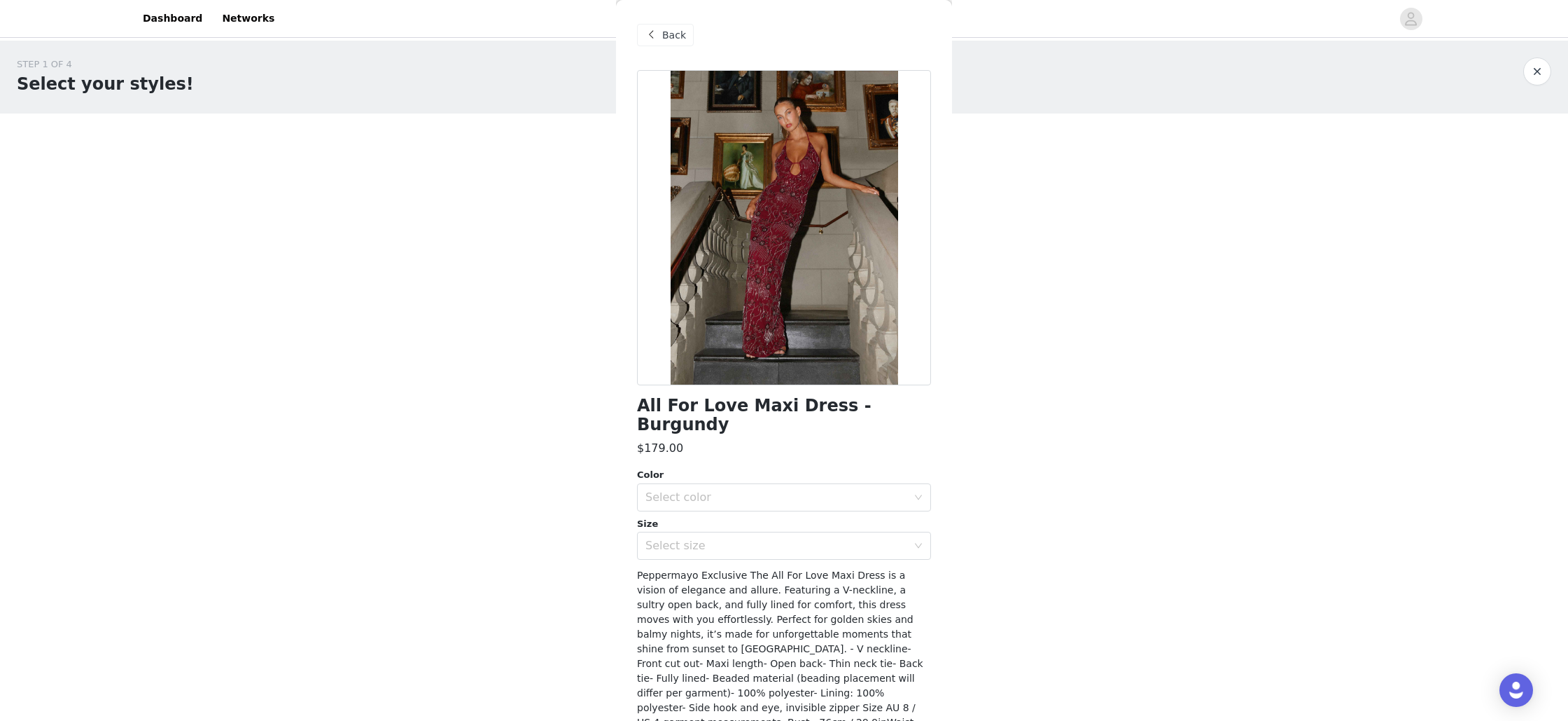
click at [659, 39] on div "Back" at bounding box center [665, 34] width 57 height 22
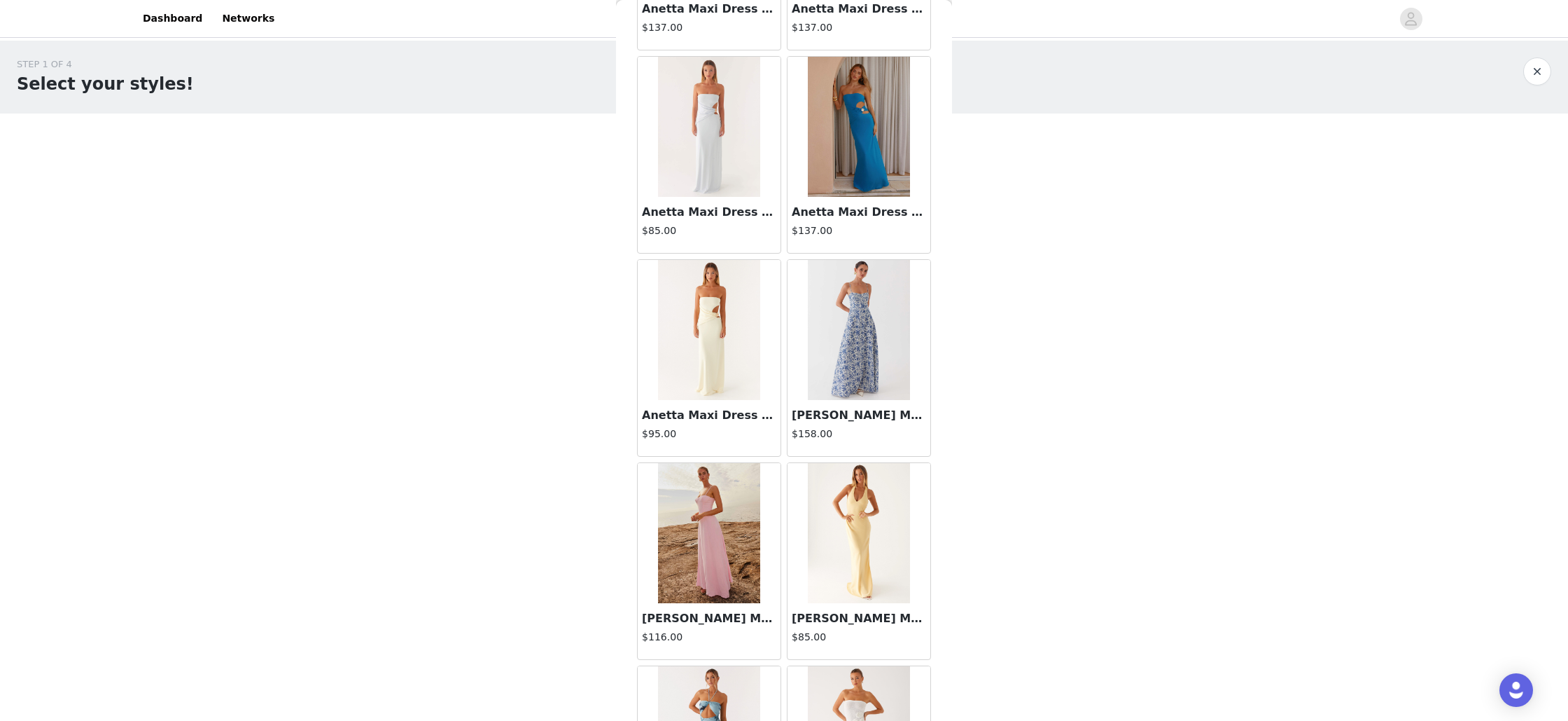
scroll to position [2283, 0]
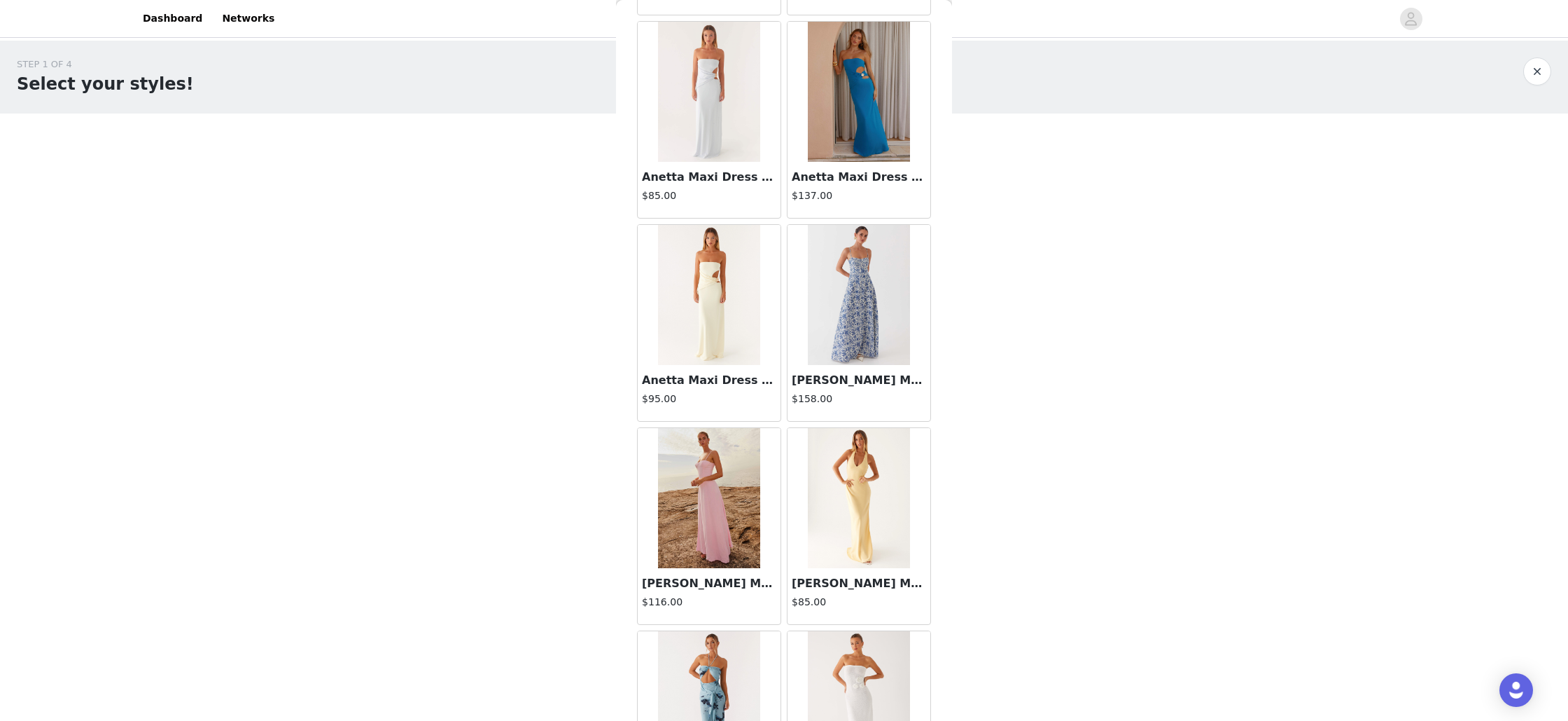
click at [853, 318] on img at bounding box center [858, 295] width 102 height 140
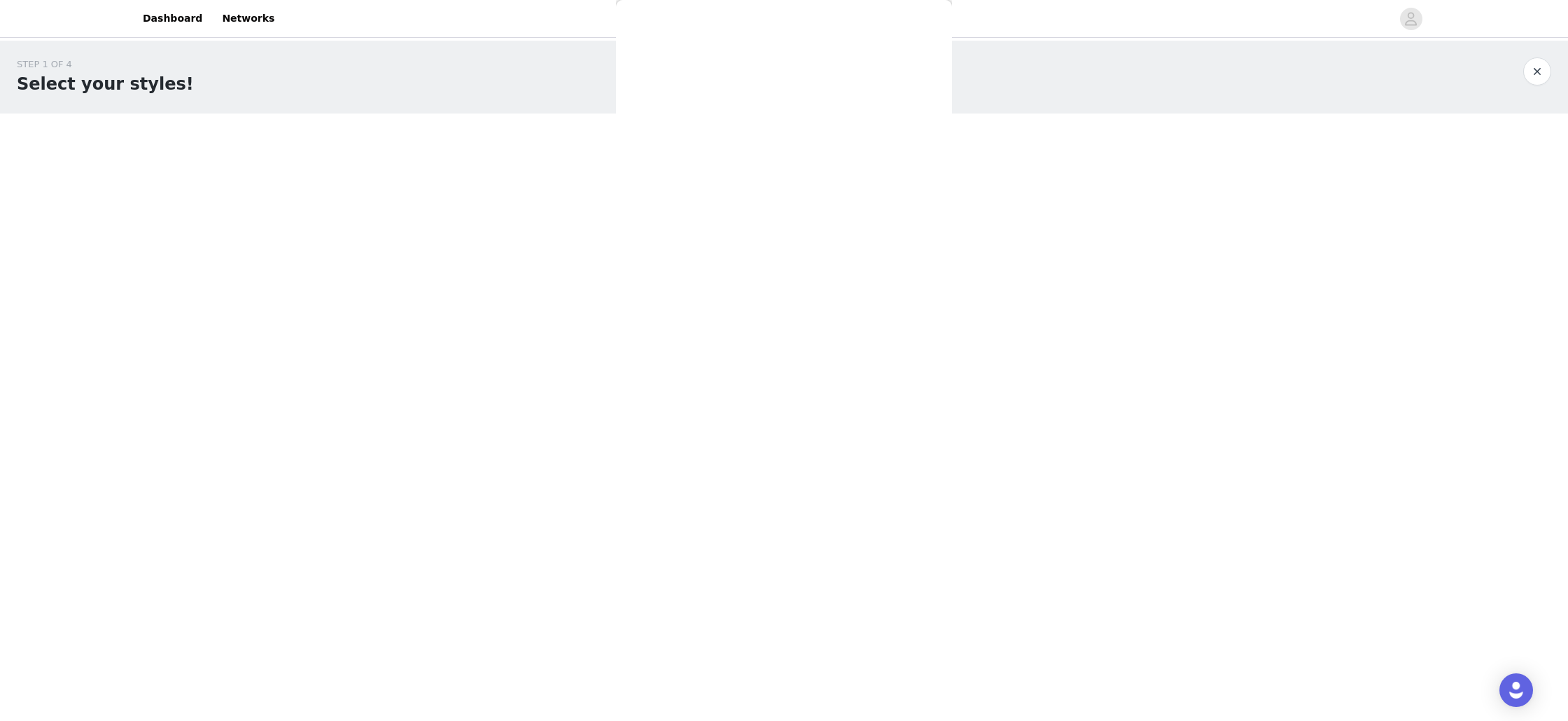
scroll to position [9, 0]
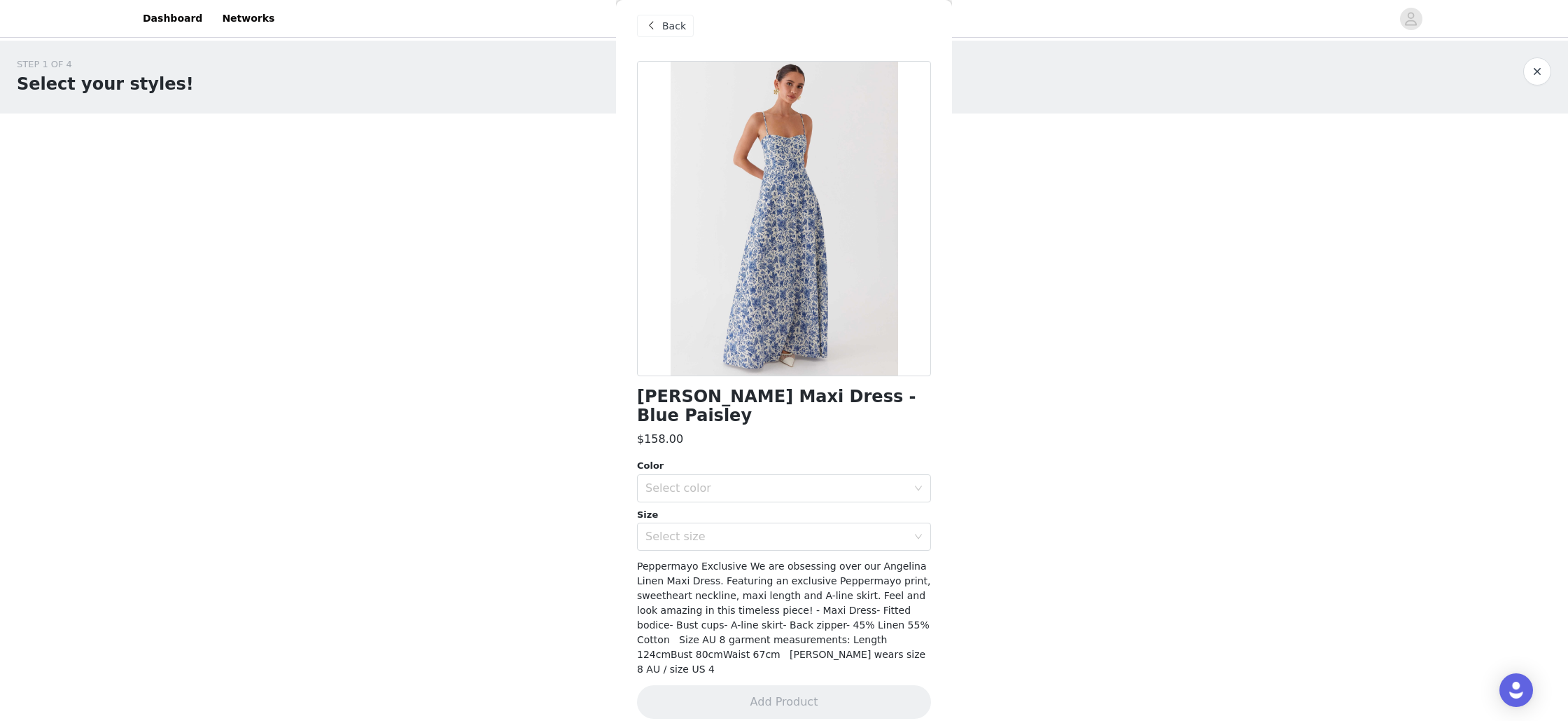
click at [690, 29] on div "Back" at bounding box center [665, 25] width 57 height 22
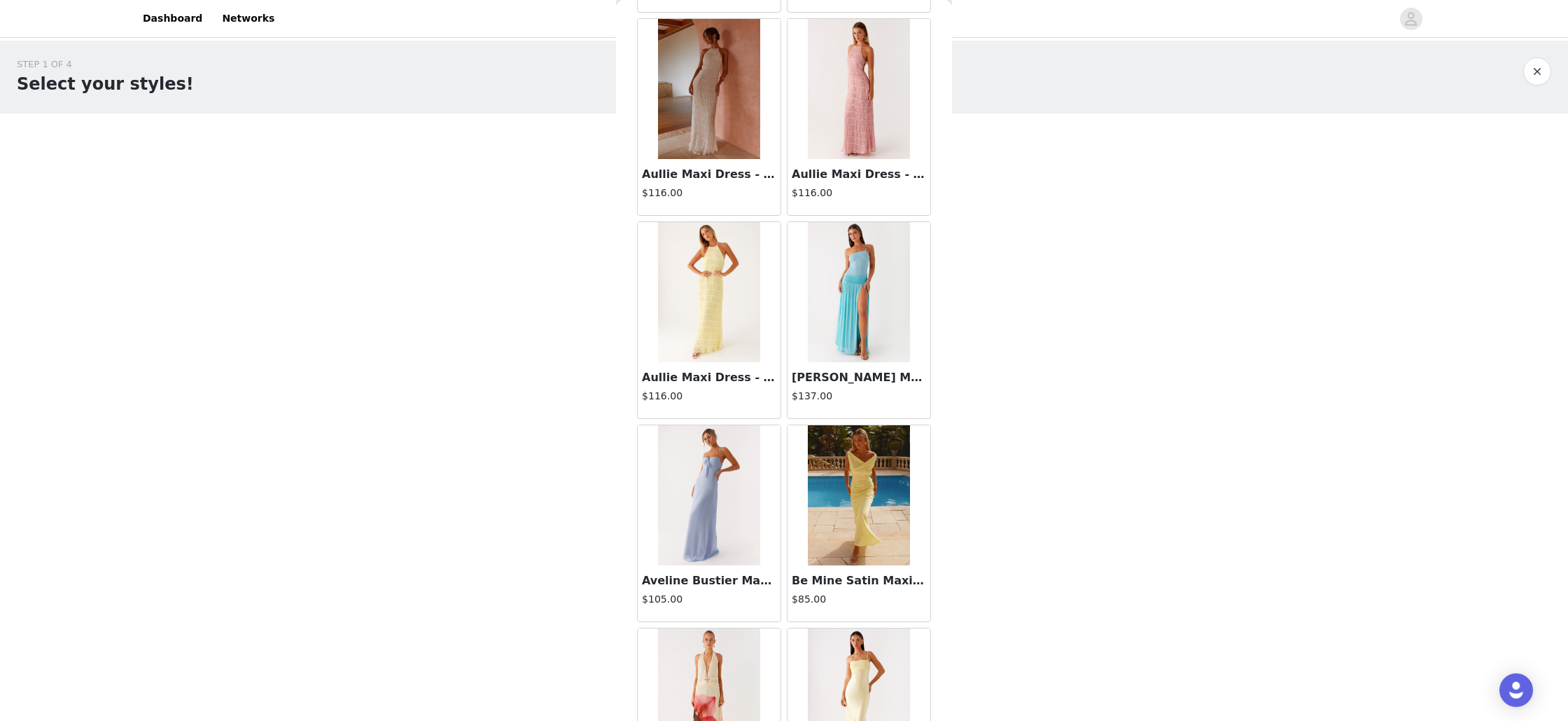
scroll to position [4146, 0]
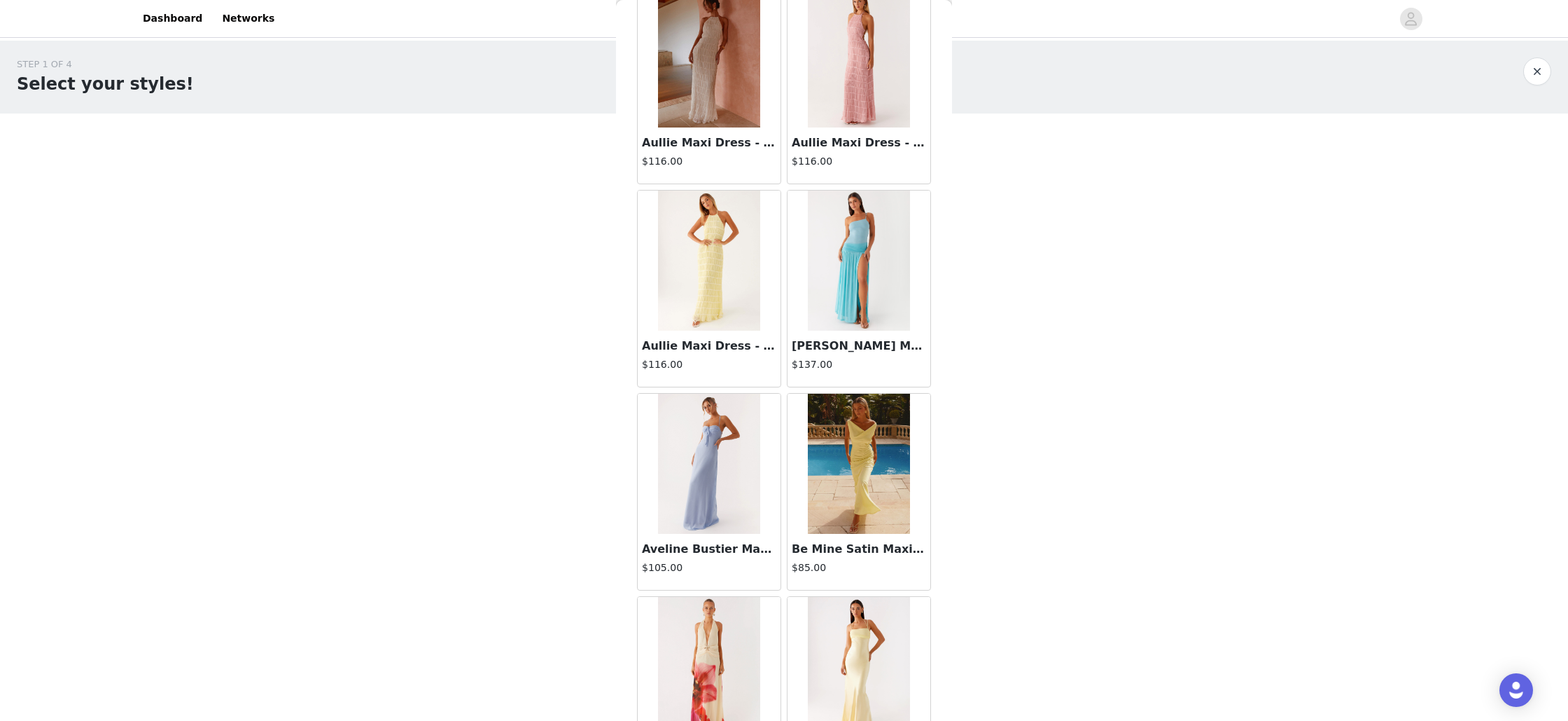
click at [870, 272] on img at bounding box center [858, 260] width 102 height 140
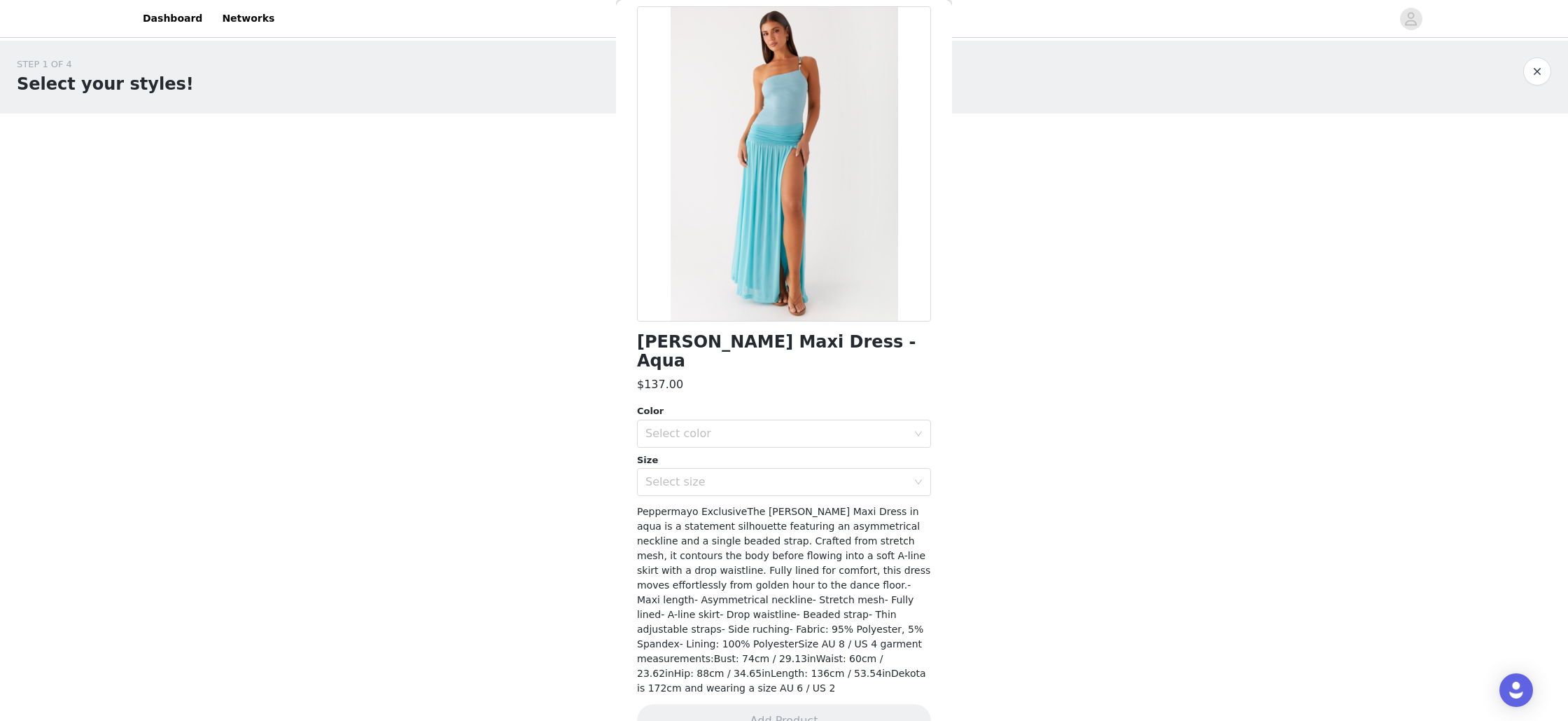
scroll to position [0, 0]
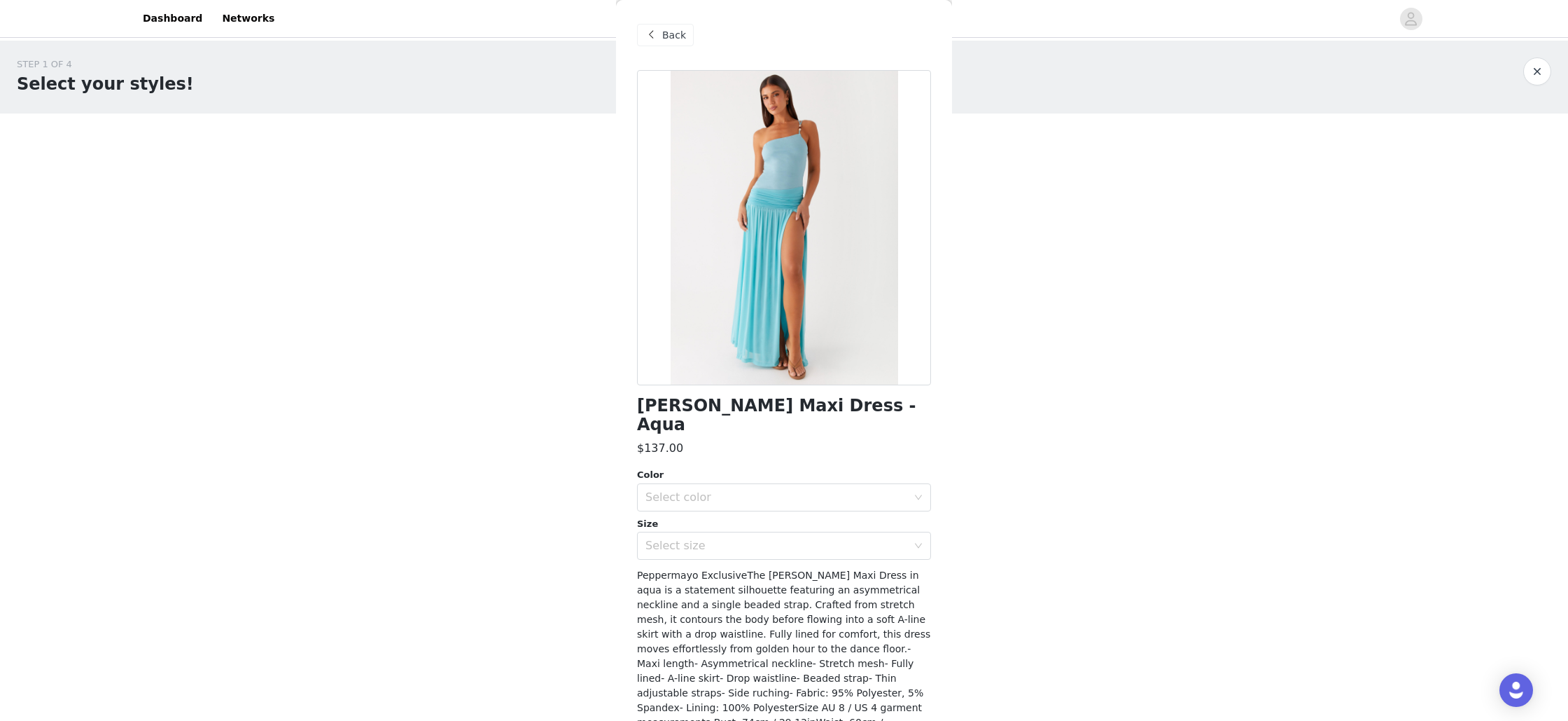
click at [658, 24] on div "Back" at bounding box center [665, 34] width 57 height 22
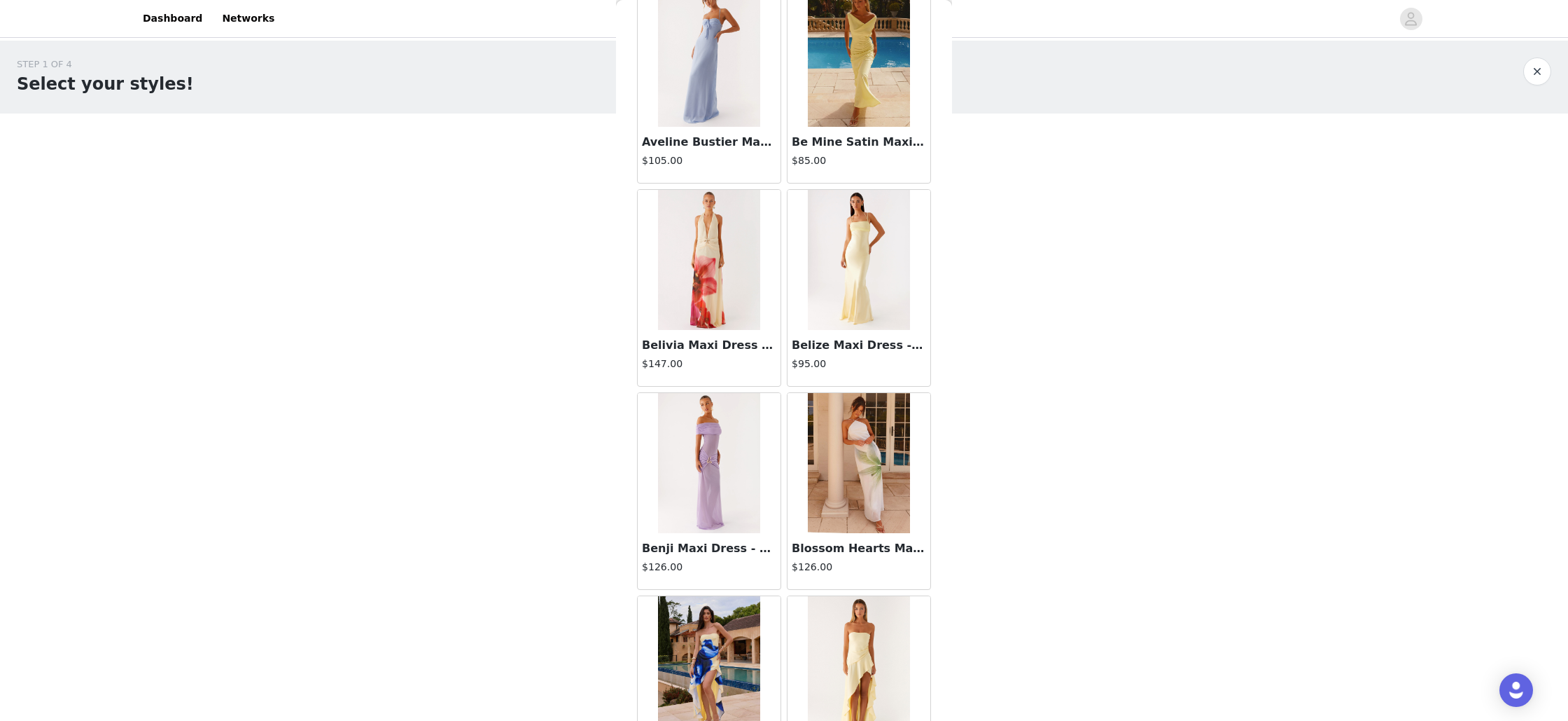
scroll to position [4578, 0]
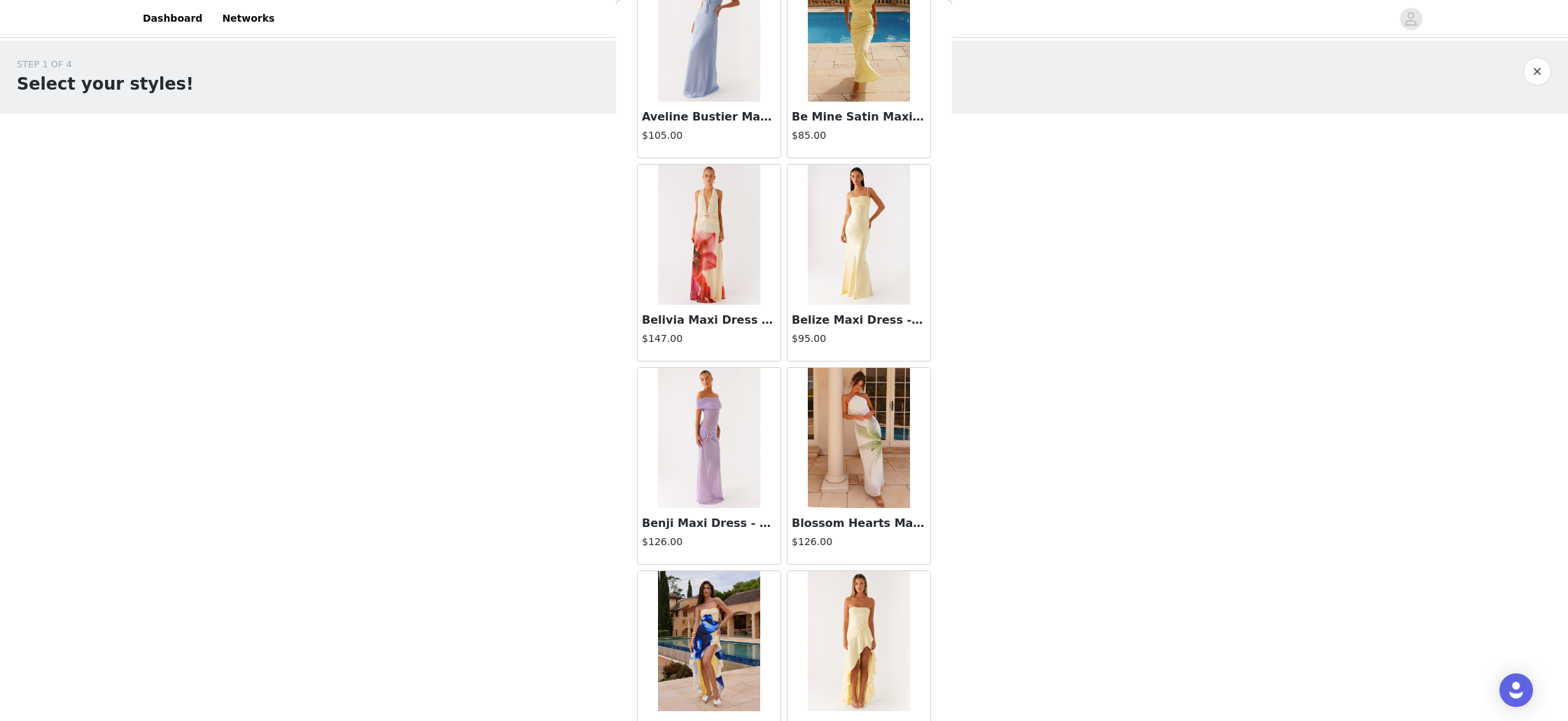
click at [838, 445] on img at bounding box center [858, 437] width 102 height 140
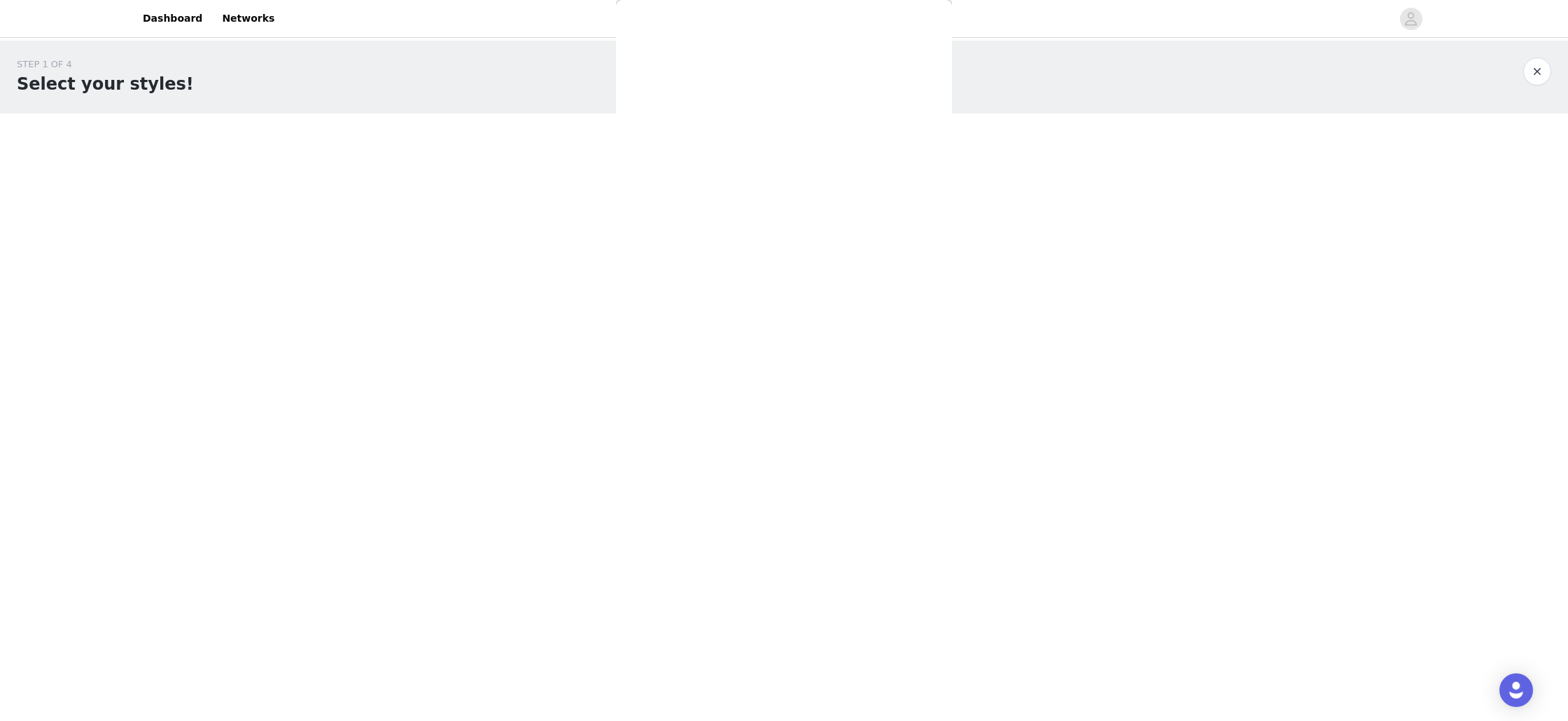
scroll to position [54, 0]
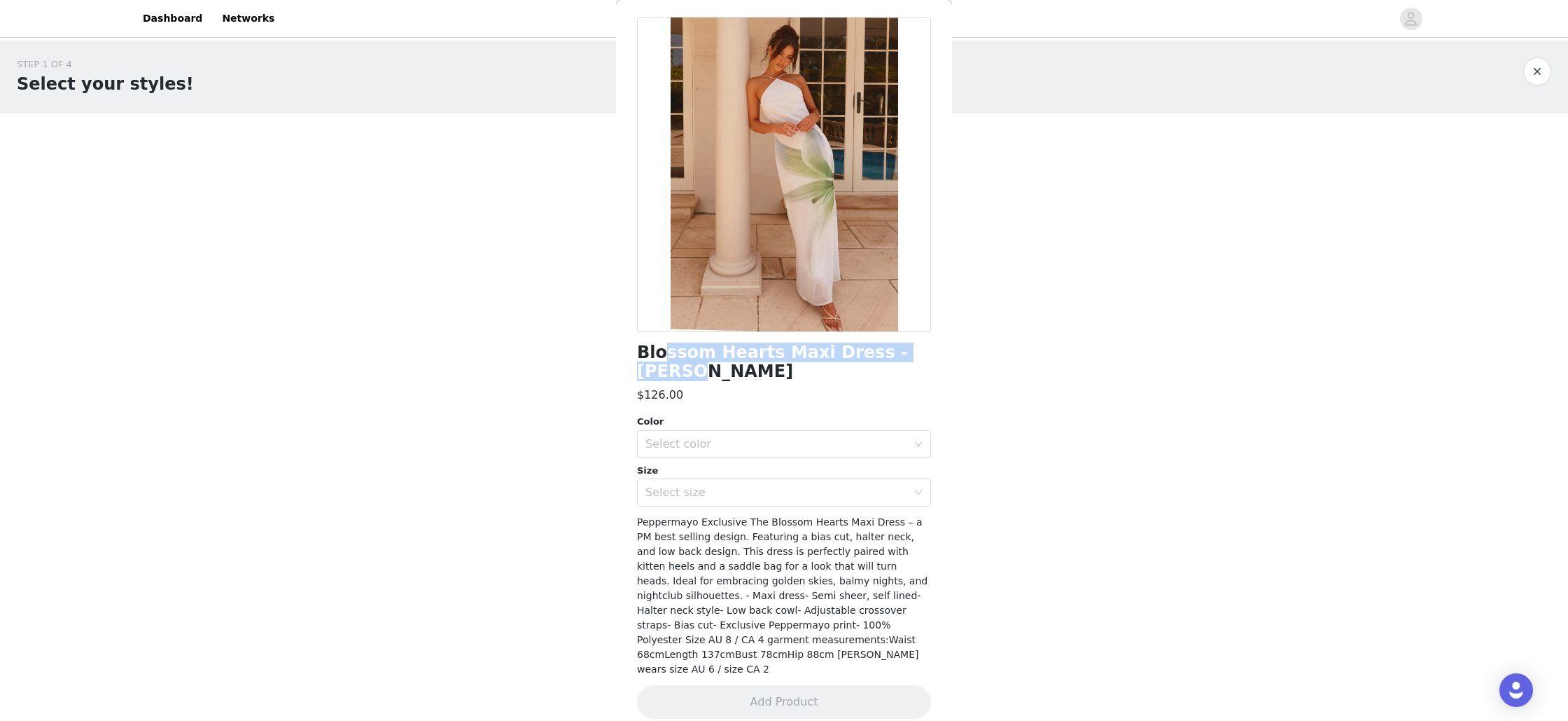
drag, startPoint x: 916, startPoint y: 357, endPoint x: 665, endPoint y: 360, distance: 251.0
click at [665, 360] on h1 "Blossom Hearts Maxi Dress - [PERSON_NAME]" at bounding box center [784, 361] width 294 height 38
drag, startPoint x: 687, startPoint y: 365, endPoint x: 681, endPoint y: 371, distance: 8.5
click at [687, 366] on h1 "Blossom Hearts Maxi Dress - [PERSON_NAME]" at bounding box center [784, 361] width 294 height 38
drag, startPoint x: 678, startPoint y: 372, endPoint x: 625, endPoint y: 350, distance: 57.4
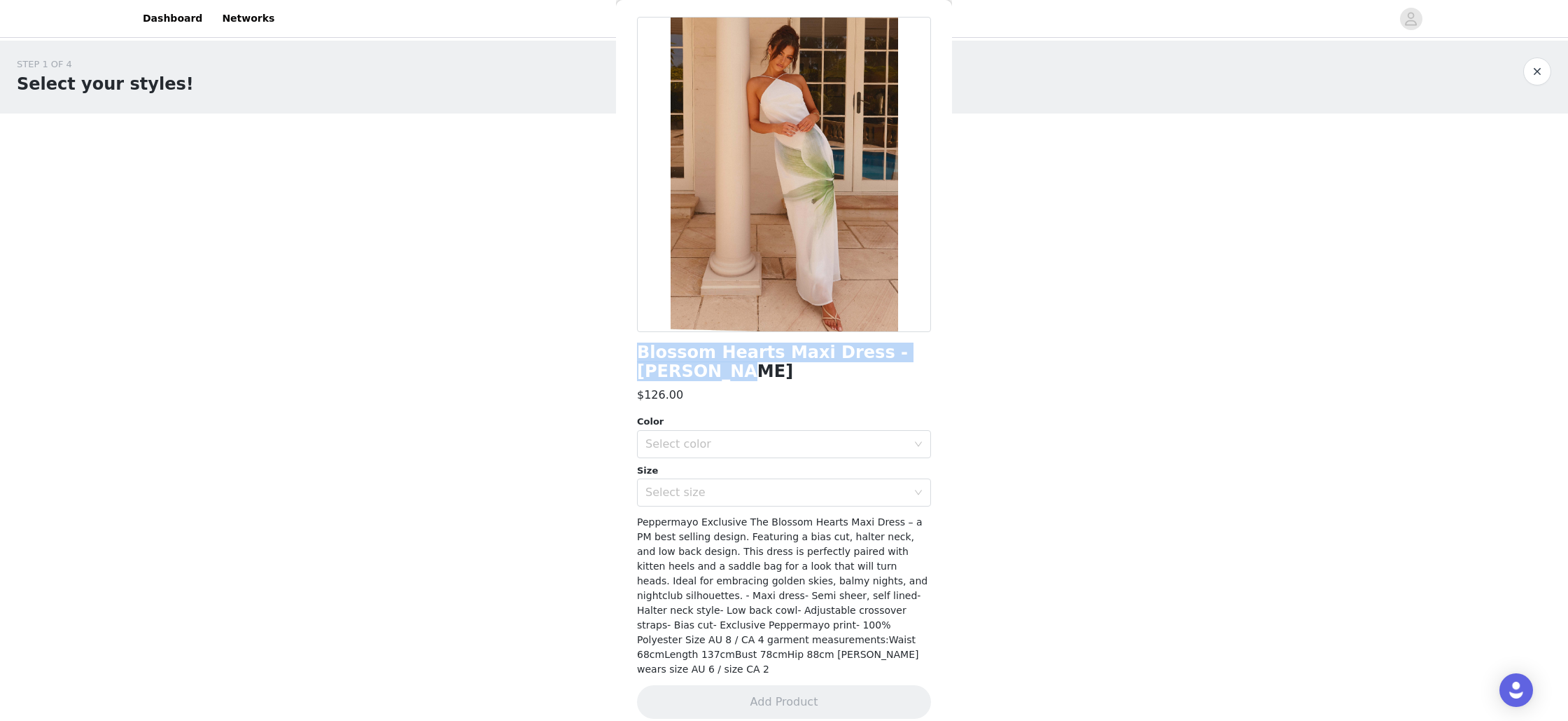
click at [625, 350] on div "Back Blossom Hearts Maxi Dress - [PERSON_NAME] $126.00 Color Select color Size …" at bounding box center [783, 360] width 336 height 721
copy h1 "Blossom Hearts Maxi Dress - [PERSON_NAME]"
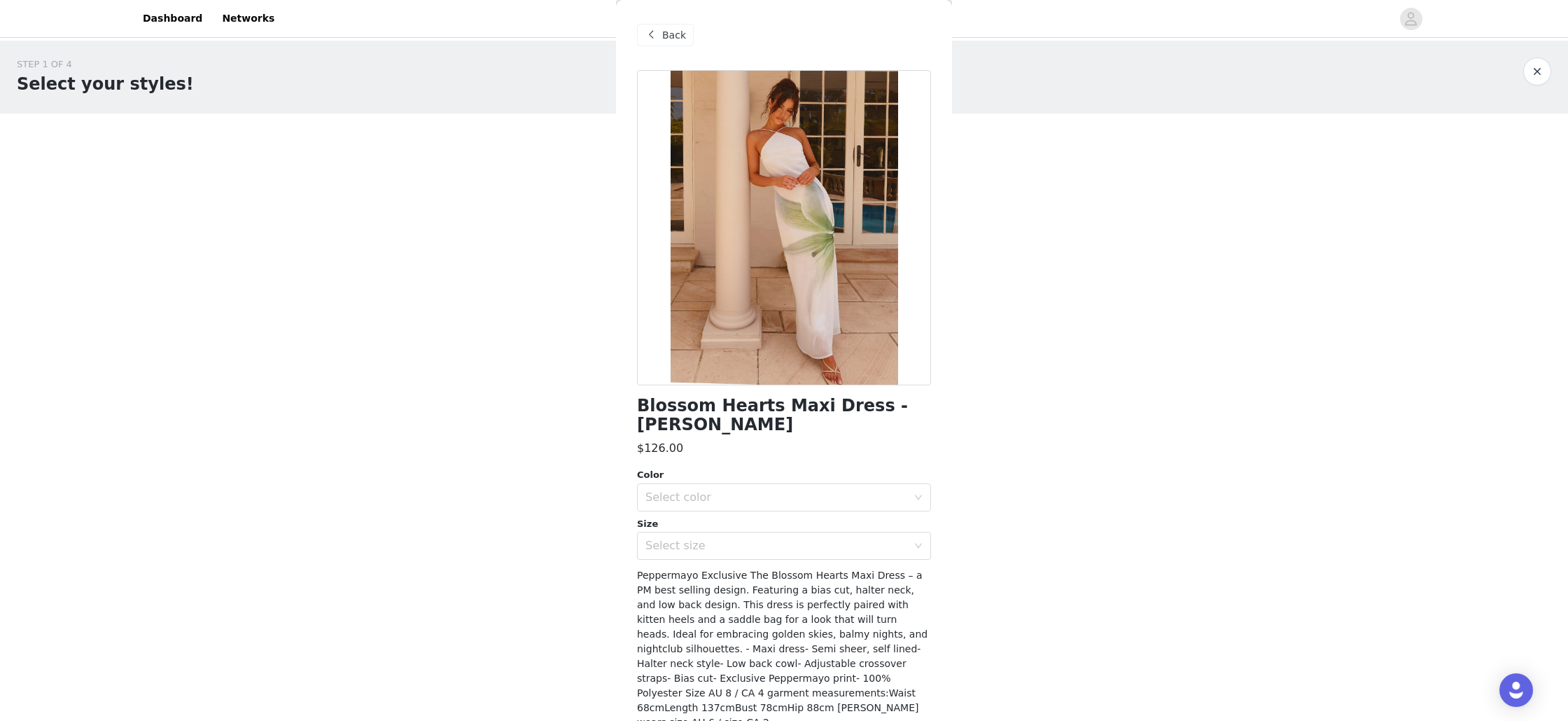
click at [664, 36] on span "Back" at bounding box center [674, 35] width 24 height 15
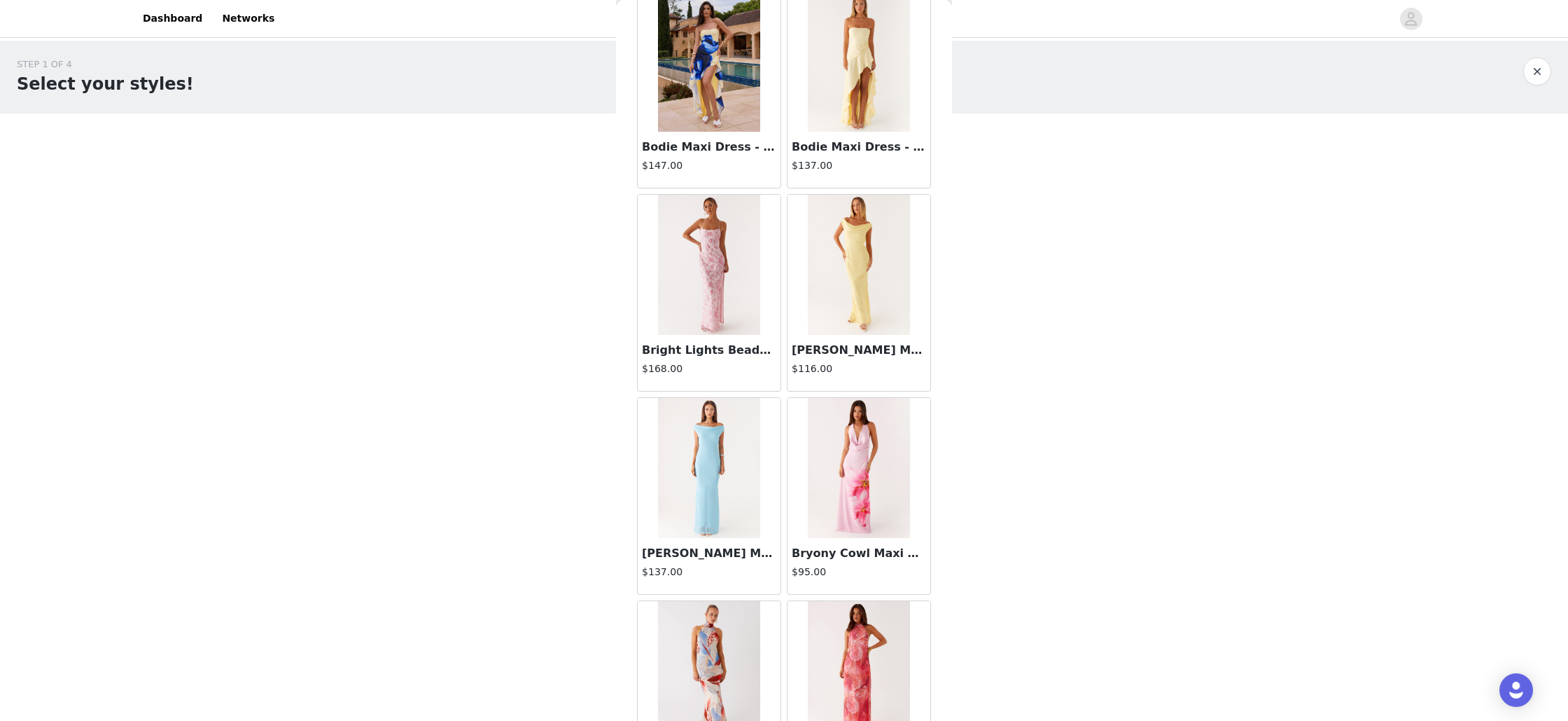
scroll to position [5055, 0]
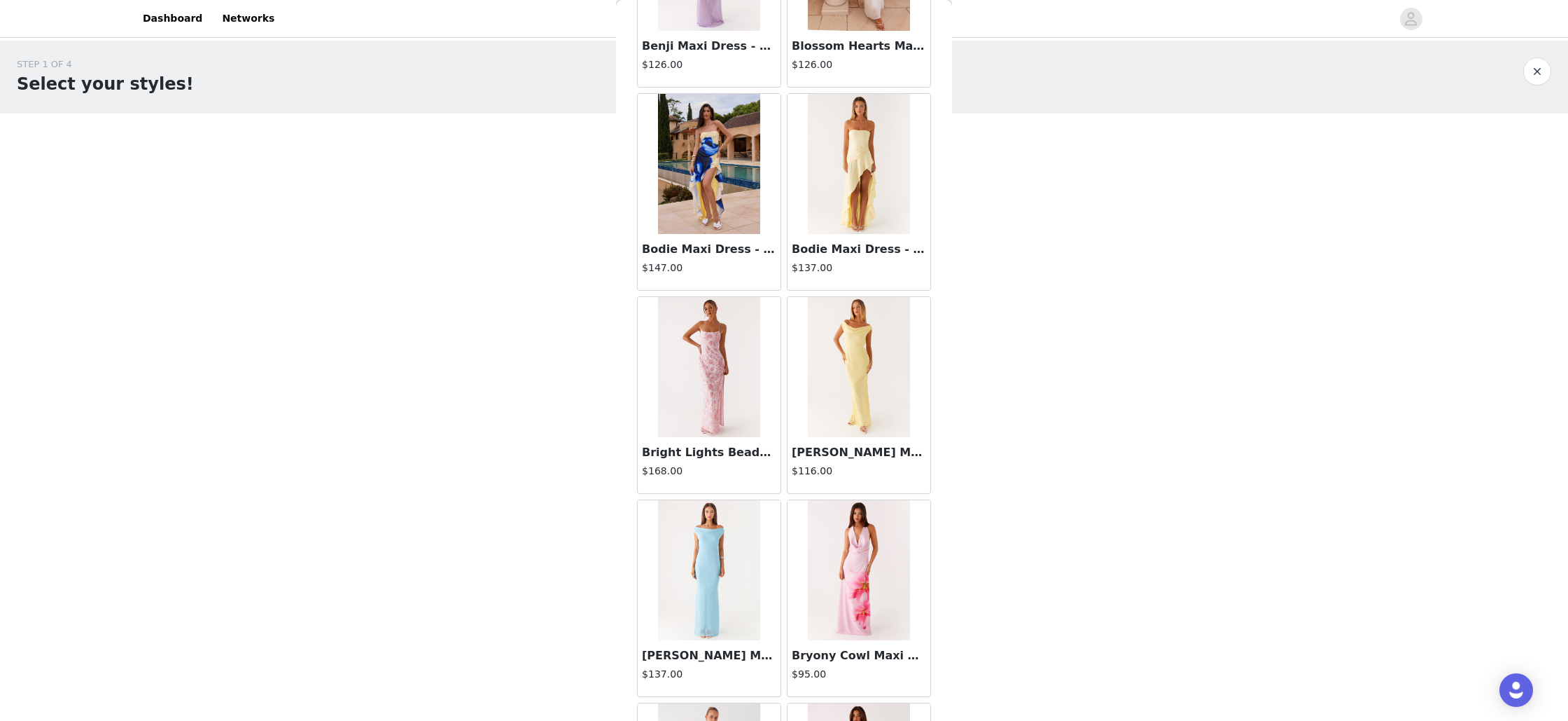
click at [721, 354] on img at bounding box center [708, 367] width 102 height 140
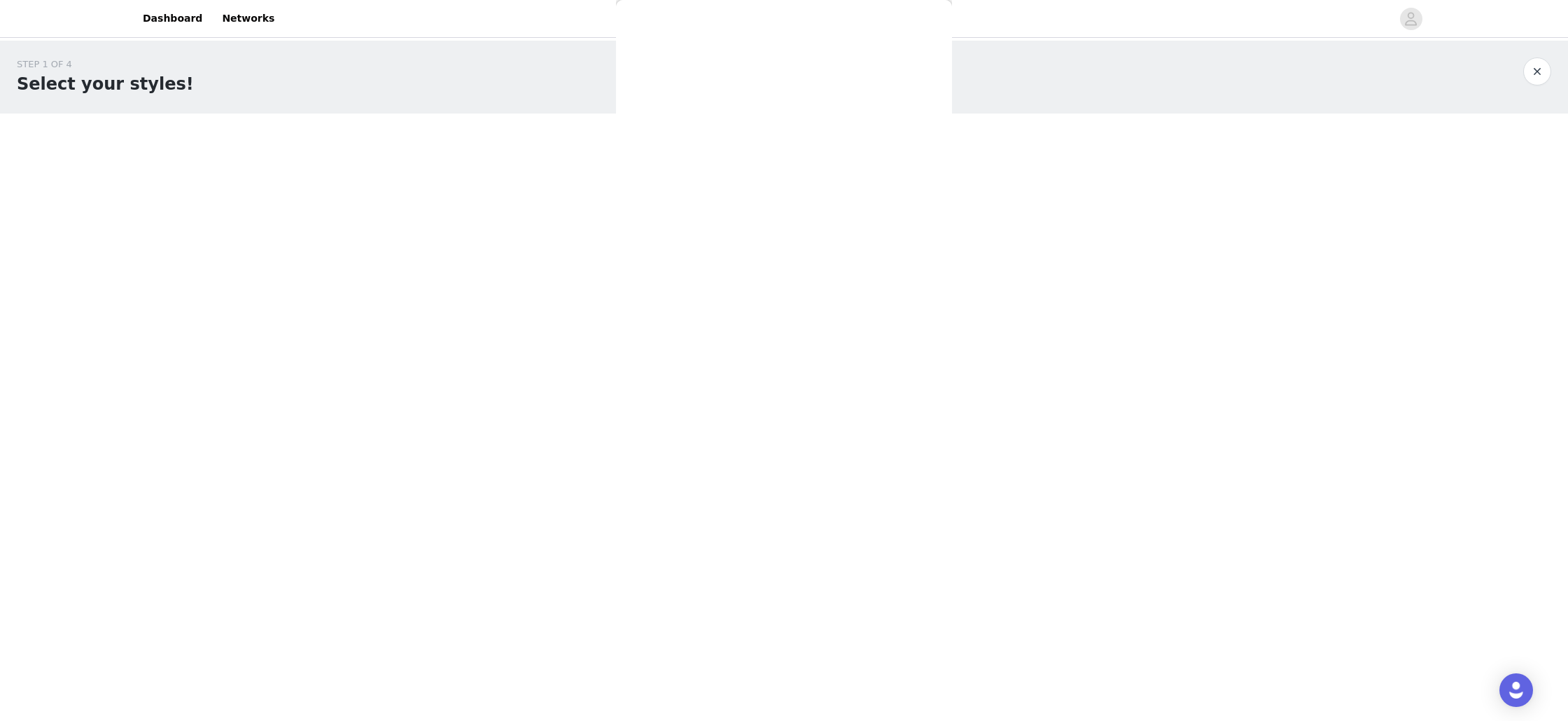
scroll to position [54, 0]
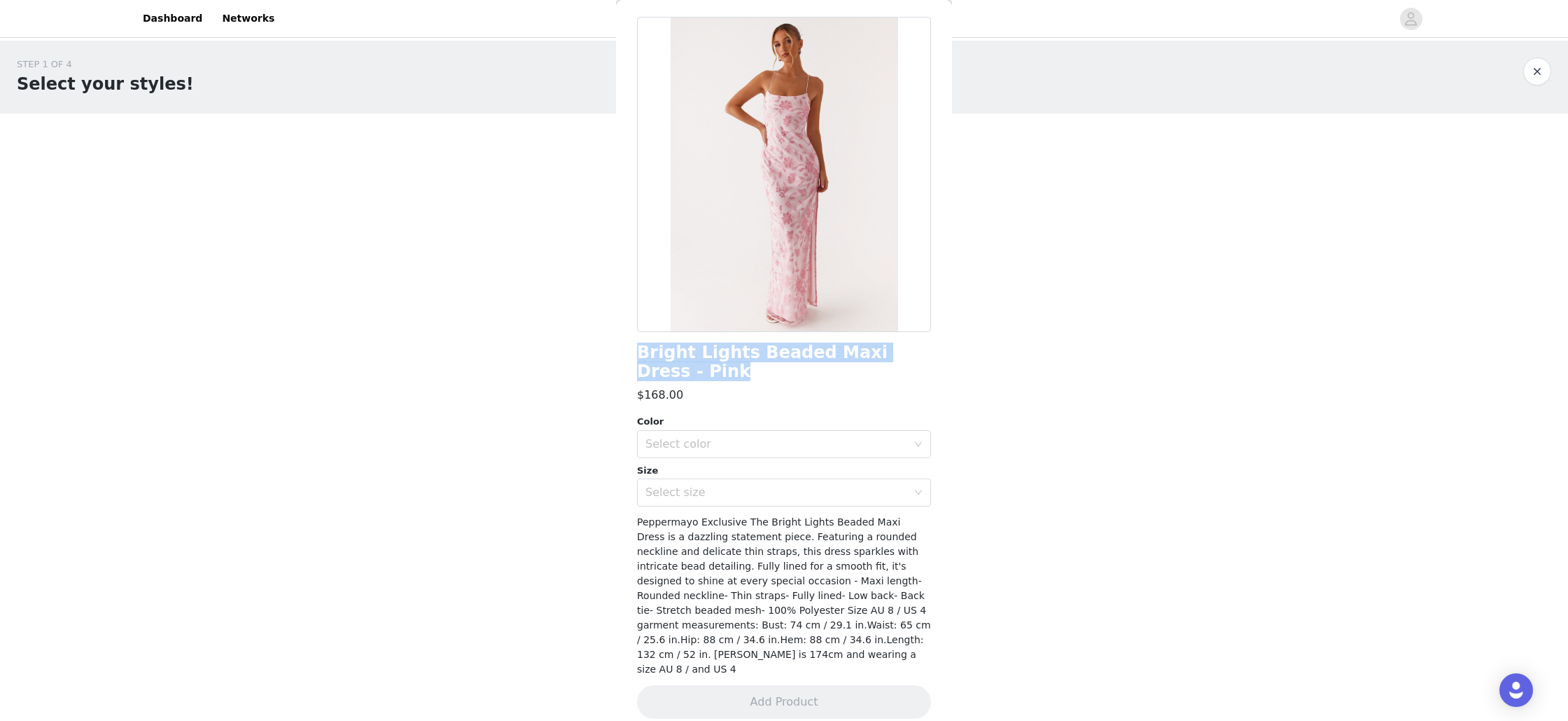
drag, startPoint x: 698, startPoint y: 371, endPoint x: 640, endPoint y: 346, distance: 63.2
click at [640, 346] on h1 "Bright Lights Beaded Maxi Dress - Pink" at bounding box center [784, 361] width 294 height 38
copy h1 "Bright Lights Beaded Maxi Dress - Pink"
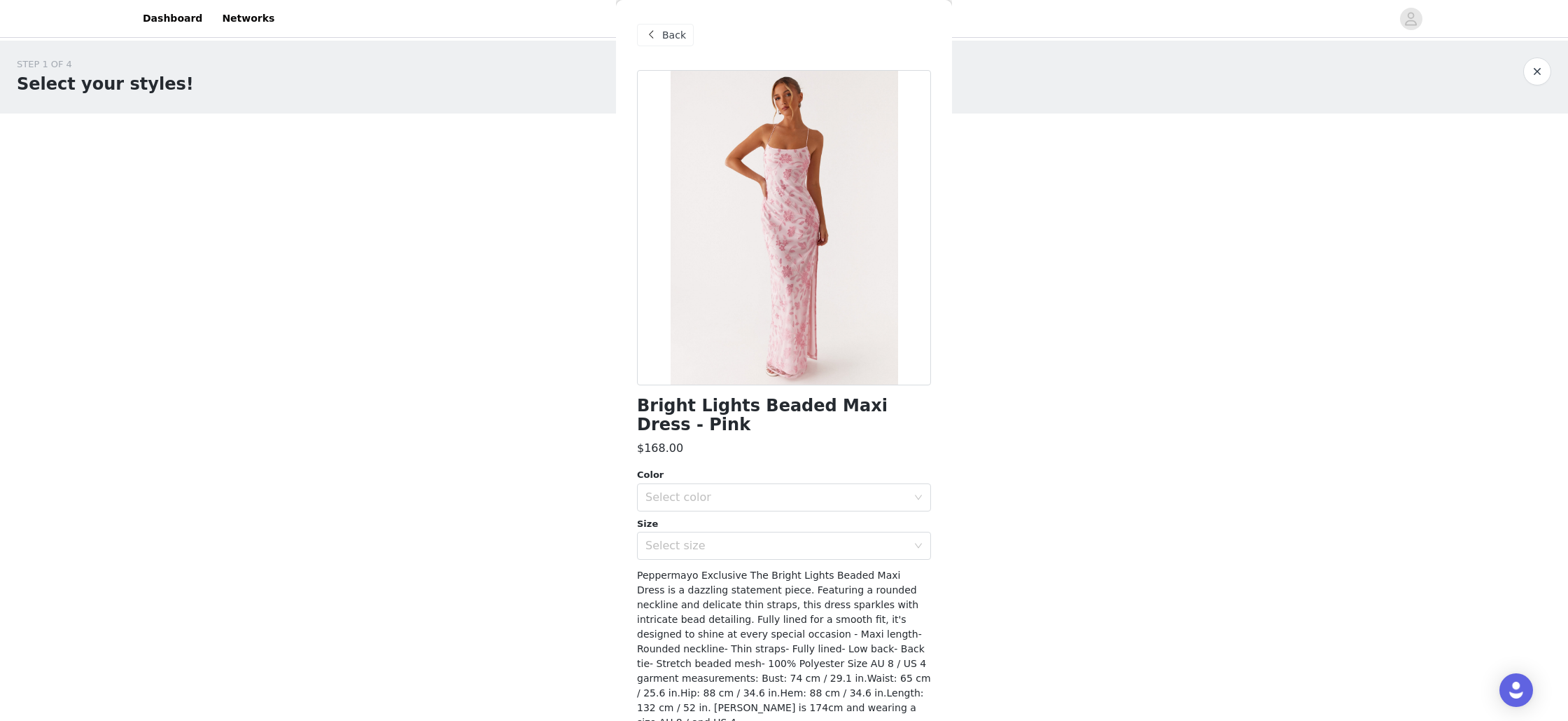
click at [665, 36] on span "Back" at bounding box center [674, 35] width 24 height 15
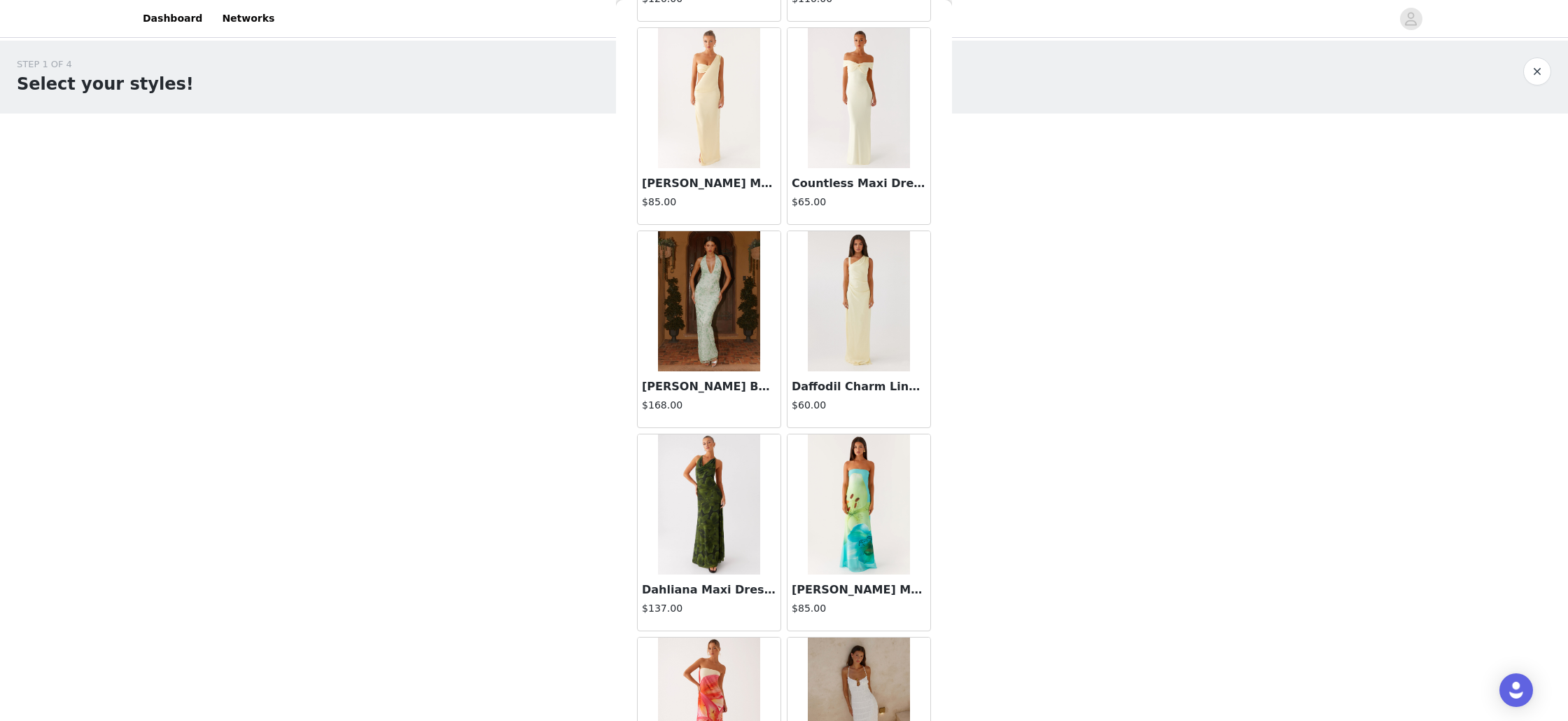
scroll to position [7965, 0]
click at [707, 348] on img at bounding box center [708, 300] width 102 height 140
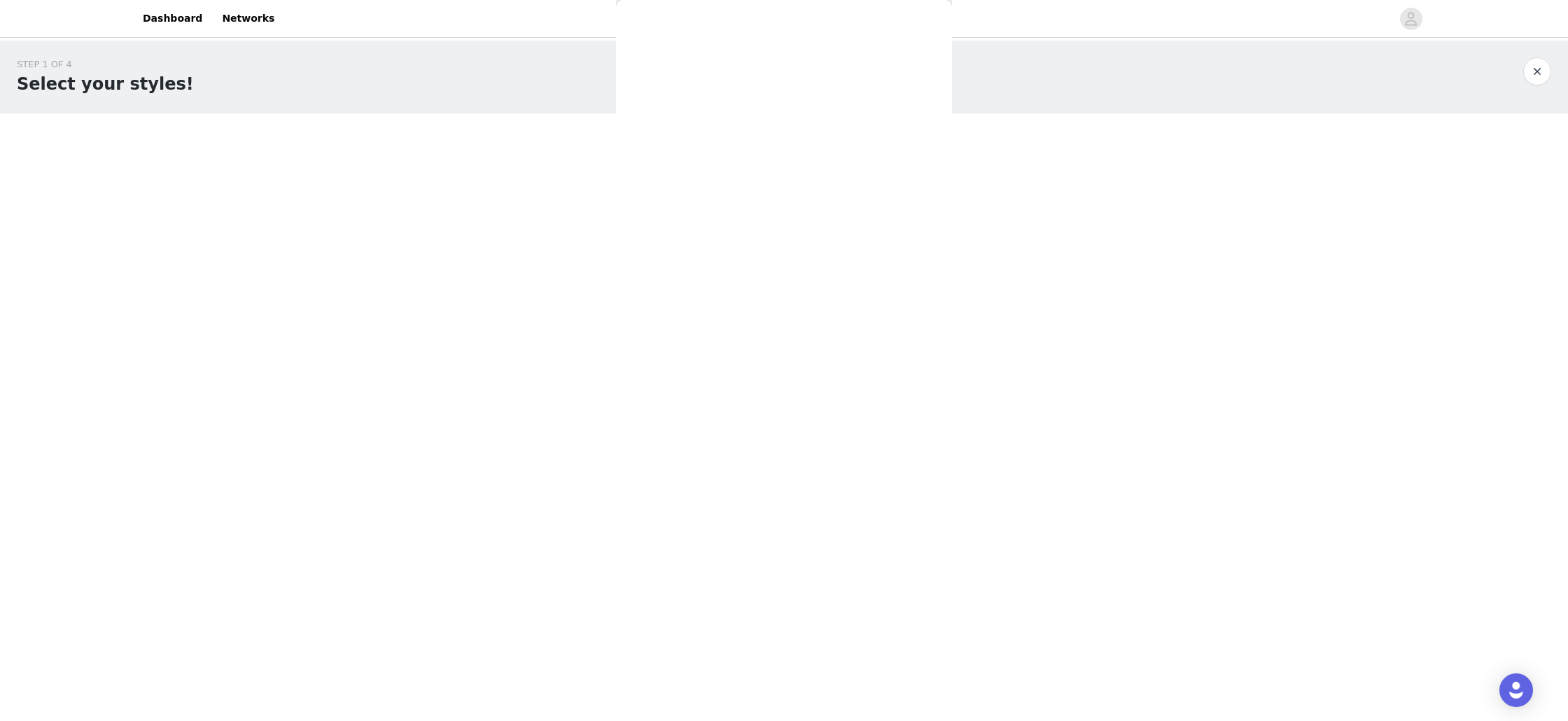
scroll to position [64, 0]
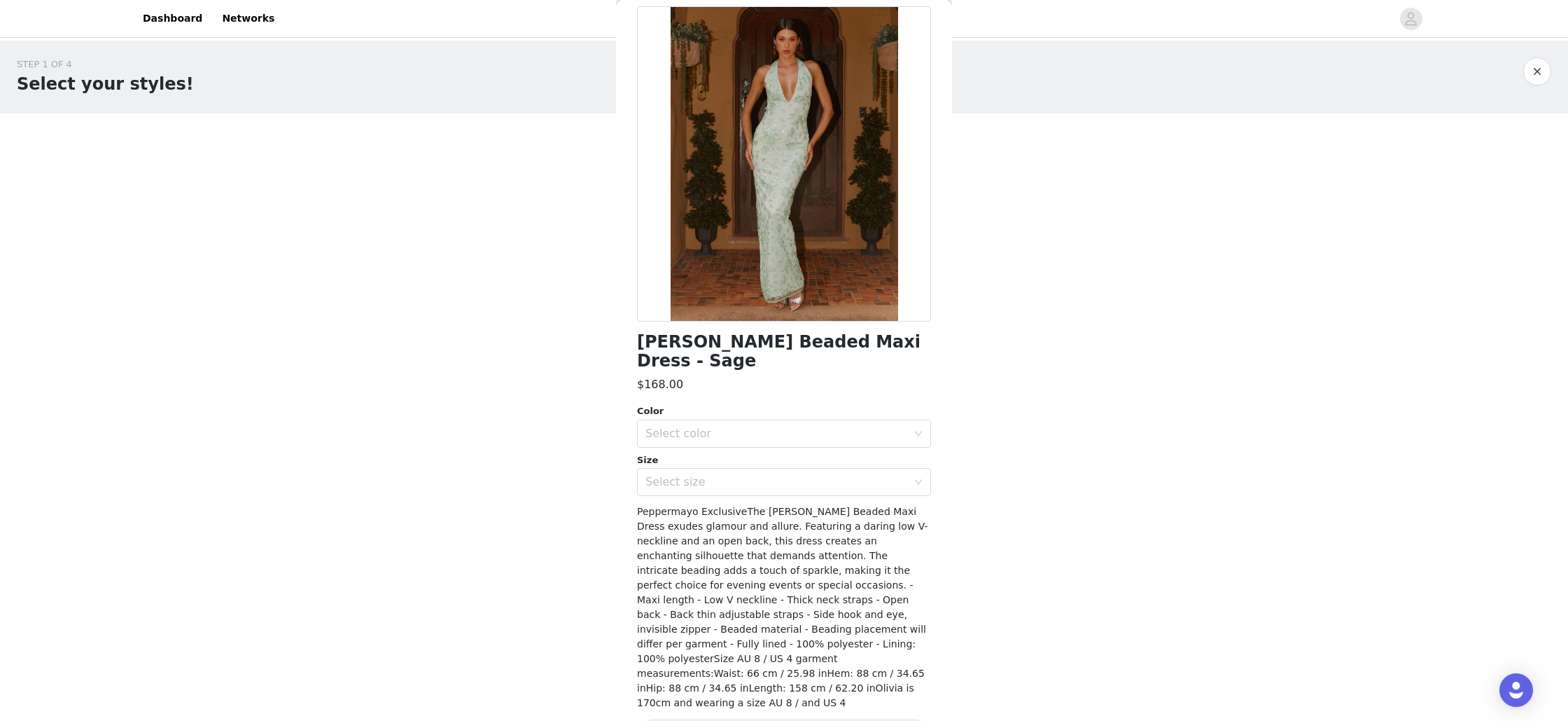
click at [795, 213] on div at bounding box center [784, 164] width 294 height 315
drag, startPoint x: 912, startPoint y: 344, endPoint x: 626, endPoint y: 340, distance: 286.0
click at [626, 340] on div "Back [PERSON_NAME] Beaded Maxi Dress - Sage $168.00 Color Select color Size Sel…" at bounding box center [783, 360] width 336 height 721
copy h1 "[PERSON_NAME] Beaded Maxi Dress - Sage"
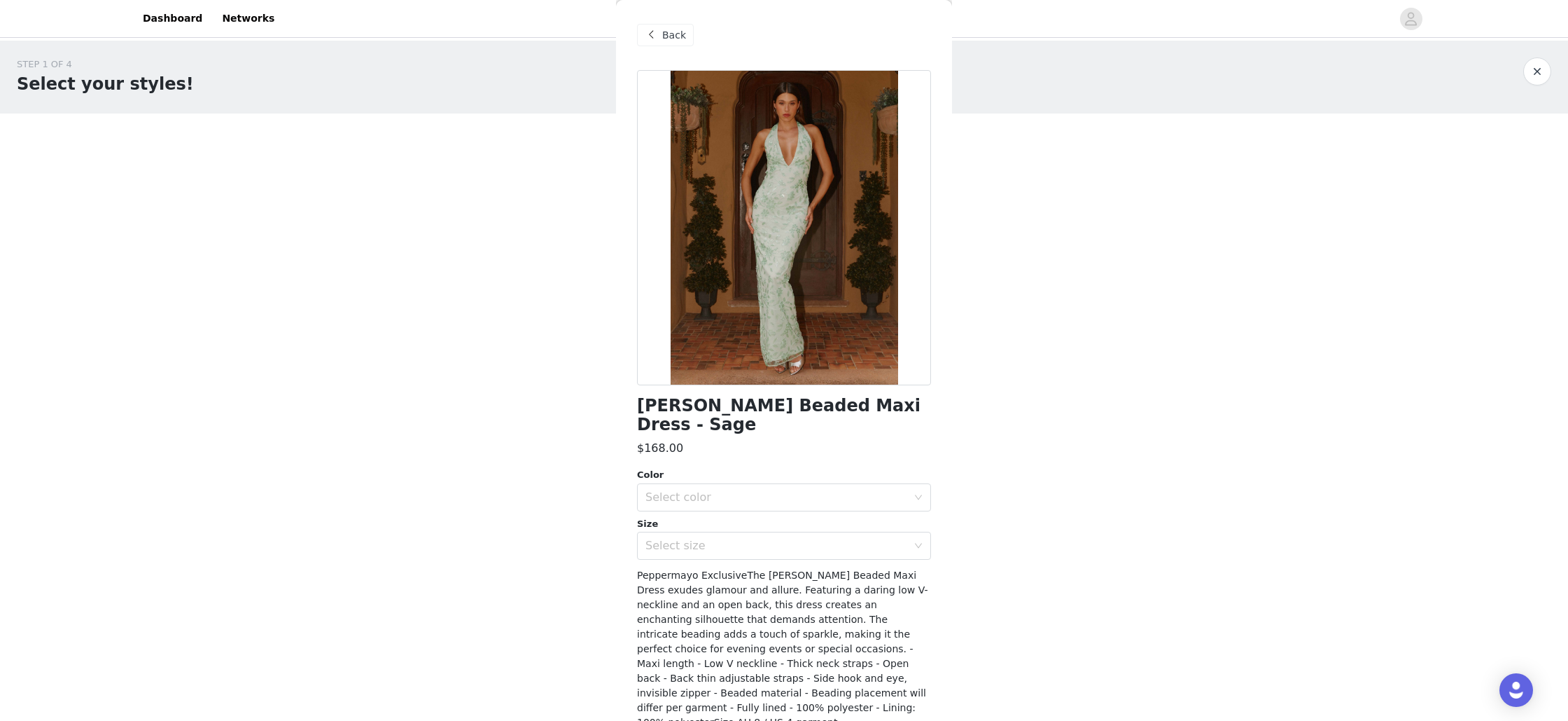
click at [662, 34] on span "Back" at bounding box center [674, 35] width 24 height 15
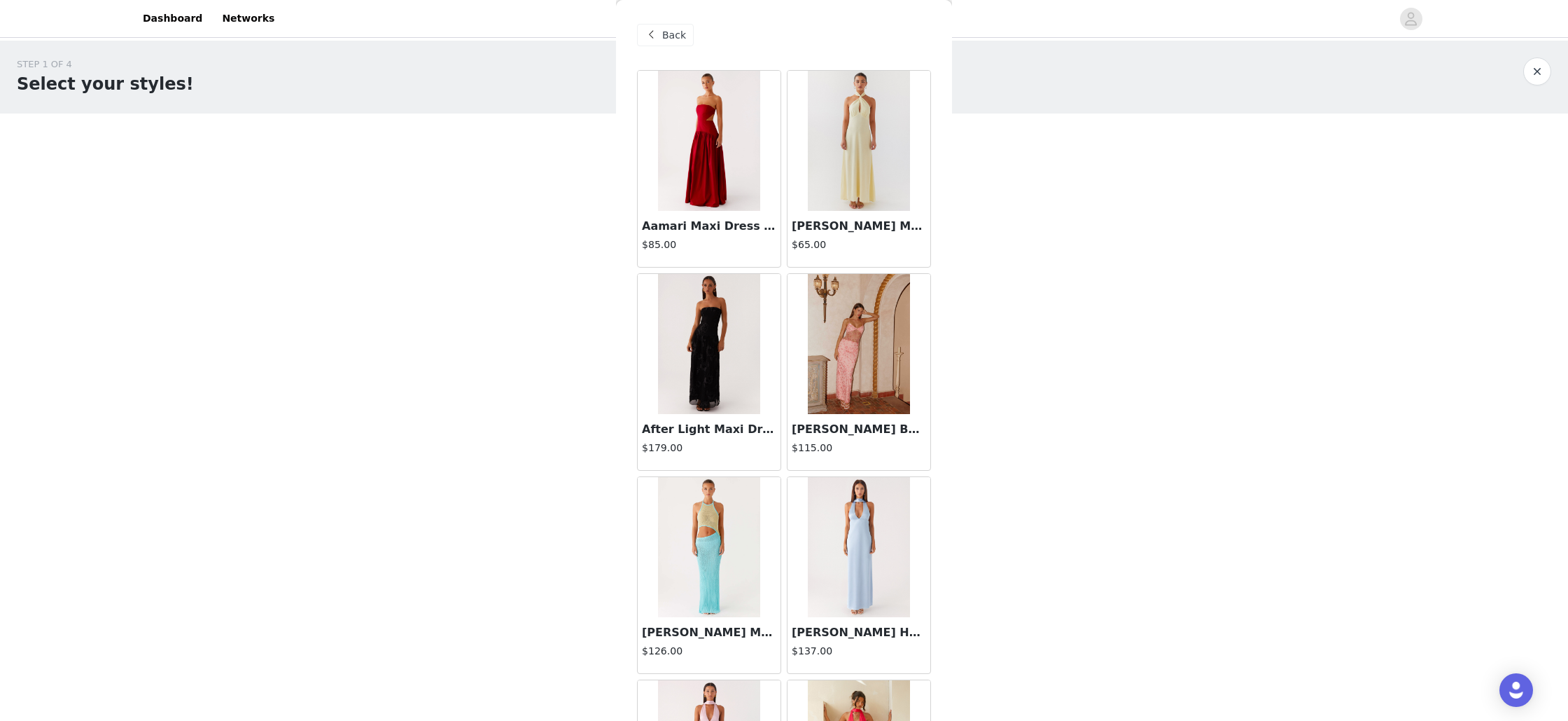
click at [662, 38] on span "Back" at bounding box center [674, 35] width 24 height 15
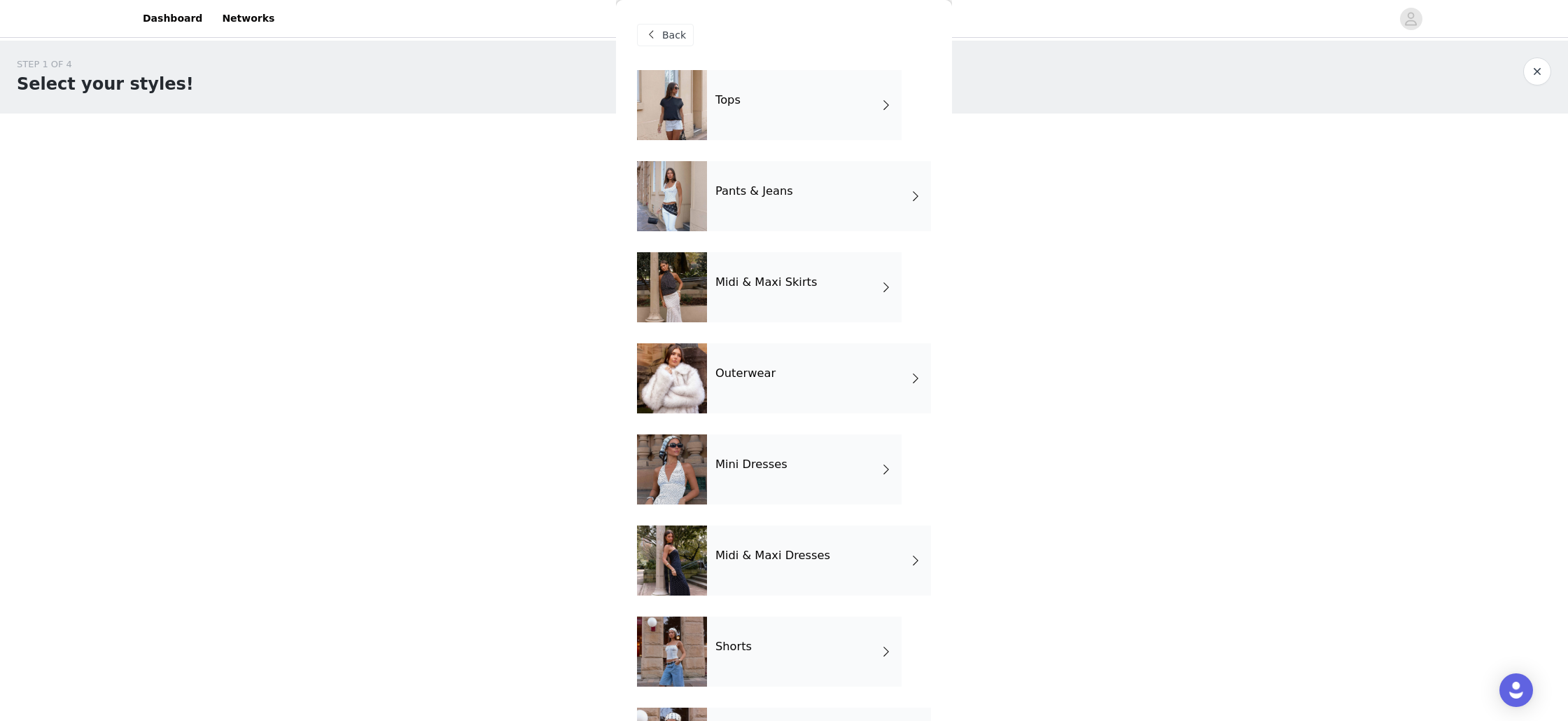
scroll to position [78, 0]
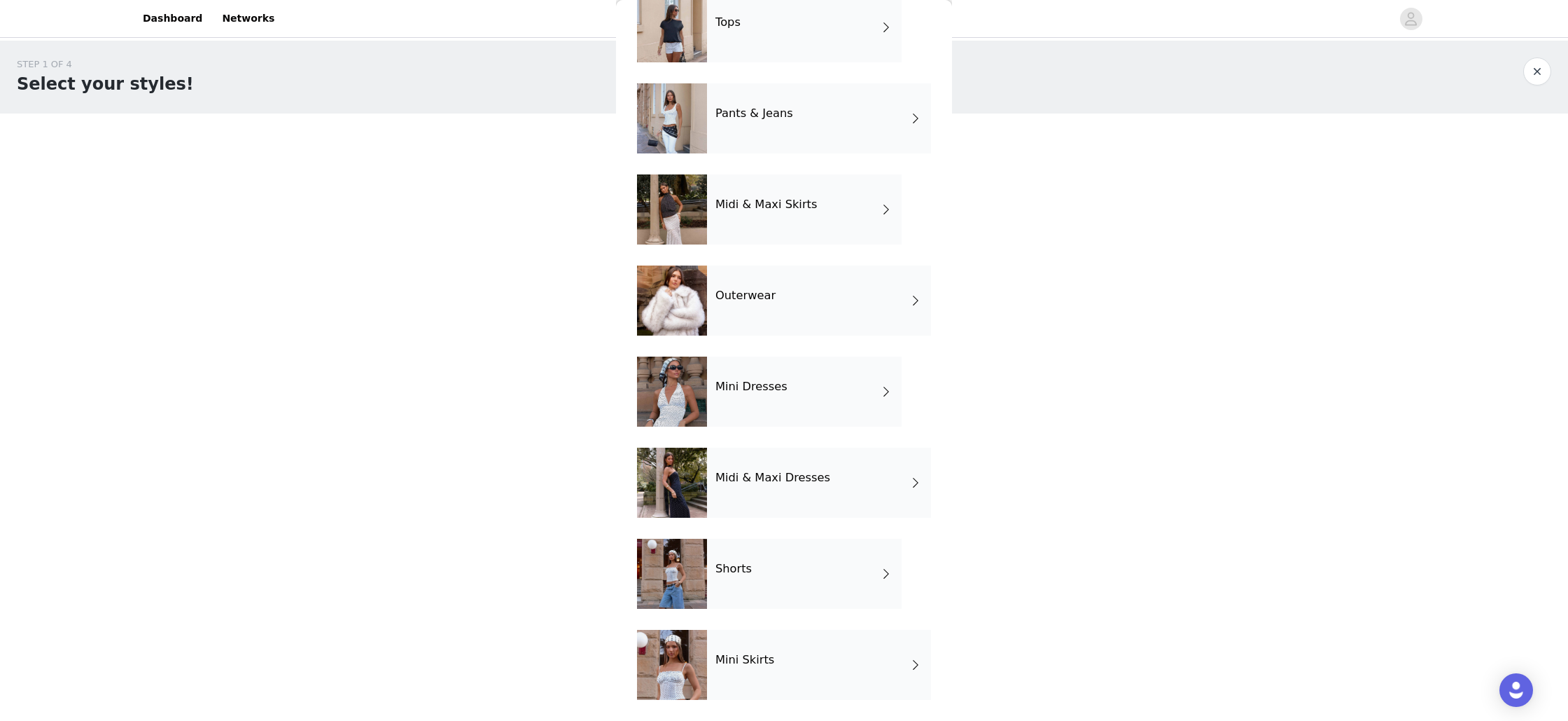
click at [780, 397] on div "Mini Dresses" at bounding box center [804, 392] width 194 height 70
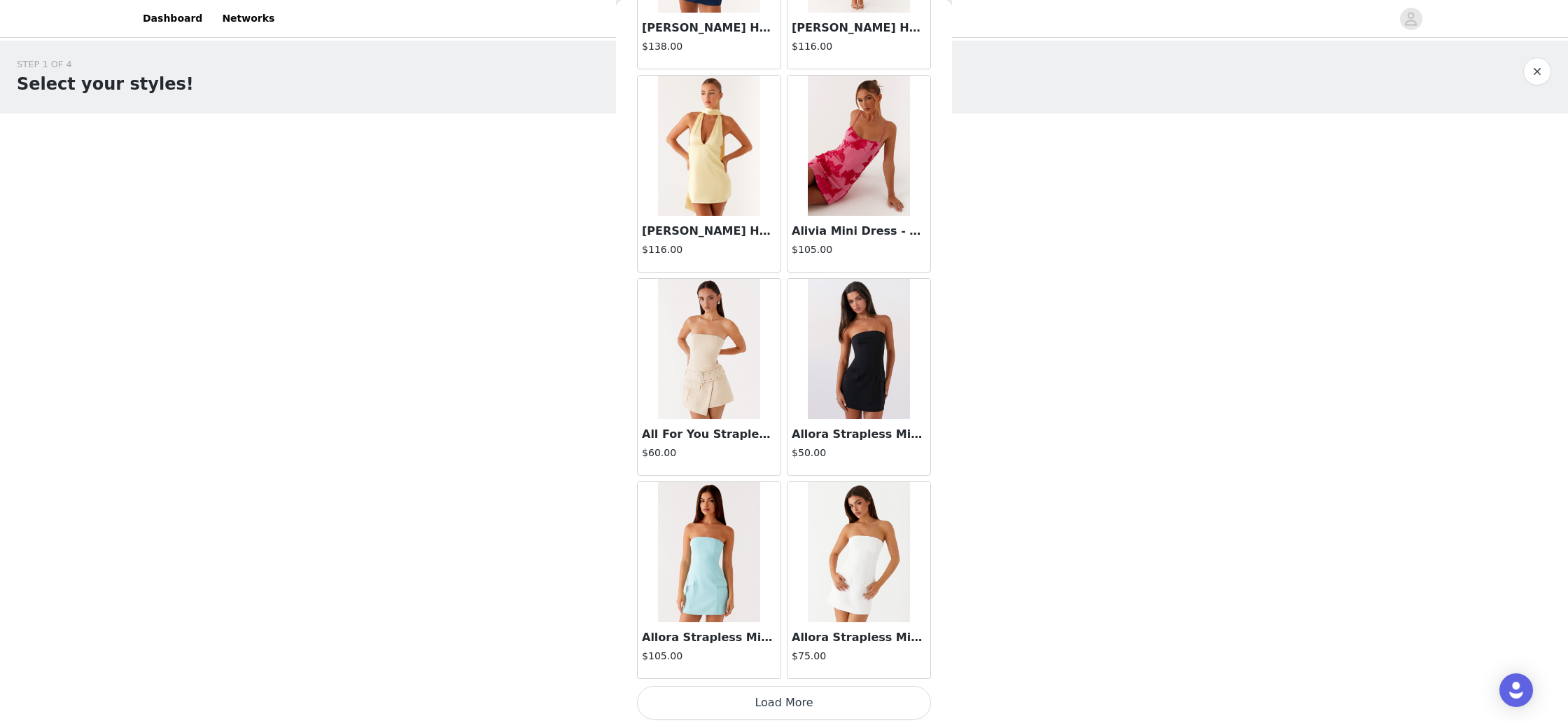
scroll to position [1423, 0]
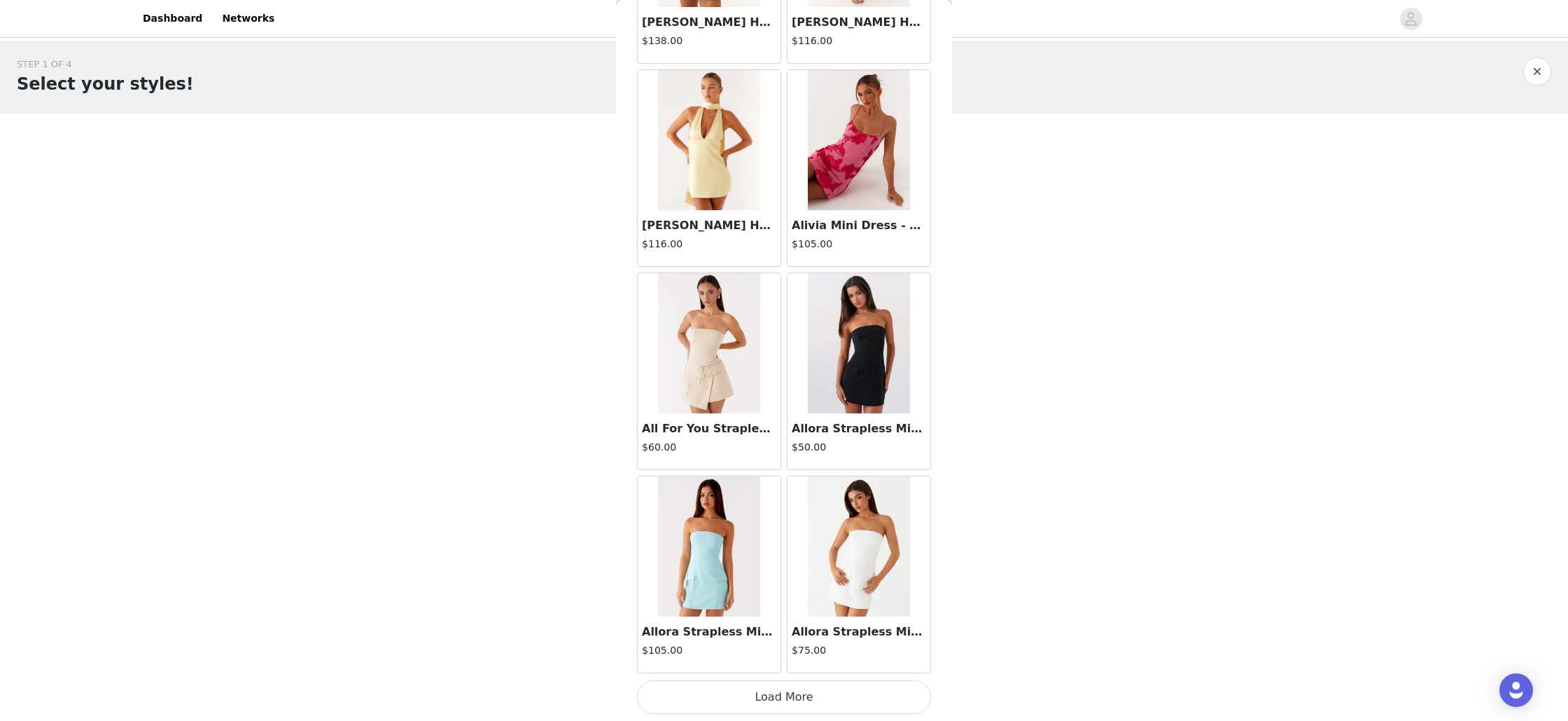
click at [752, 702] on button "Load More" at bounding box center [784, 697] width 294 height 34
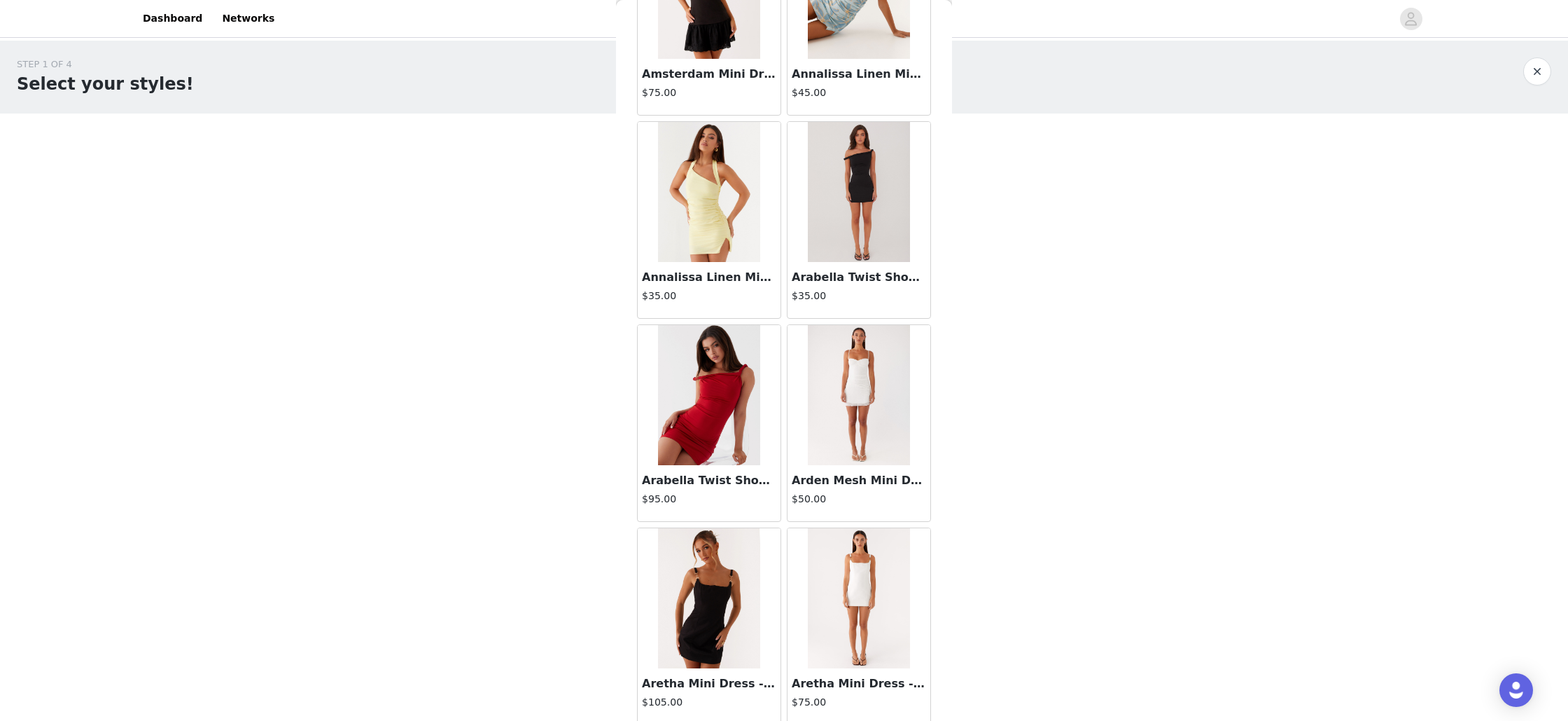
scroll to position [3454, 0]
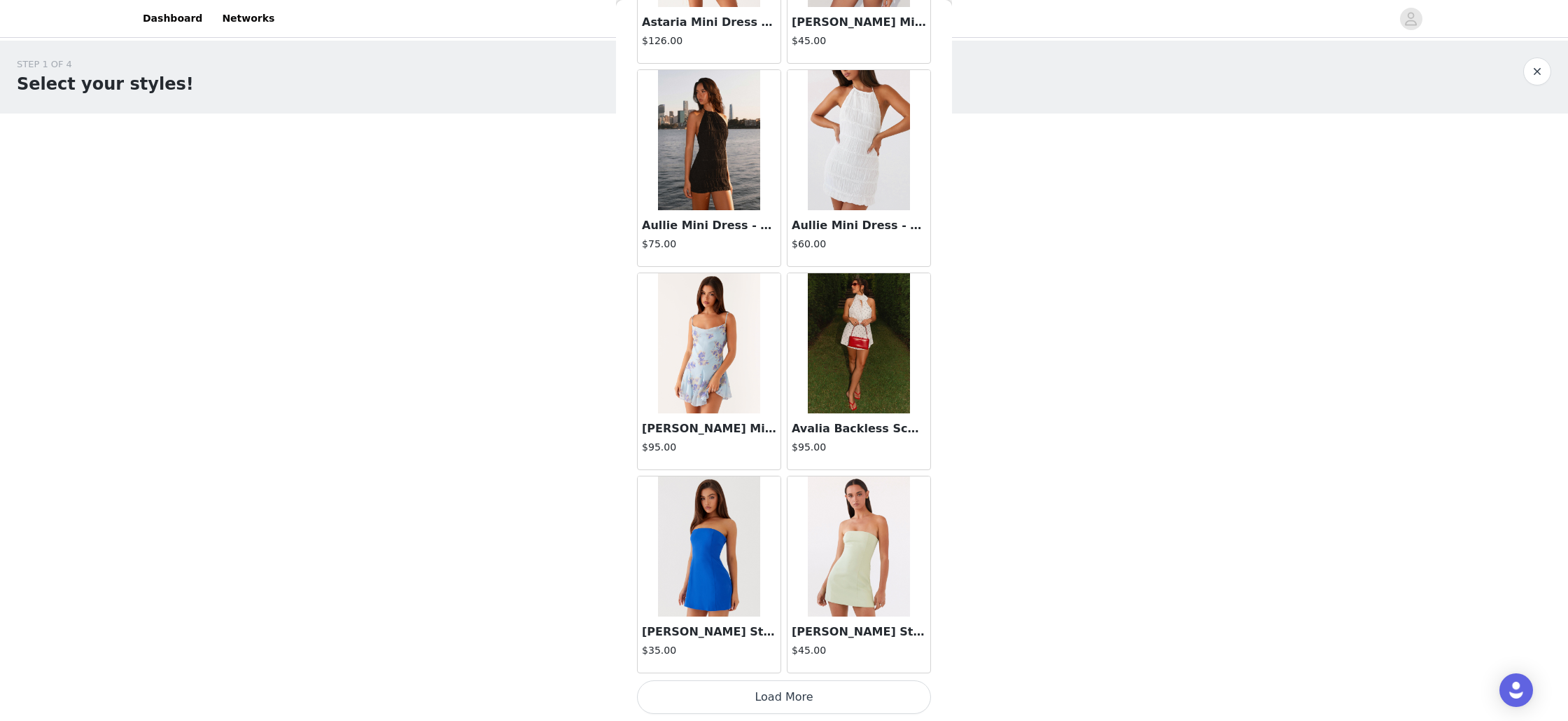
click at [778, 700] on button "Load More" at bounding box center [784, 697] width 294 height 34
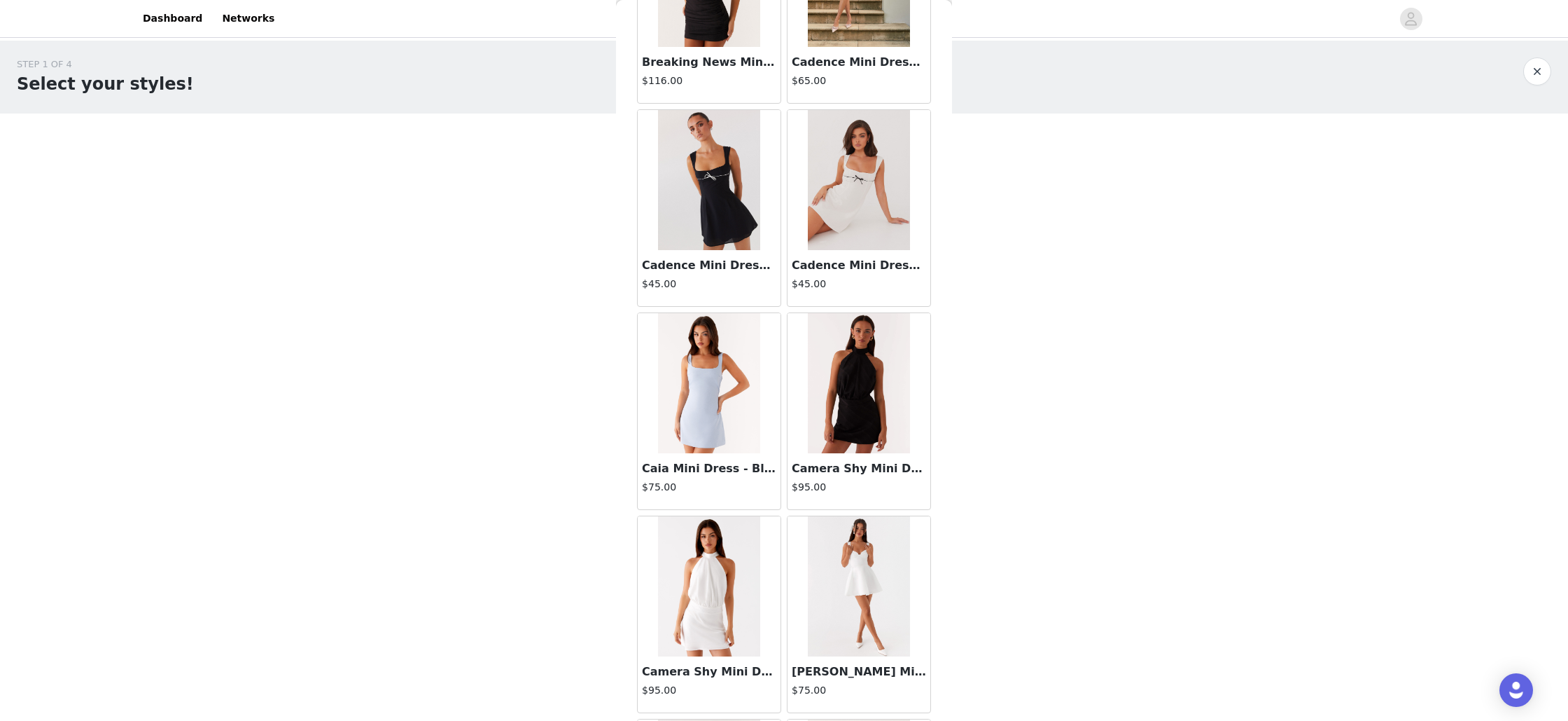
scroll to position [5486, 0]
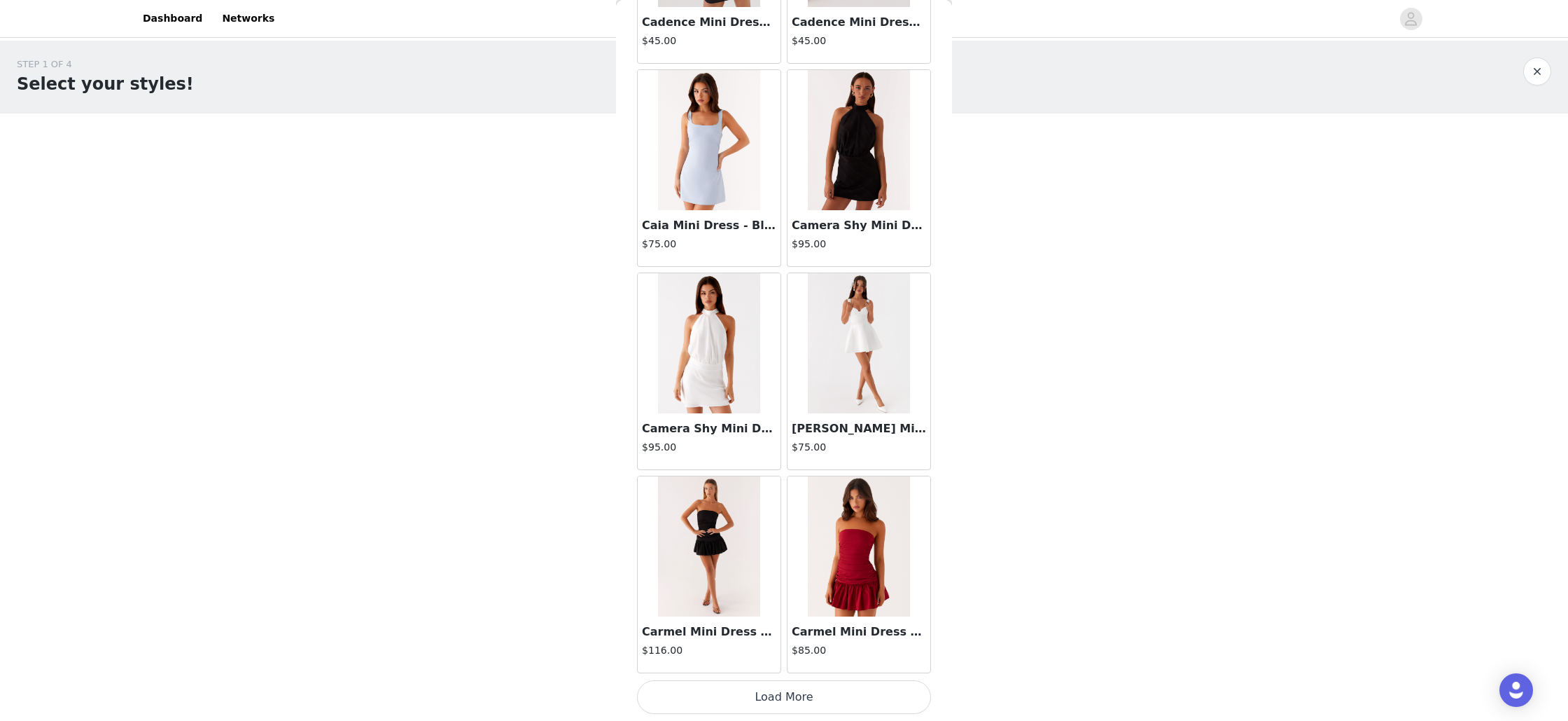
click at [788, 688] on button "Load More" at bounding box center [784, 697] width 294 height 34
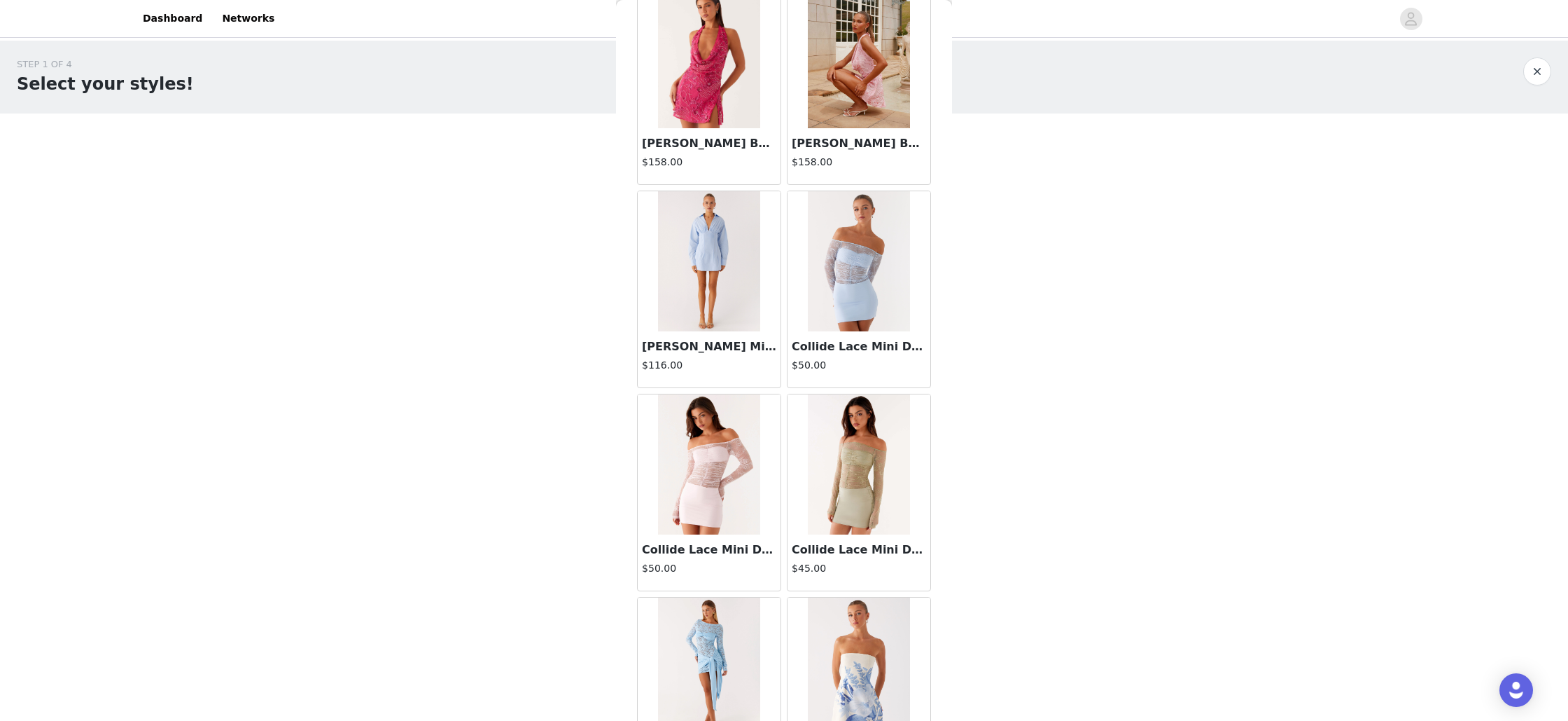
scroll to position [7516, 0]
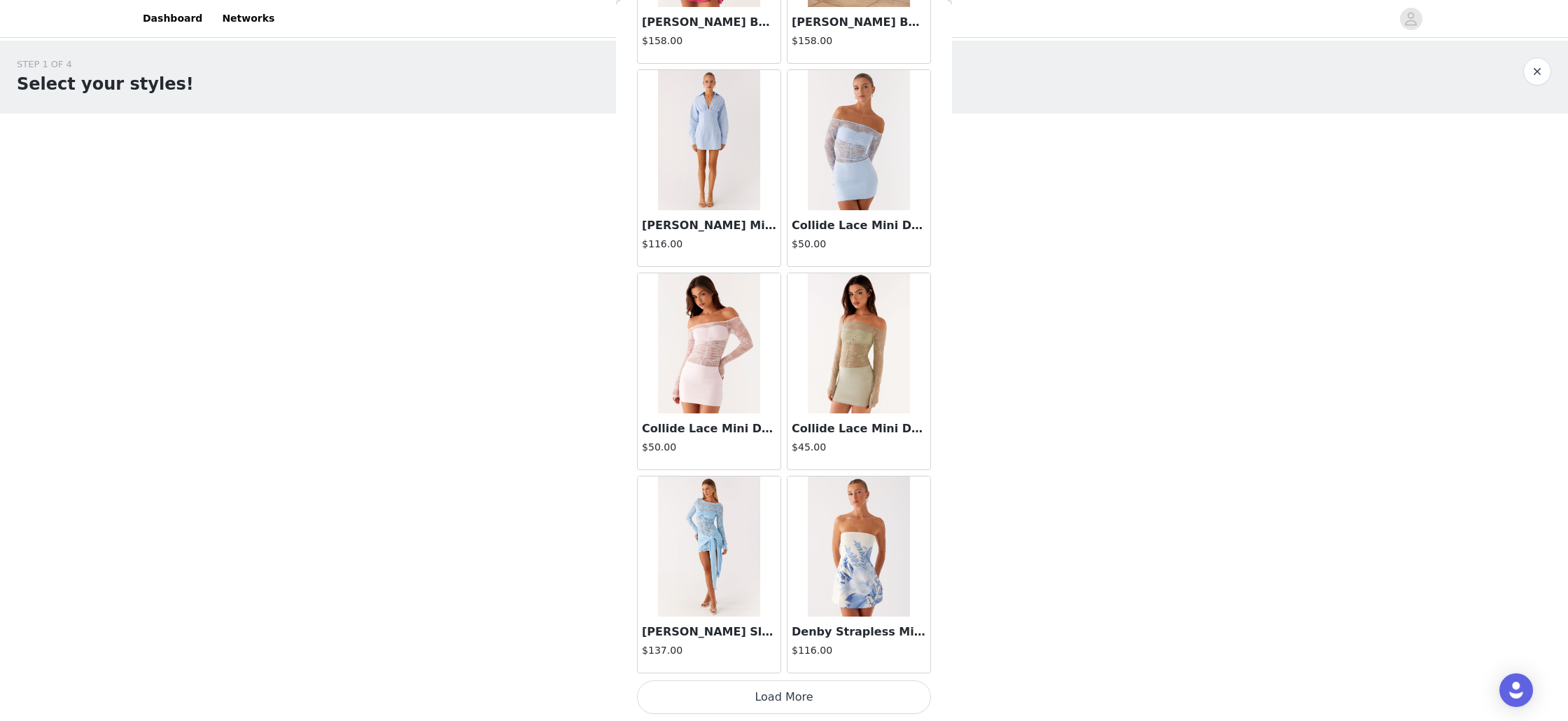
click at [783, 693] on button "Load More" at bounding box center [784, 697] width 294 height 34
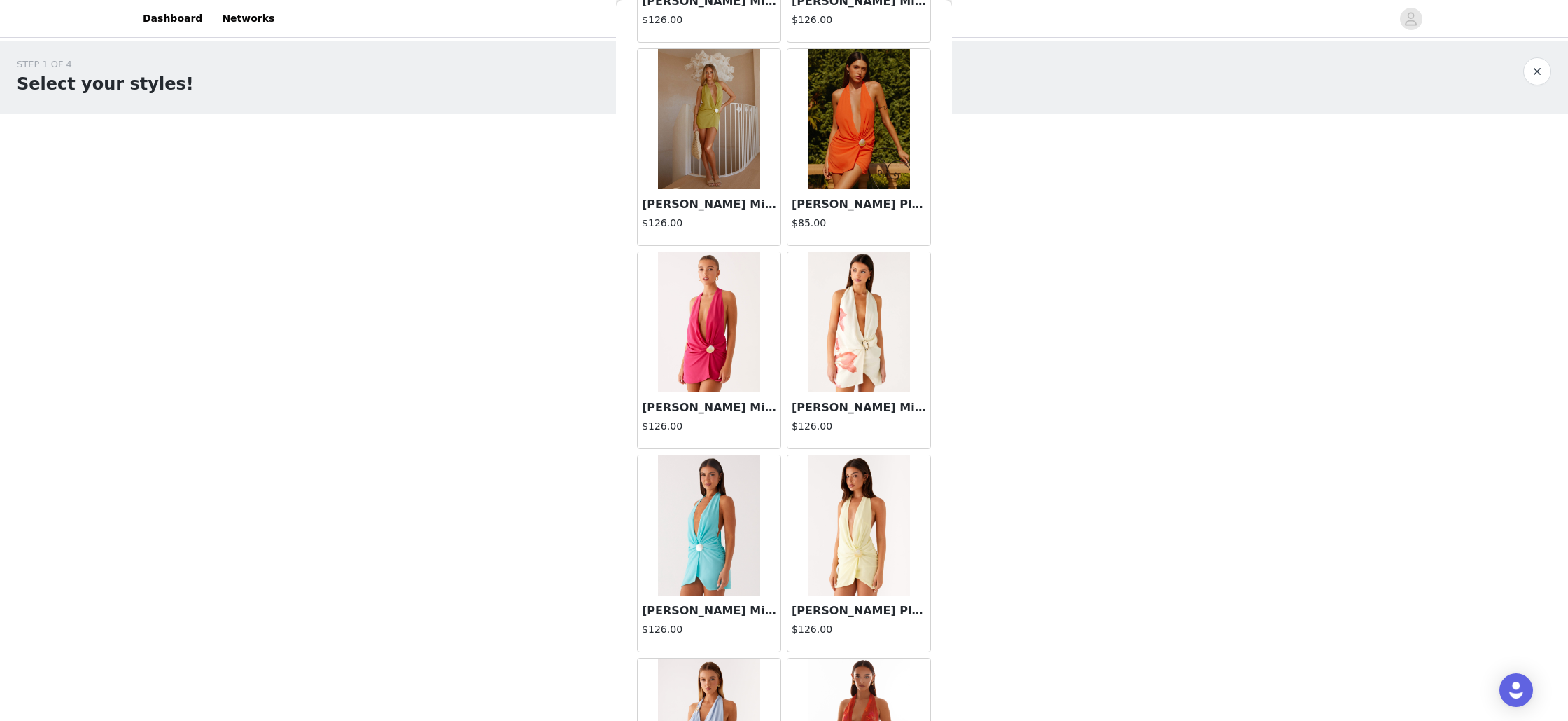
scroll to position [9548, 0]
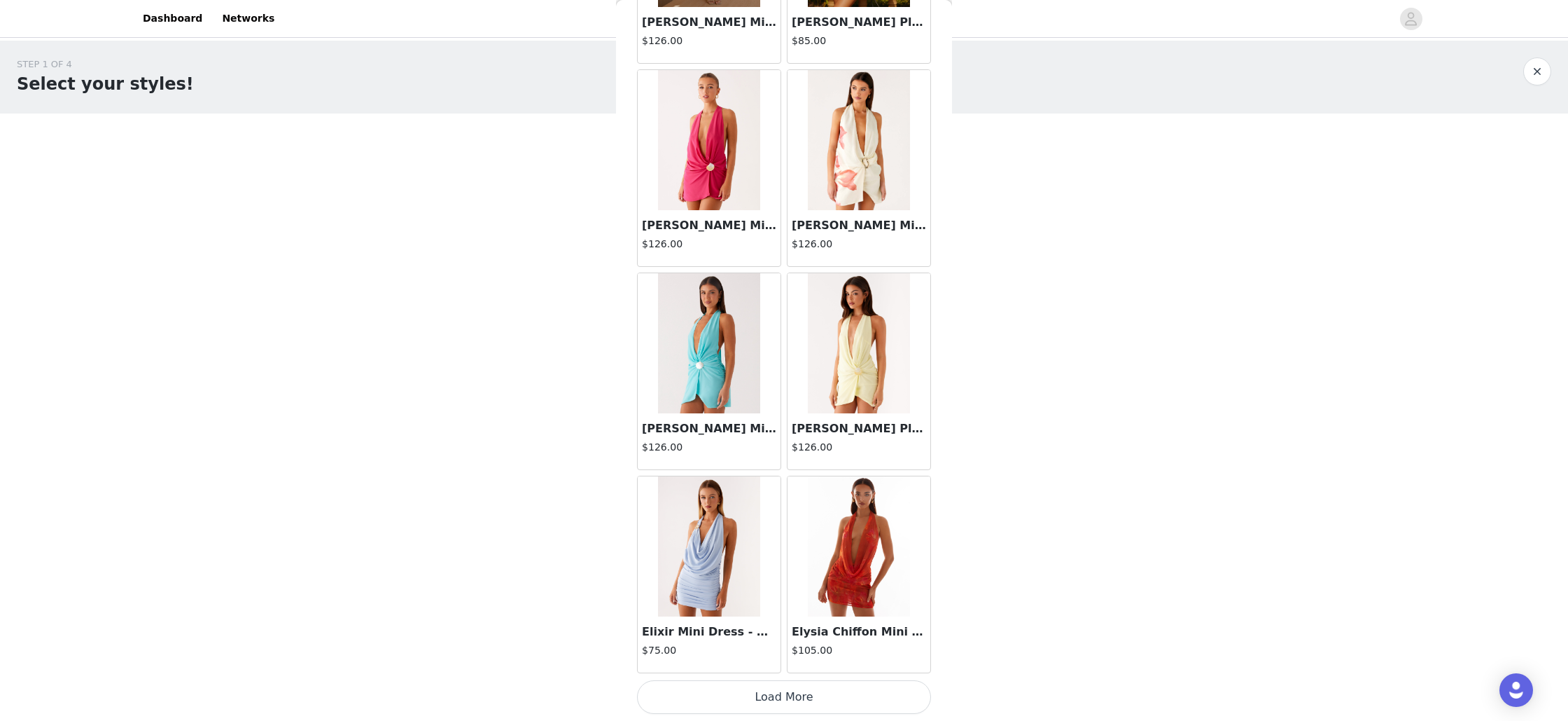
click at [785, 693] on button "Load More" at bounding box center [784, 697] width 294 height 34
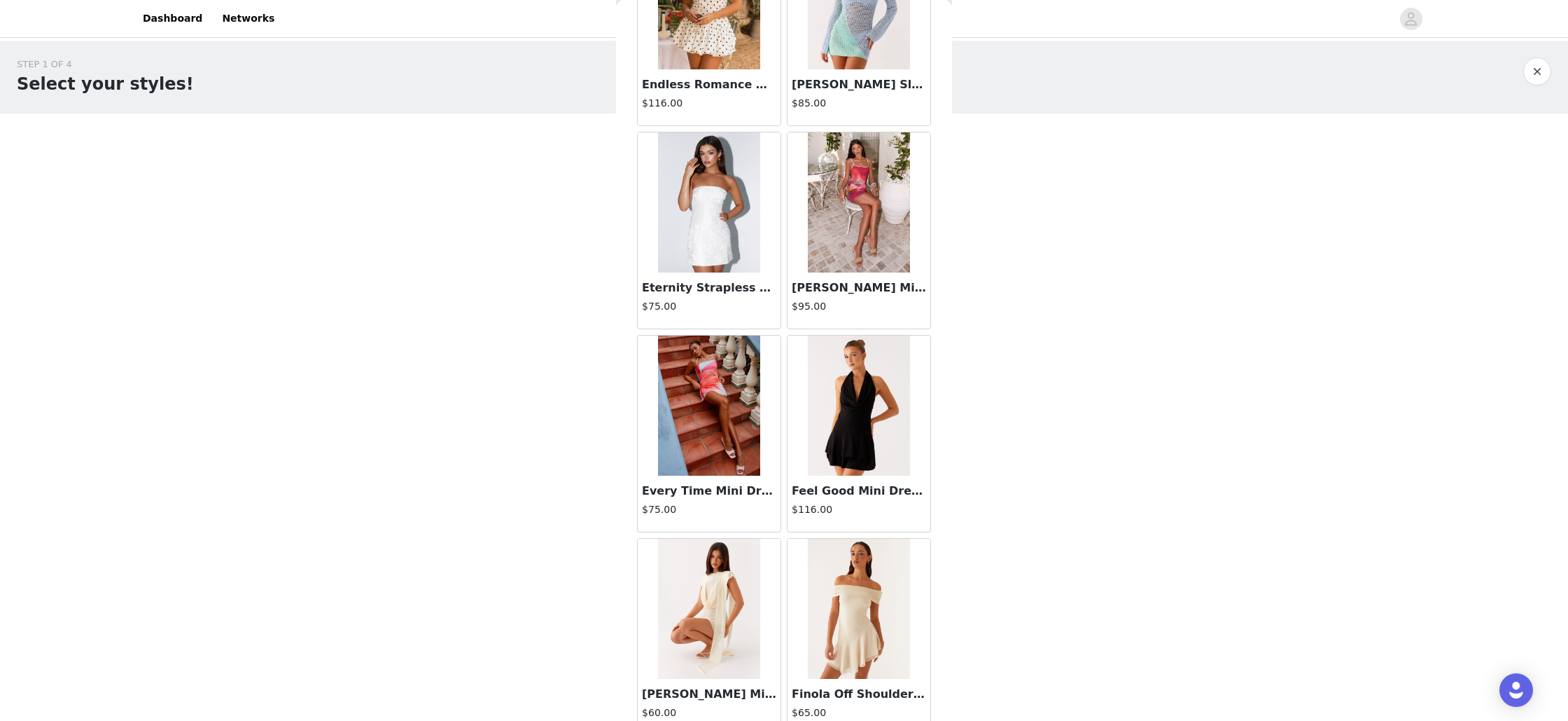
scroll to position [11579, 0]
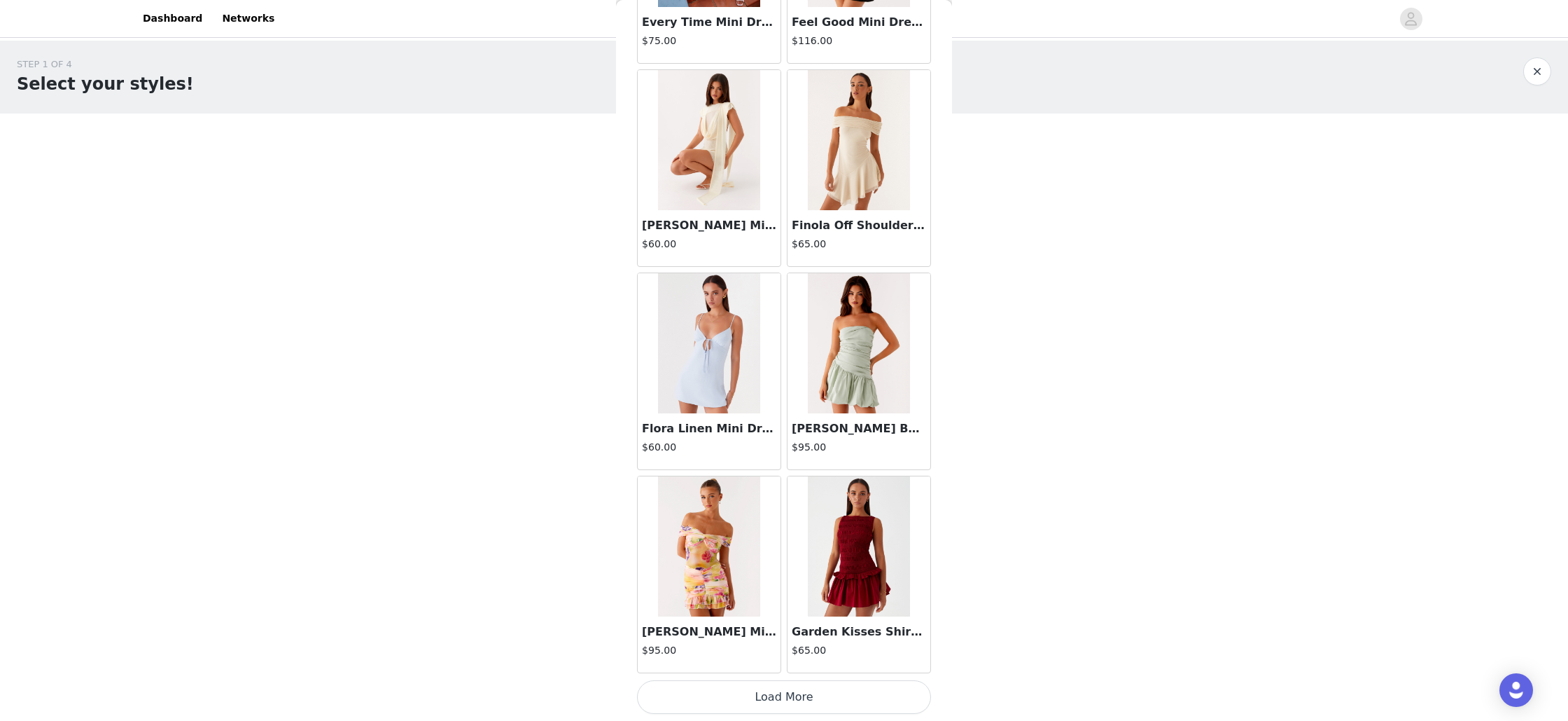
click at [781, 691] on button "Load More" at bounding box center [784, 697] width 294 height 34
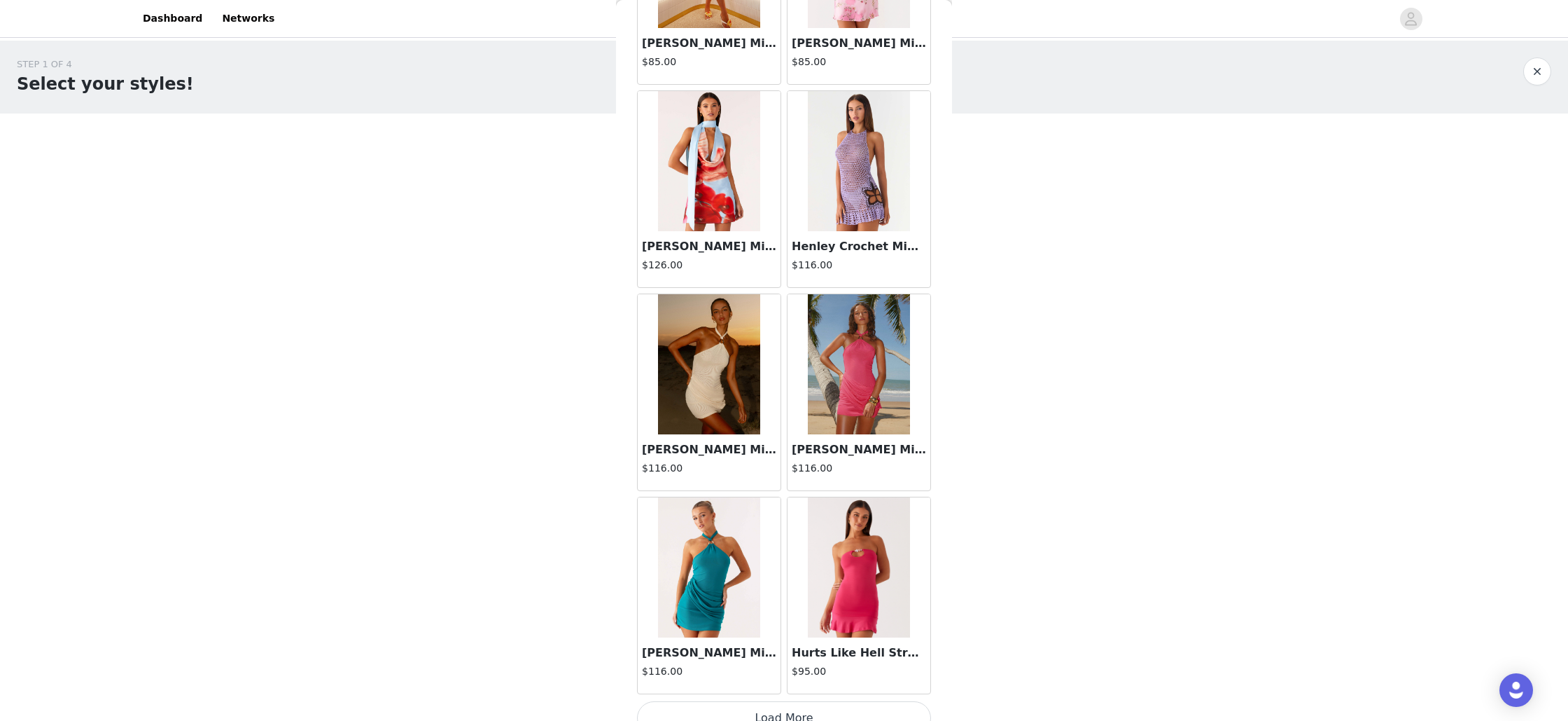
scroll to position [13610, 0]
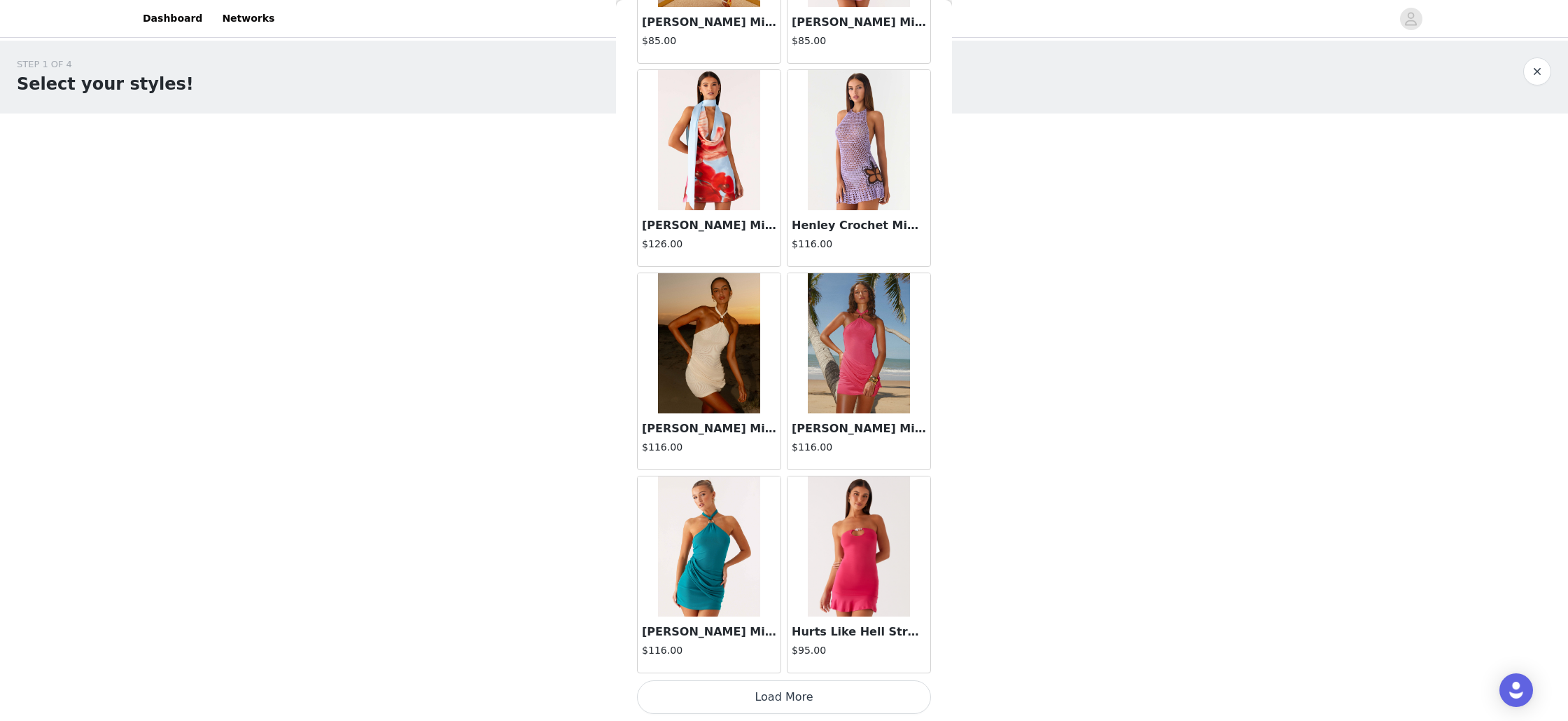
click at [784, 683] on button "Load More" at bounding box center [784, 697] width 294 height 34
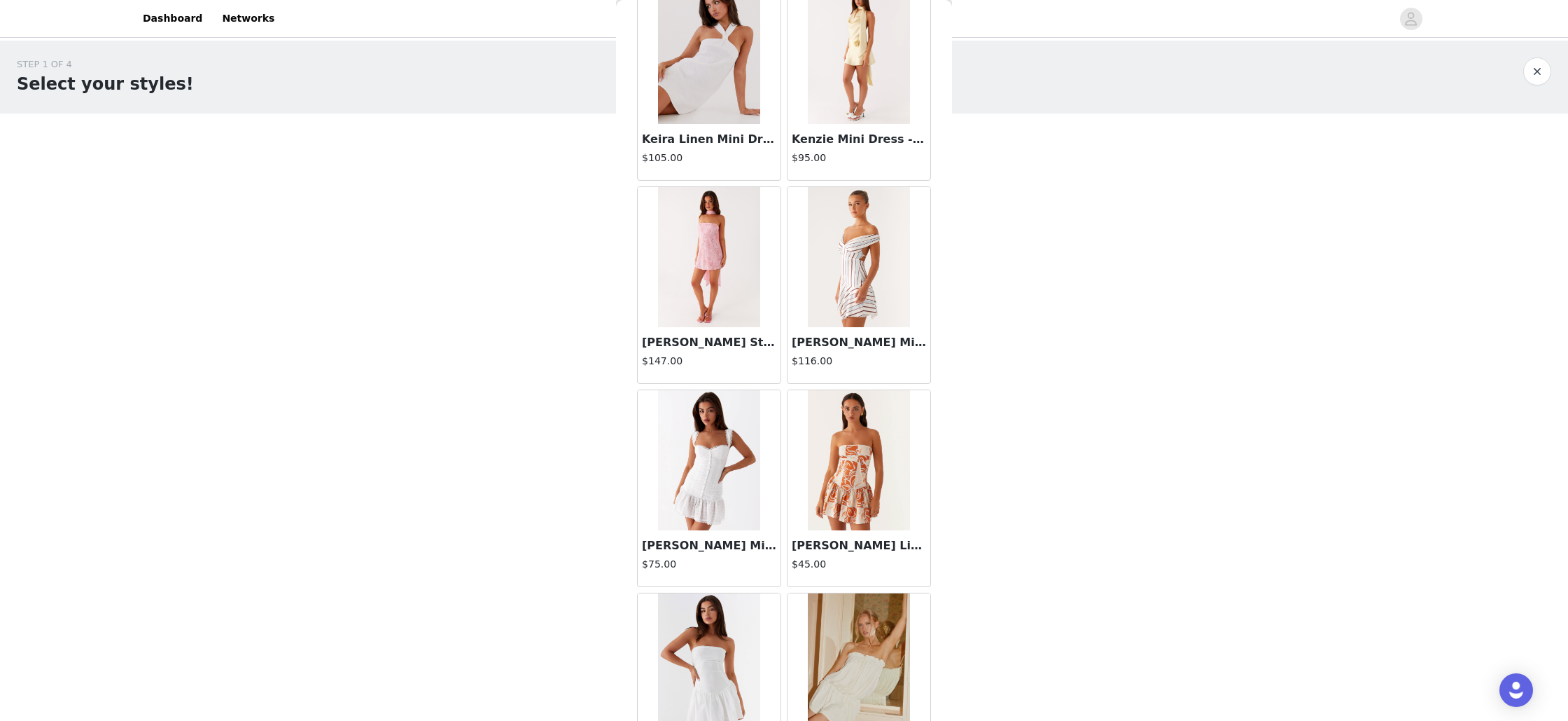
scroll to position [15642, 0]
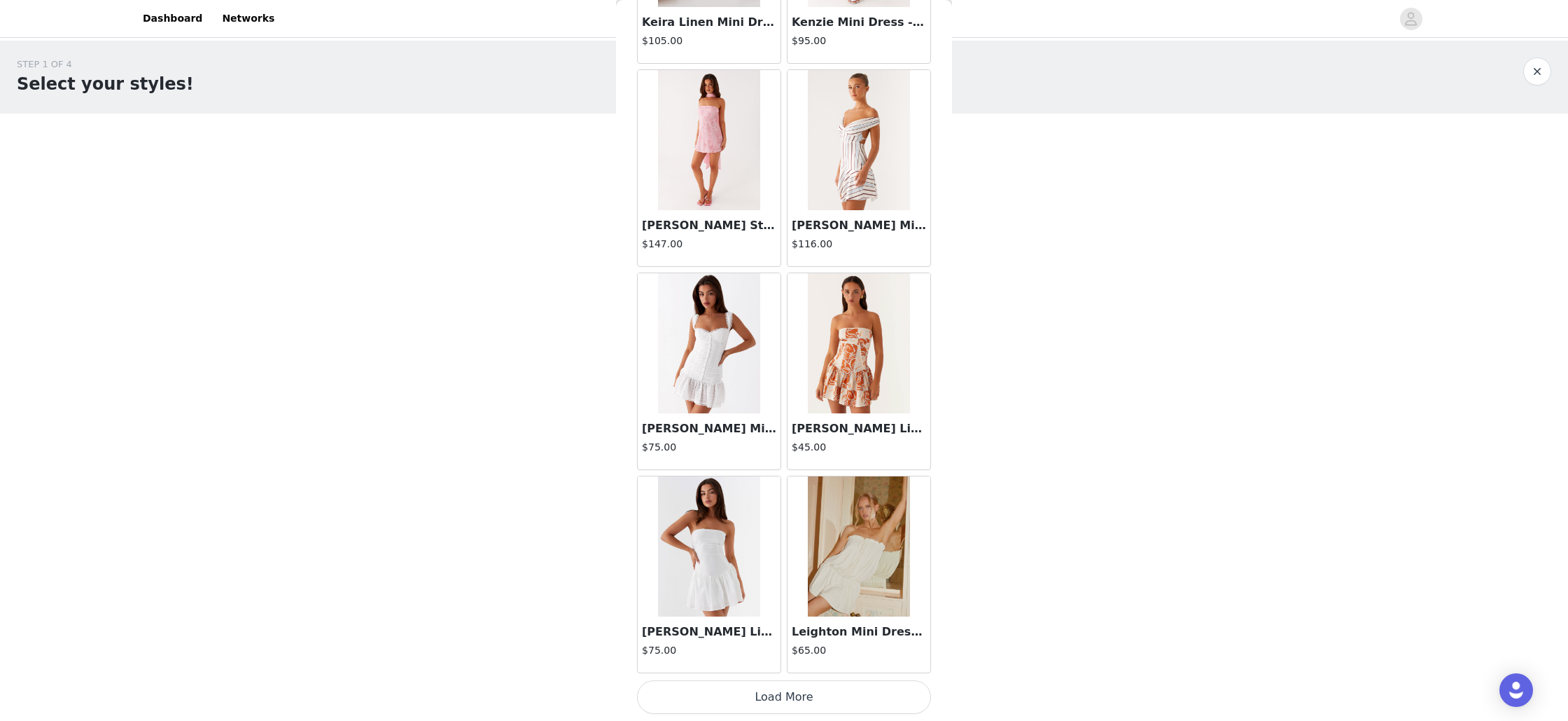
click at [783, 687] on button "Load More" at bounding box center [784, 697] width 294 height 34
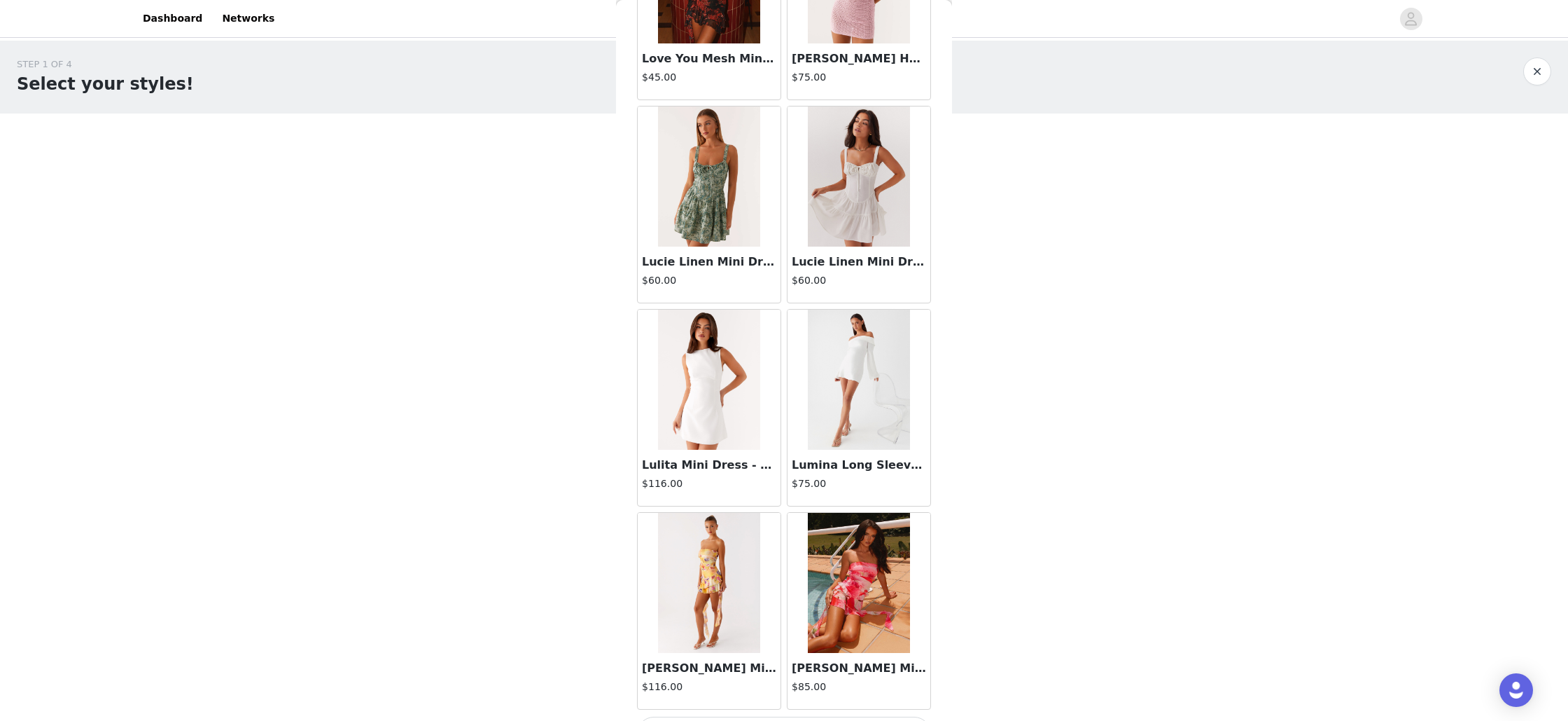
scroll to position [17673, 0]
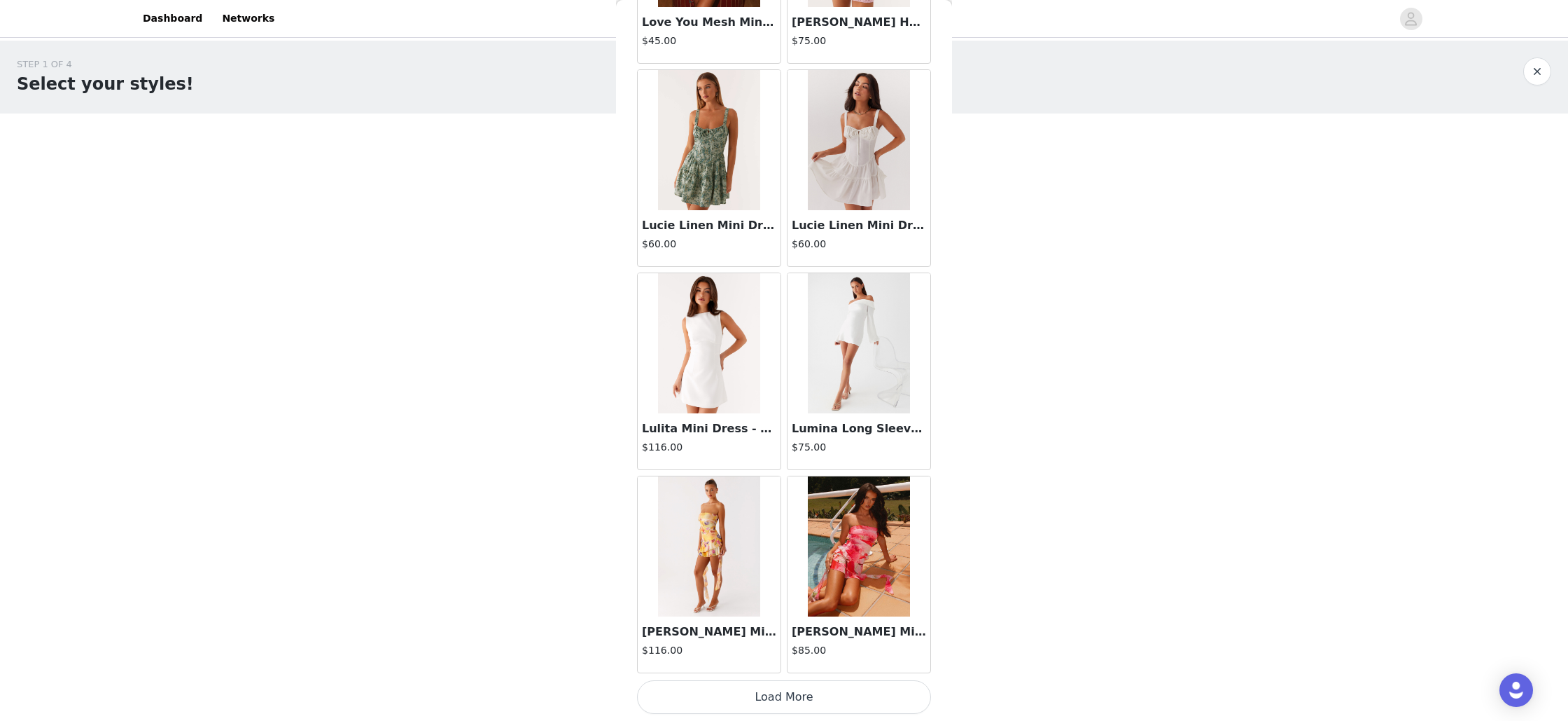
click at [787, 693] on button "Load More" at bounding box center [784, 697] width 294 height 34
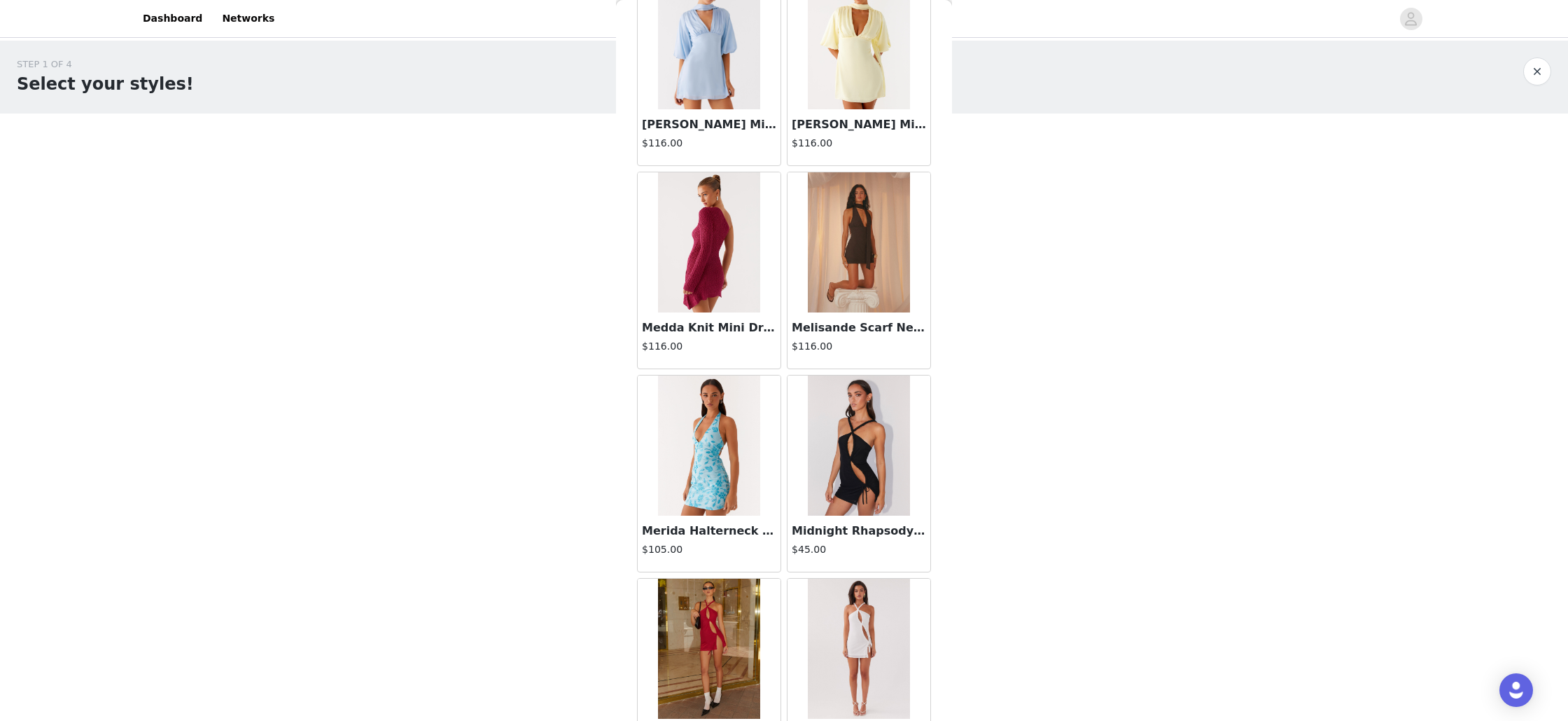
scroll to position [19704, 0]
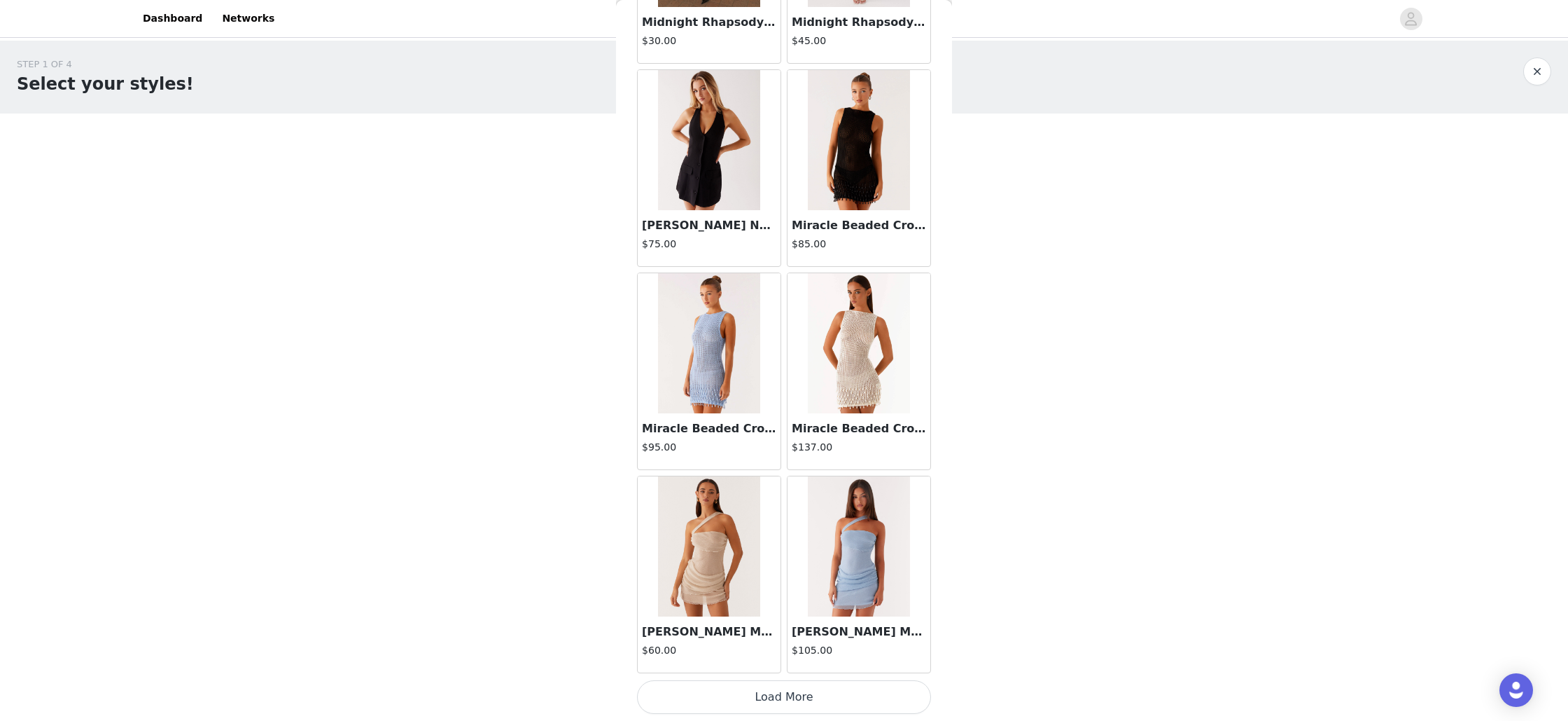
click at [780, 696] on button "Load More" at bounding box center [784, 697] width 294 height 34
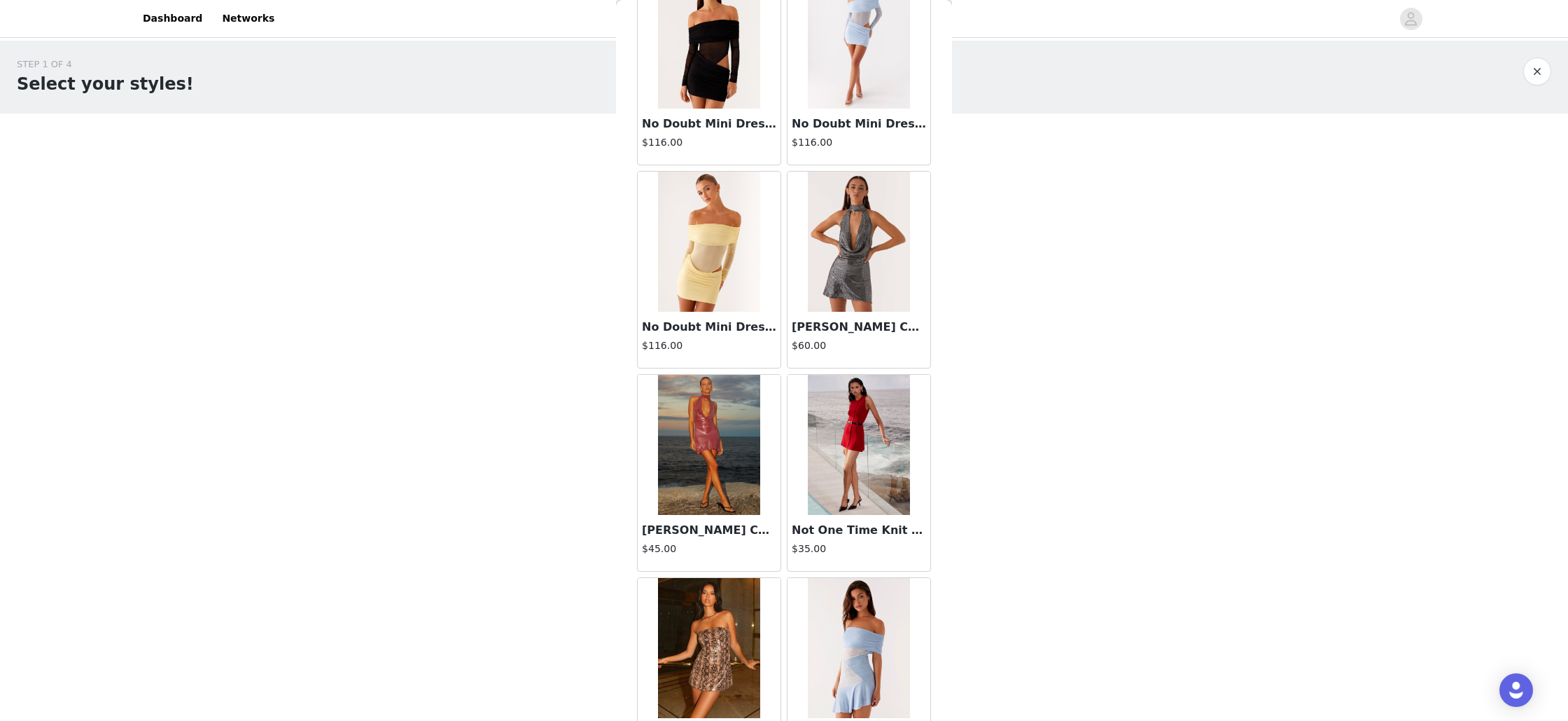
scroll to position [21736, 0]
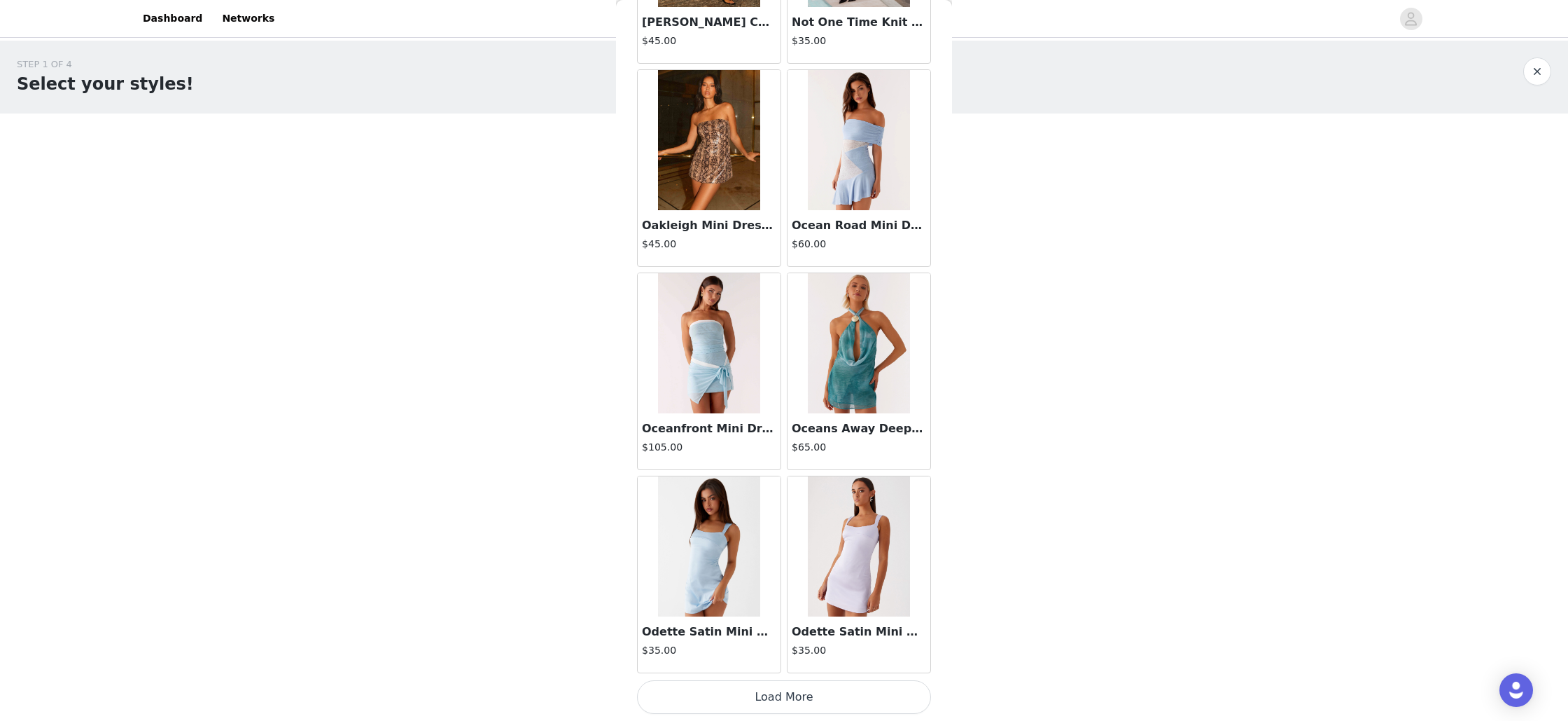
click at [782, 700] on button "Load More" at bounding box center [784, 697] width 294 height 34
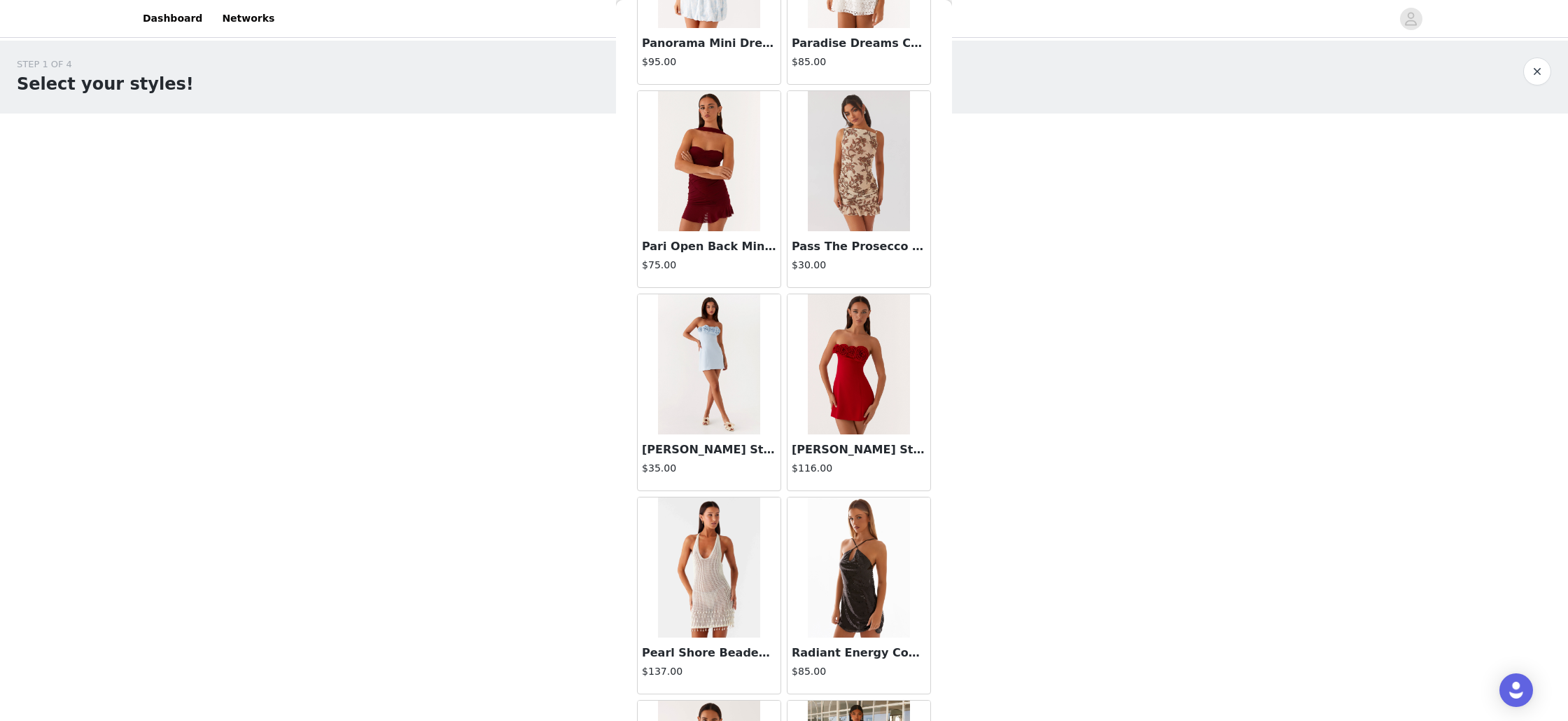
scroll to position [23767, 0]
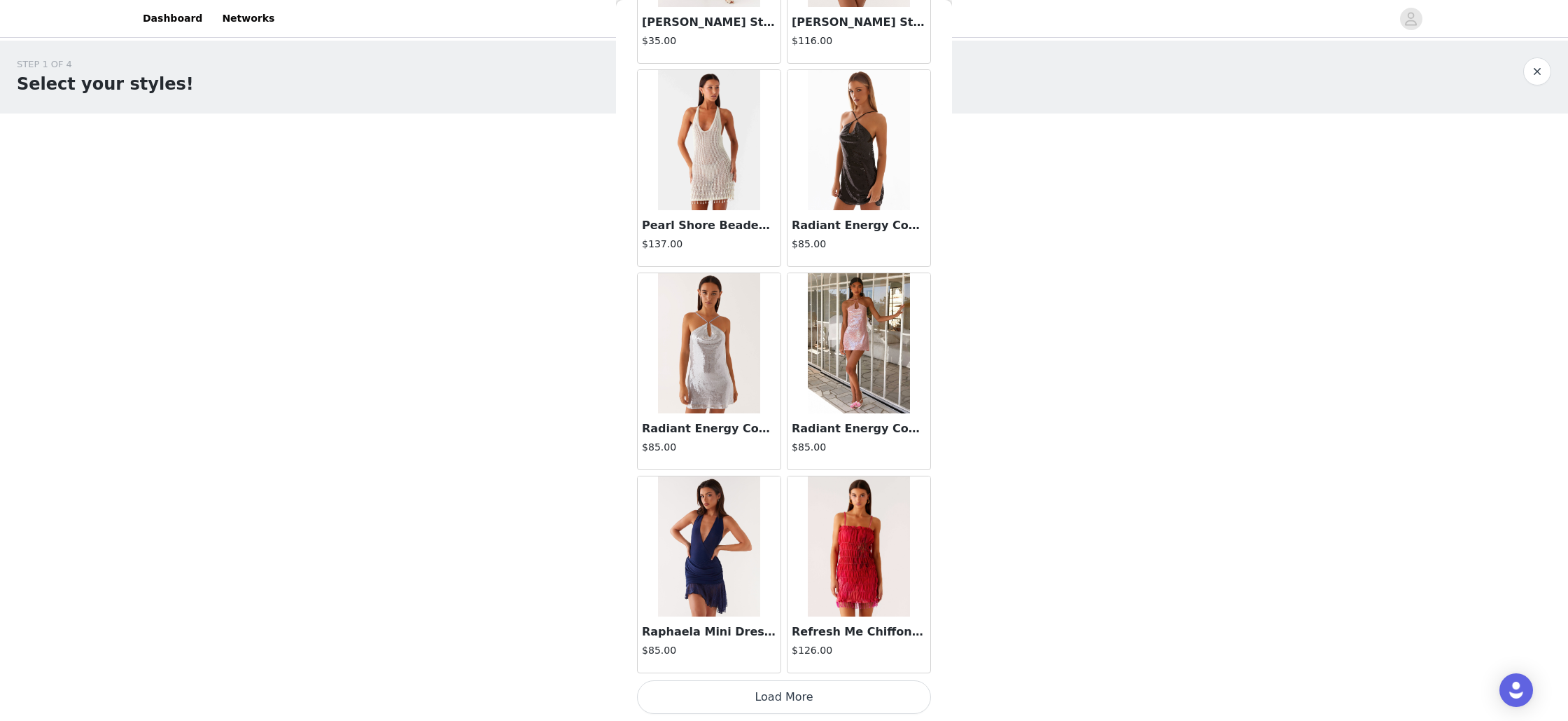
click at [783, 693] on button "Load More" at bounding box center [784, 697] width 294 height 34
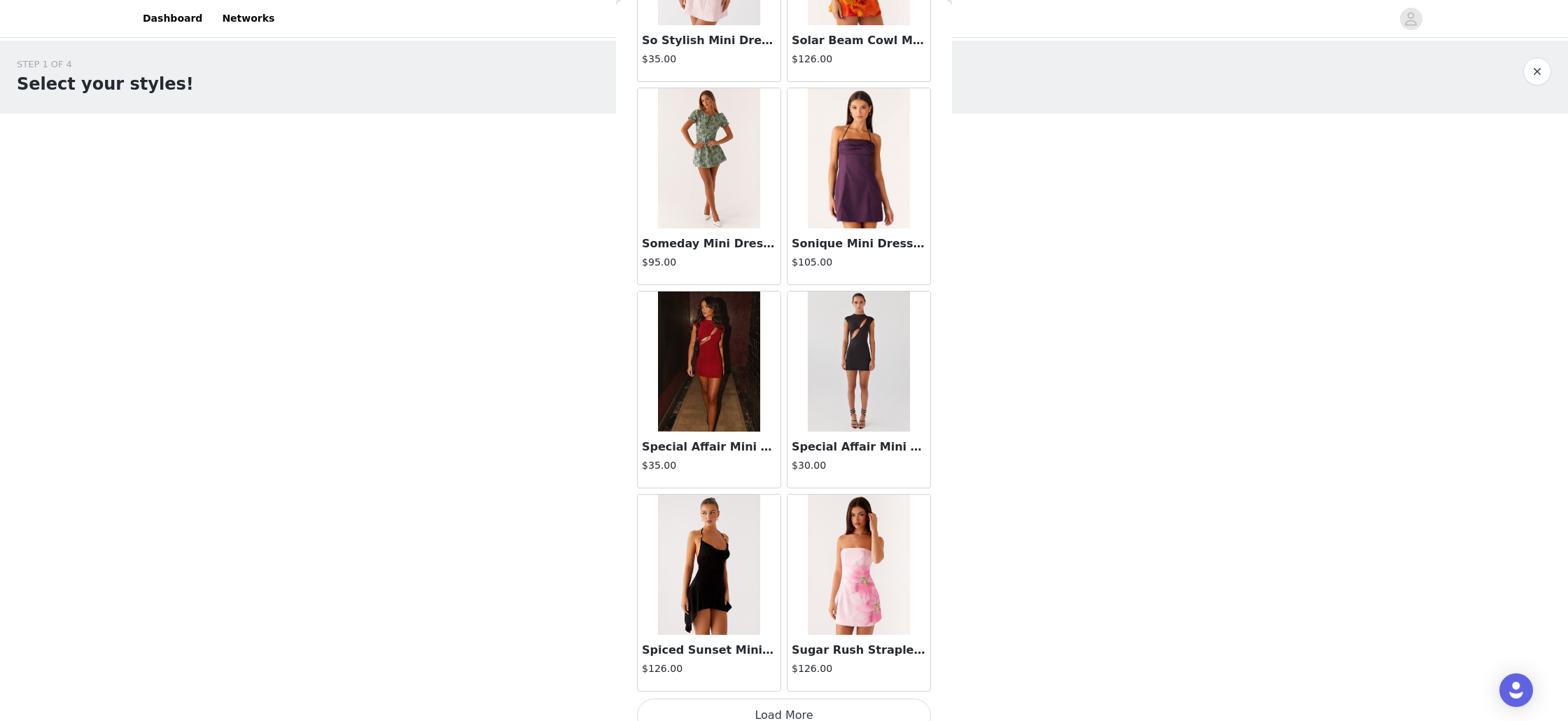
scroll to position [25798, 0]
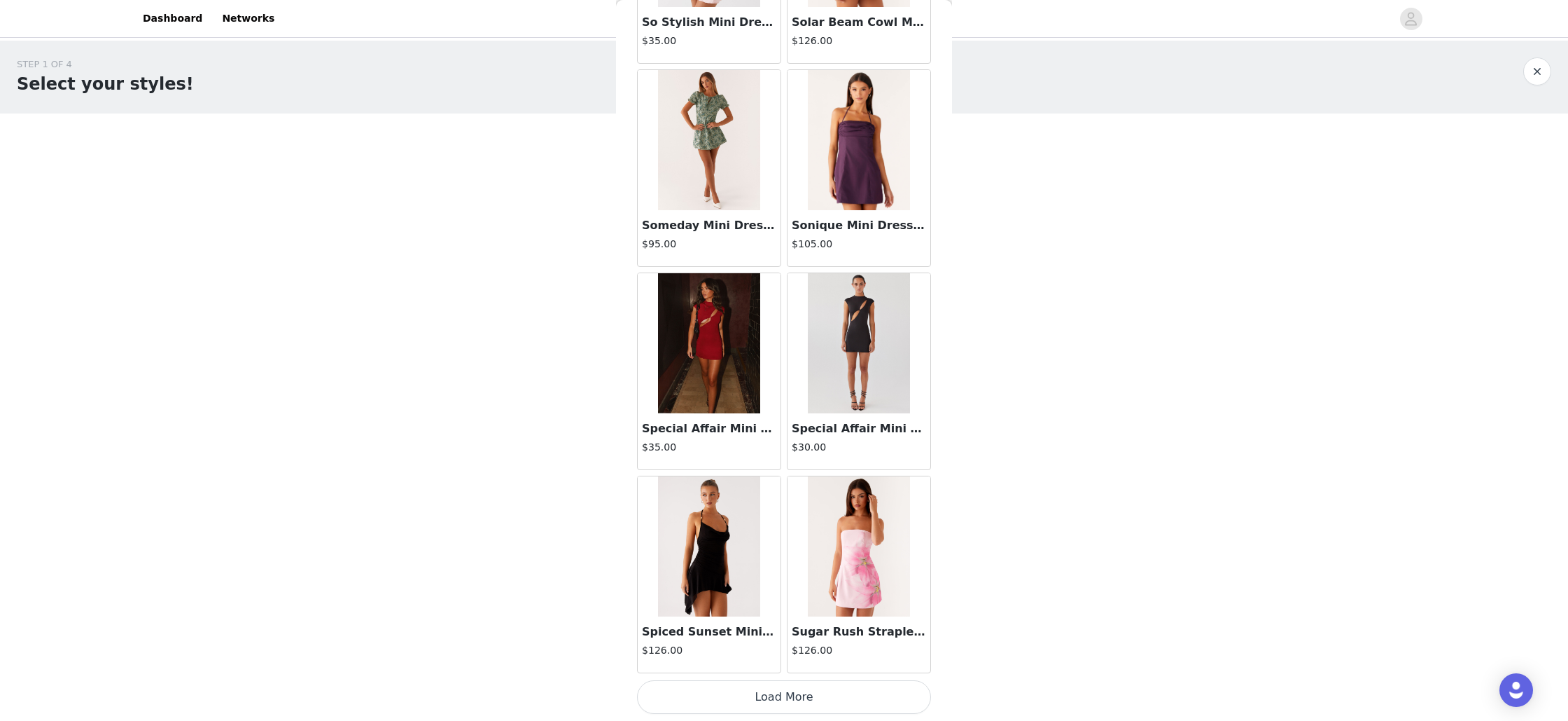
click at [783, 693] on button "Load More" at bounding box center [784, 697] width 294 height 34
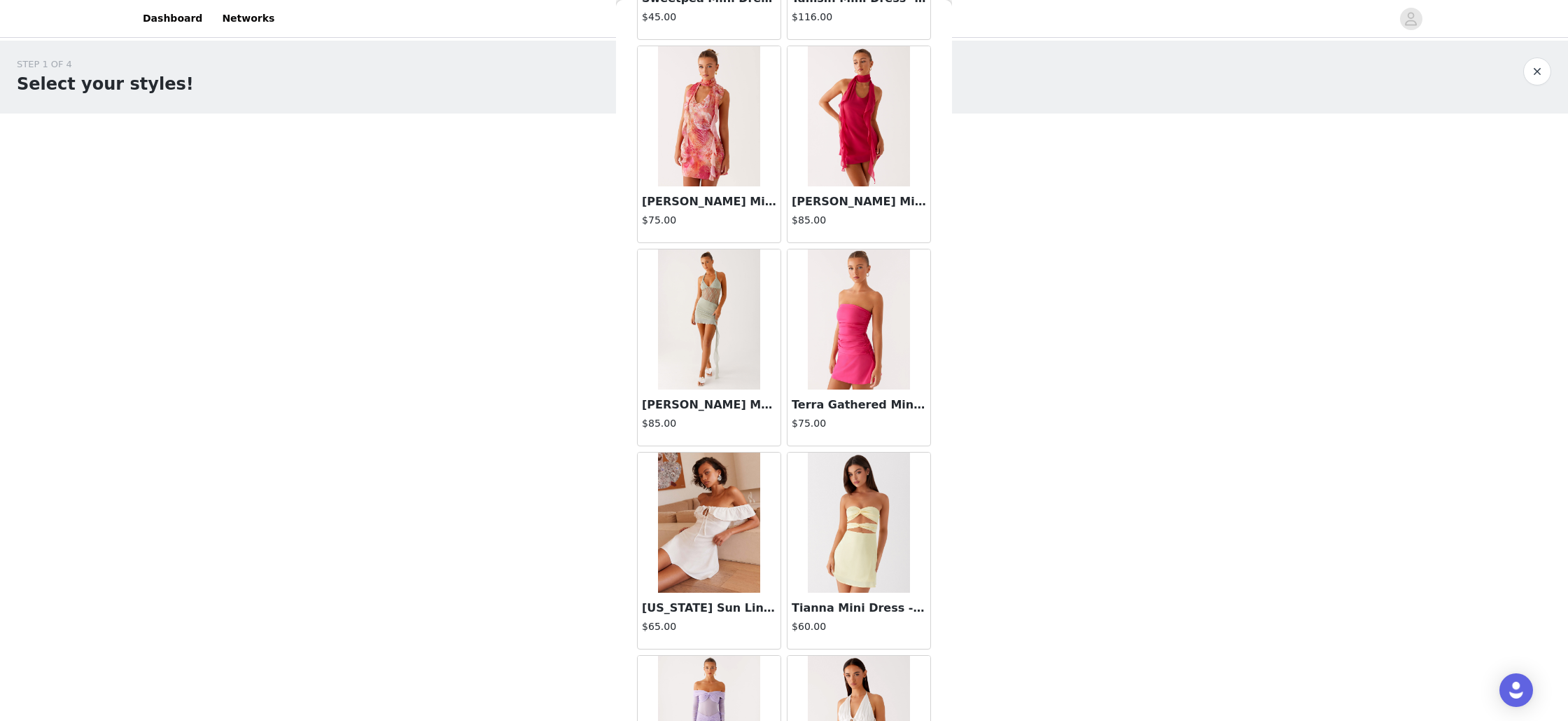
scroll to position [27830, 0]
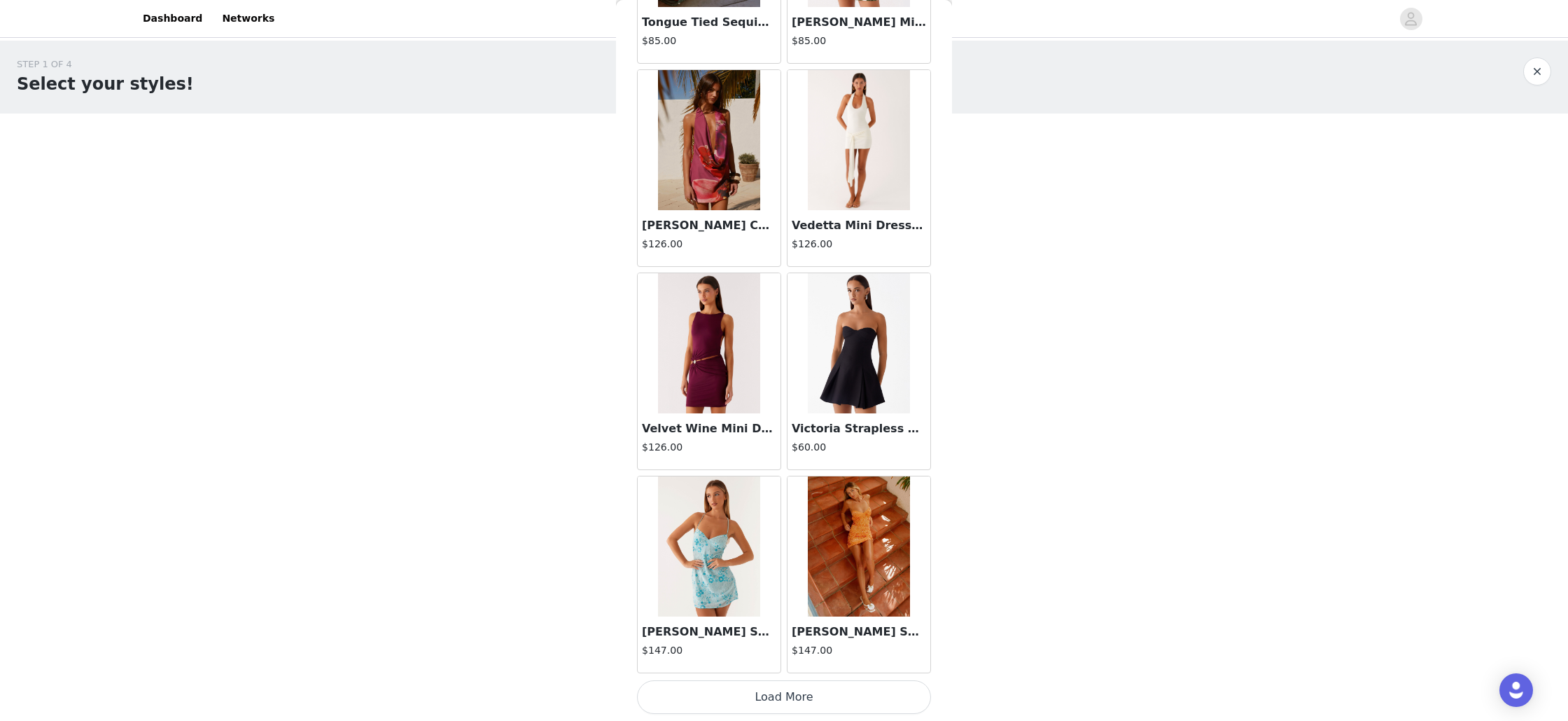
click at [782, 693] on button "Load More" at bounding box center [784, 697] width 294 height 34
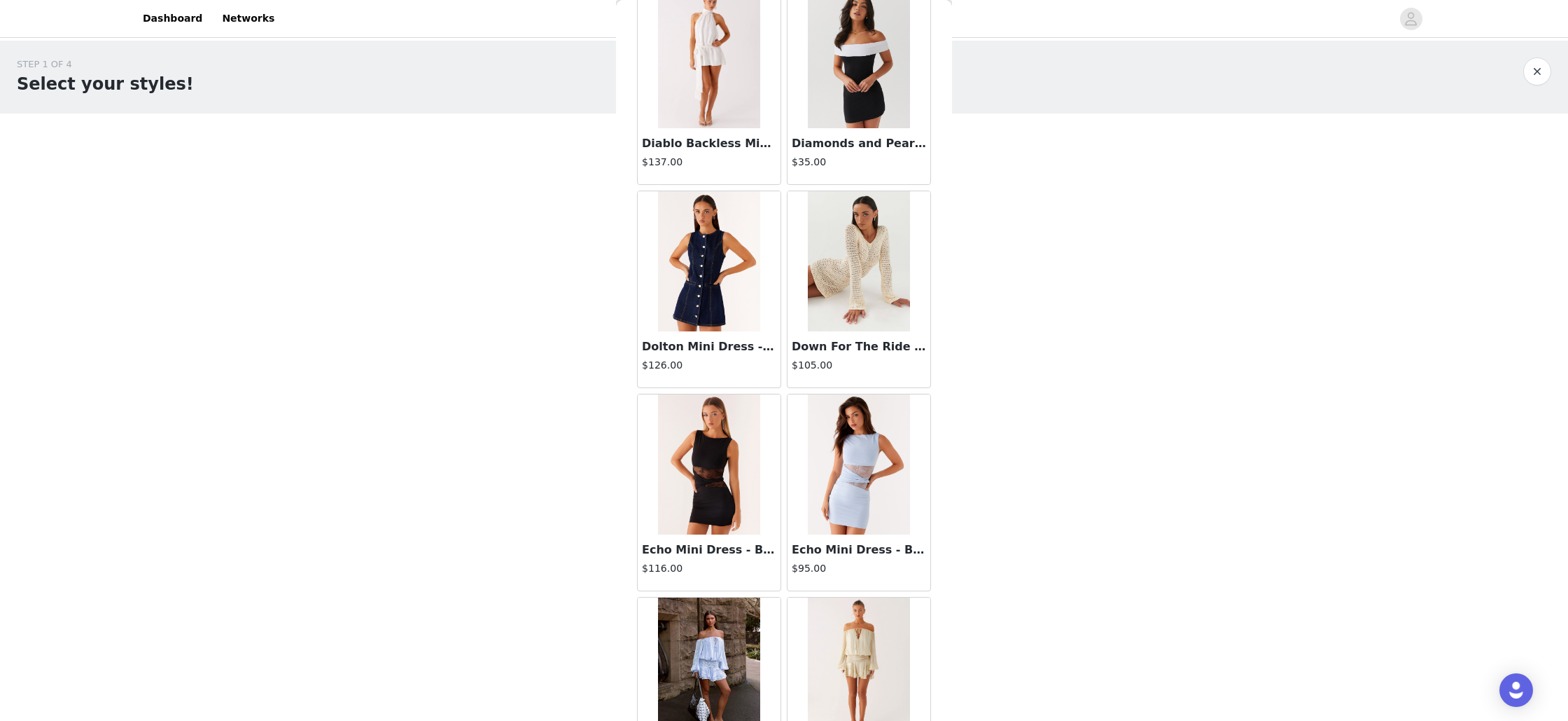
scroll to position [8424, 0]
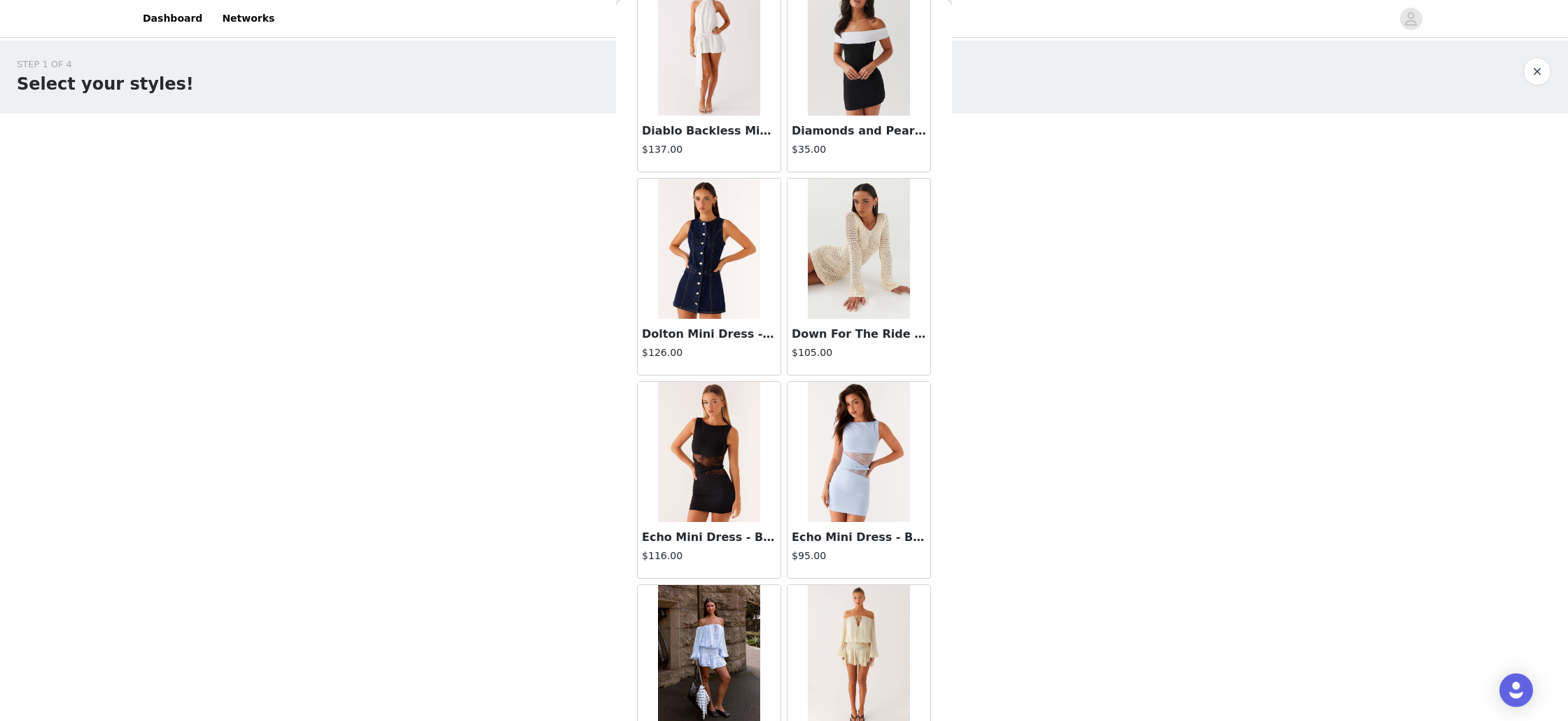
click at [680, 261] on img at bounding box center [708, 248] width 102 height 140
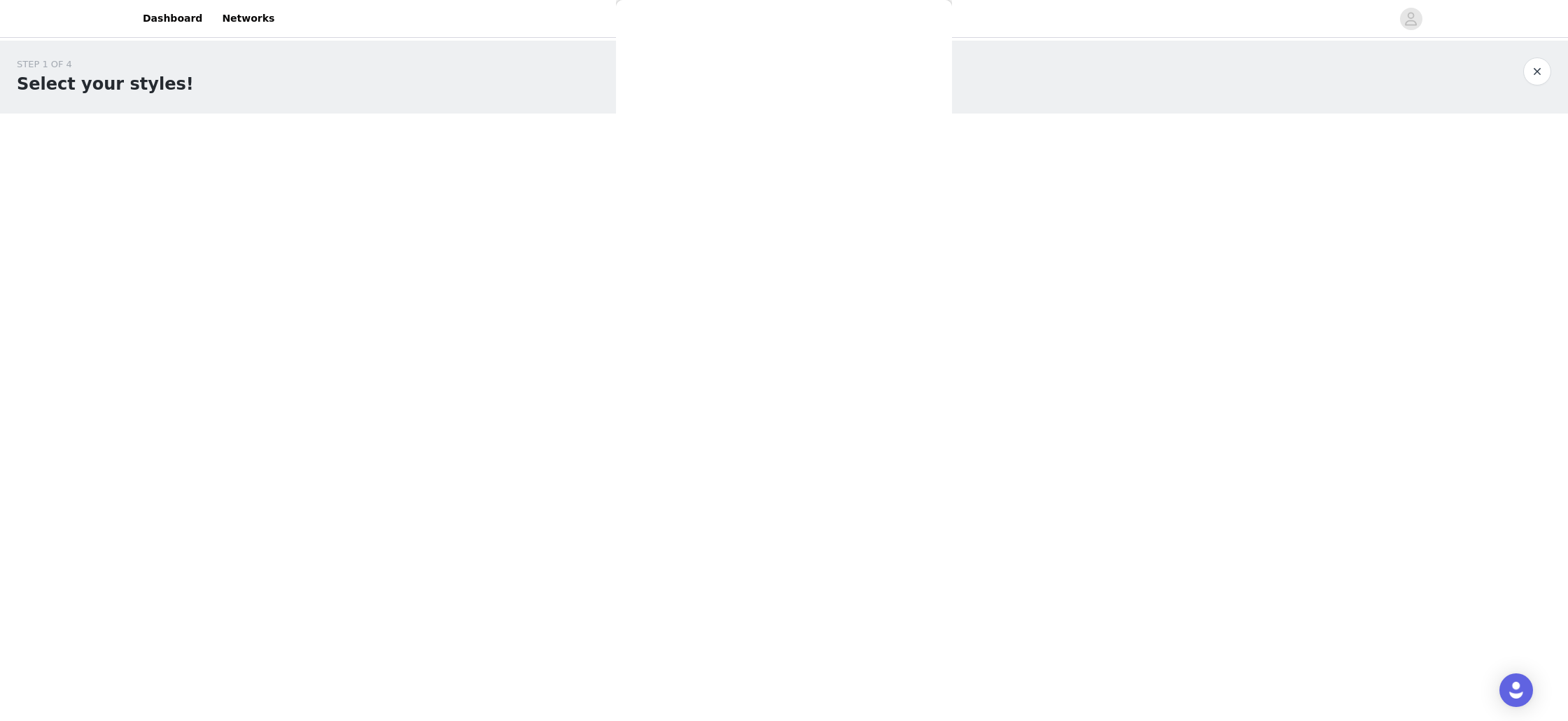
scroll to position [0, 0]
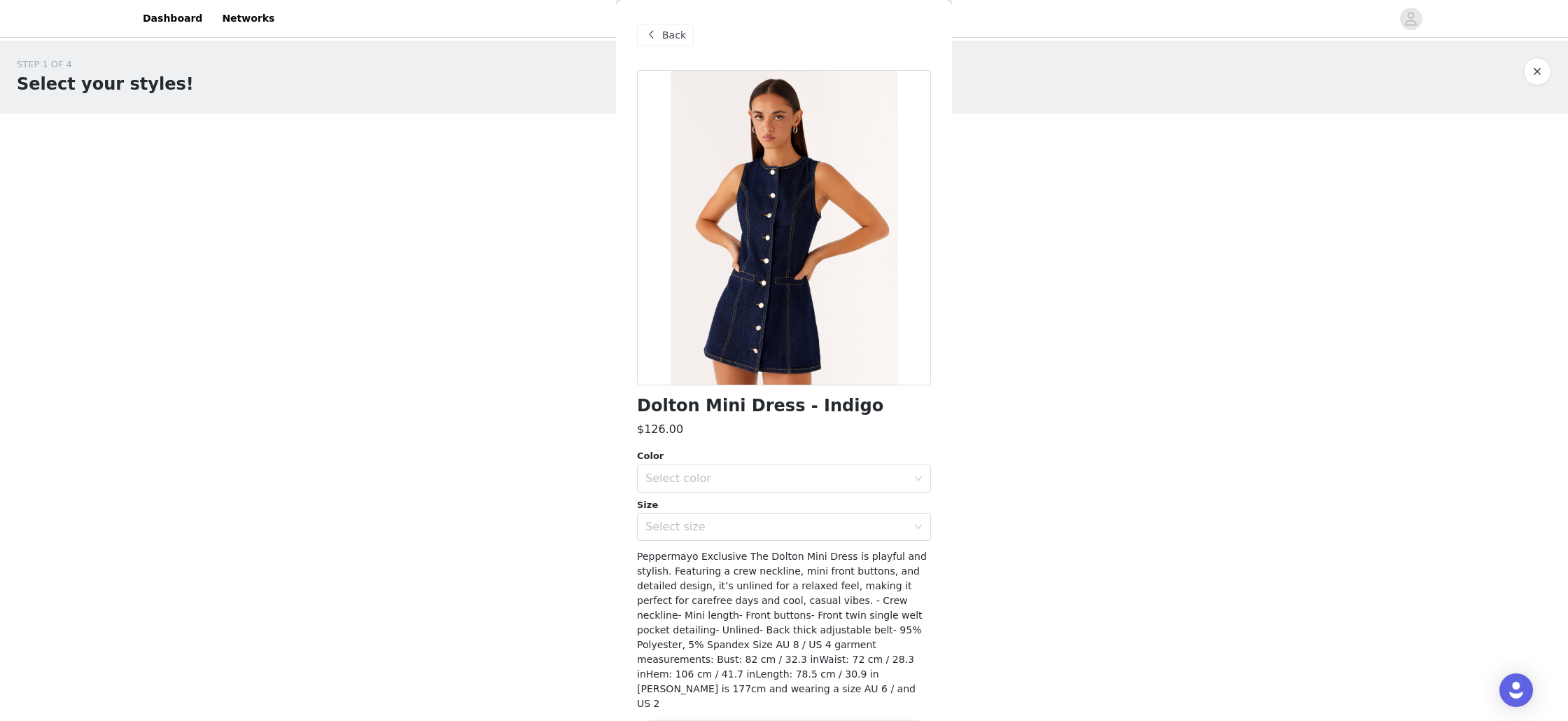
click at [672, 35] on span "Back" at bounding box center [674, 35] width 24 height 15
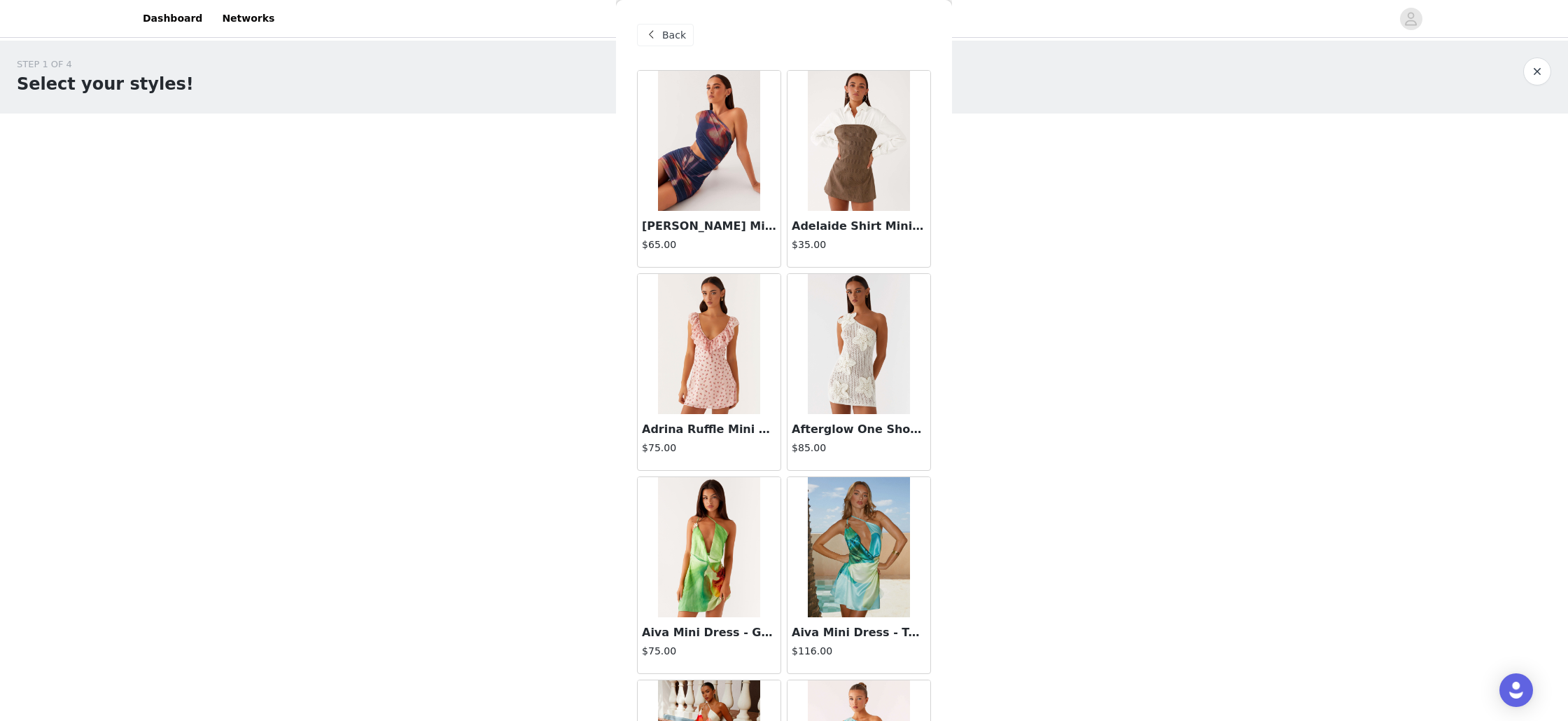
click at [656, 22] on div "Back" at bounding box center [784, 35] width 294 height 70
click at [662, 34] on span "Back" at bounding box center [674, 35] width 24 height 15
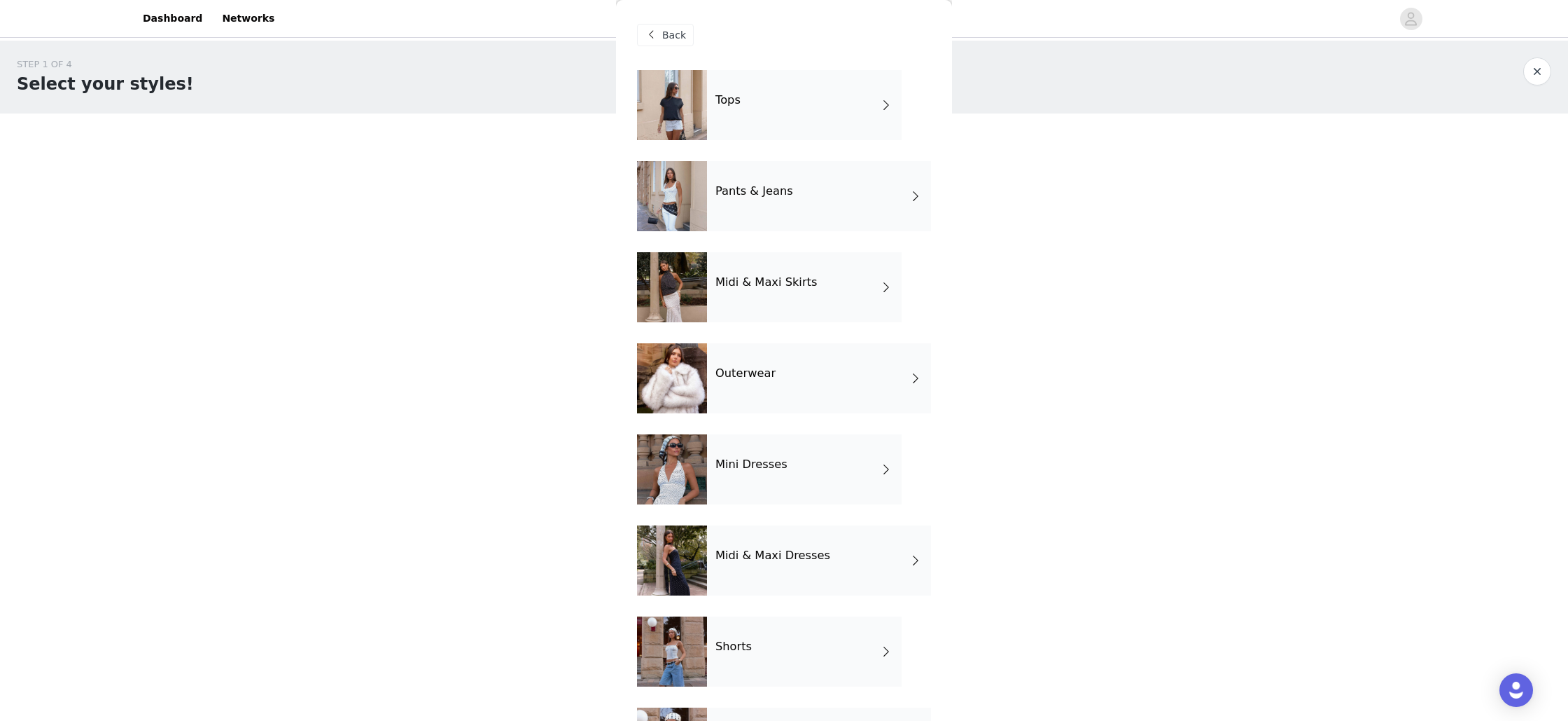
click at [753, 377] on h4 "Outerwear" at bounding box center [745, 374] width 60 height 12
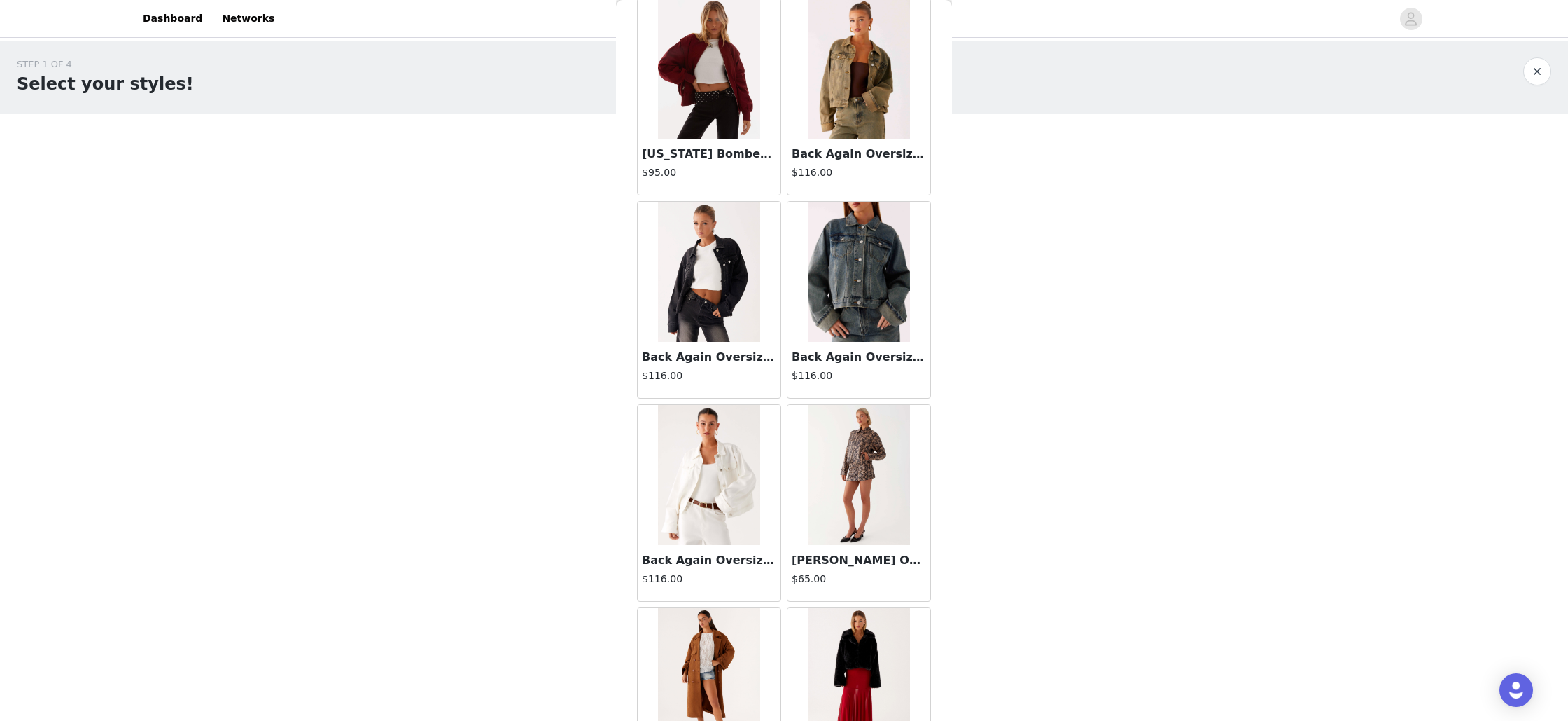
scroll to position [78, 0]
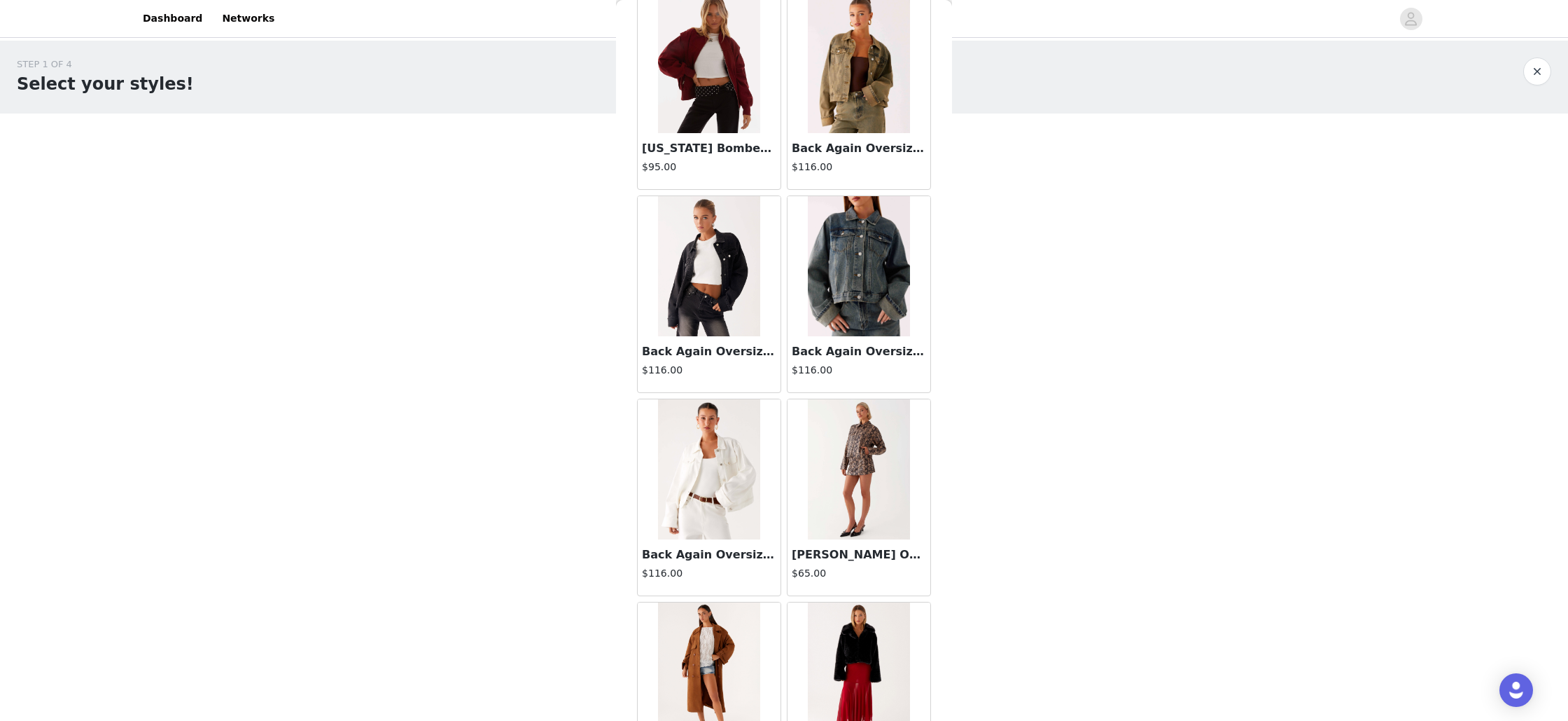
click at [750, 285] on img at bounding box center [708, 266] width 102 height 140
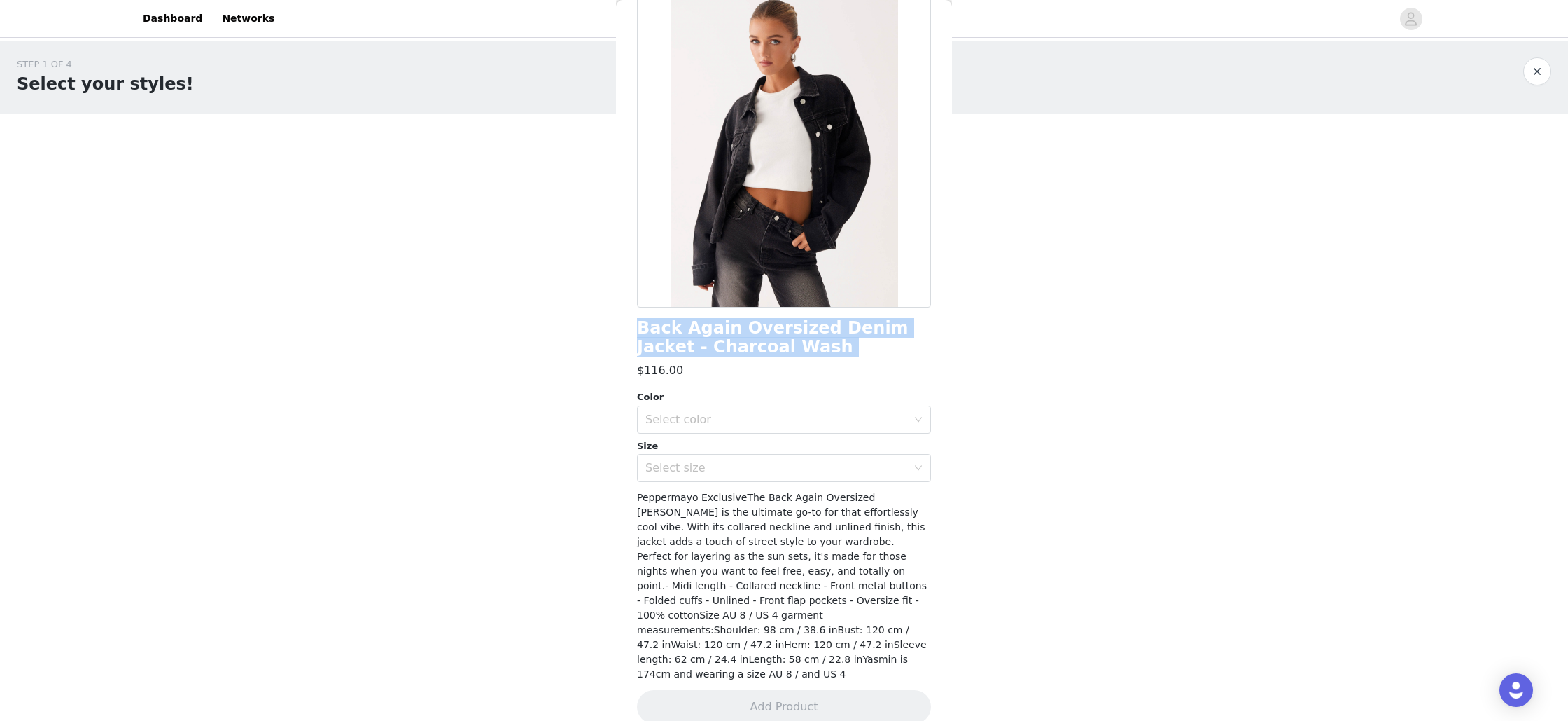
drag, startPoint x: 639, startPoint y: 328, endPoint x: 753, endPoint y: 360, distance: 118.4
click at [753, 360] on div "Back Again Oversized Denim Jacket - Charcoal Wash $116.00 Color Select color Si…" at bounding box center [784, 366] width 294 height 748
copy div "Back Again Oversized Denim Jacket - Charcoal Wash"
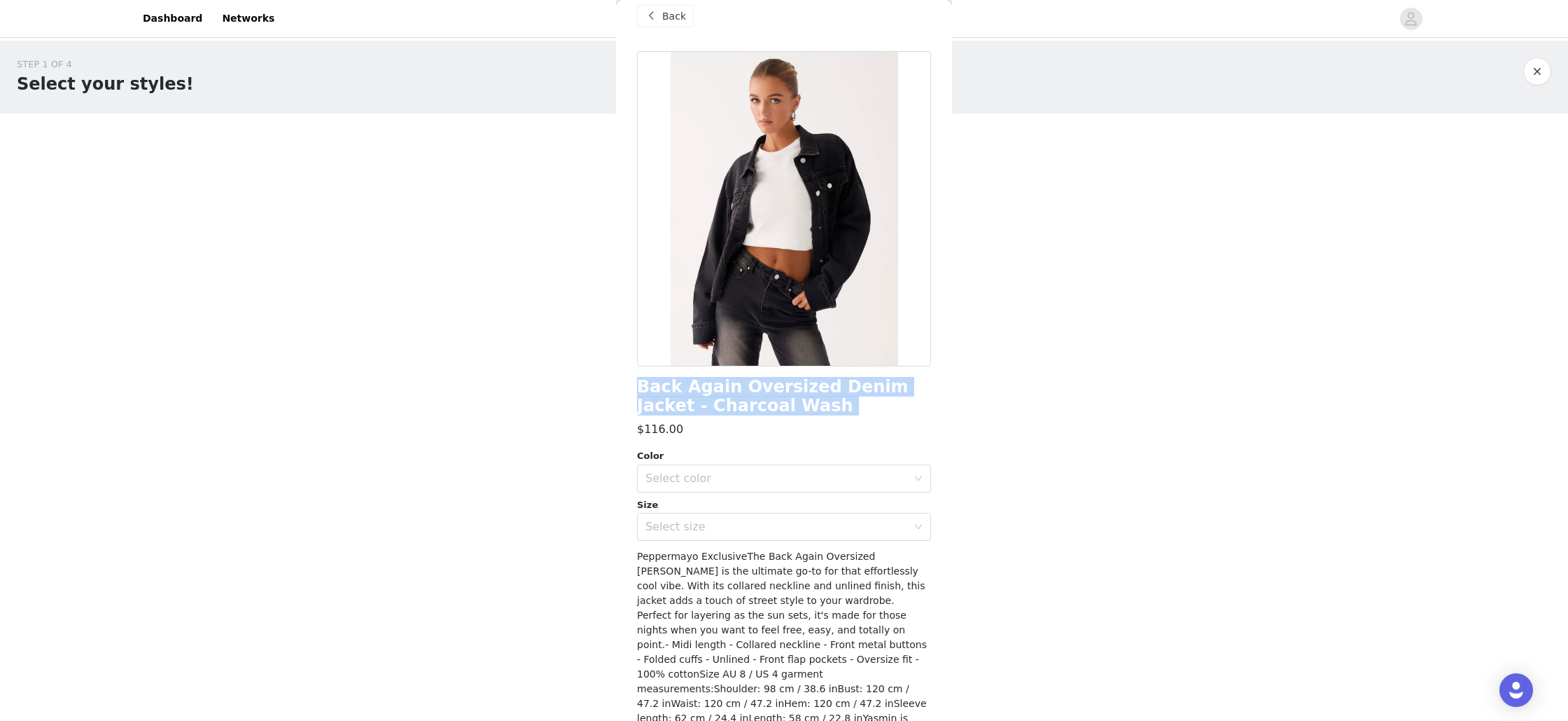
scroll to position [0, 0]
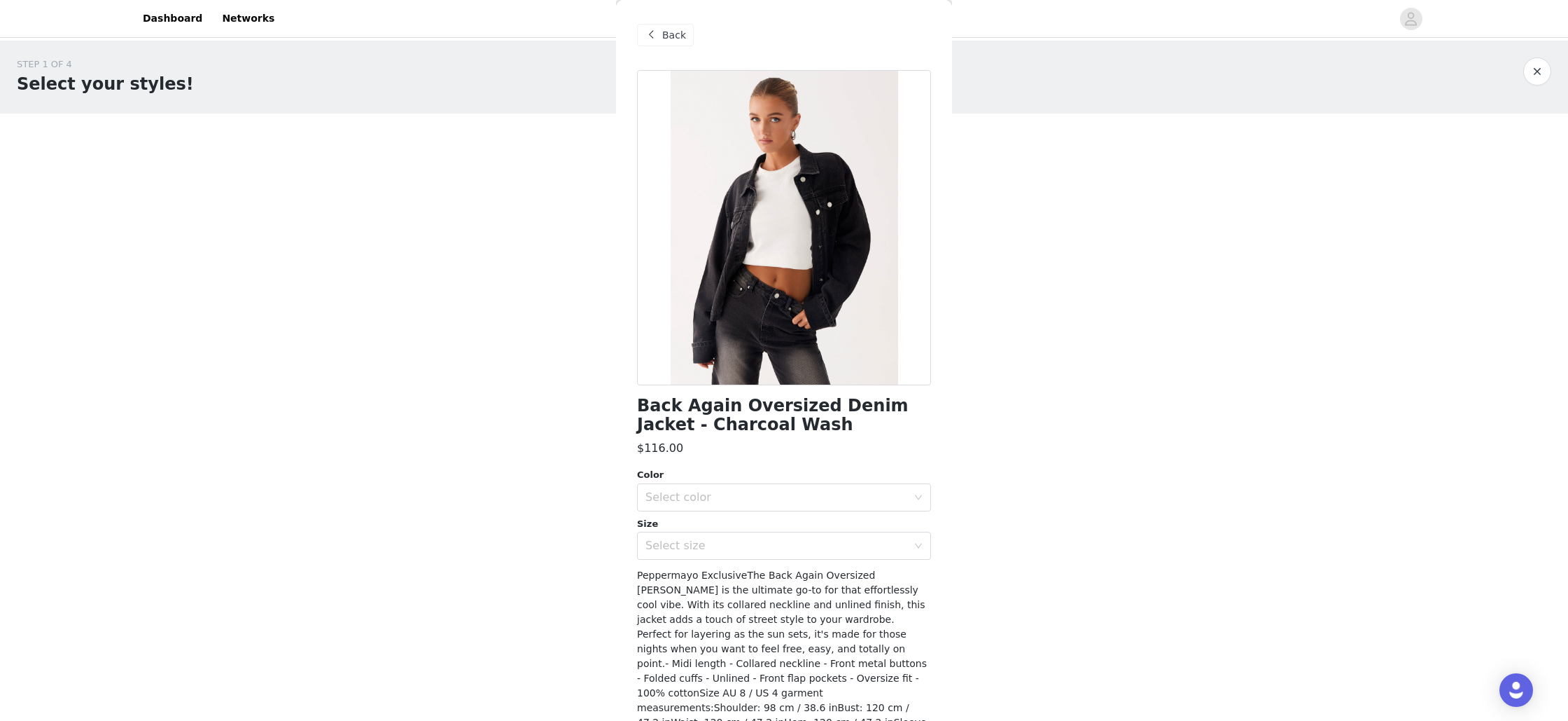
click at [668, 36] on span "Back" at bounding box center [674, 35] width 24 height 15
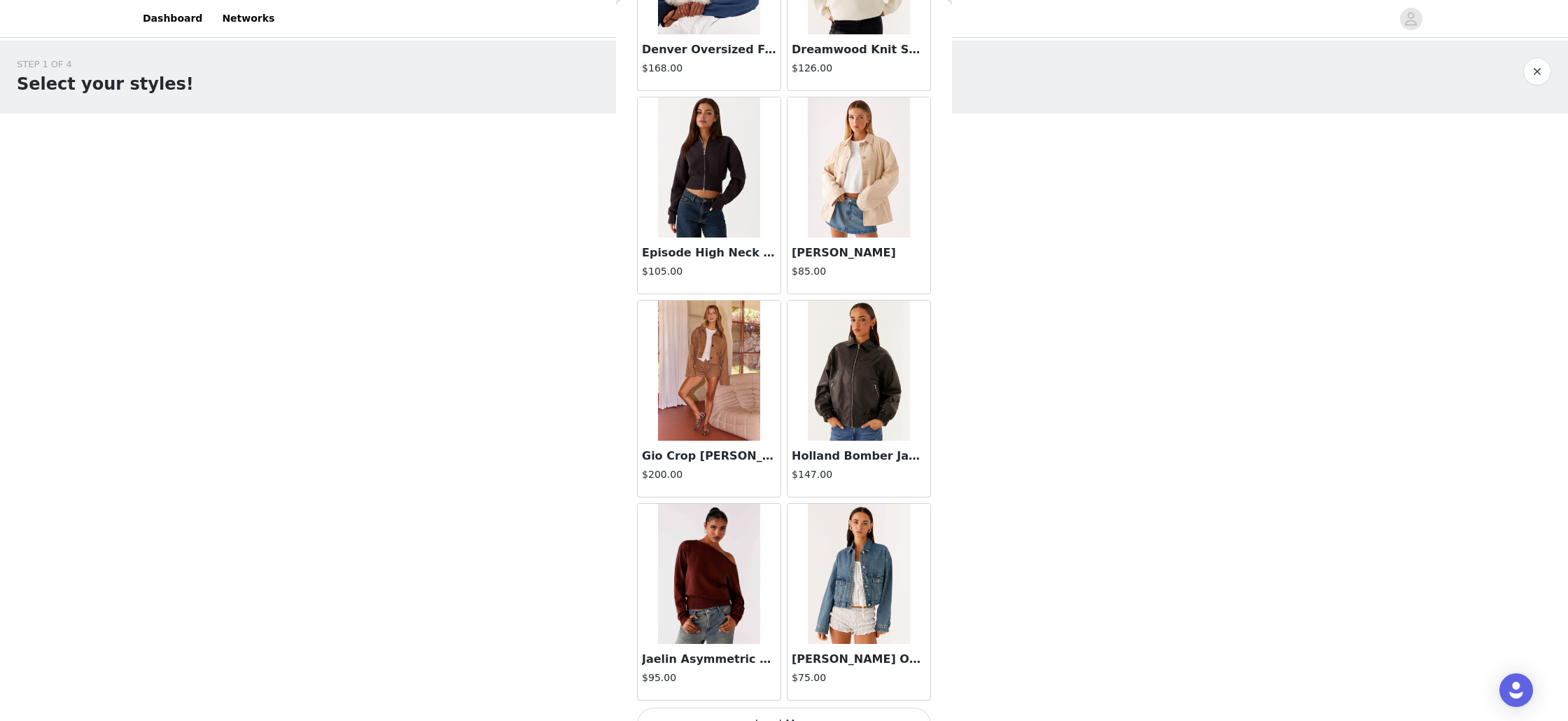
scroll to position [1391, 0]
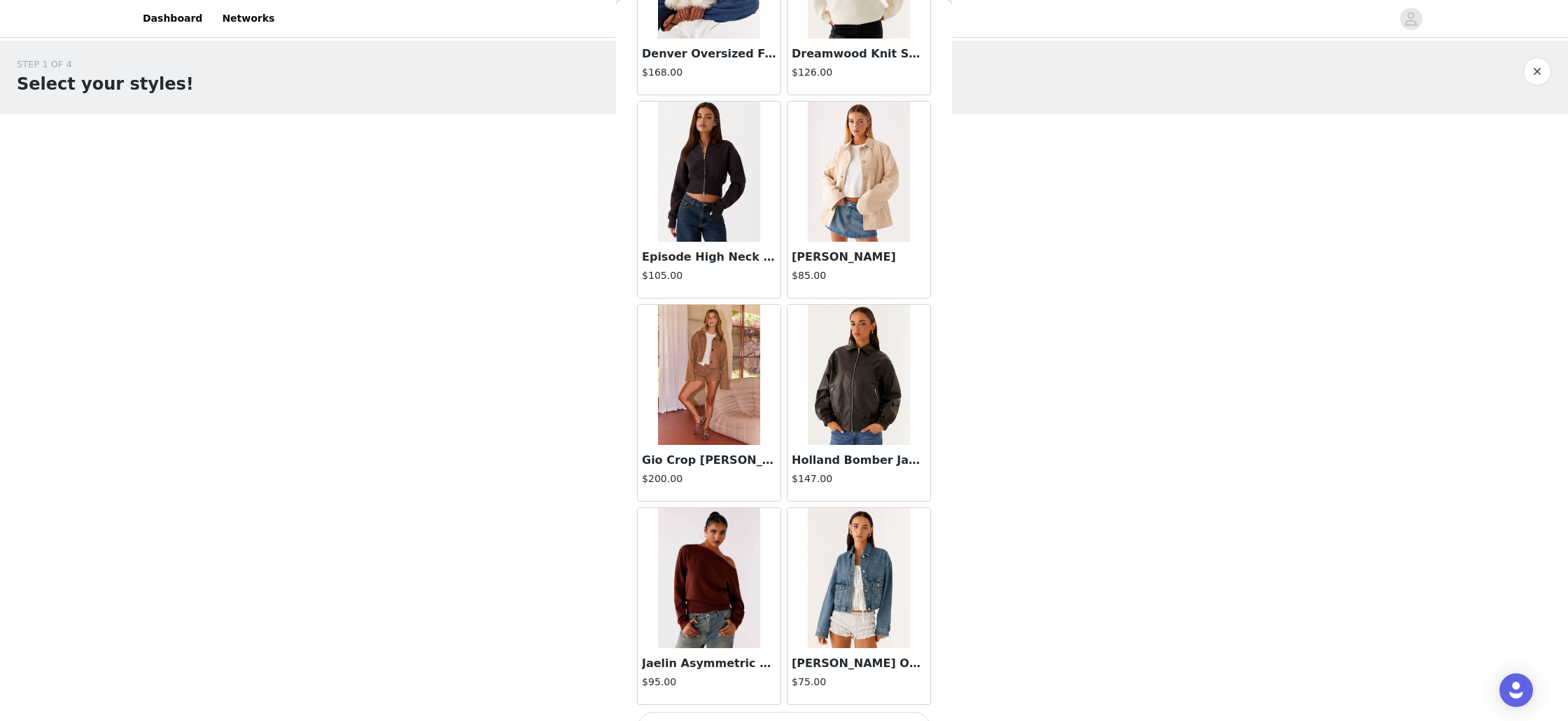
click at [696, 194] on img at bounding box center [708, 171] width 102 height 140
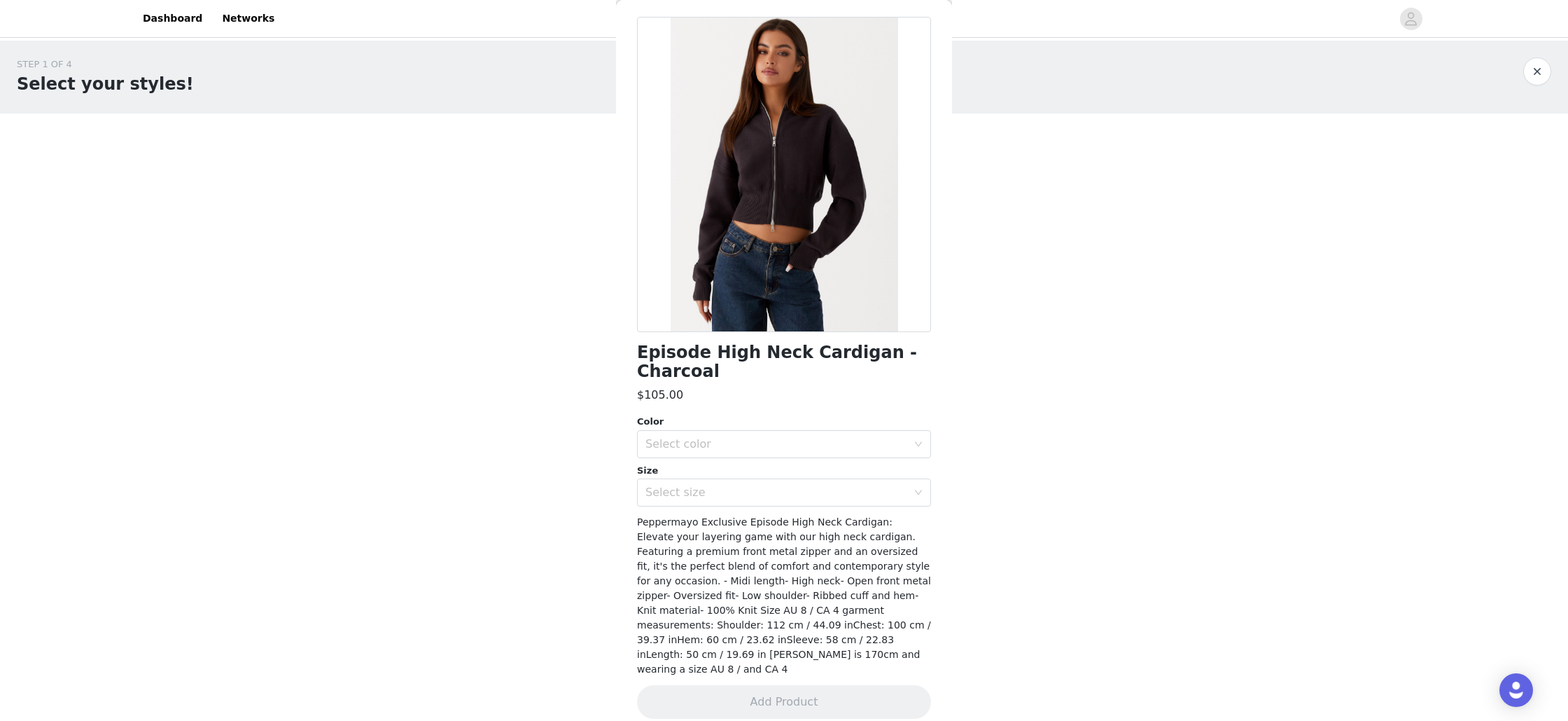
scroll to position [0, 0]
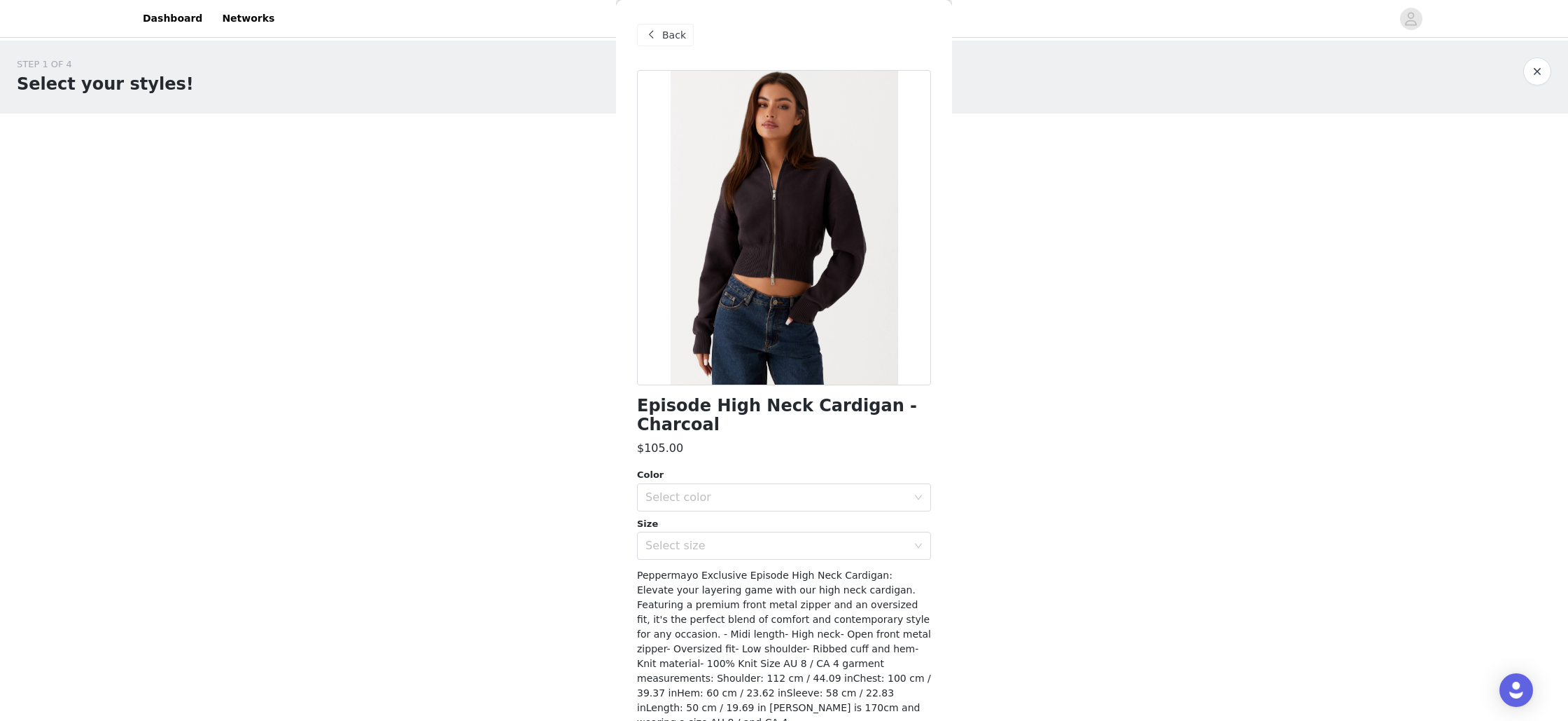
click at [656, 34] on span at bounding box center [651, 35] width 17 height 17
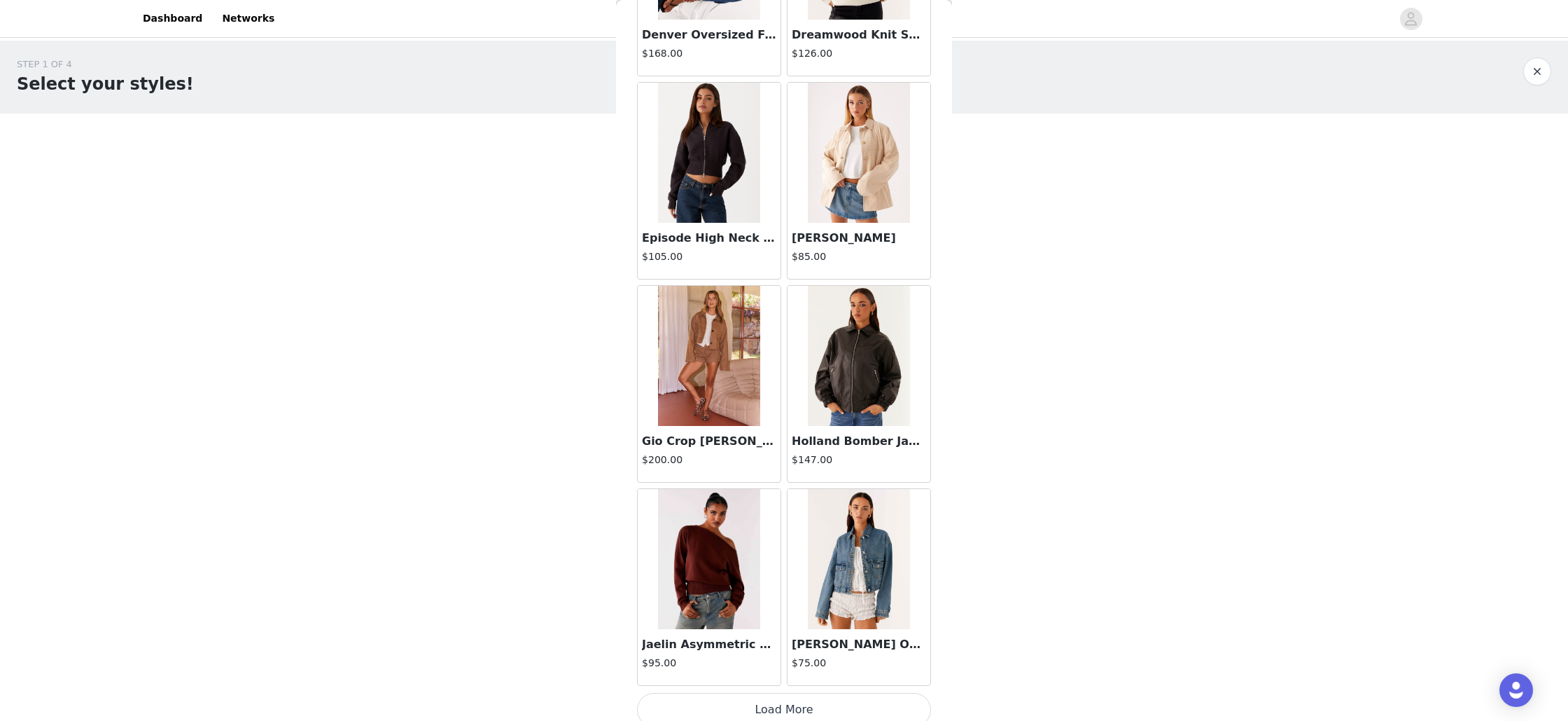
scroll to position [1423, 0]
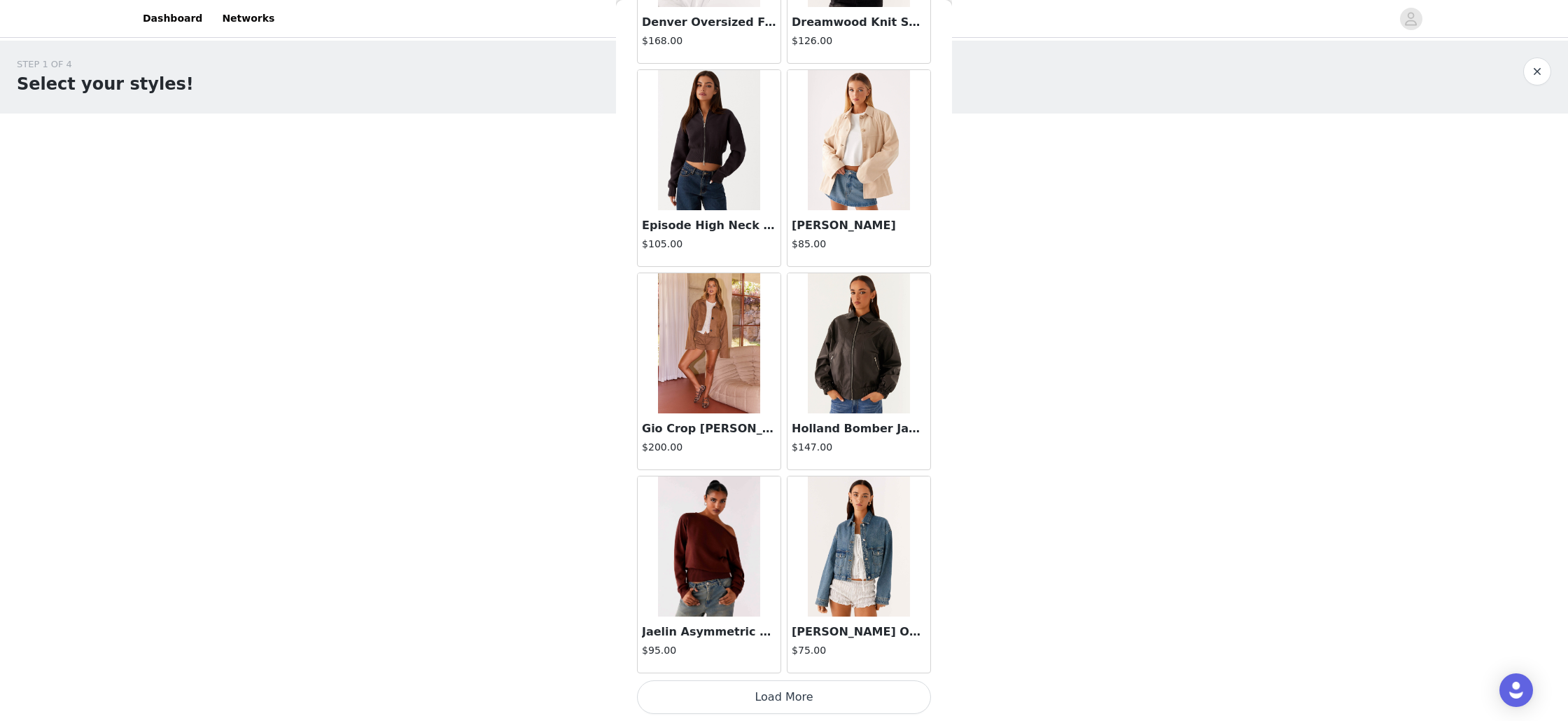
click at [833, 696] on button "Load More" at bounding box center [784, 697] width 294 height 34
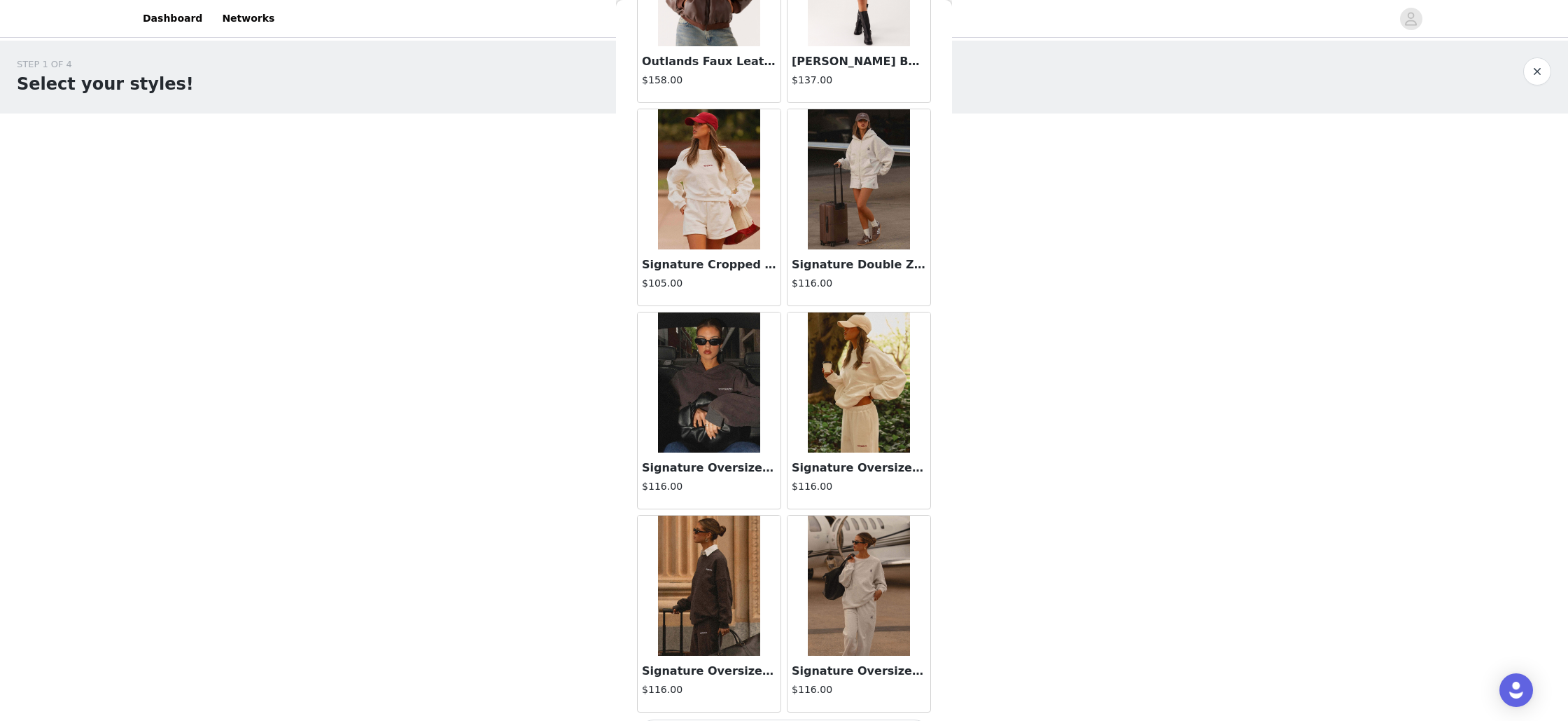
scroll to position [3454, 0]
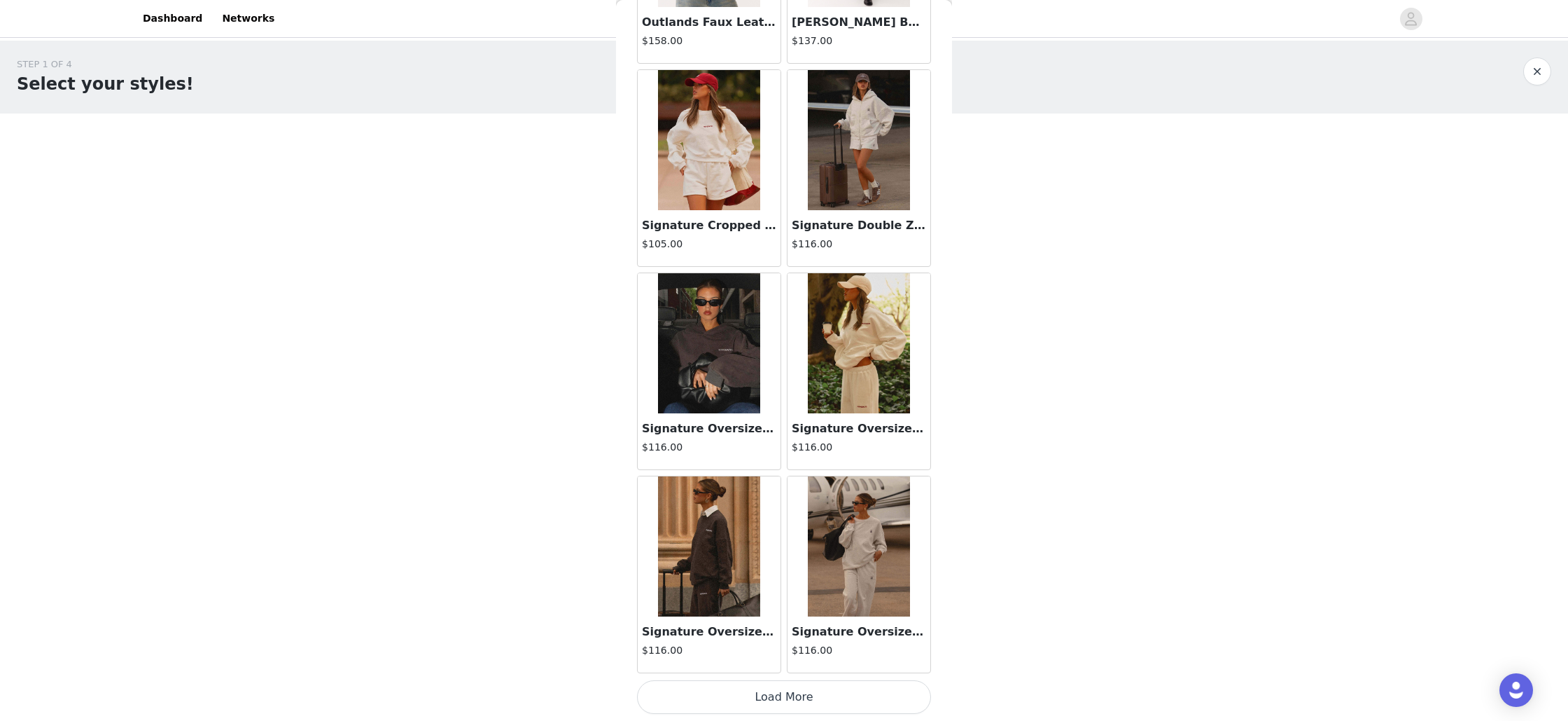
click at [783, 702] on button "Load More" at bounding box center [784, 697] width 294 height 34
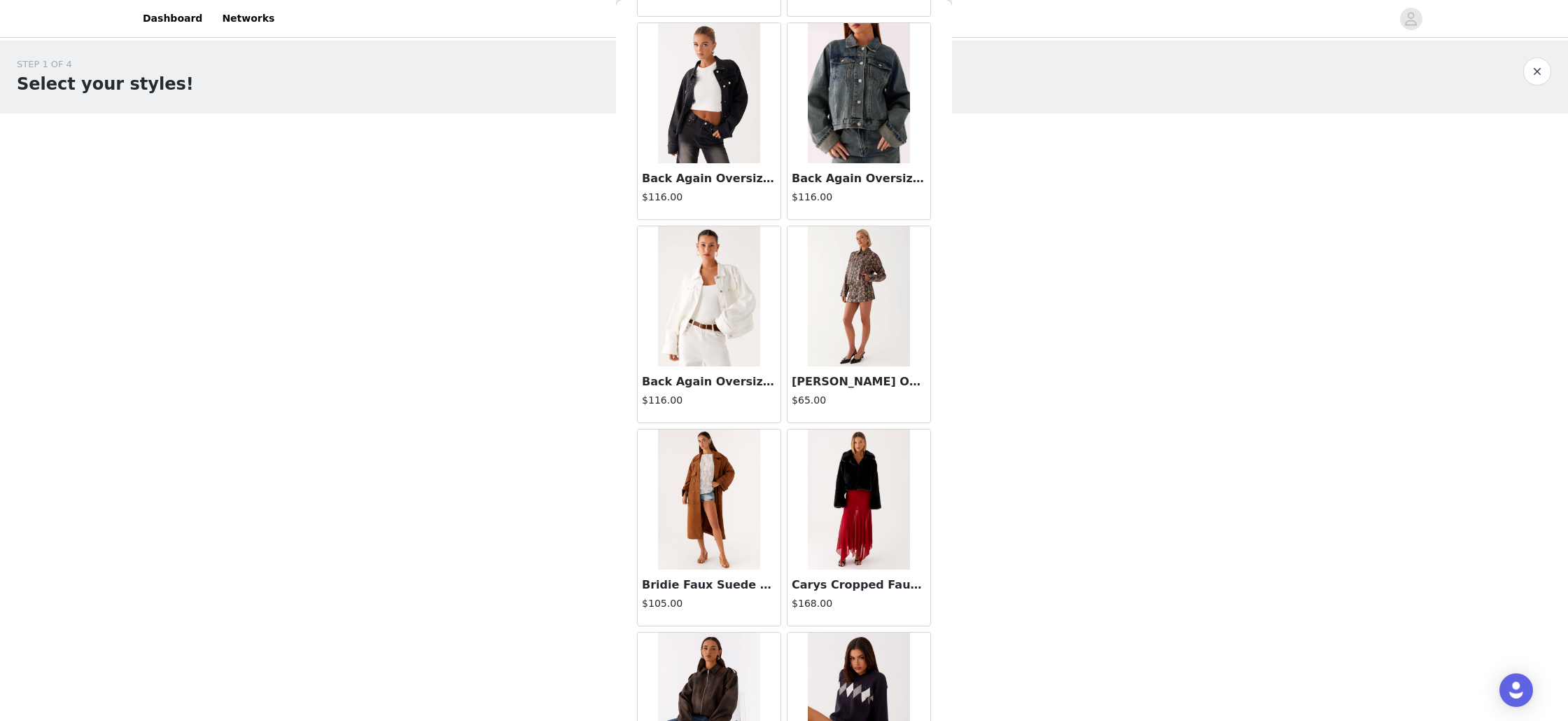
scroll to position [0, 0]
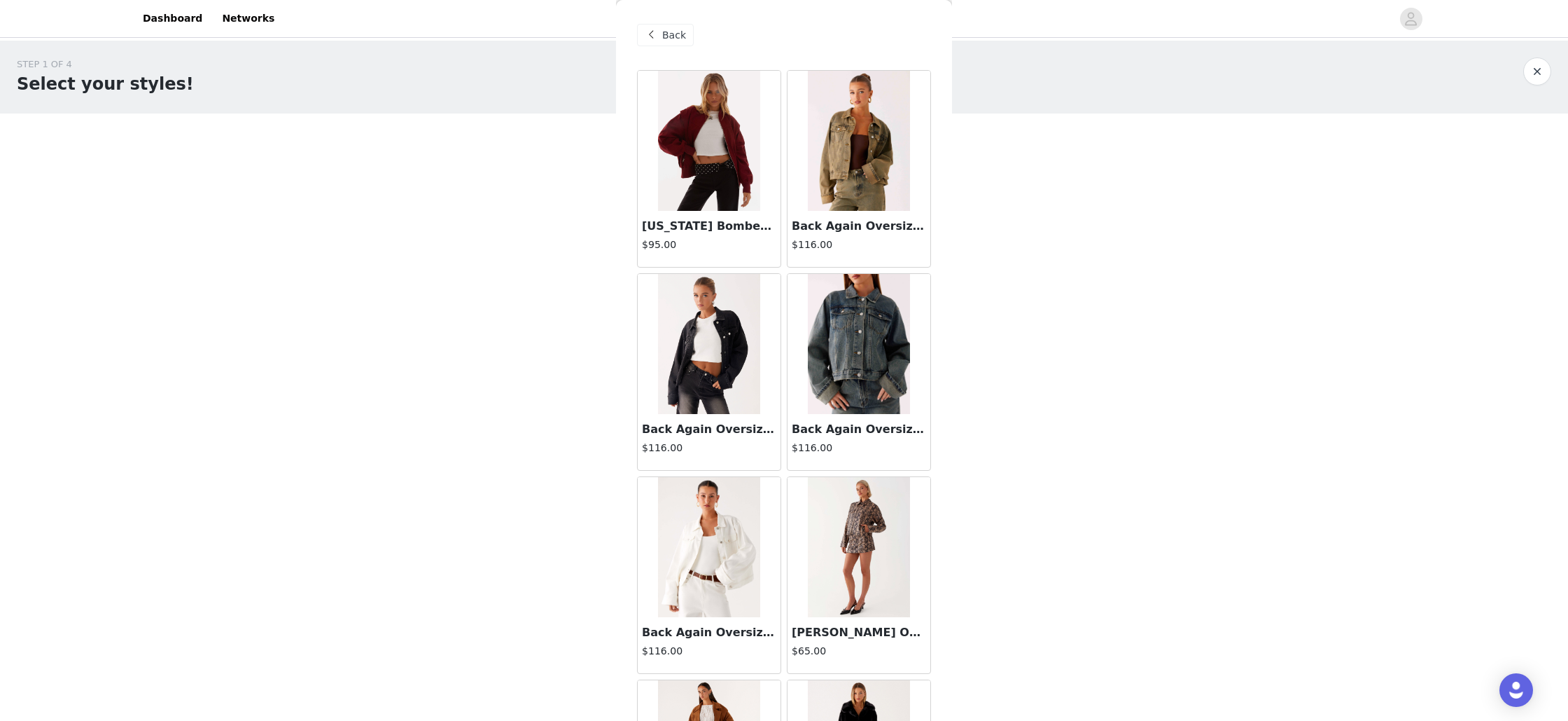
click at [658, 38] on span at bounding box center [651, 35] width 17 height 17
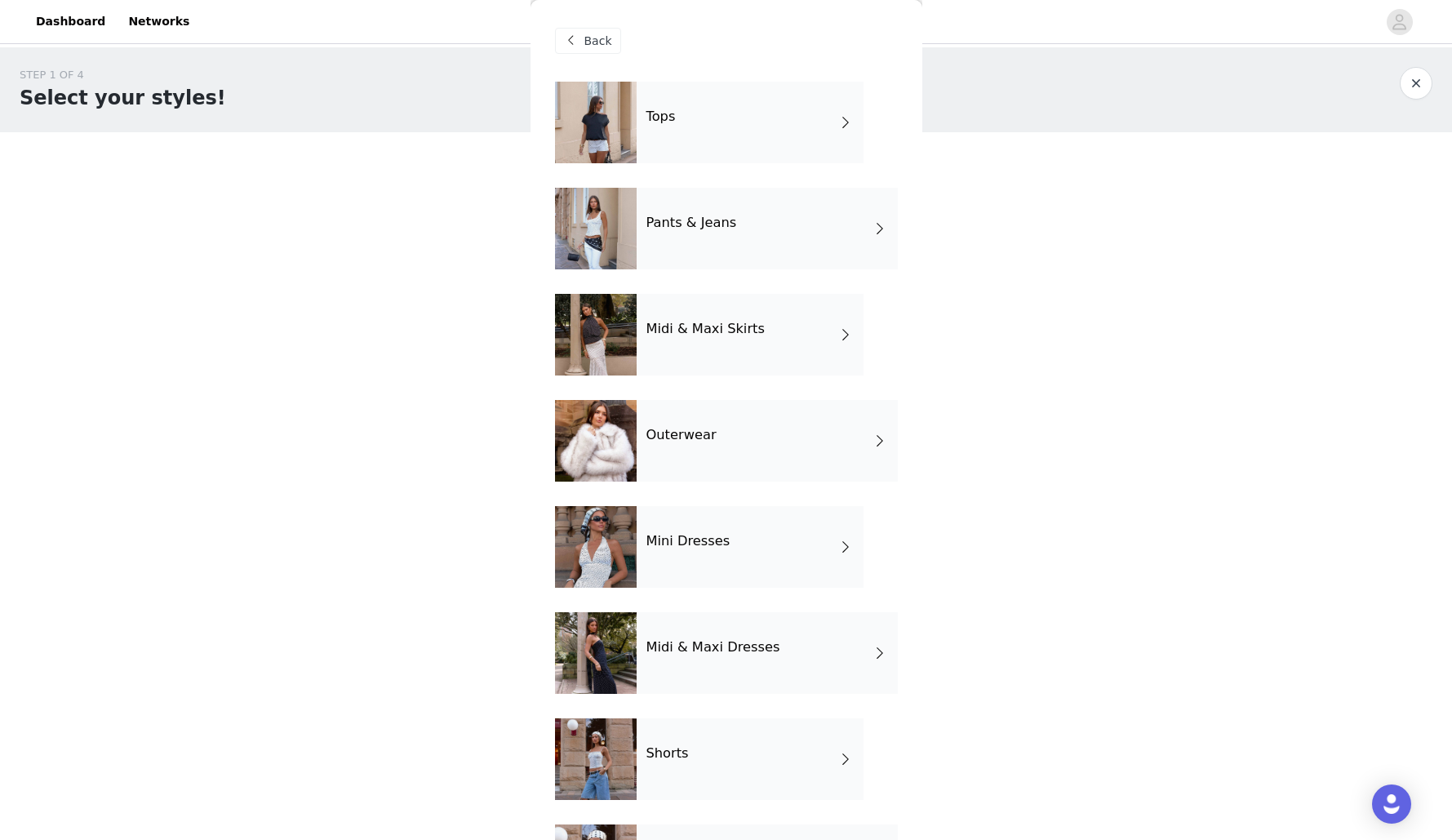
click at [725, 430] on div "Outerwear" at bounding box center [767, 441] width 261 height 82
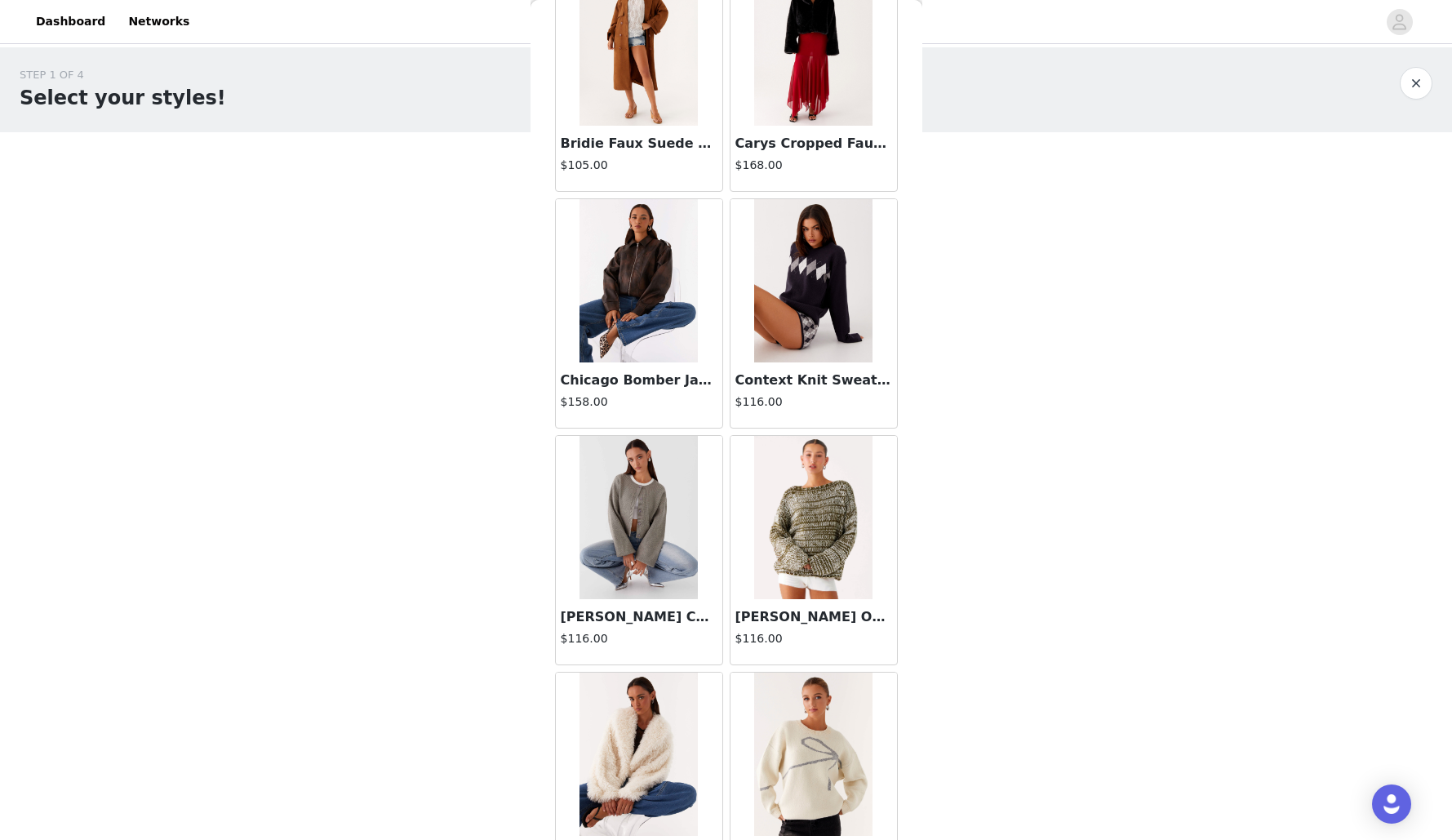
scroll to position [817, 0]
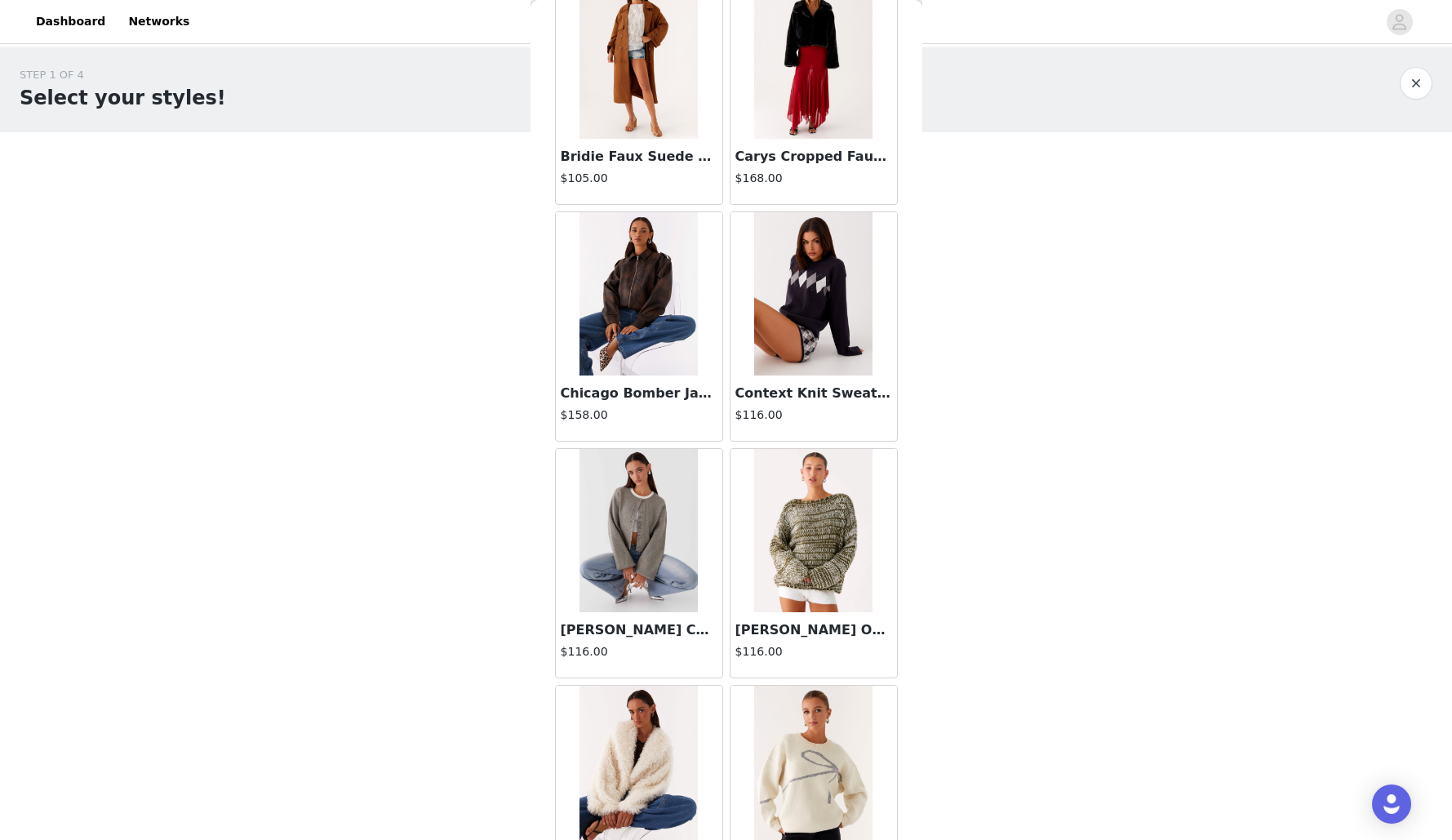
click at [639, 295] on img at bounding box center [639, 293] width 119 height 163
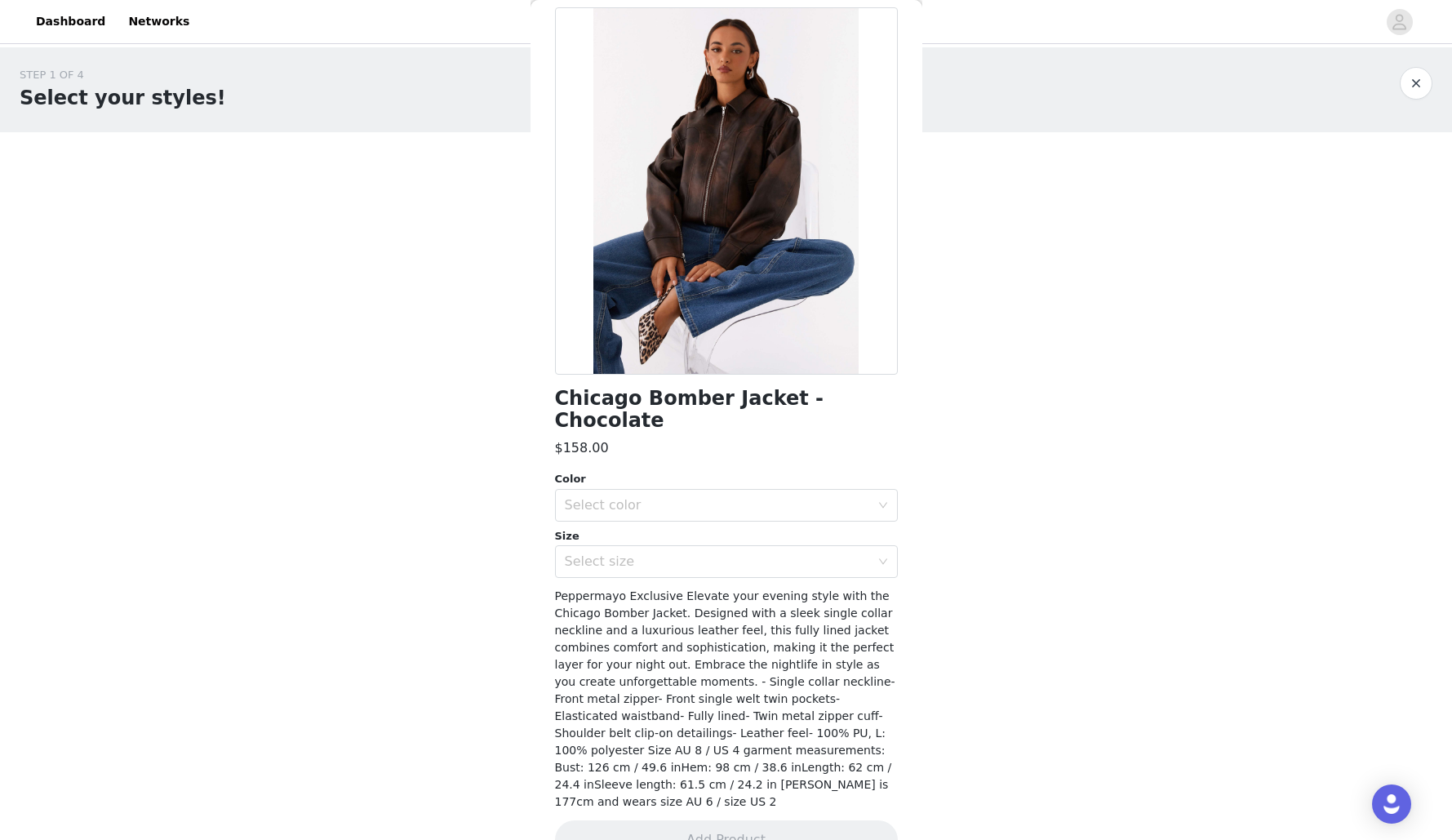
scroll to position [0, 0]
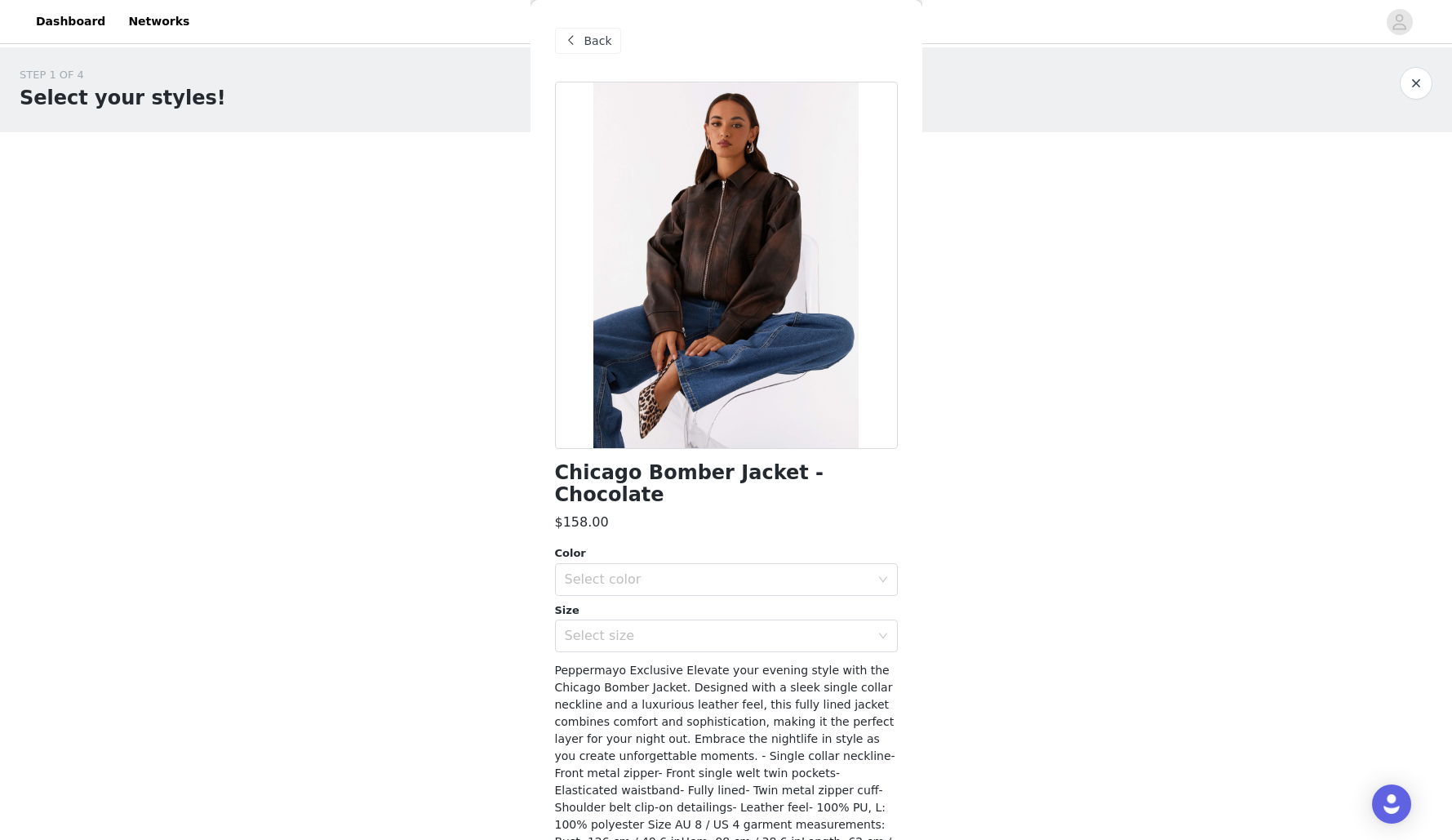
click at [584, 33] on span "Back" at bounding box center [598, 41] width 28 height 17
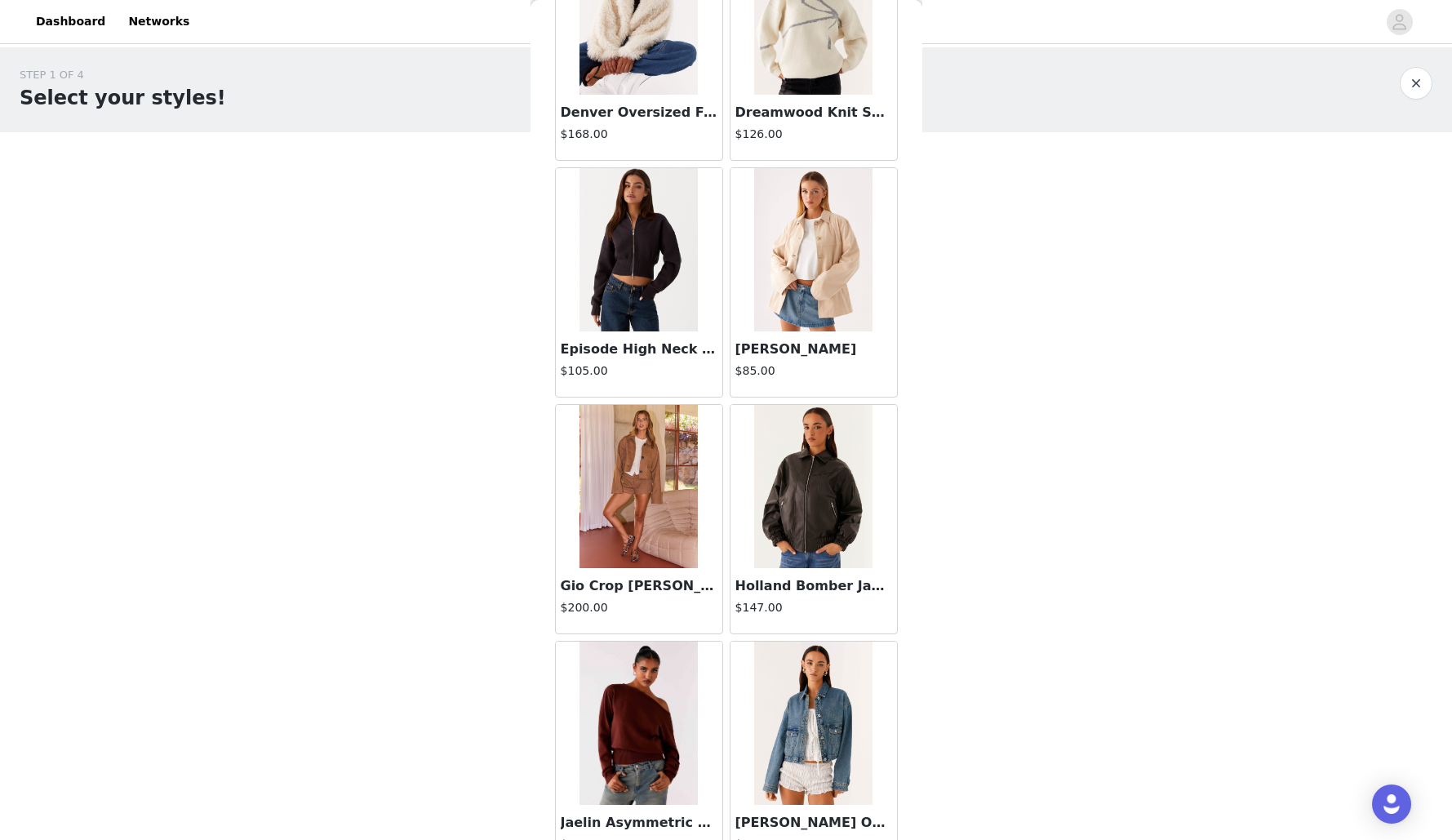
scroll to position [1658, 0]
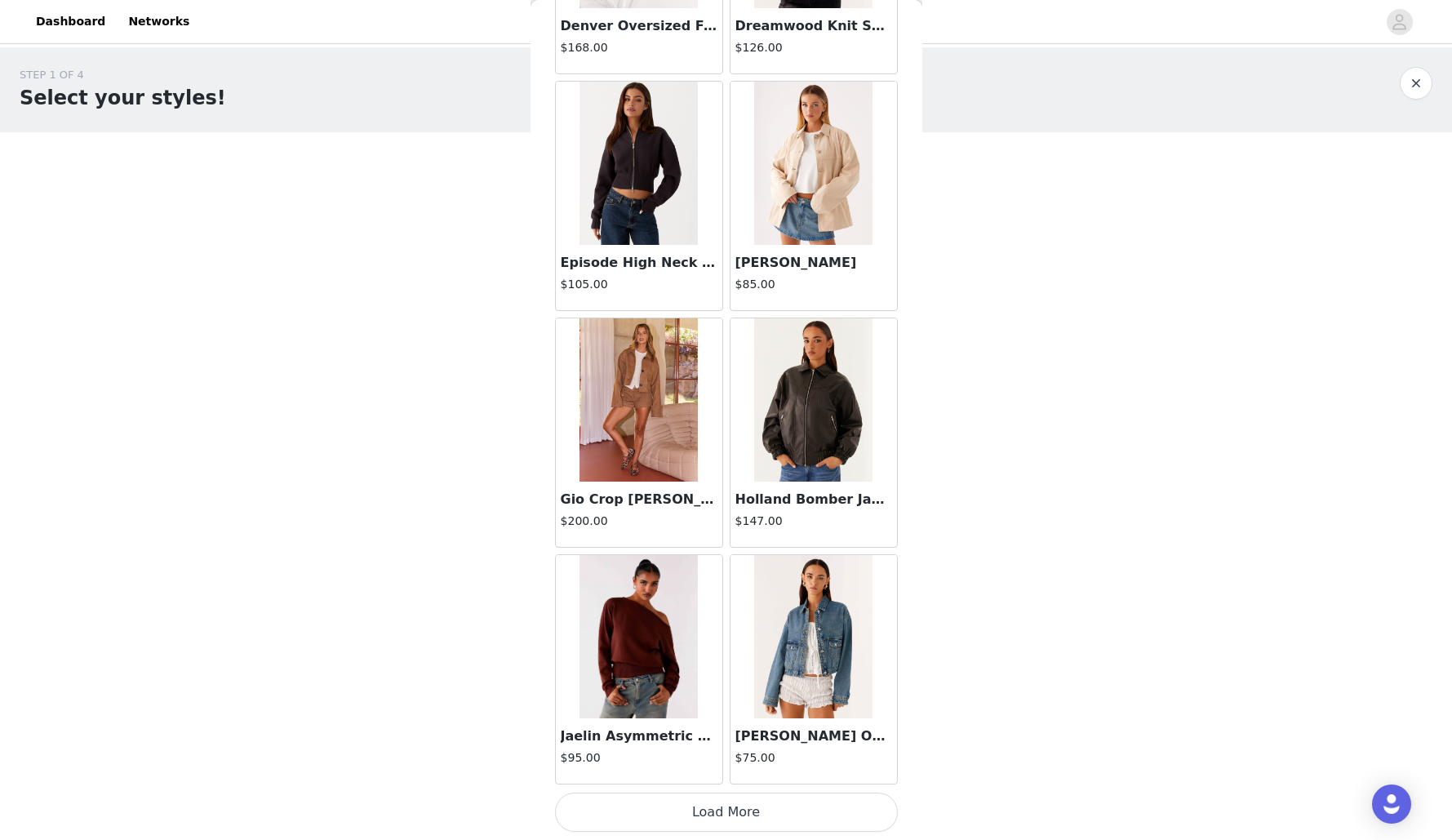
click at [784, 827] on button "Load More" at bounding box center [726, 812] width 342 height 39
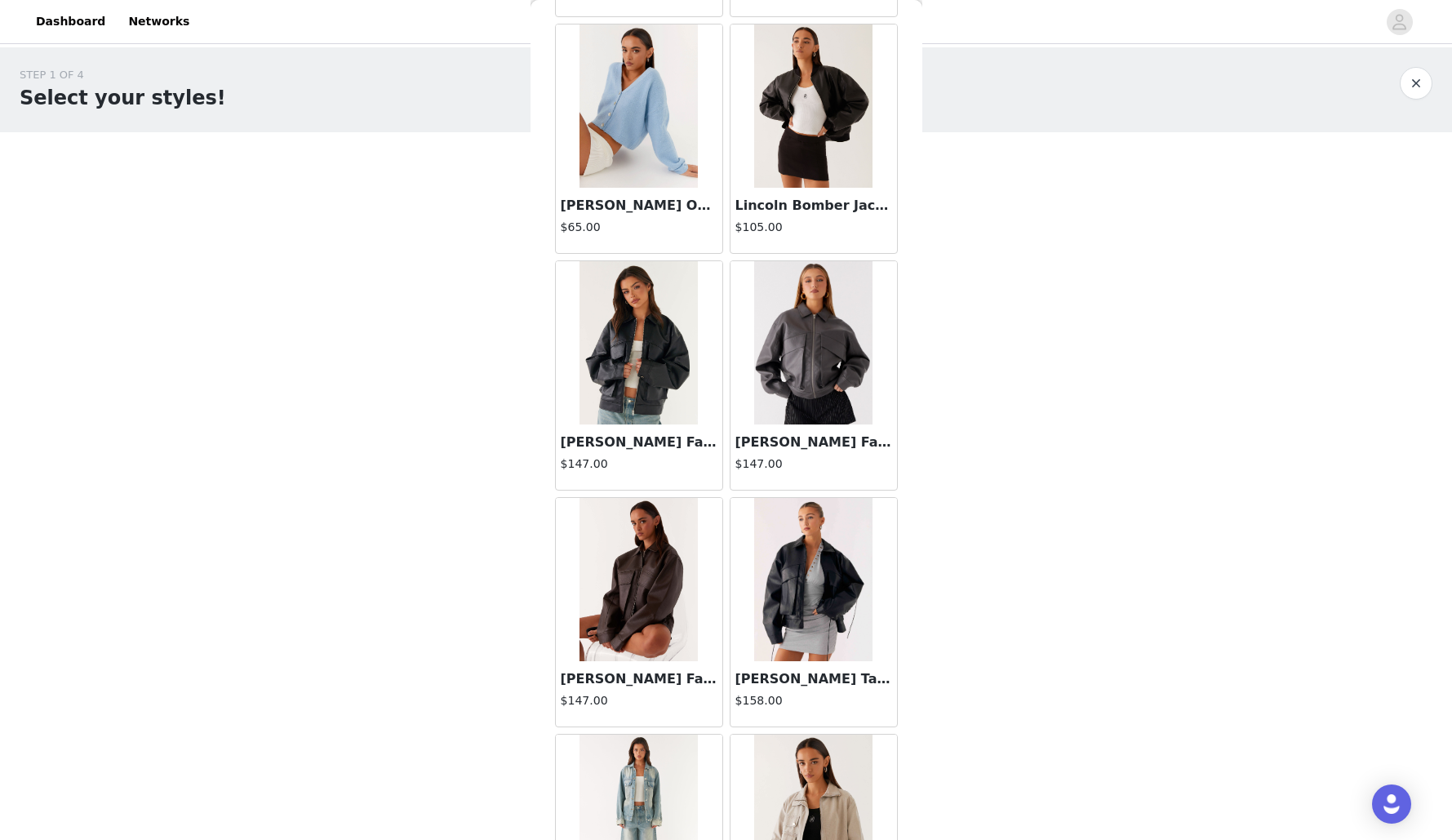
scroll to position [2448, 0]
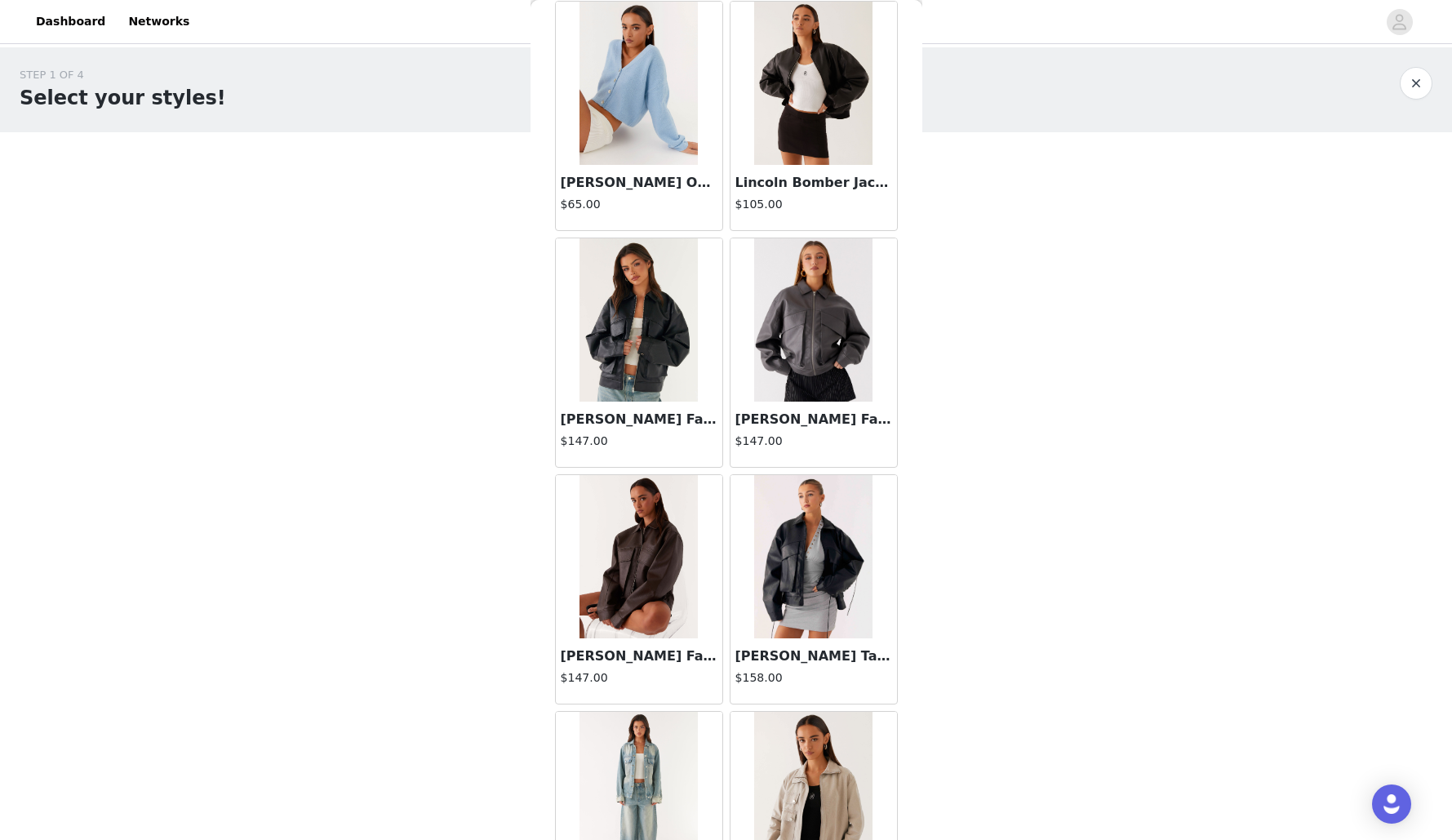
click at [789, 521] on img at bounding box center [813, 556] width 119 height 163
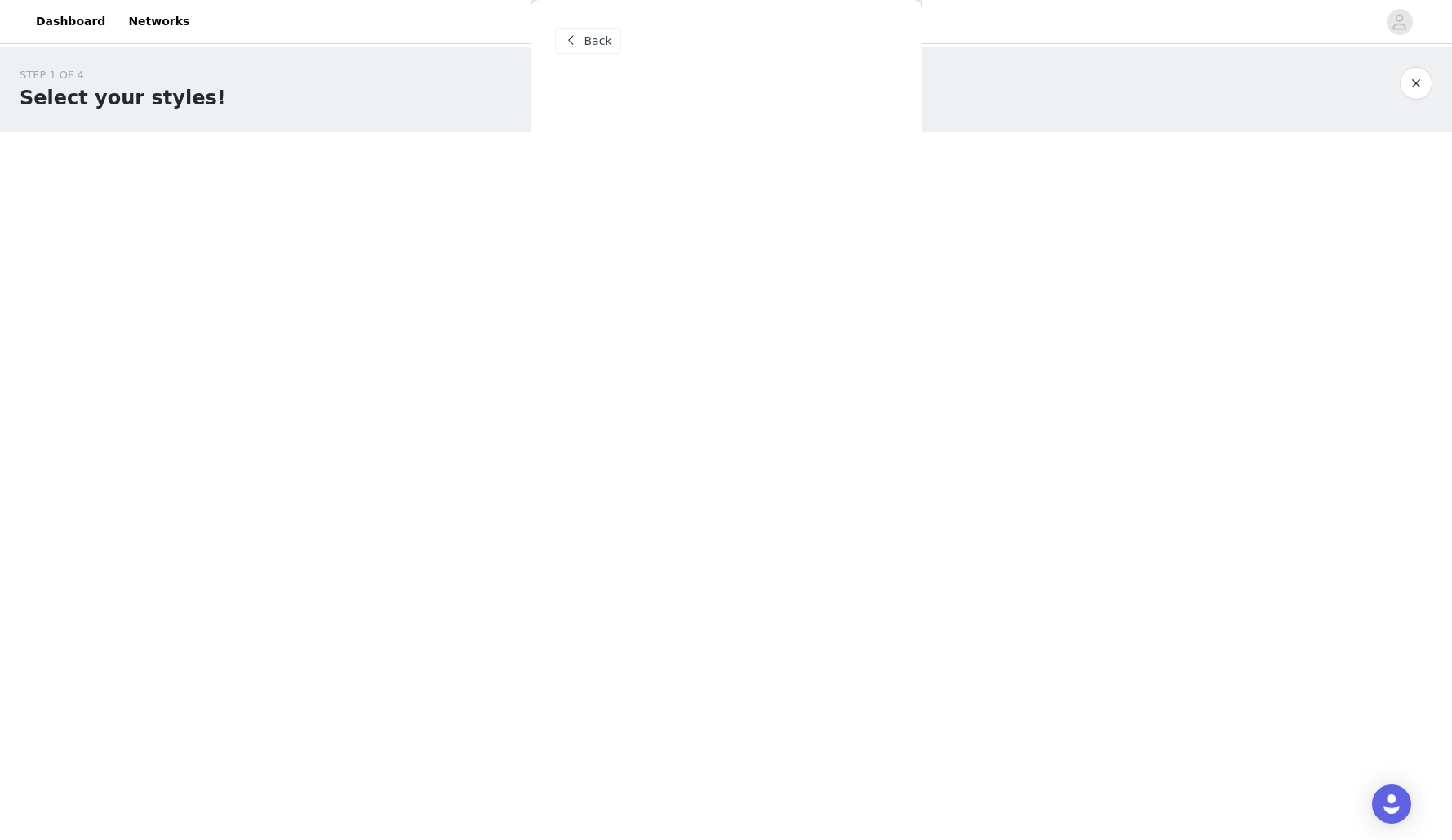
scroll to position [0, 0]
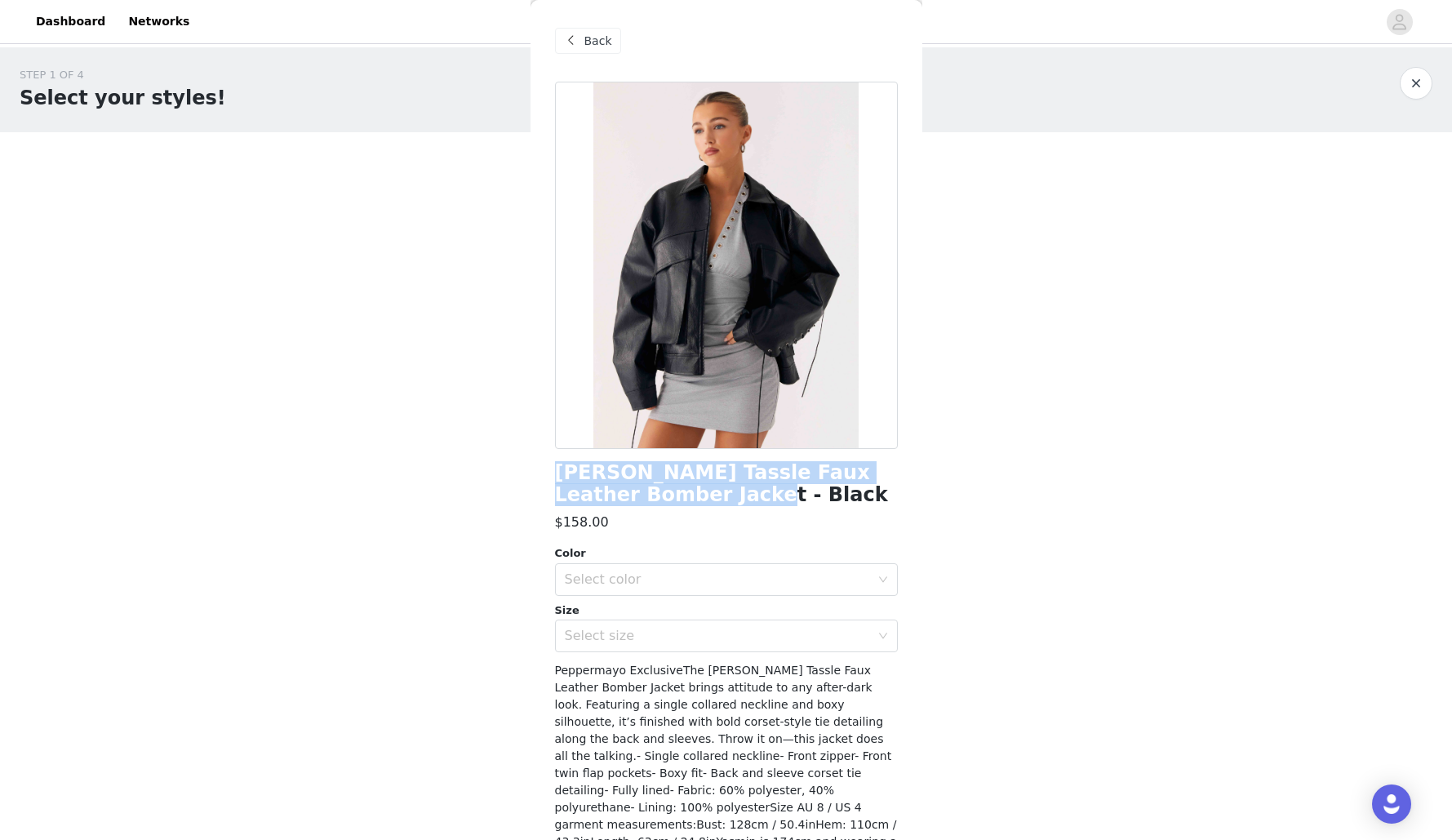
drag, startPoint x: 697, startPoint y: 499, endPoint x: 532, endPoint y: 476, distance: 166.6
click at [532, 476] on div "Back [PERSON_NAME] Tassle Faux Leather Bomber Jacket - Black $158.00 Color Sele…" at bounding box center [726, 420] width 392 height 840
copy h1 "[PERSON_NAME] Tassle Faux Leather Bomber Jacket - Black"
click at [671, 579] on div "Select color" at bounding box center [717, 580] width 305 height 16
click at [634, 621] on li "Black" at bounding box center [726, 614] width 342 height 26
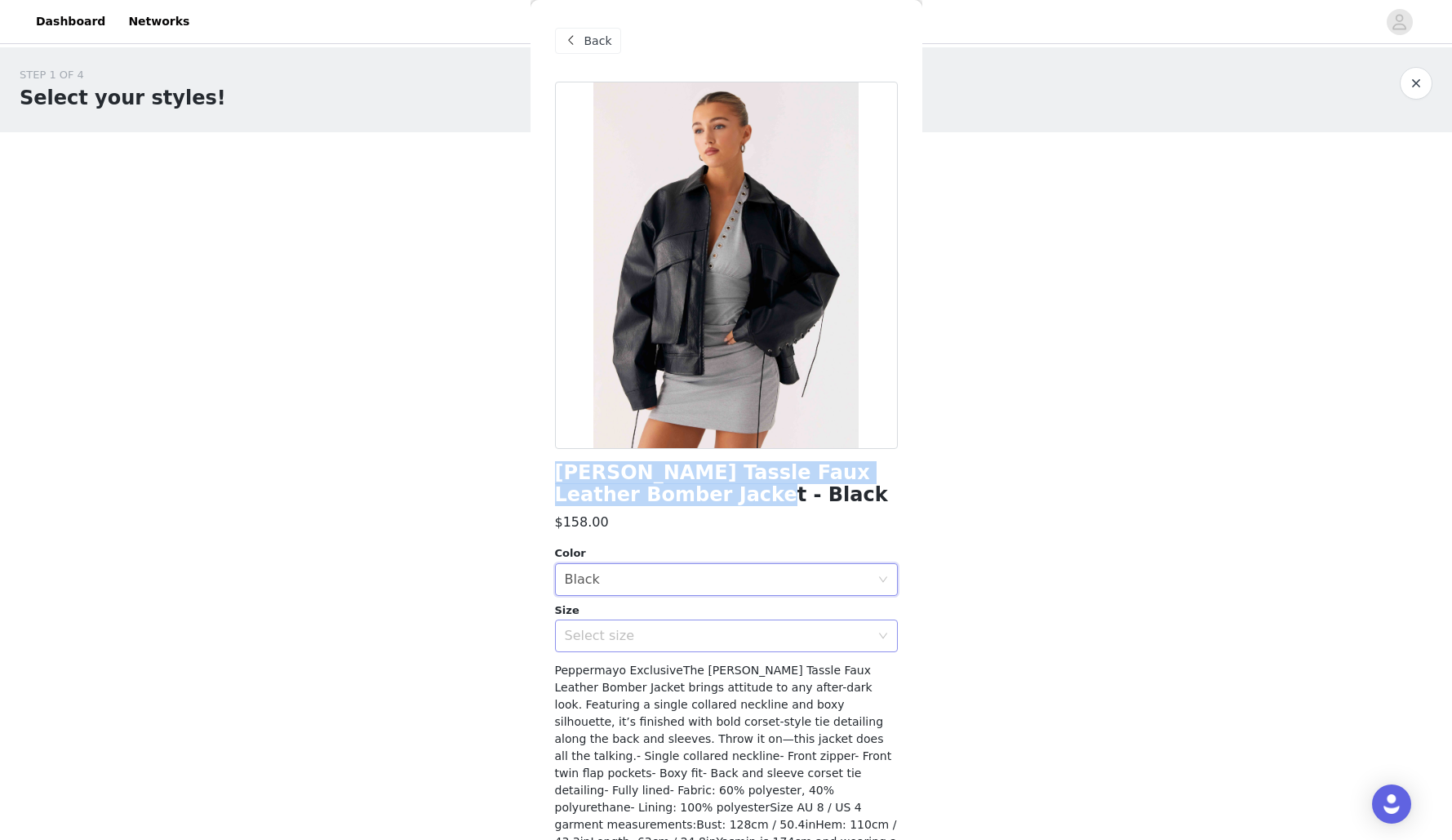
click at [631, 636] on div "Select size" at bounding box center [717, 636] width 305 height 16
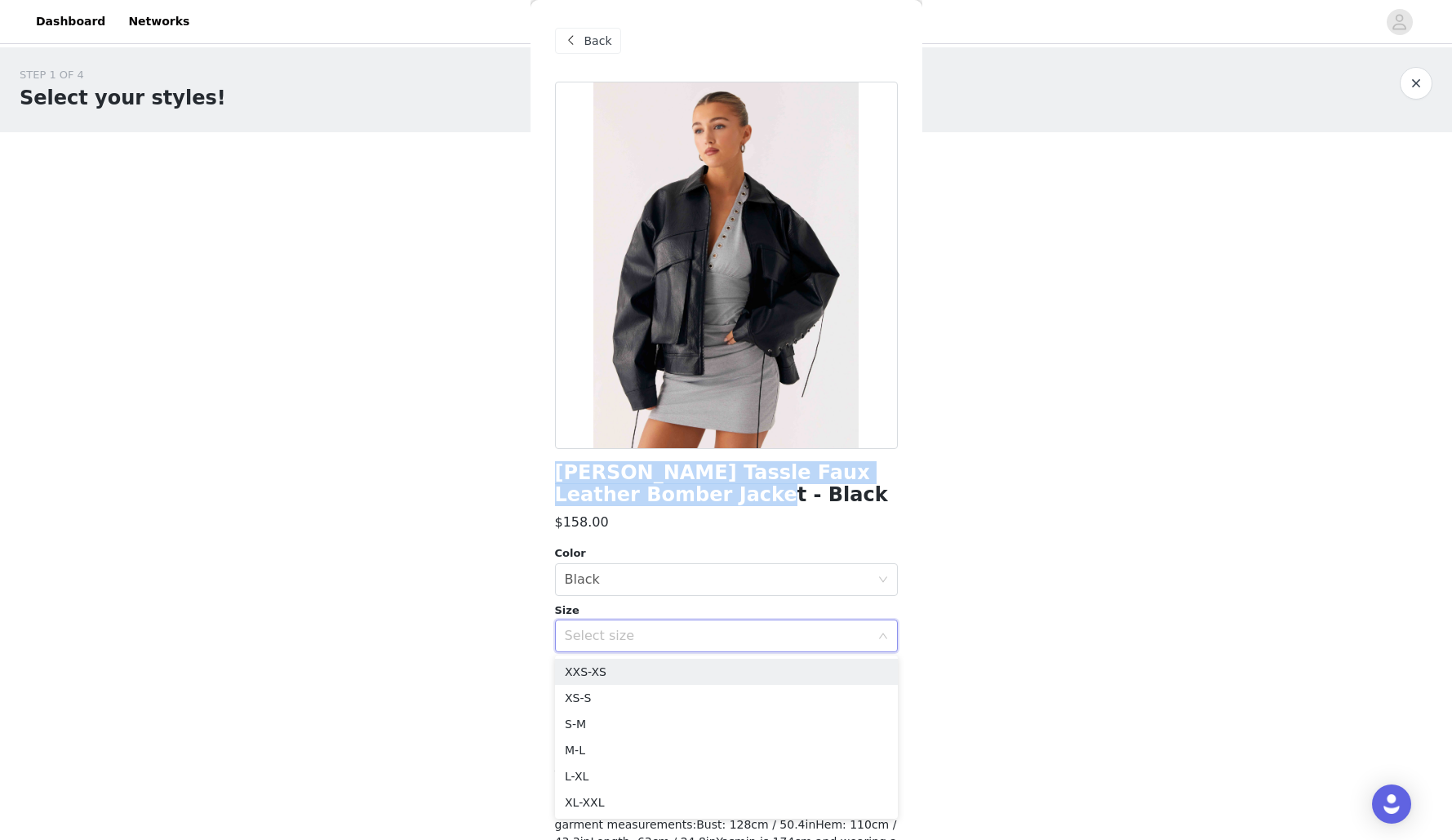
click at [631, 636] on div "Select size" at bounding box center [717, 636] width 305 height 16
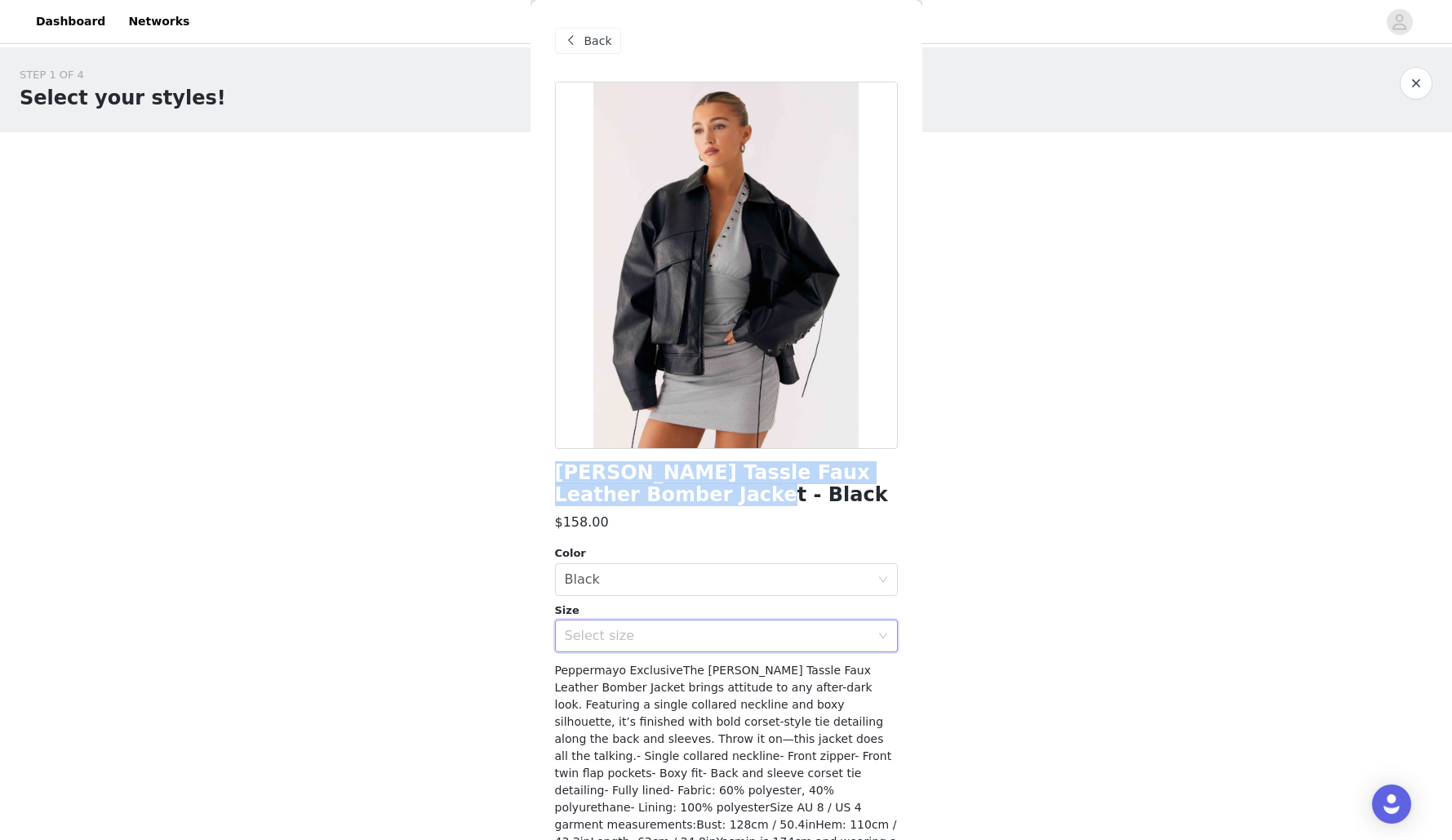
click at [631, 636] on div "Select size" at bounding box center [717, 636] width 305 height 16
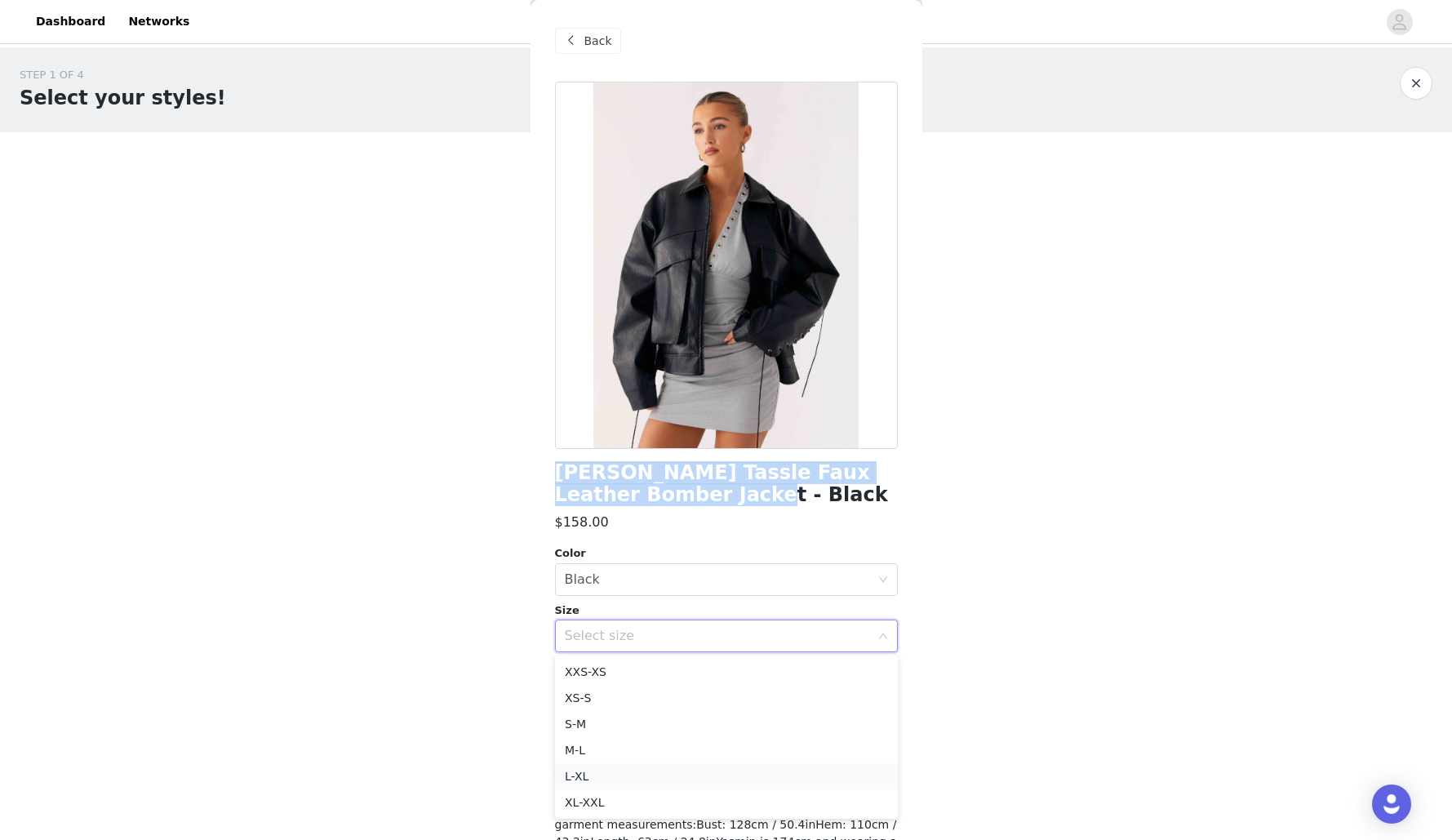
click at [612, 784] on li "L-XL" at bounding box center [726, 776] width 342 height 26
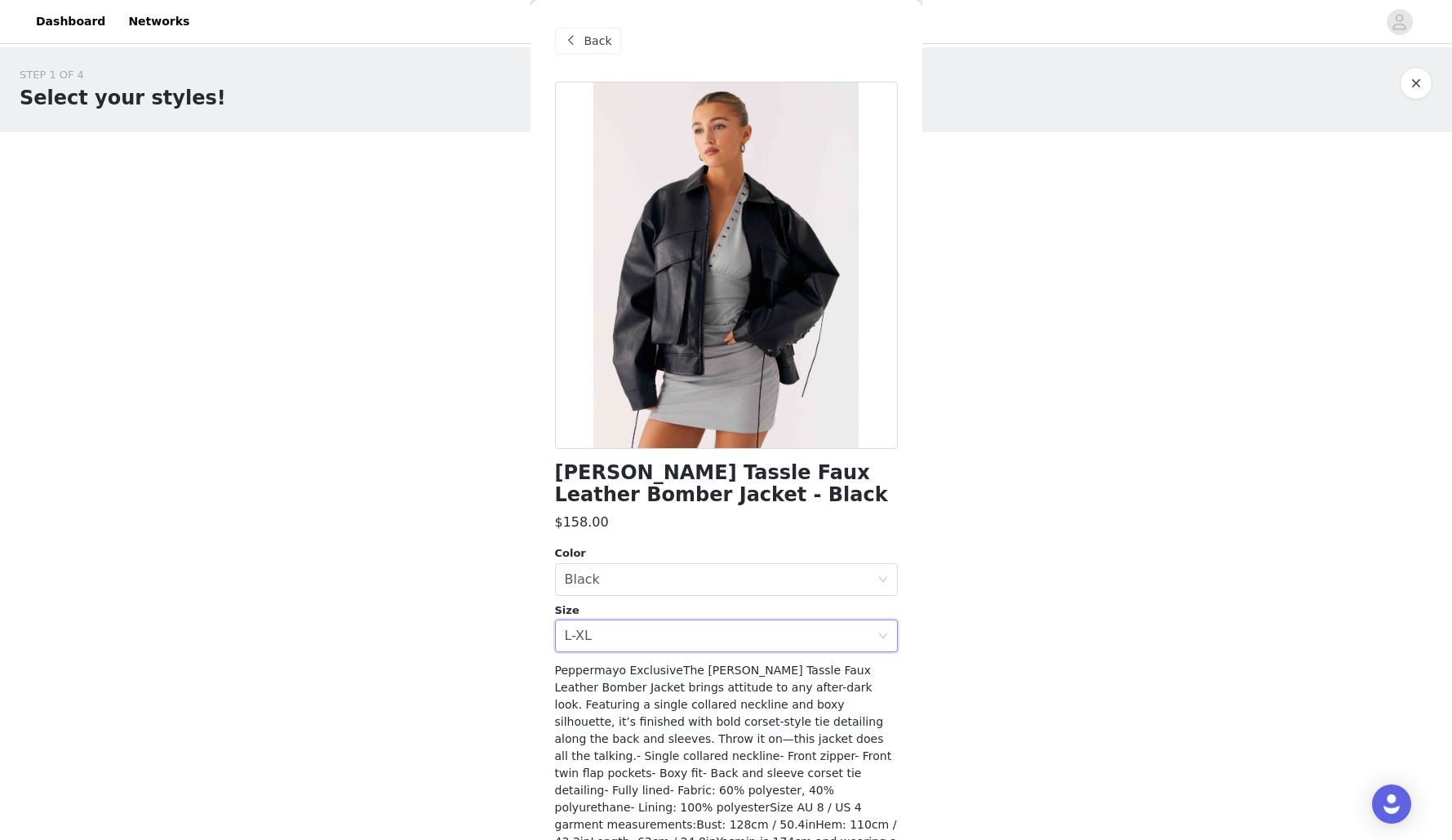
click at [572, 38] on span at bounding box center [572, 41] width 20 height 20
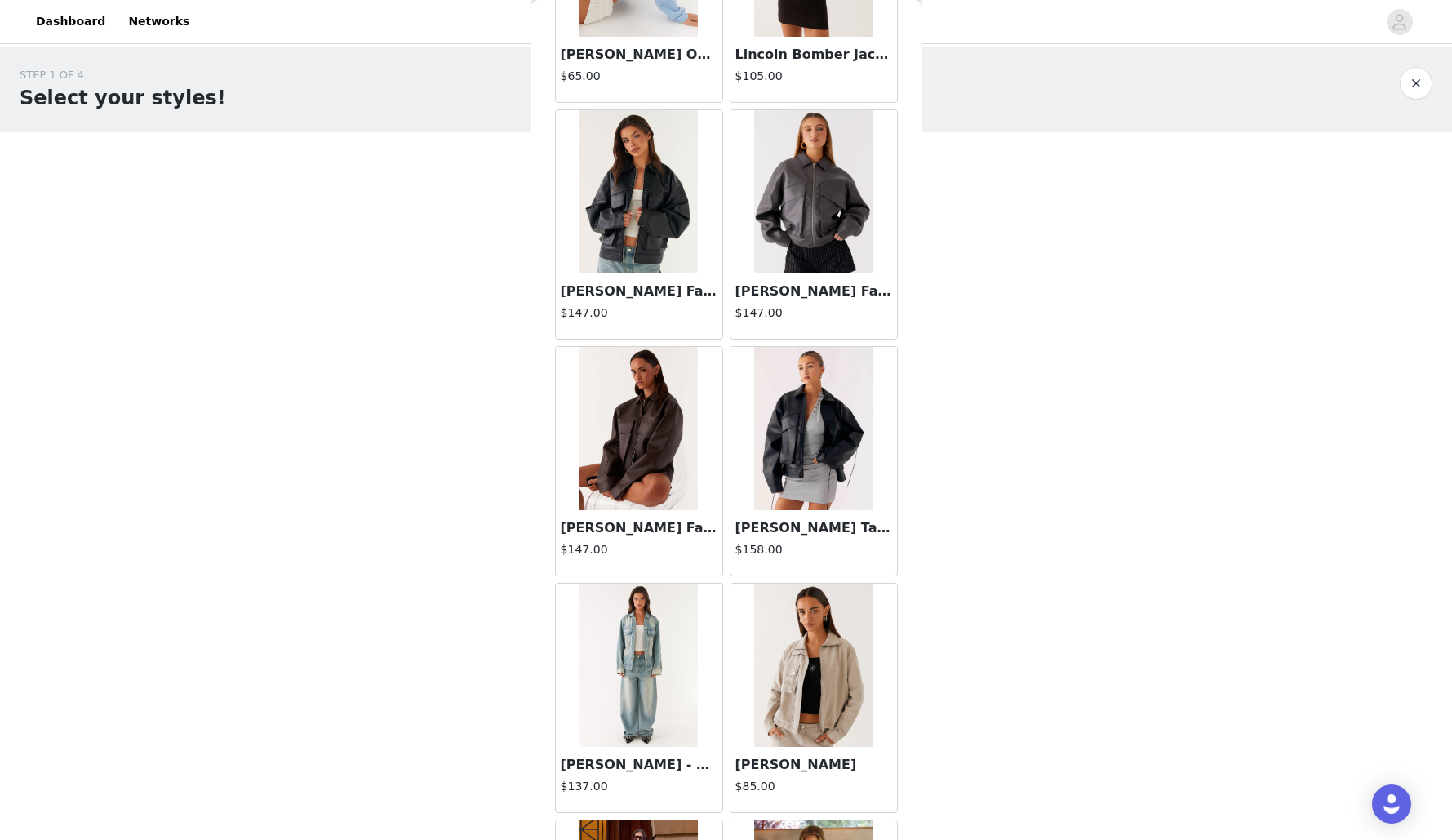
scroll to position [2576, 0]
click at [630, 219] on img at bounding box center [639, 191] width 119 height 163
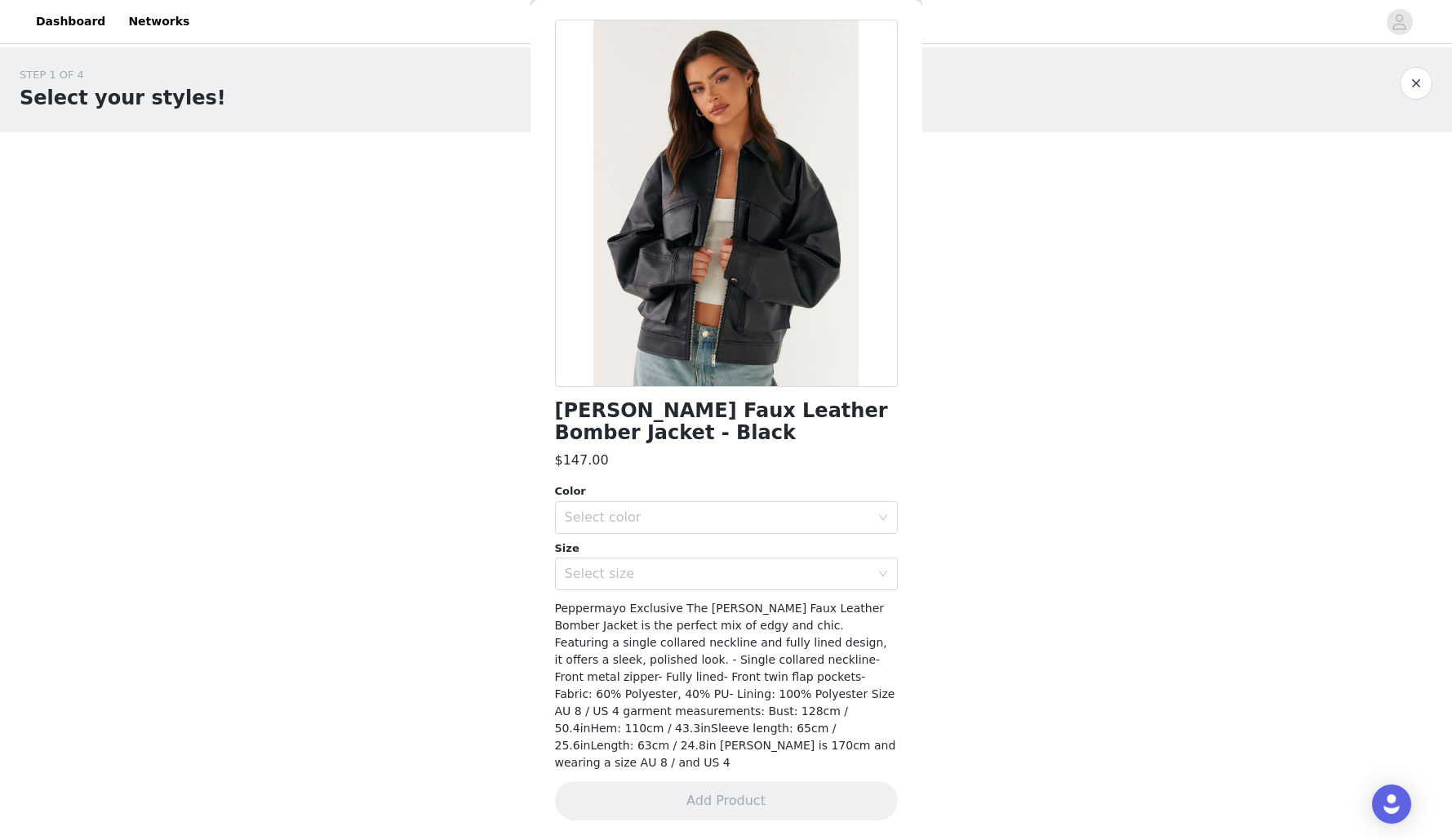
scroll to position [45, 0]
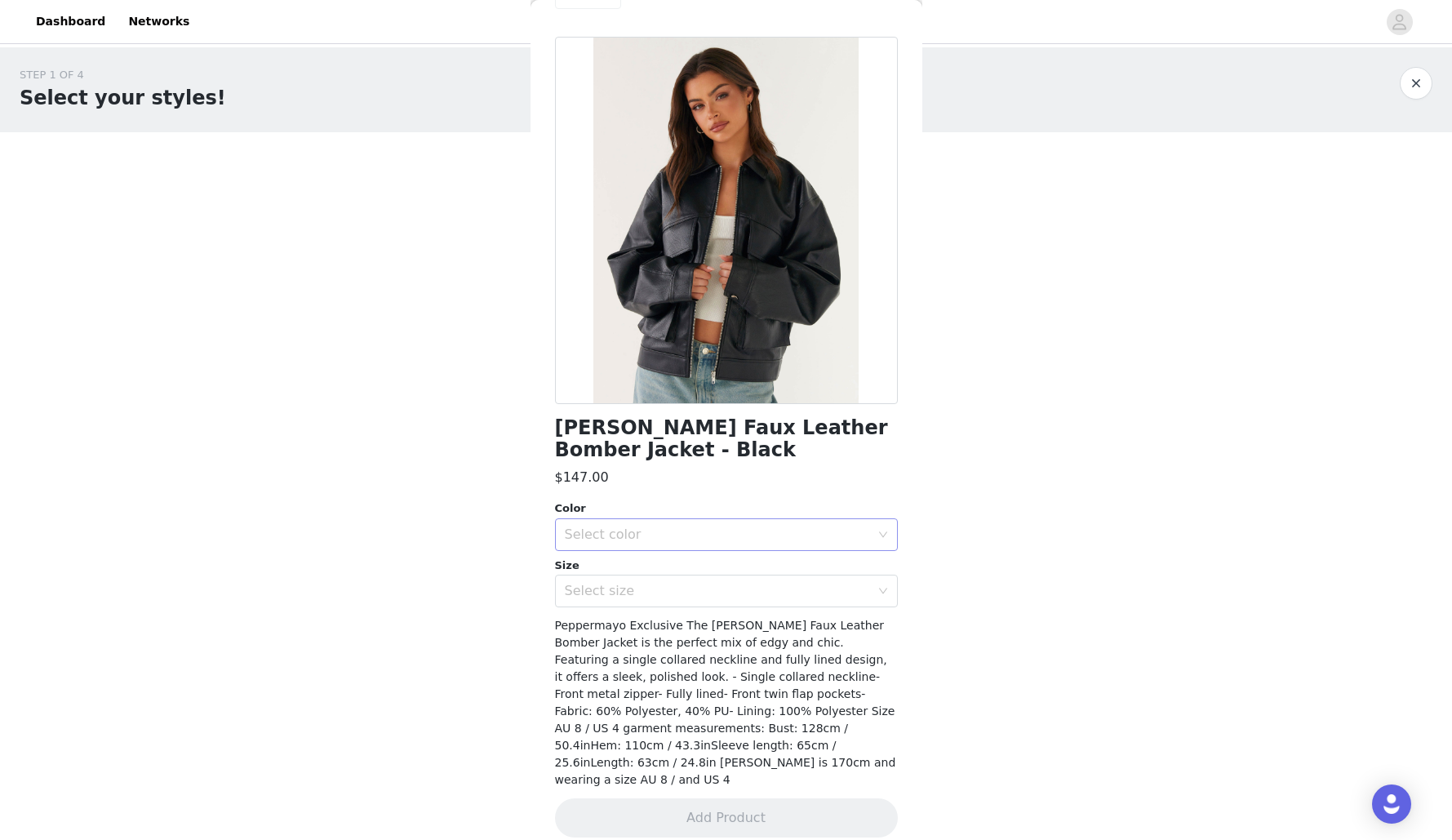
click at [722, 535] on div "Select color" at bounding box center [717, 534] width 305 height 16
click at [705, 572] on li "Black" at bounding box center [726, 570] width 342 height 26
click at [698, 594] on div "Select size" at bounding box center [717, 590] width 305 height 16
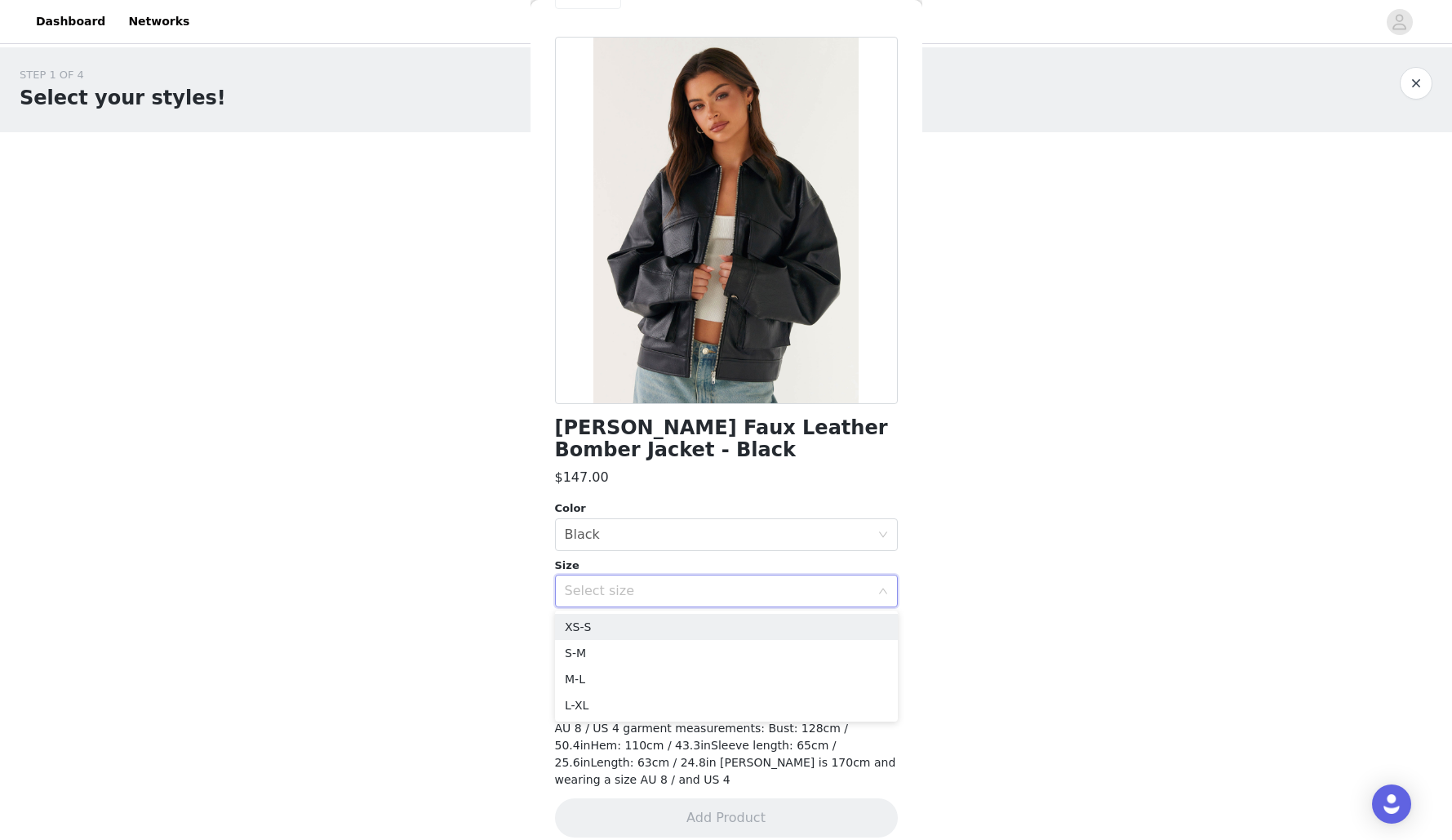
click at [698, 594] on div "Select size" at bounding box center [717, 590] width 305 height 16
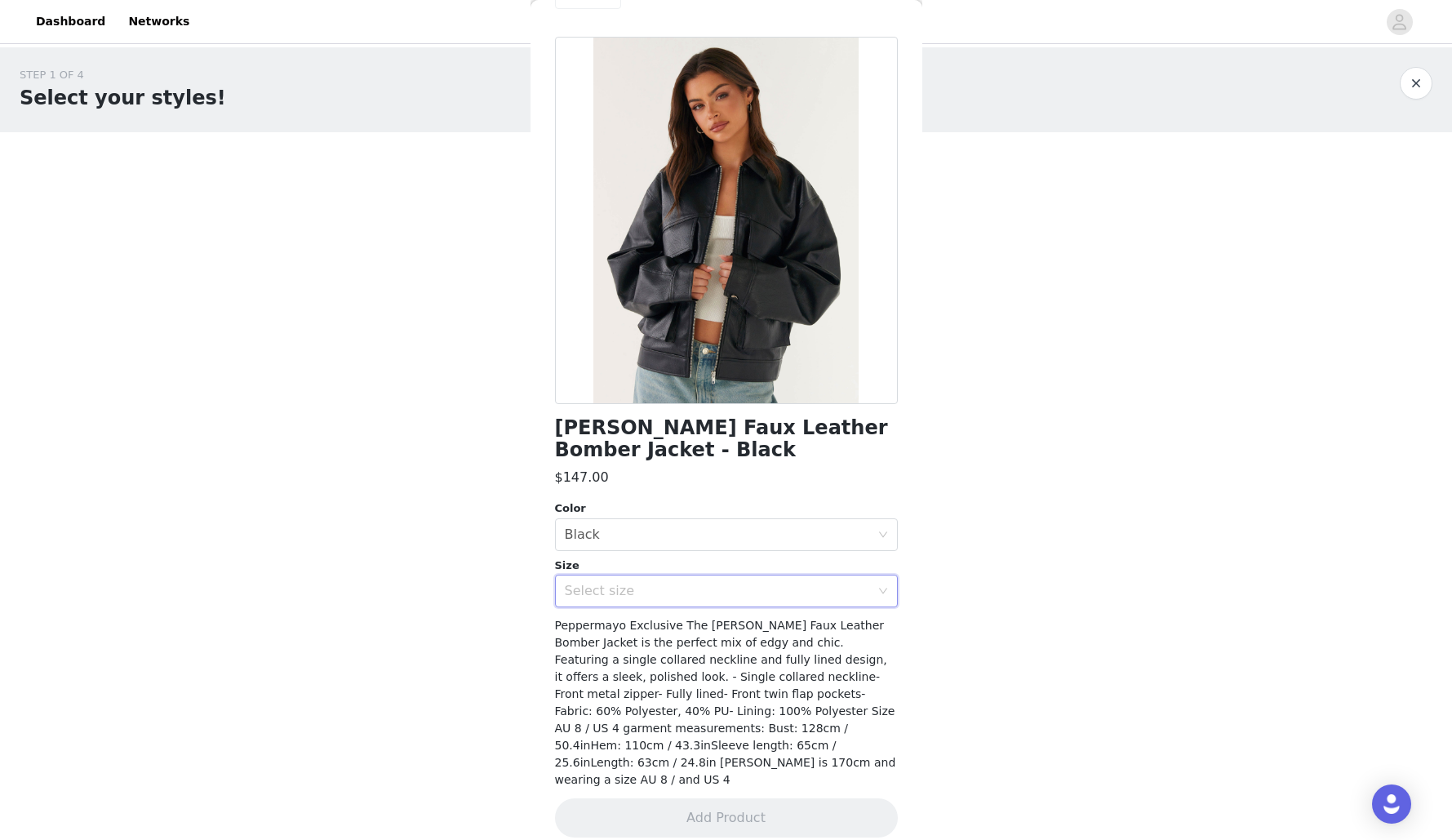
click at [697, 597] on div "Select size" at bounding box center [717, 590] width 305 height 16
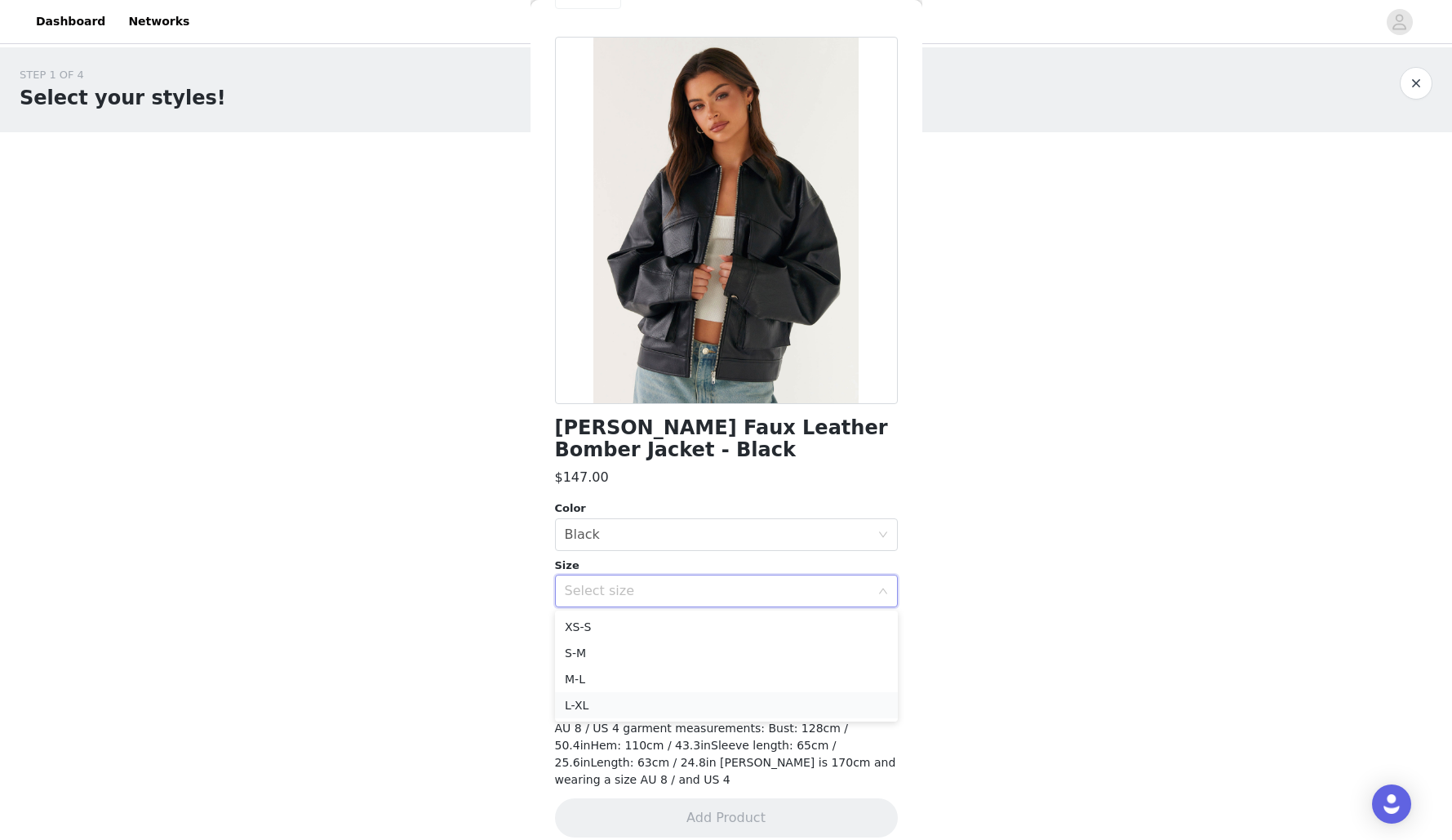
click at [651, 707] on li "L-XL" at bounding box center [726, 704] width 342 height 26
